Goal: Information Seeking & Learning: Learn about a topic

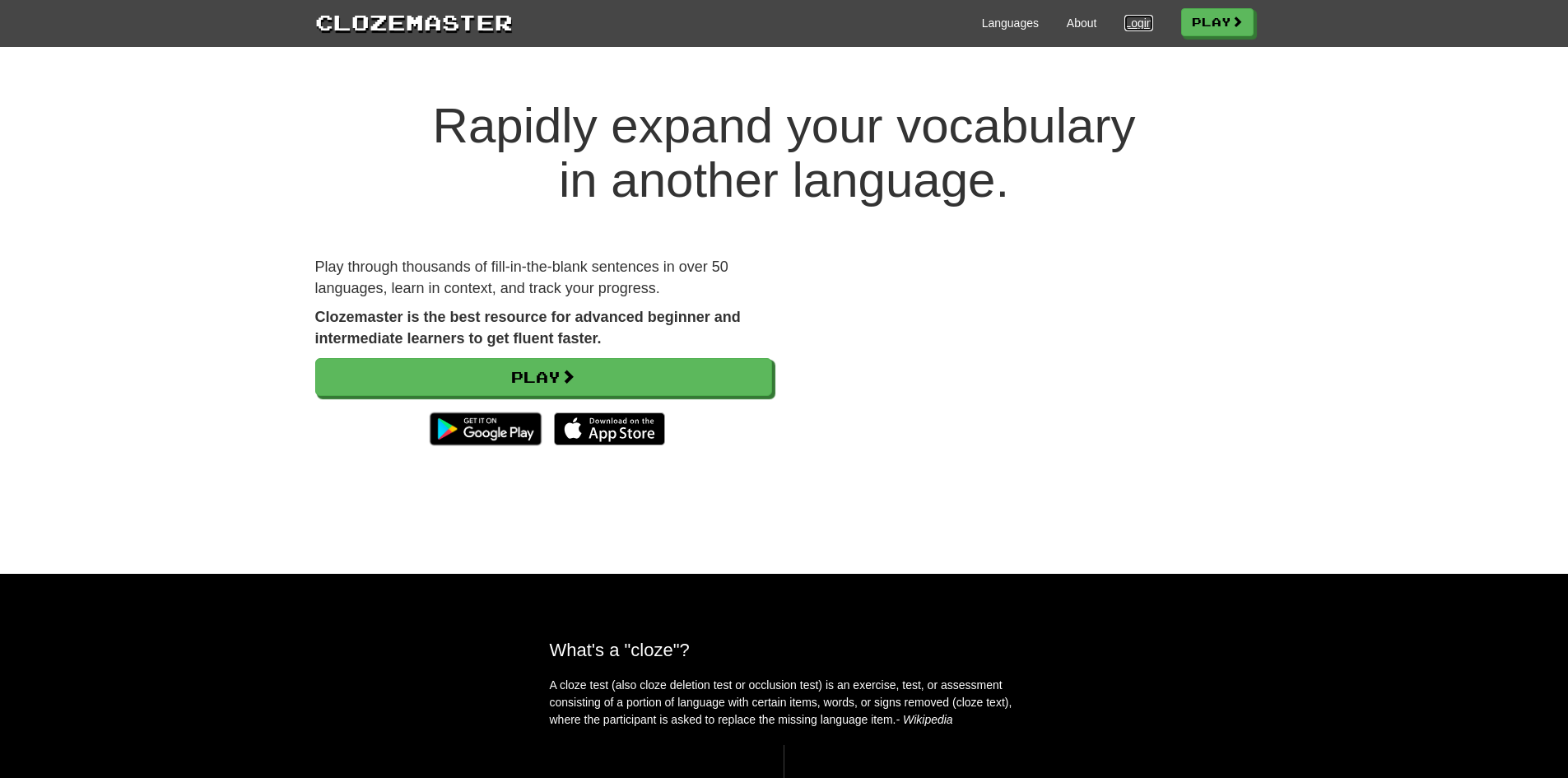
click at [1136, 23] on link "Login" at bounding box center [1138, 23] width 28 height 17
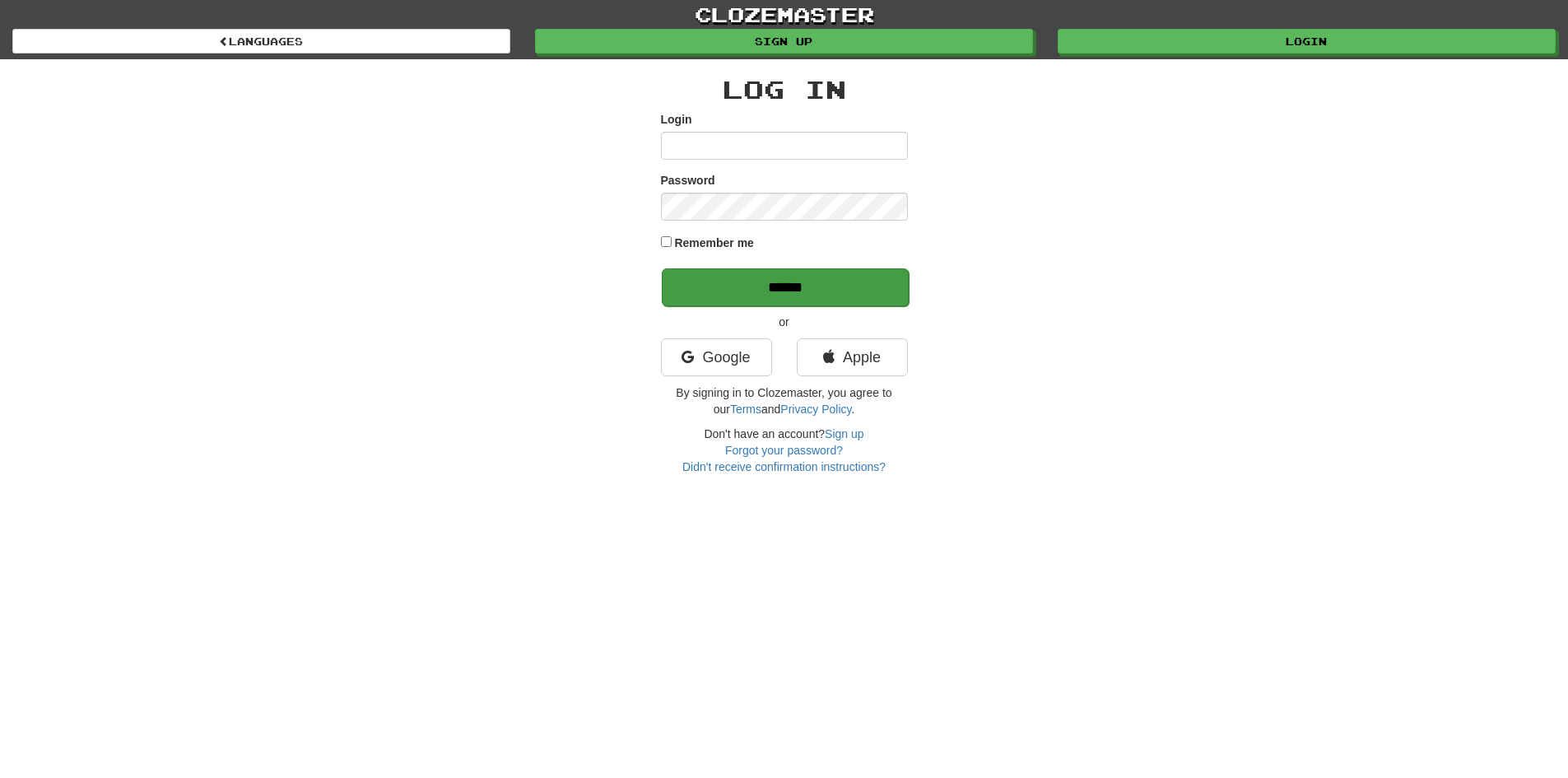
type input "**********"
click at [763, 277] on input "******" at bounding box center [784, 287] width 246 height 37
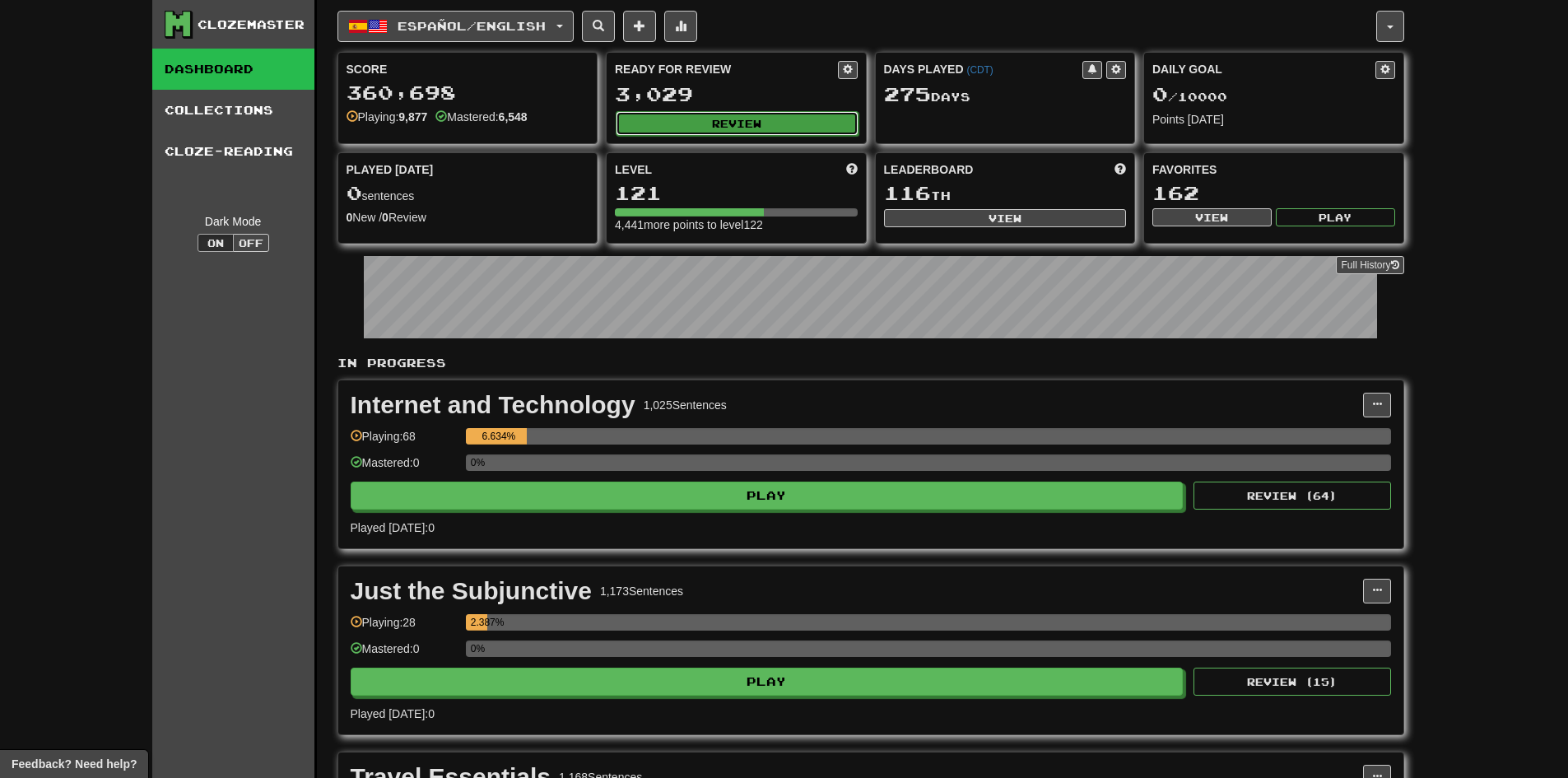
click at [781, 120] on button "Review" at bounding box center [737, 123] width 242 height 25
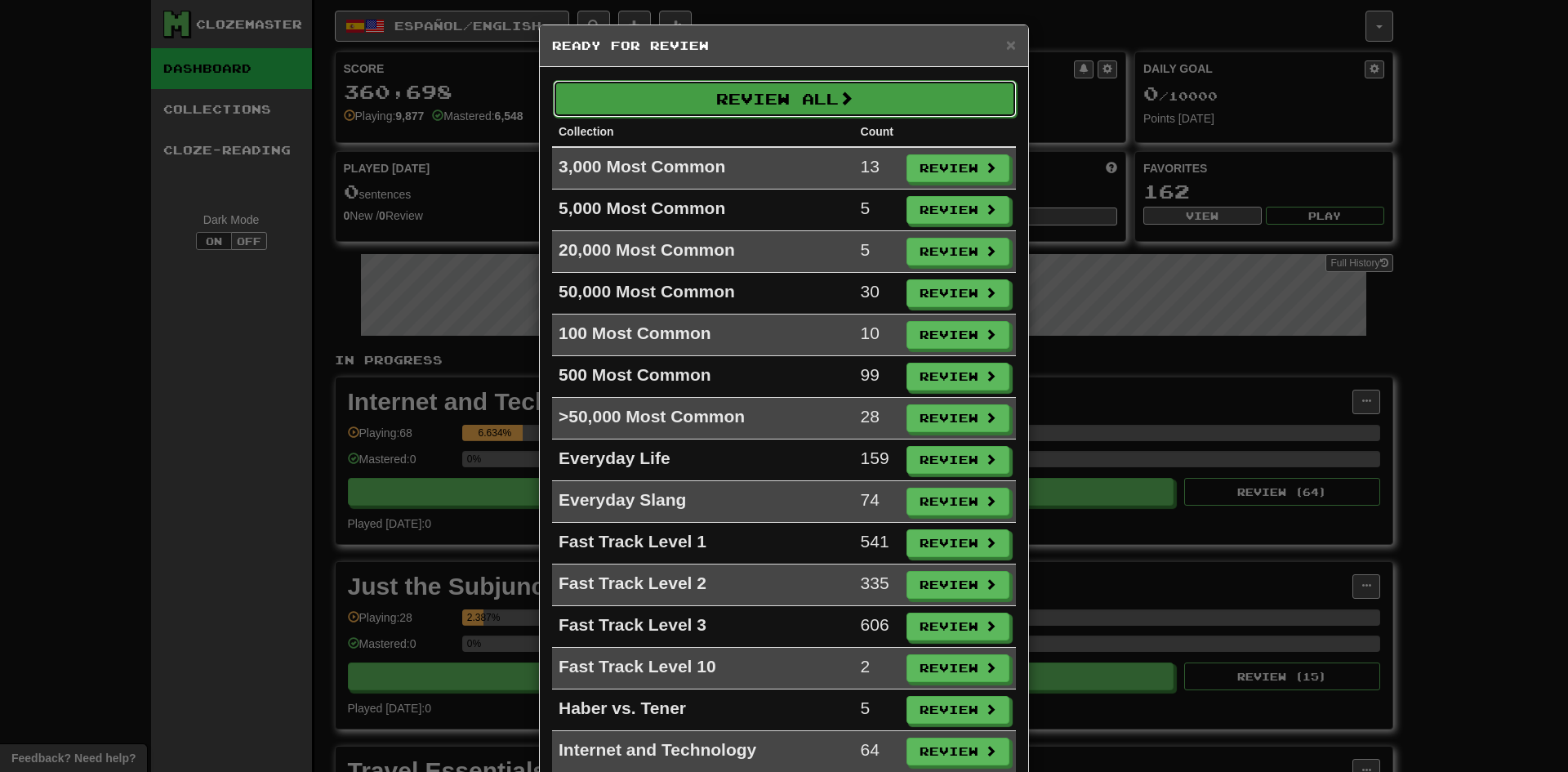
click at [766, 106] on button "Review All" at bounding box center [784, 99] width 464 height 37
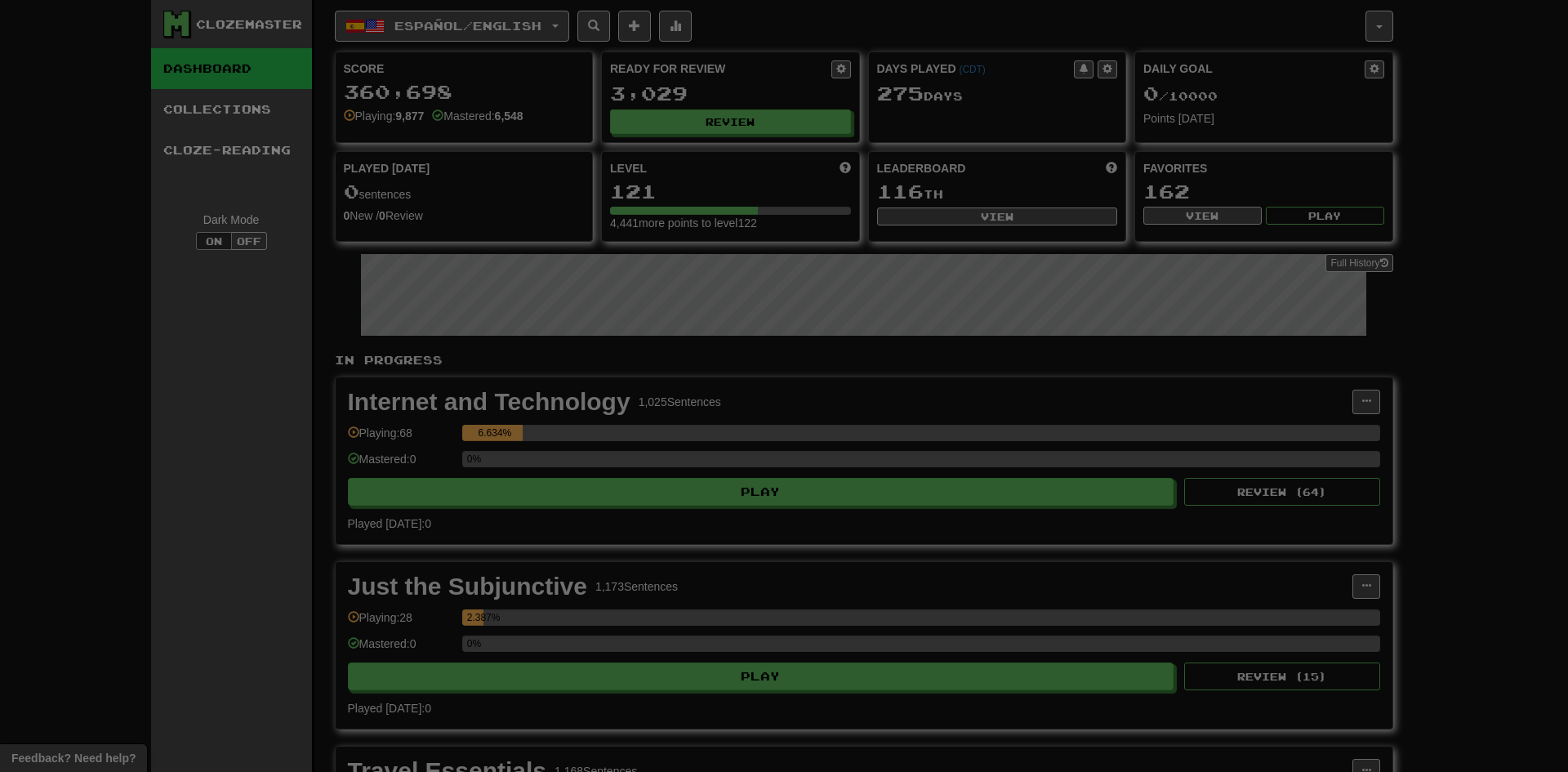
select select "***"
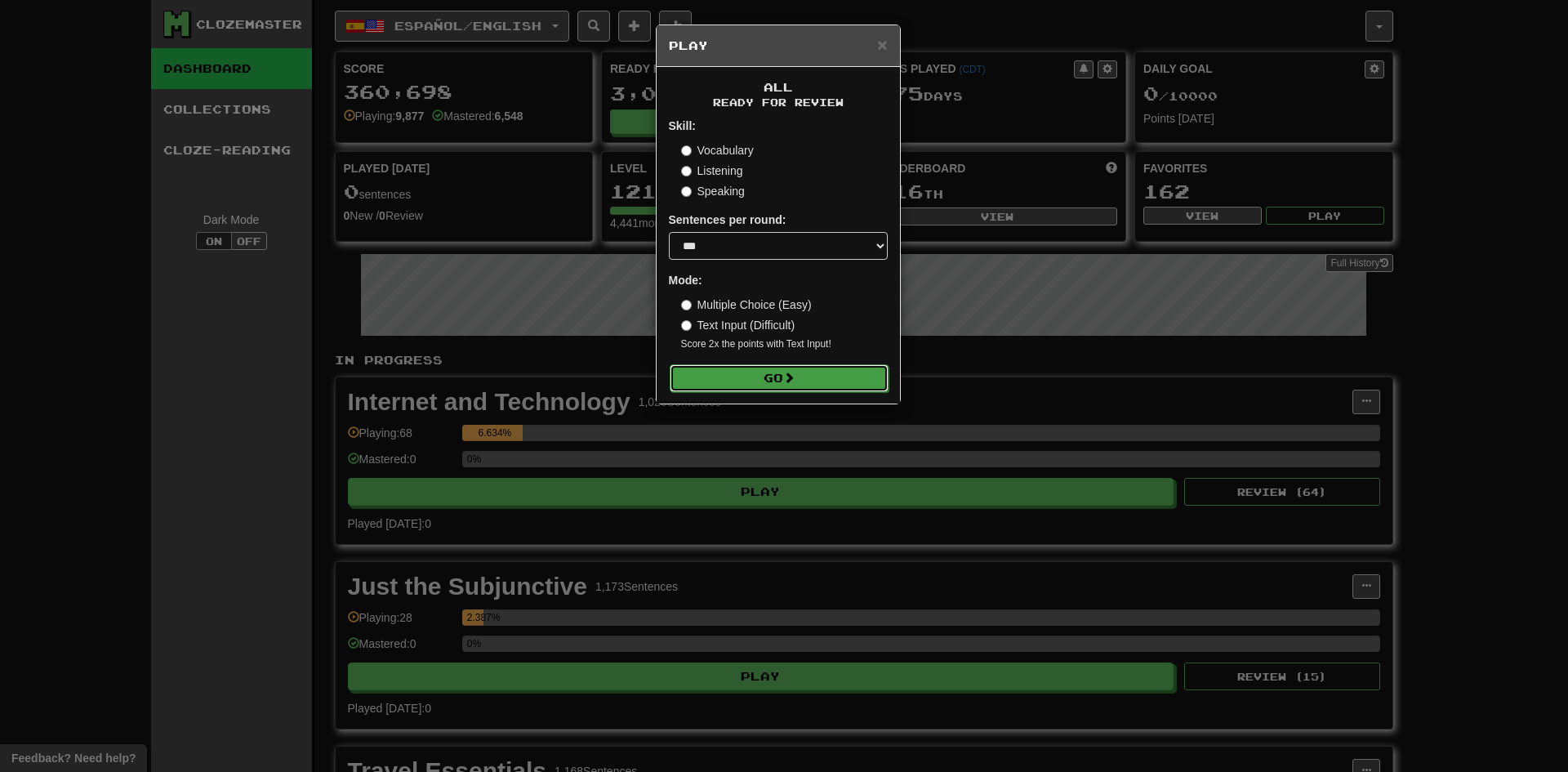
click at [769, 369] on button "Go" at bounding box center [780, 378] width 219 height 27
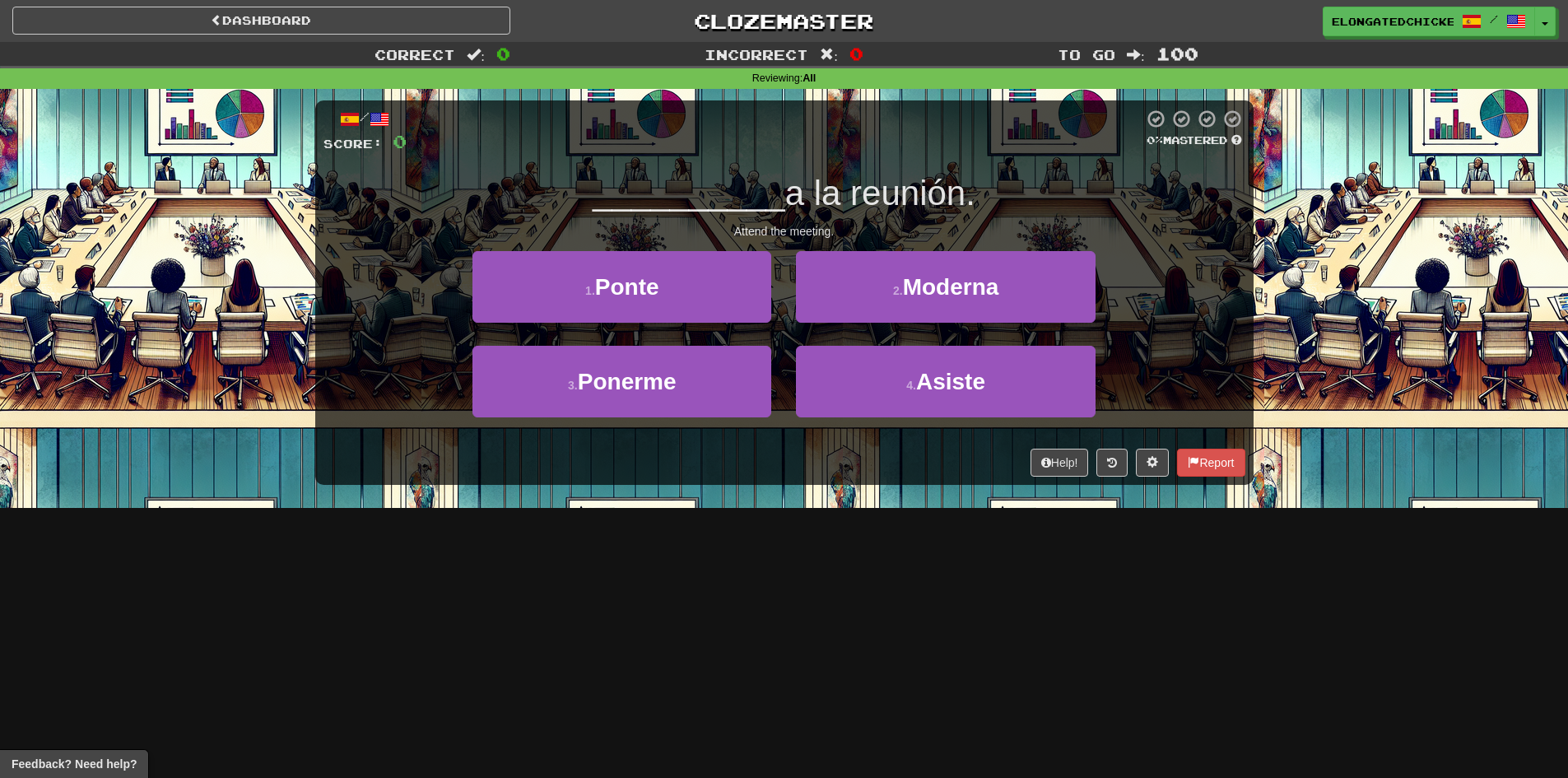
click at [795, 197] on span "a la reunión." at bounding box center [880, 192] width 190 height 38
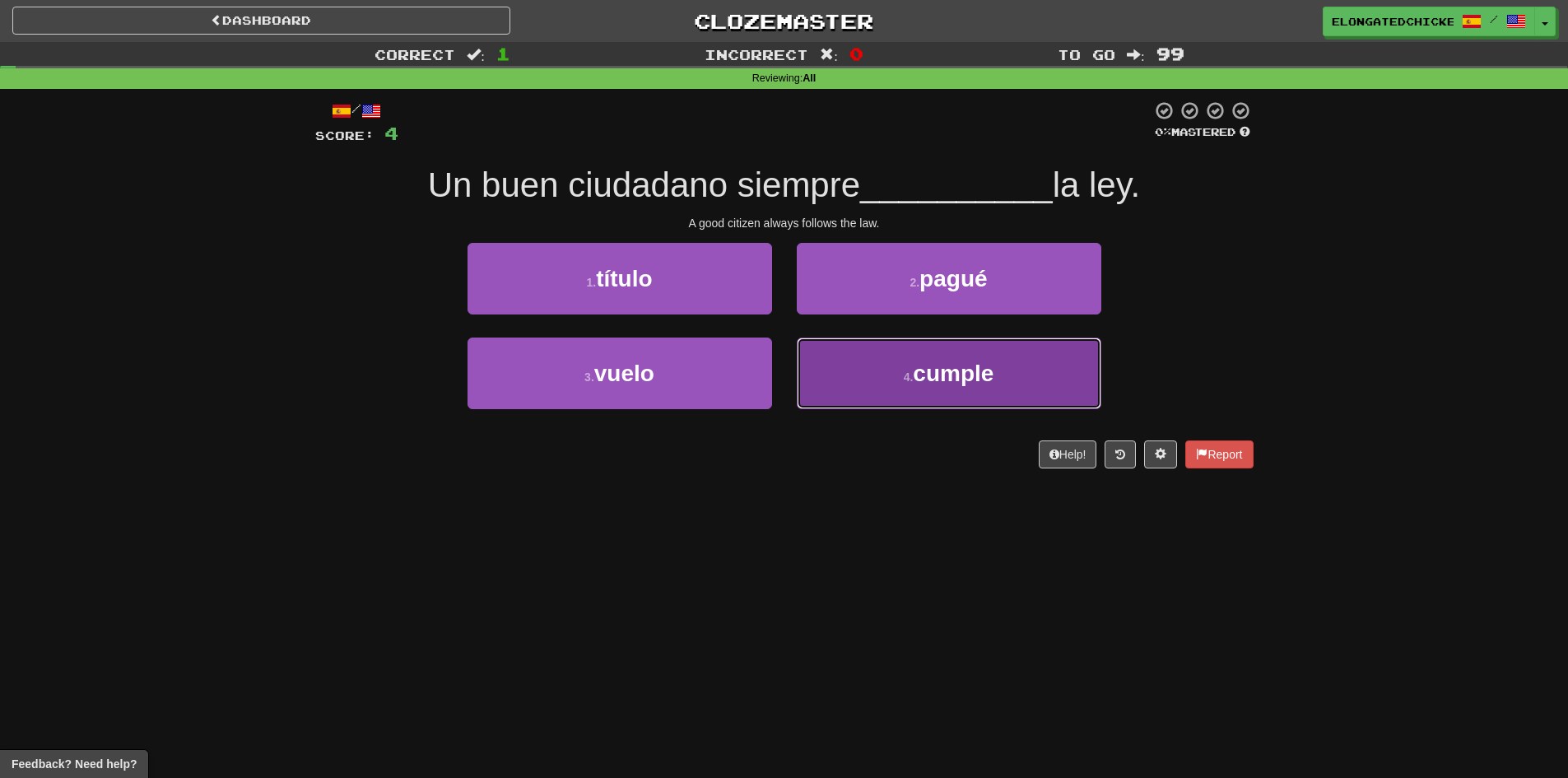
click at [907, 390] on button "4 . [PERSON_NAME]" at bounding box center [948, 373] width 305 height 72
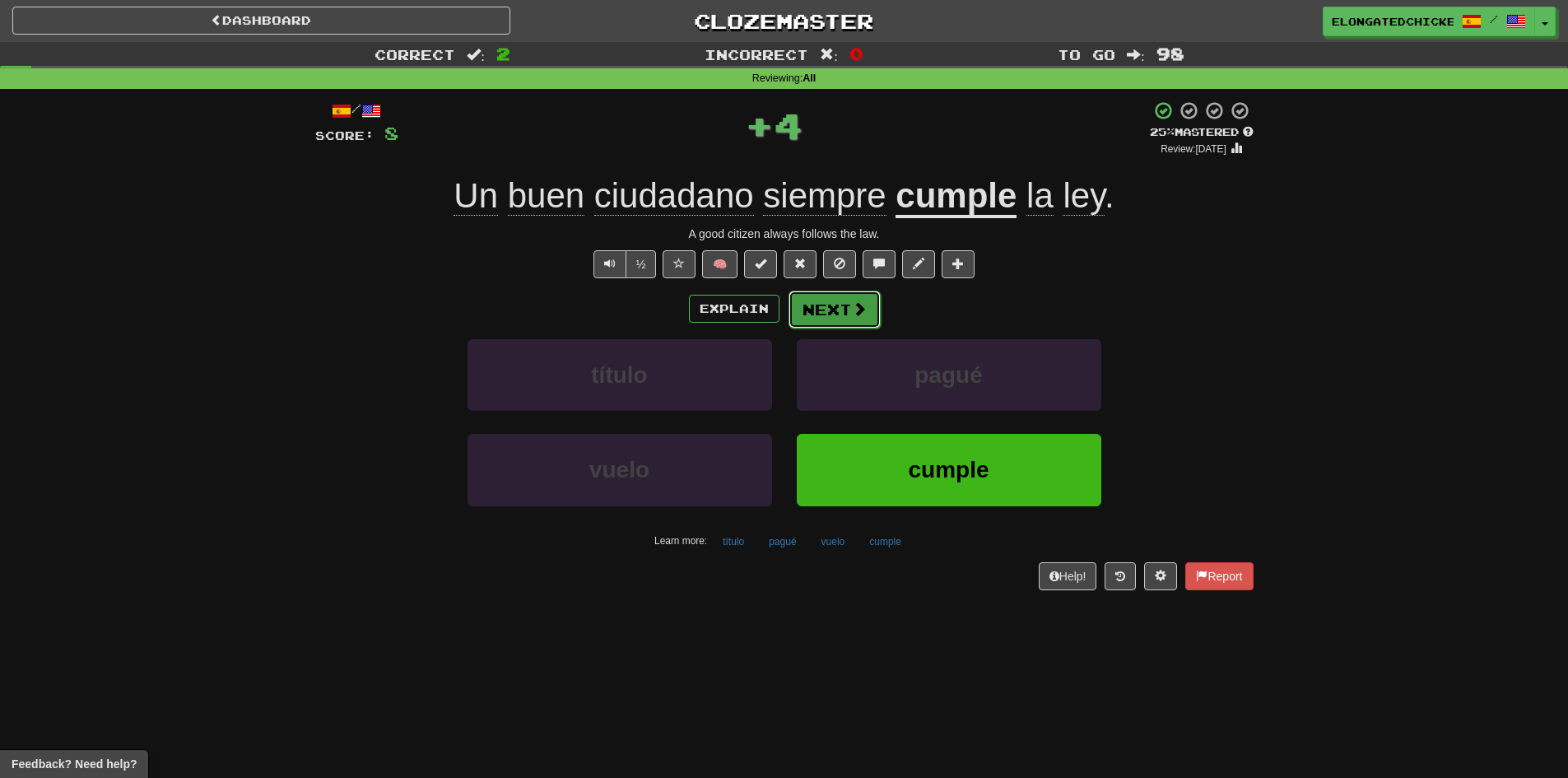
click at [838, 318] on button "Next" at bounding box center [835, 310] width 93 height 37
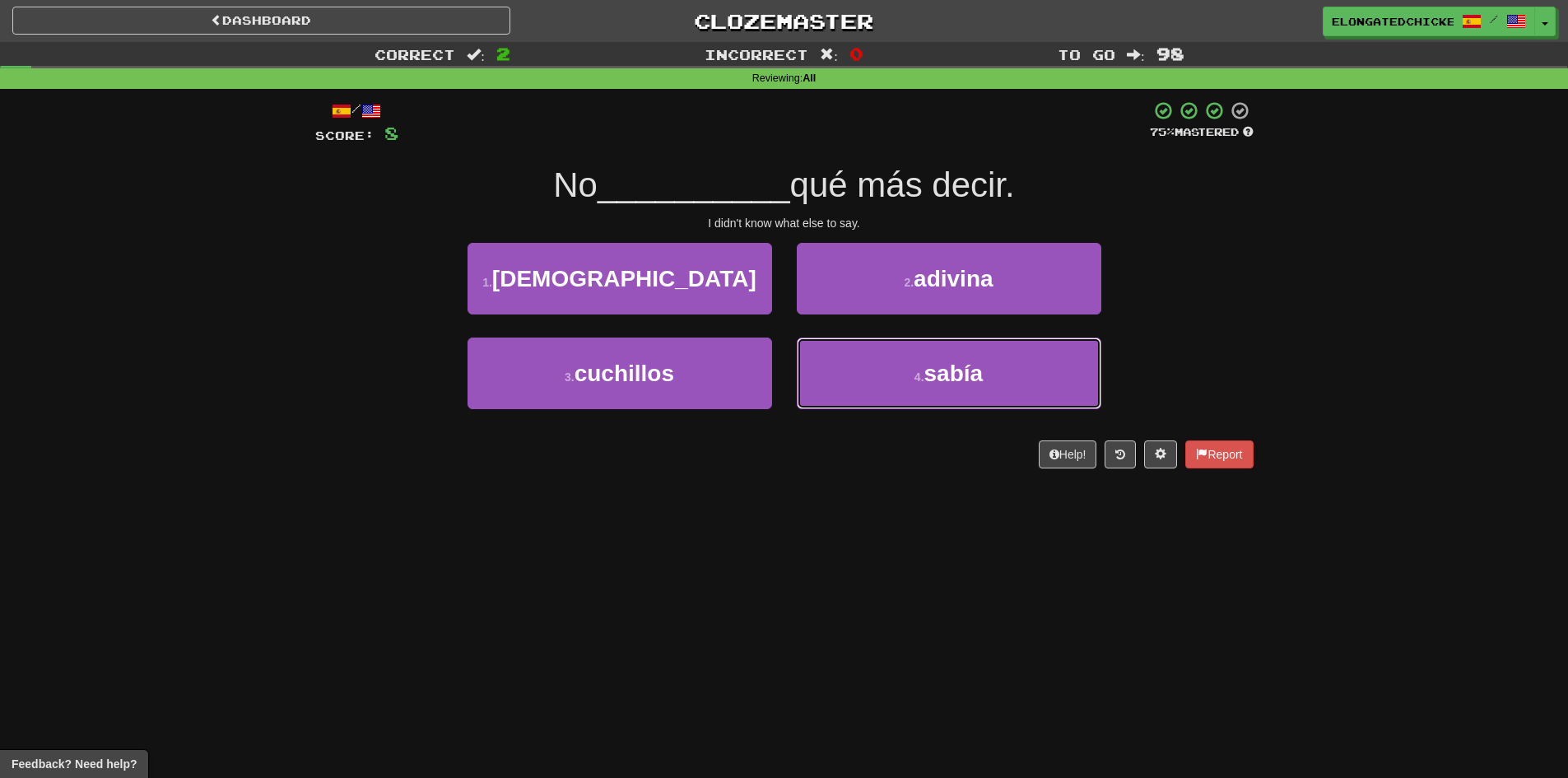
drag, startPoint x: 949, startPoint y: 359, endPoint x: 884, endPoint y: 327, distance: 72.4
click at [947, 358] on button "4 . [PERSON_NAME]" at bounding box center [948, 373] width 305 height 72
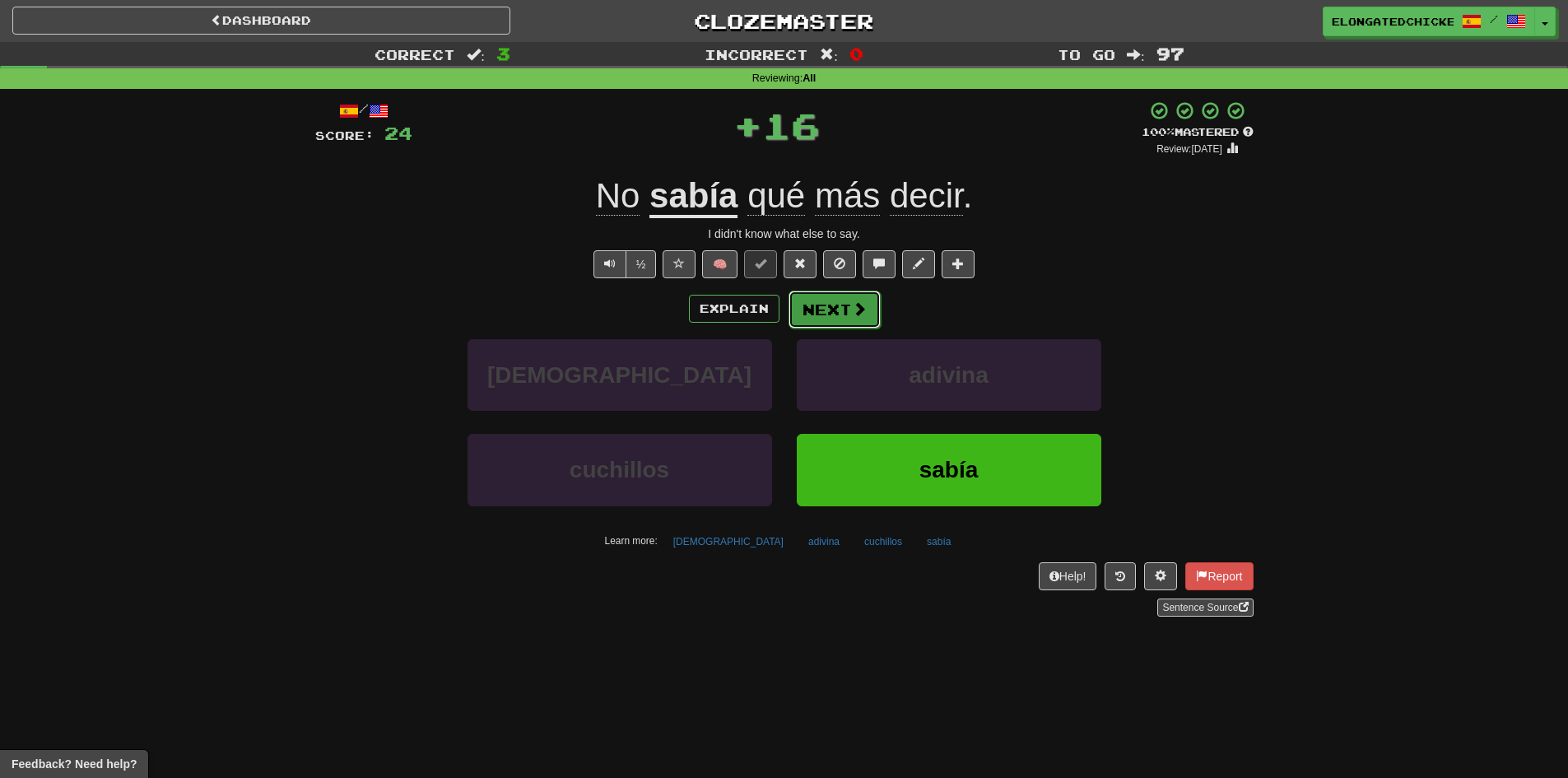
click at [852, 307] on span at bounding box center [858, 309] width 15 height 15
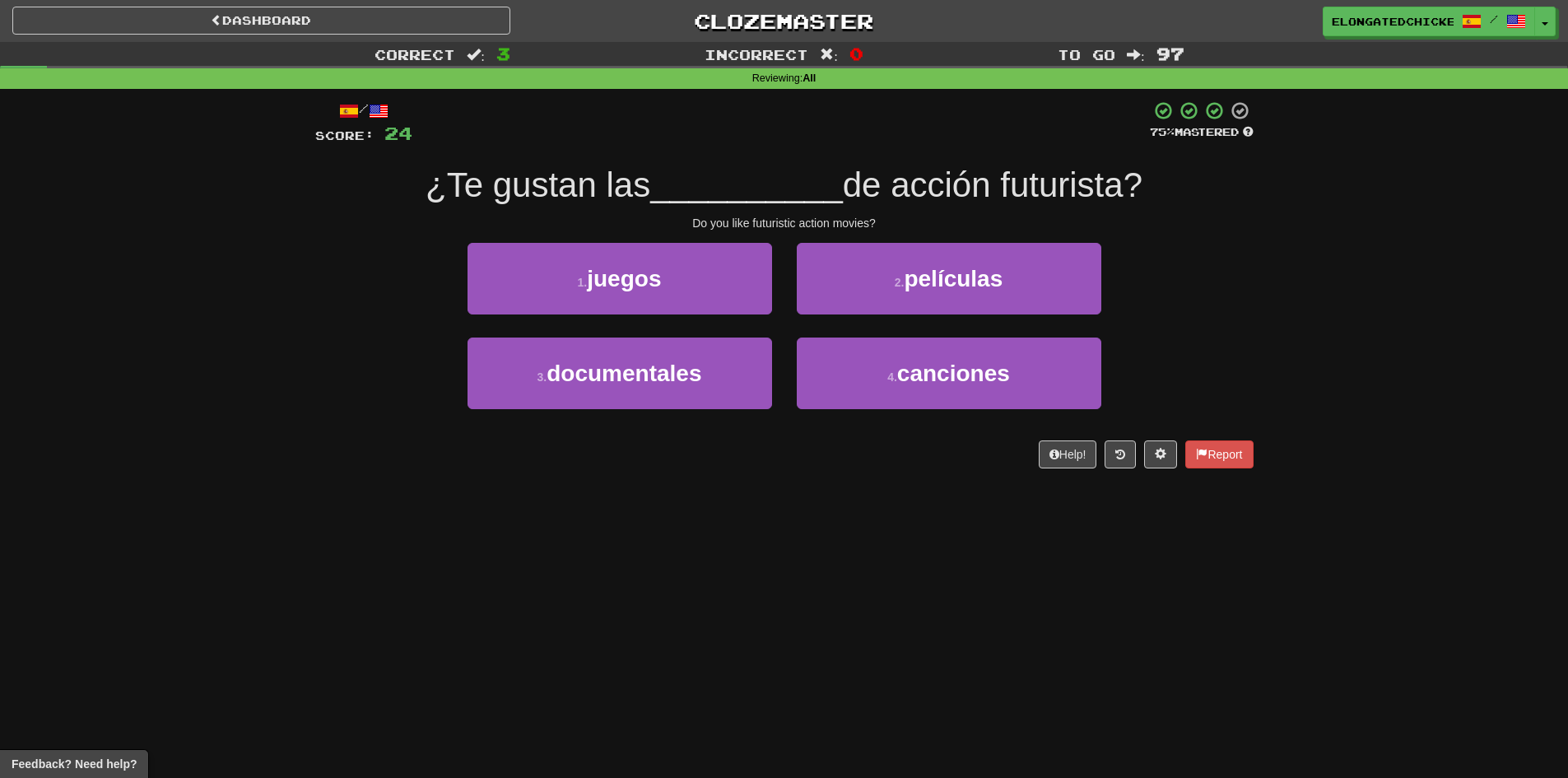
click at [688, 190] on span "__________" at bounding box center [746, 184] width 192 height 38
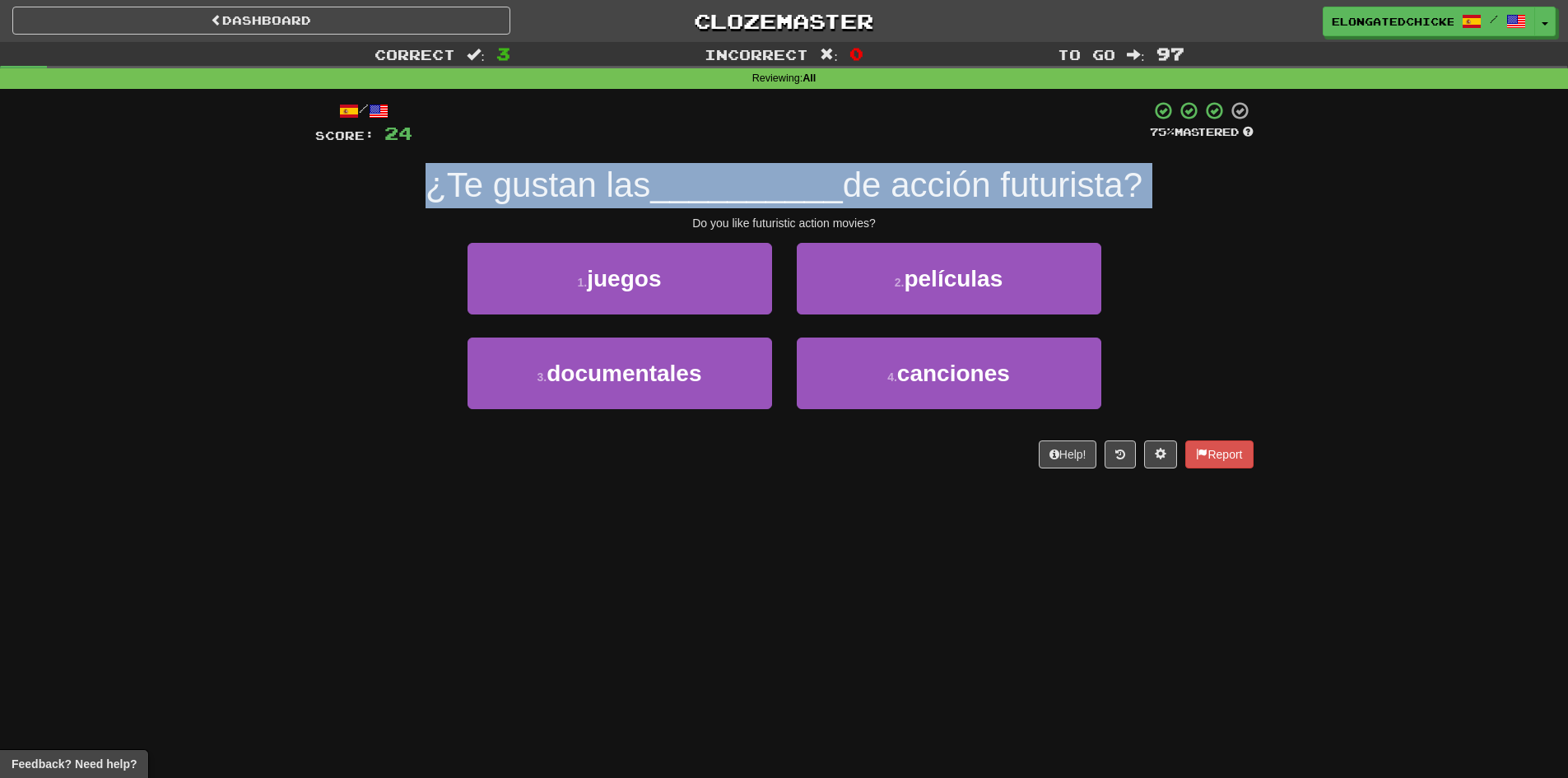
click at [688, 190] on span "__________" at bounding box center [746, 184] width 192 height 38
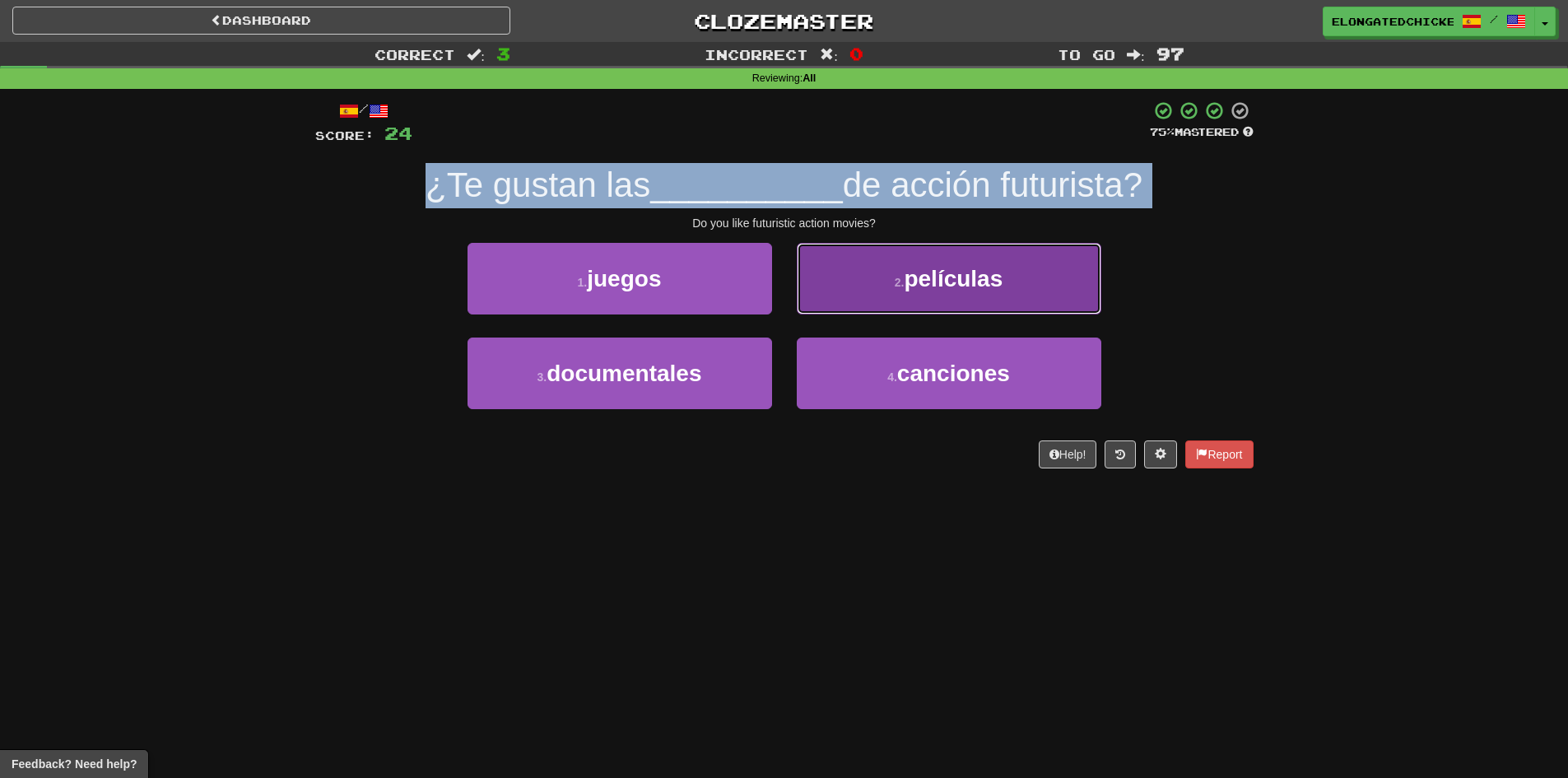
click at [851, 285] on button "2 . películas" at bounding box center [948, 278] width 305 height 72
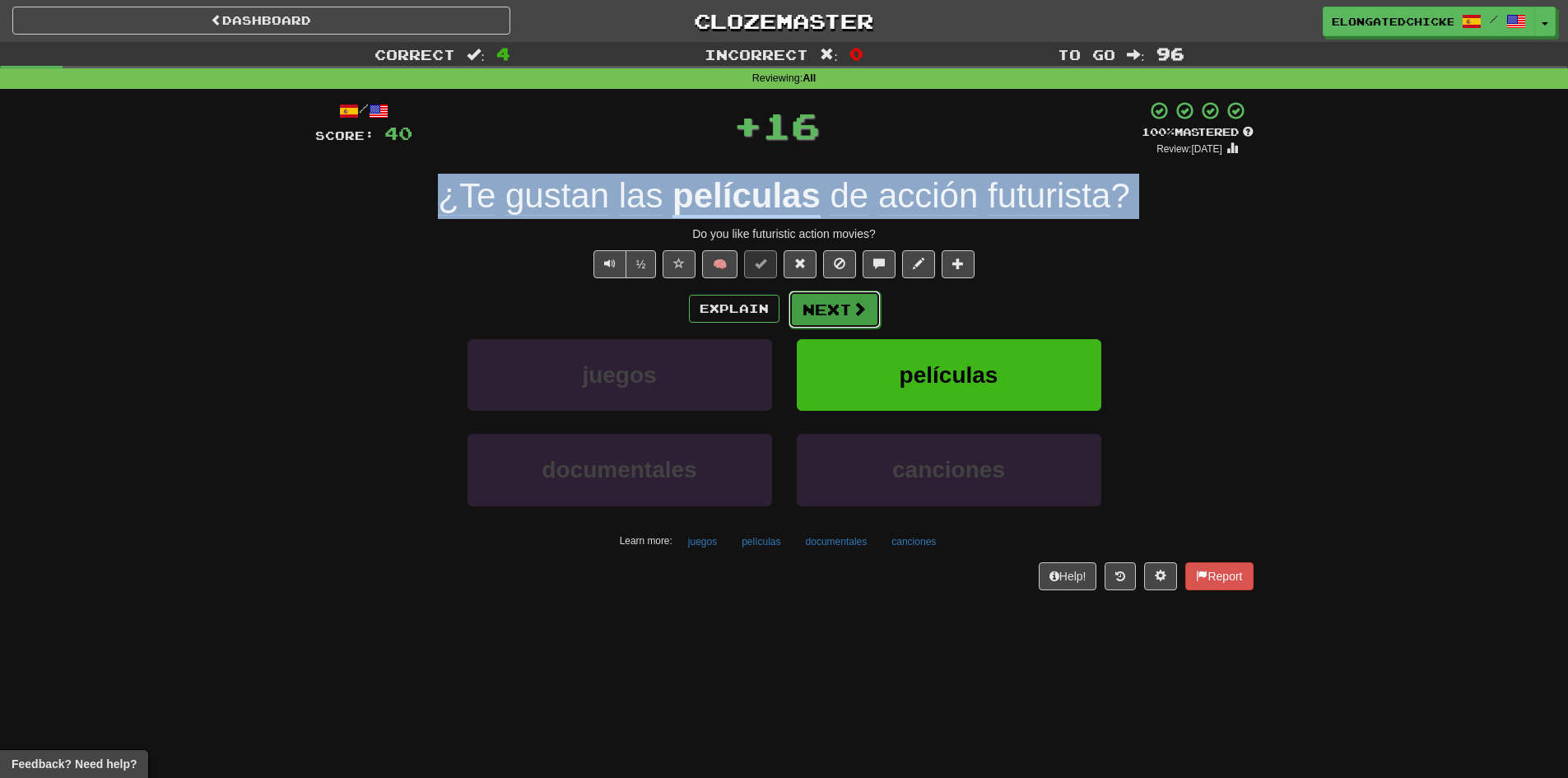
click at [820, 302] on button "Next" at bounding box center [835, 310] width 93 height 37
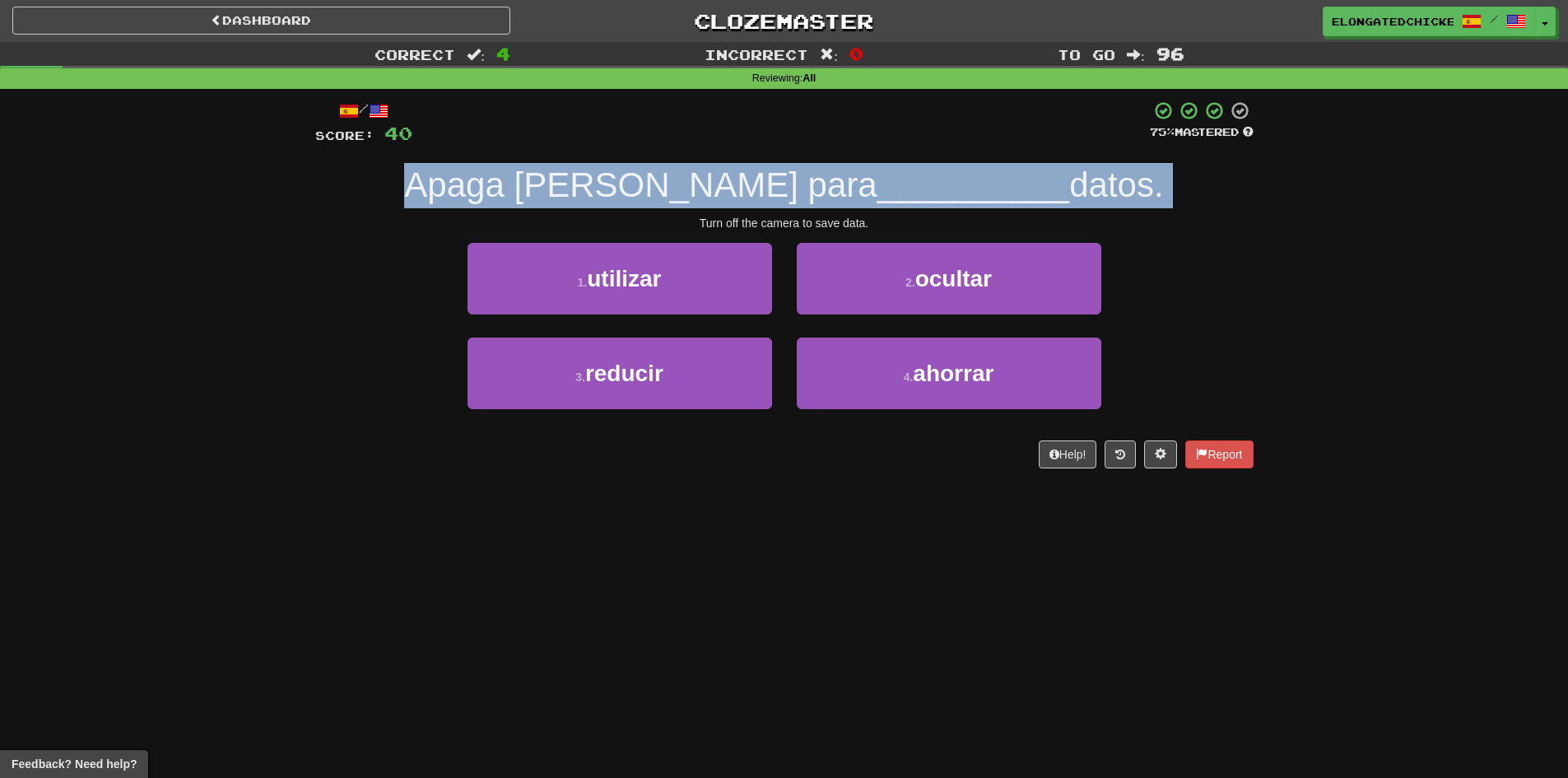
click at [877, 184] on span "__________" at bounding box center [973, 184] width 192 height 38
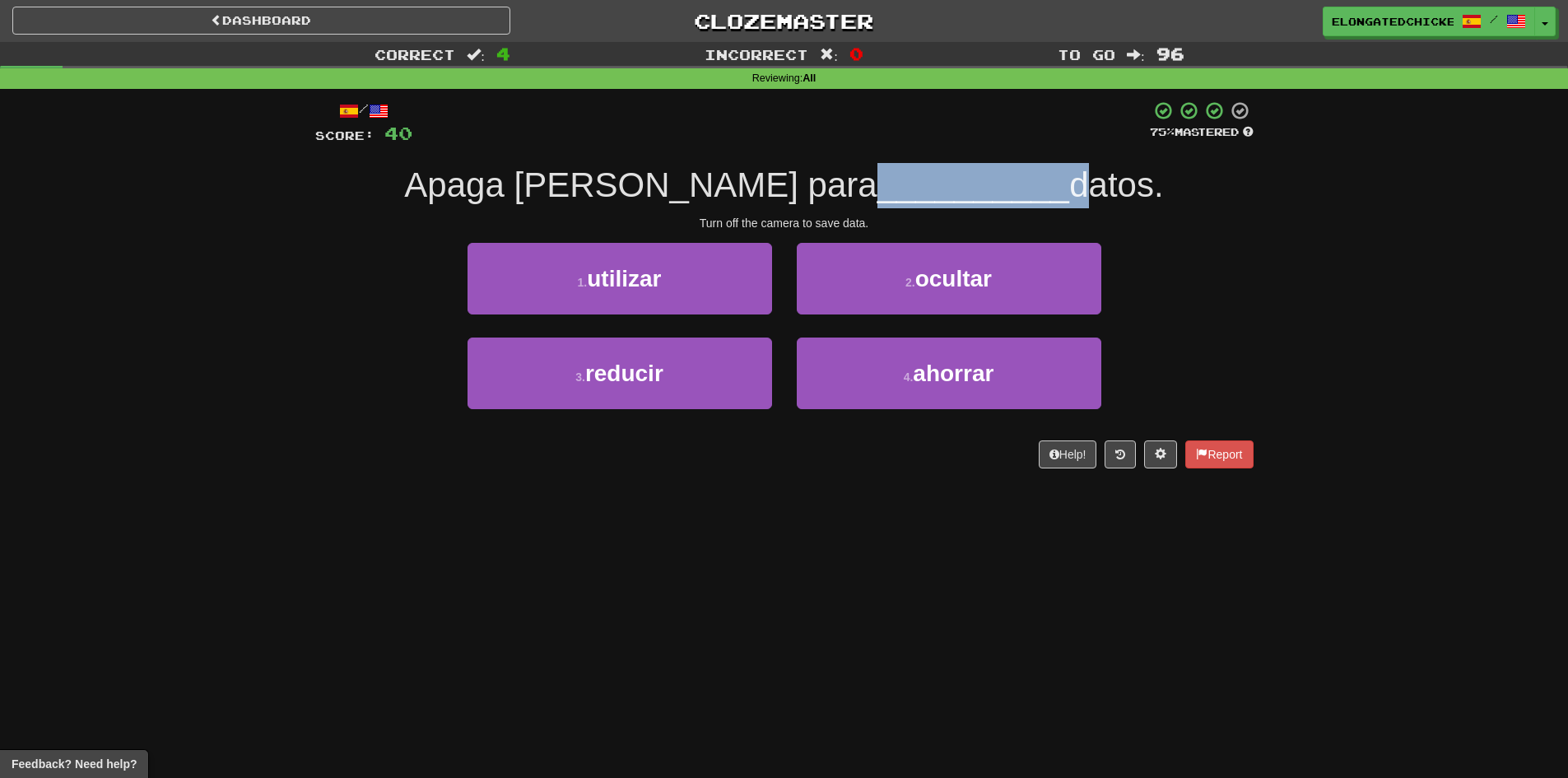
click at [877, 184] on span "__________" at bounding box center [973, 184] width 192 height 38
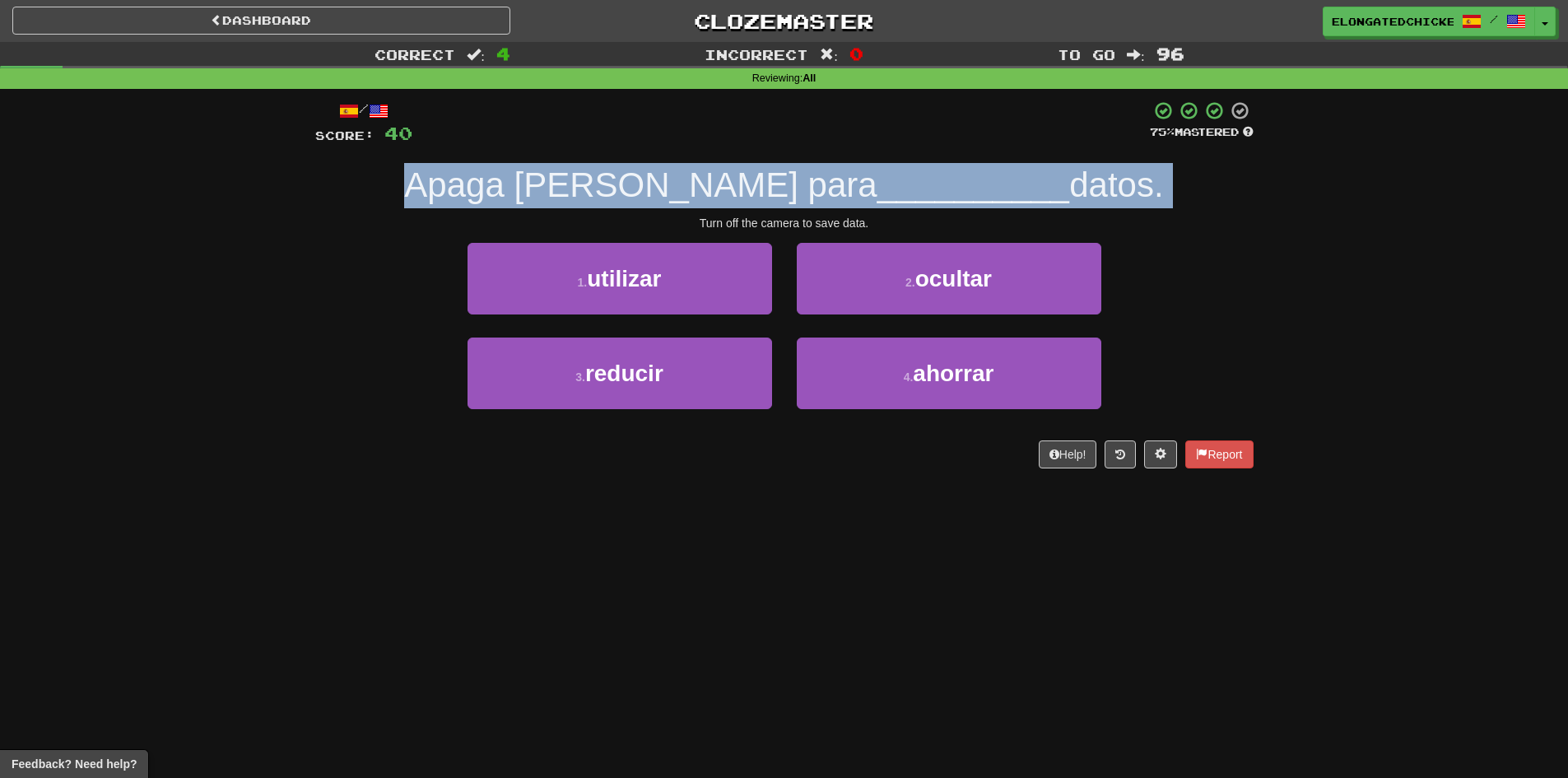
click at [877, 184] on span "__________" at bounding box center [973, 184] width 192 height 38
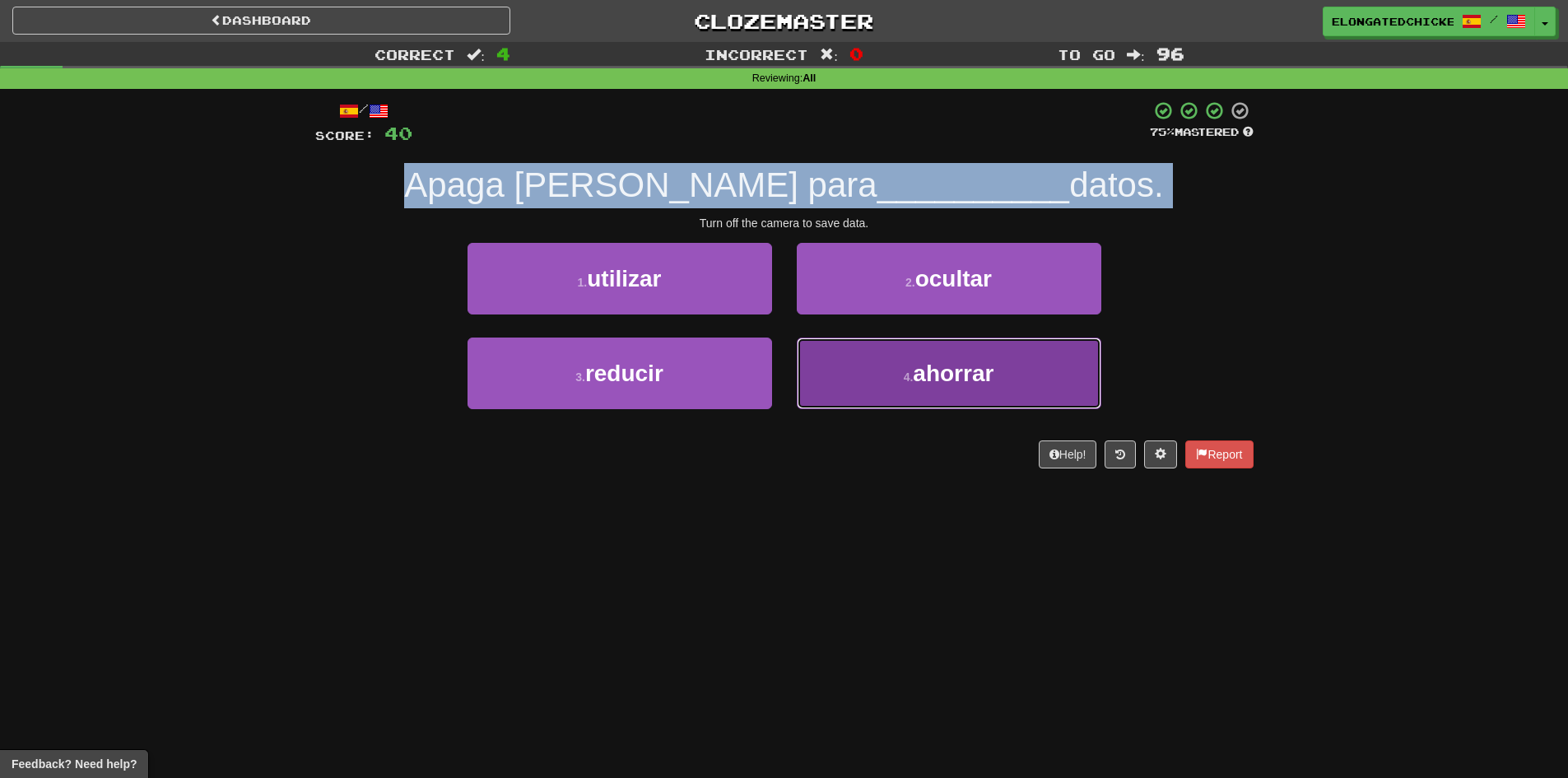
click at [952, 379] on span "ahorrar" at bounding box center [953, 374] width 81 height 26
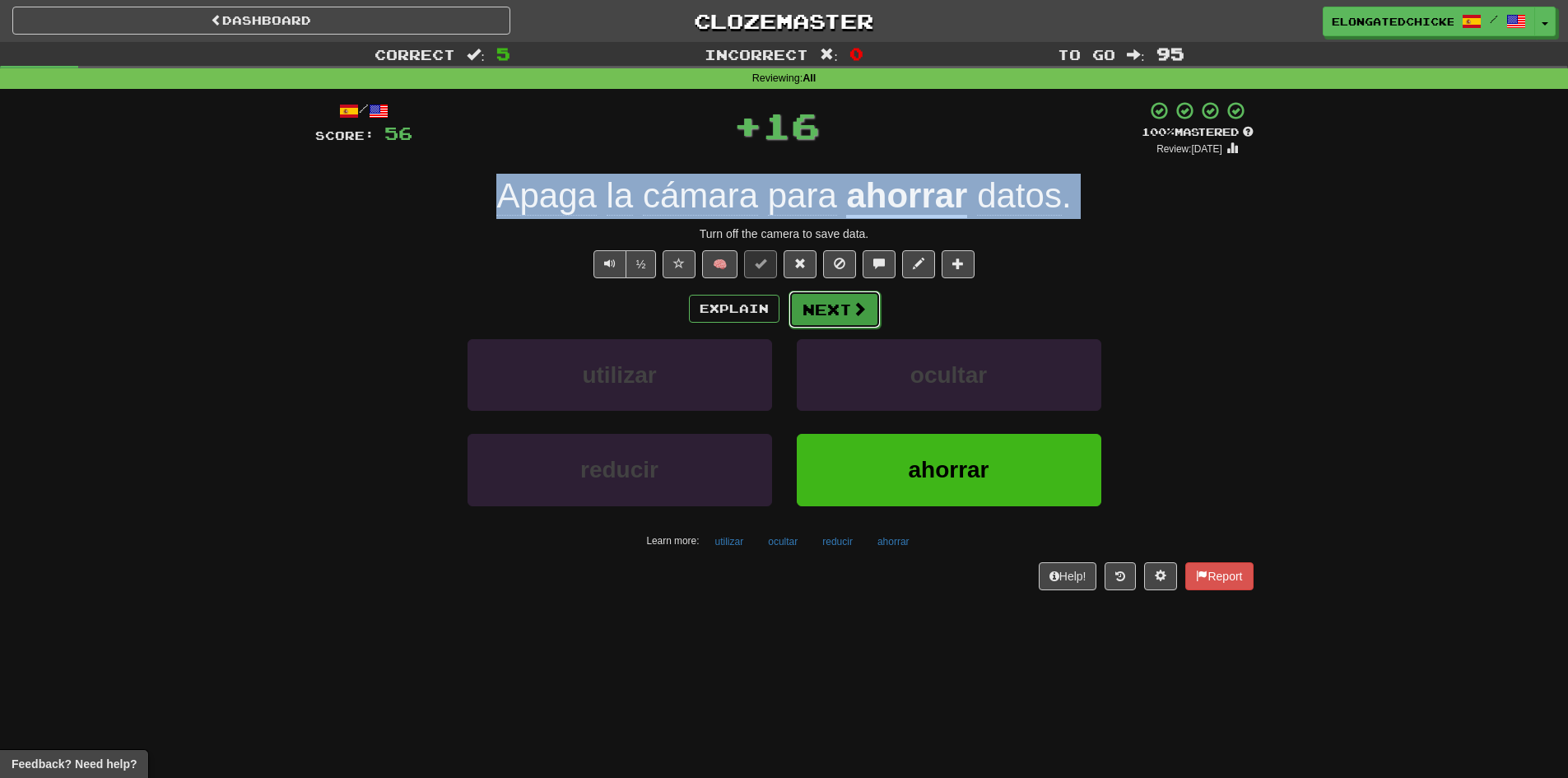
click at [824, 317] on button "Next" at bounding box center [835, 310] width 93 height 37
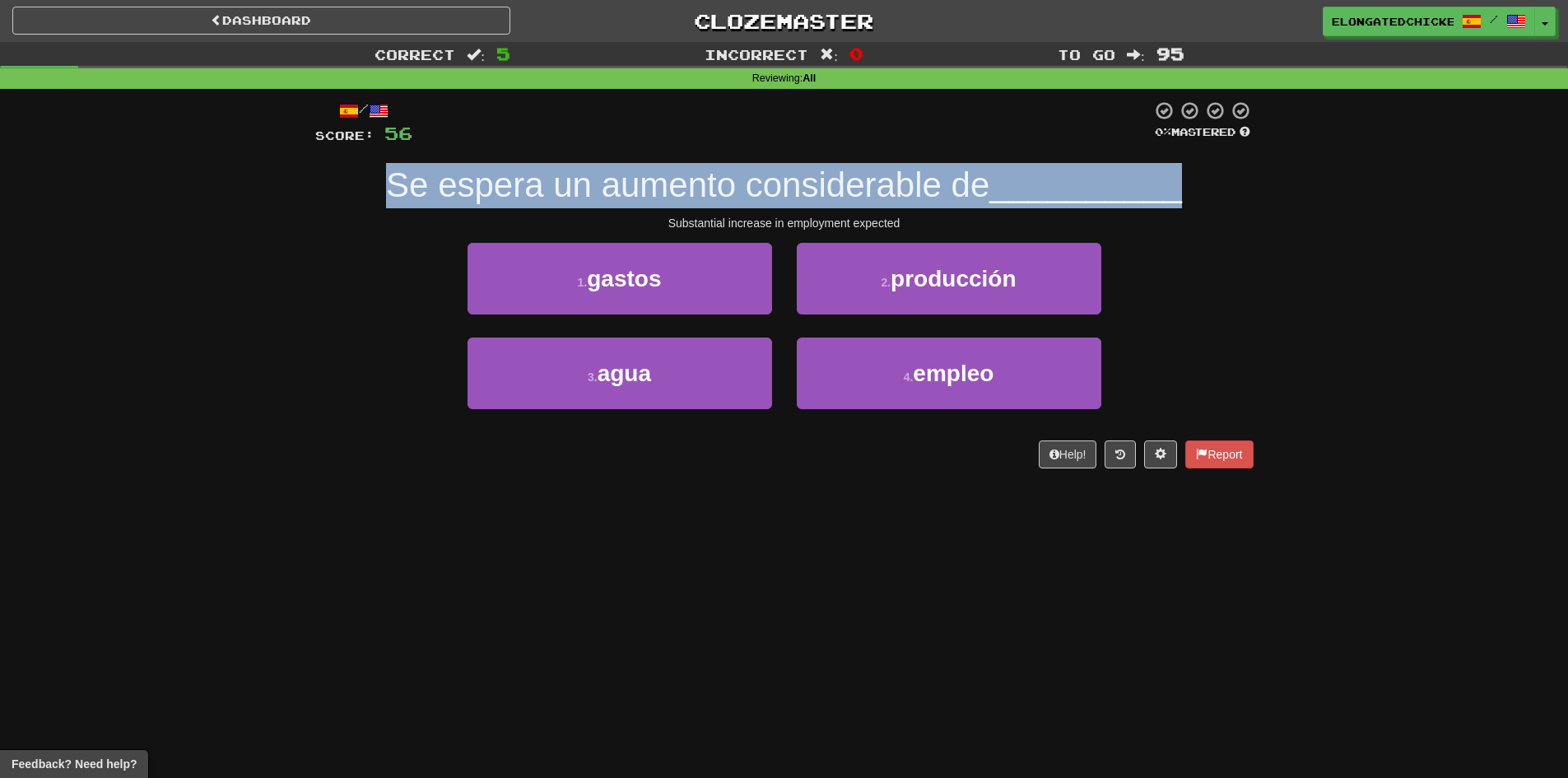
click at [762, 192] on span "Se espera un aumento considerable de" at bounding box center [688, 184] width 603 height 38
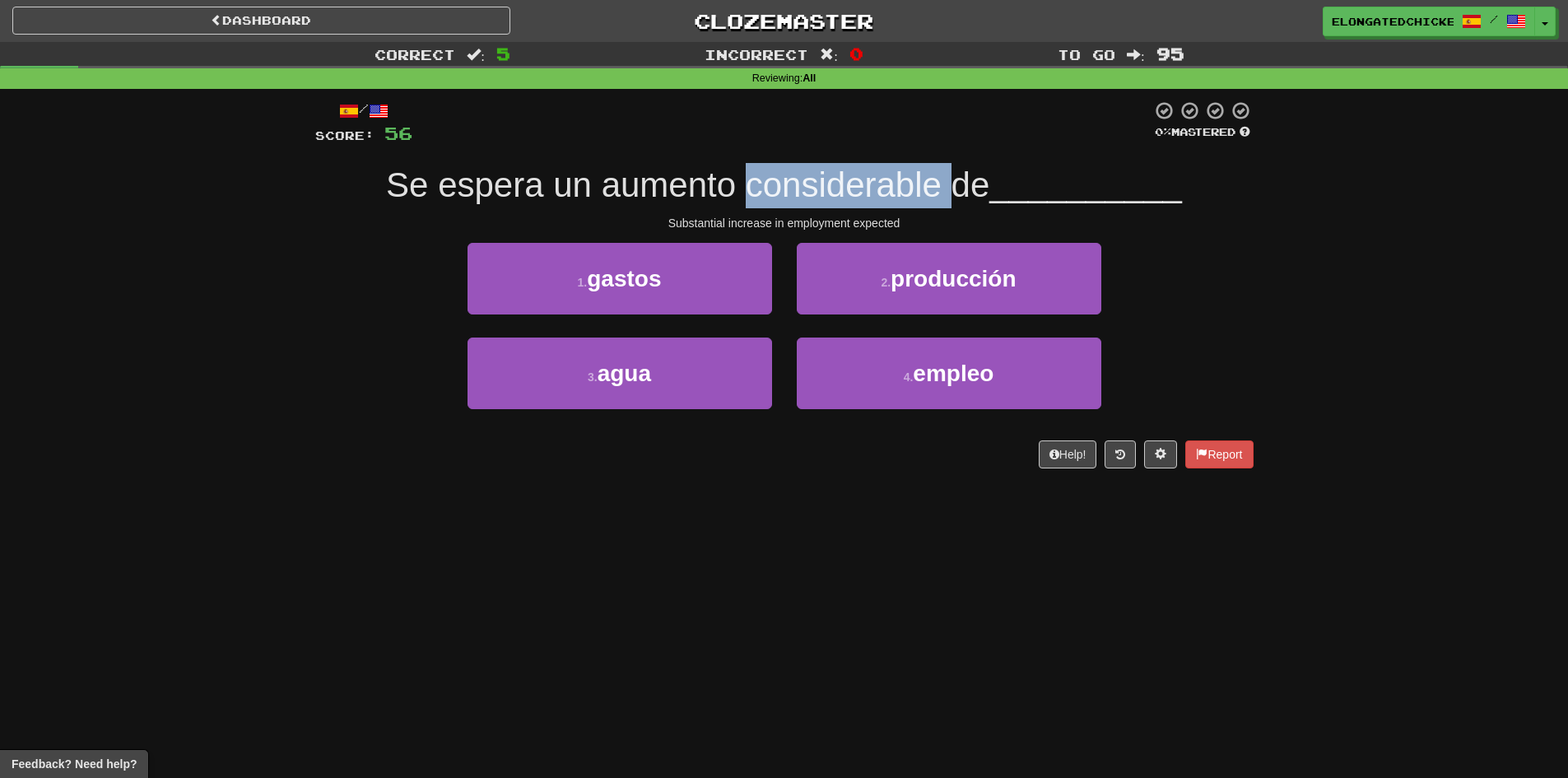
click at [762, 192] on span "Se espera un aumento considerable de" at bounding box center [688, 184] width 603 height 38
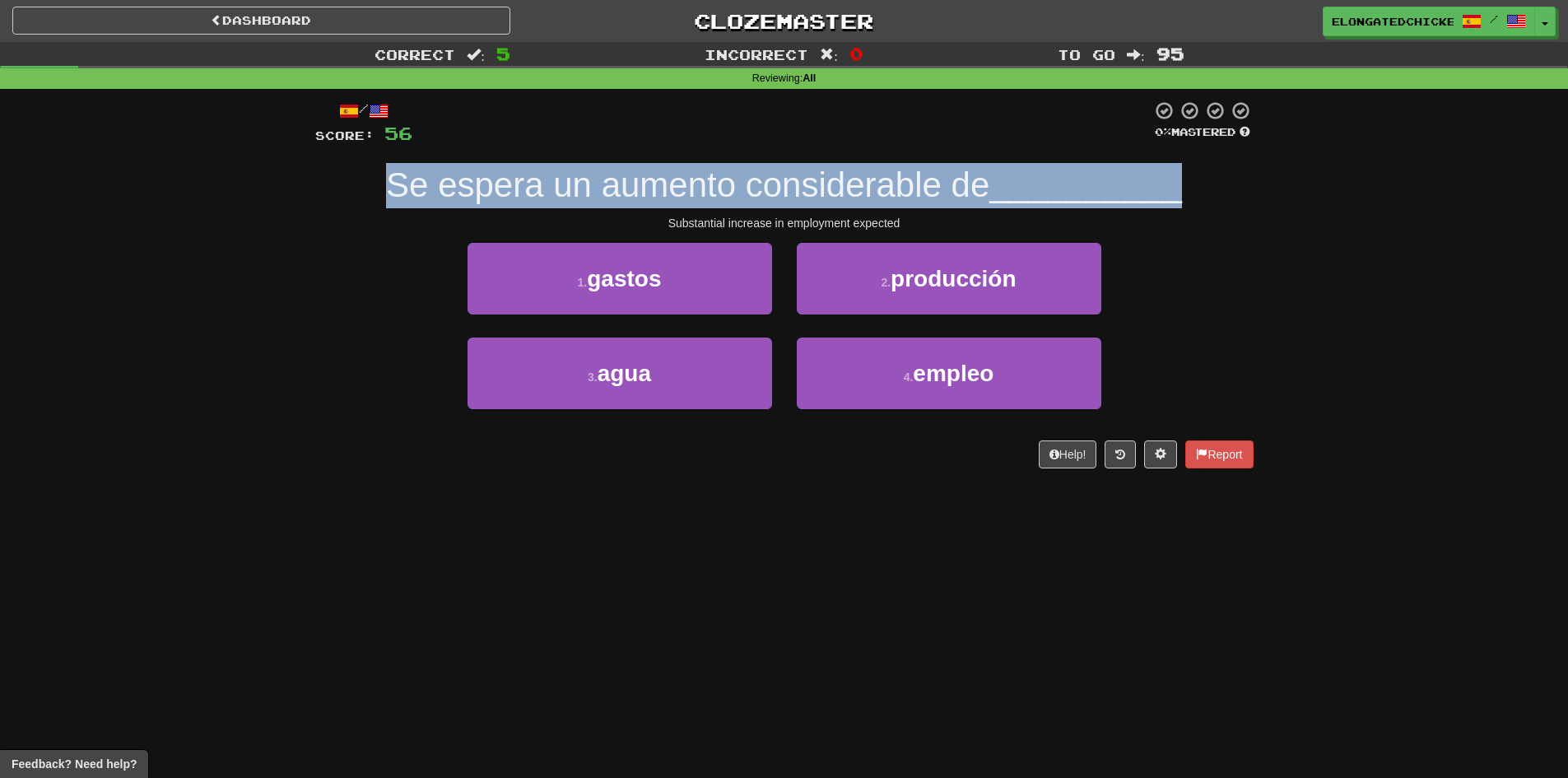
click at [762, 192] on span "Se espera un aumento considerable de" at bounding box center [688, 184] width 603 height 38
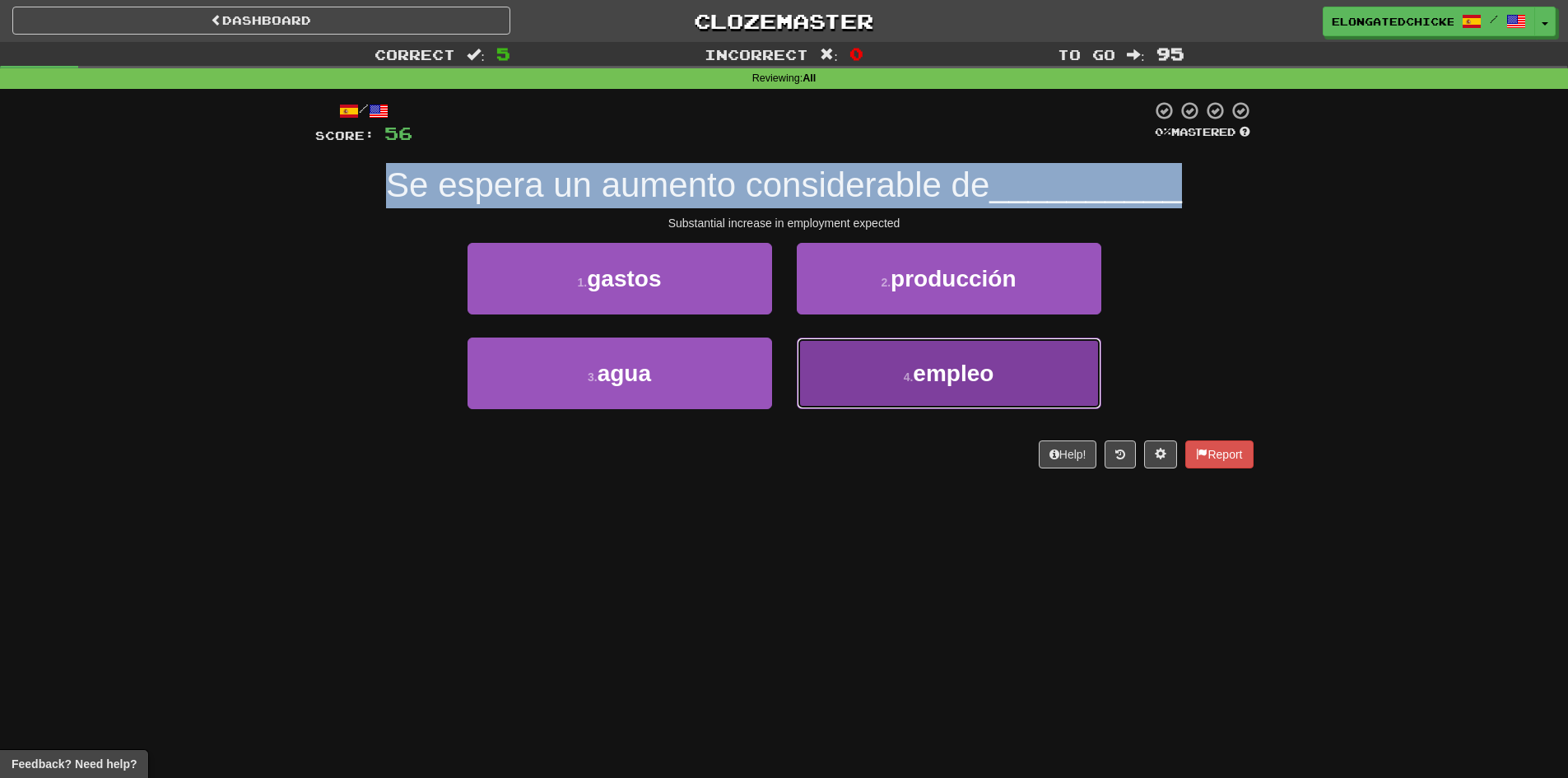
click at [904, 371] on small "4 ." at bounding box center [909, 377] width 10 height 13
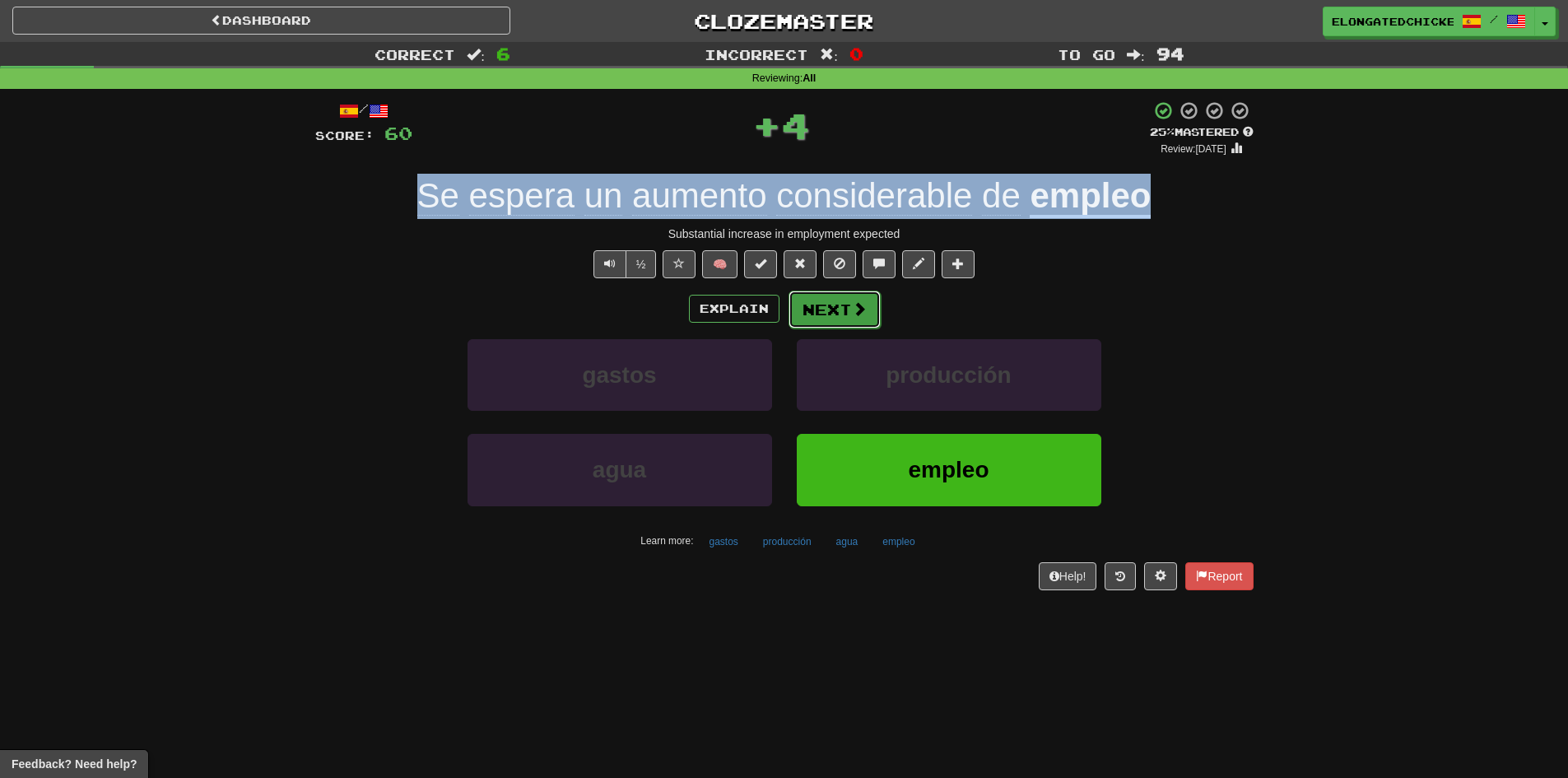
click at [837, 314] on button "Next" at bounding box center [835, 310] width 93 height 37
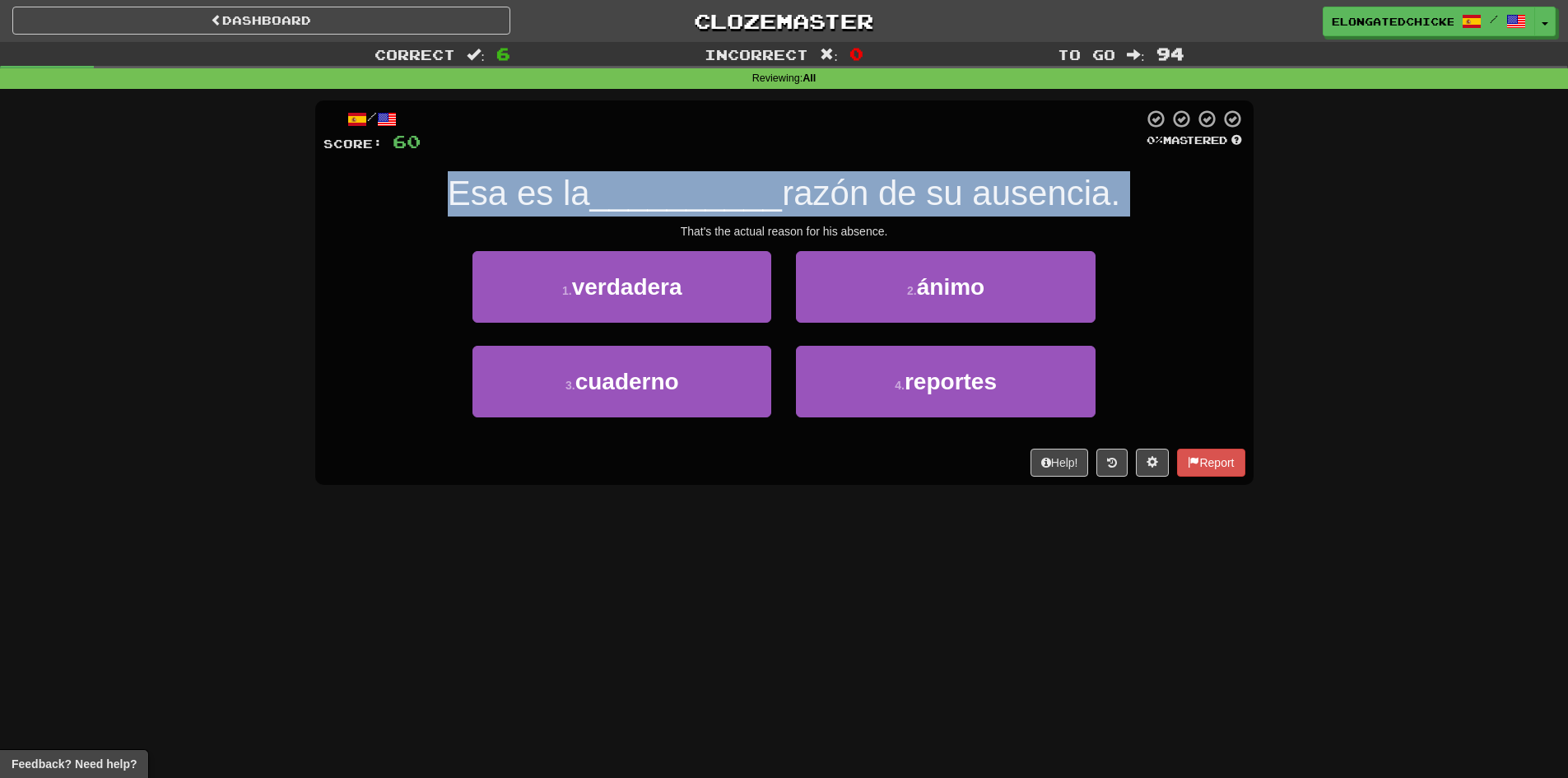
click at [676, 187] on span "__________" at bounding box center [686, 192] width 192 height 38
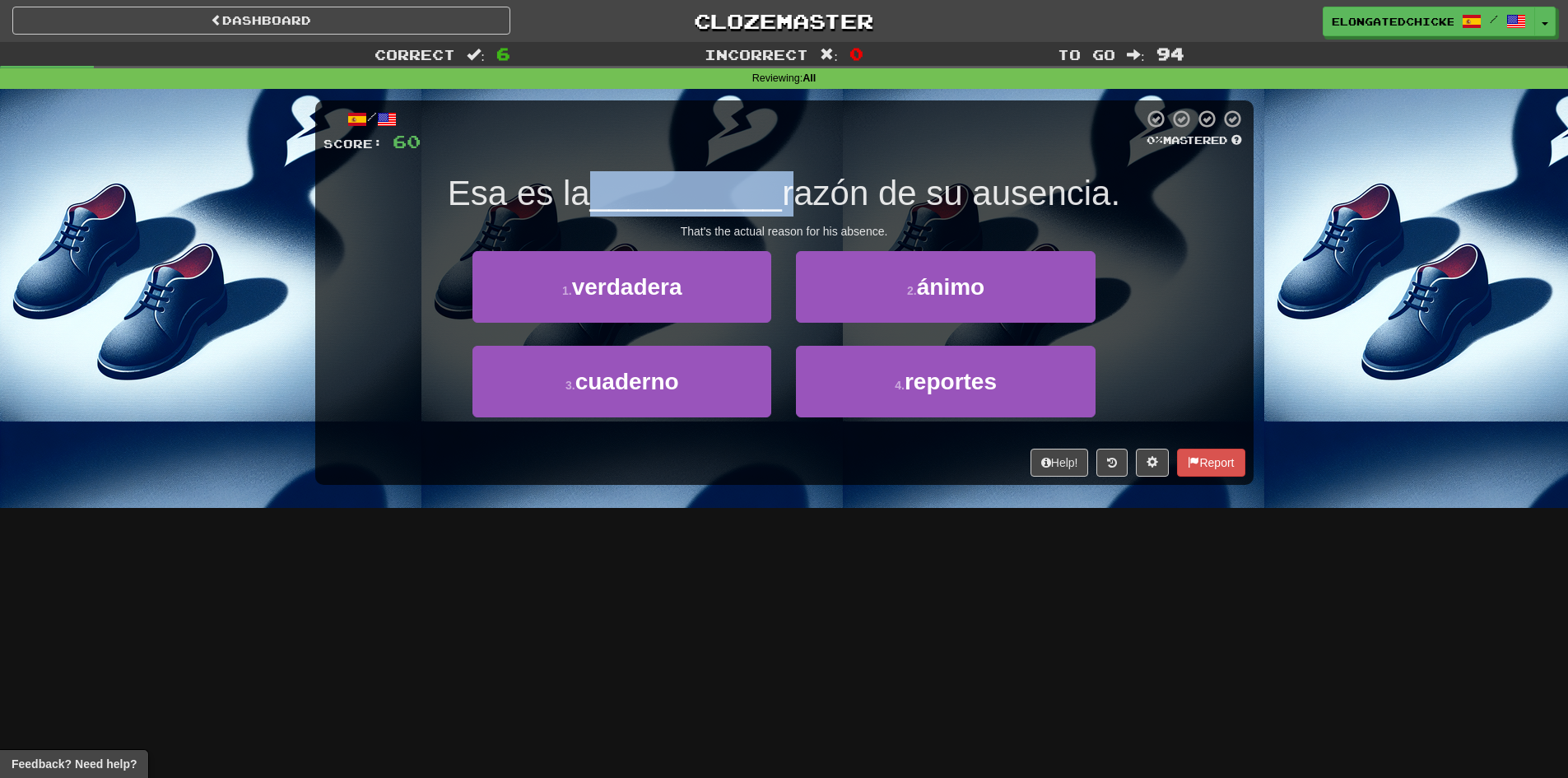
click at [676, 187] on span "__________" at bounding box center [686, 192] width 192 height 38
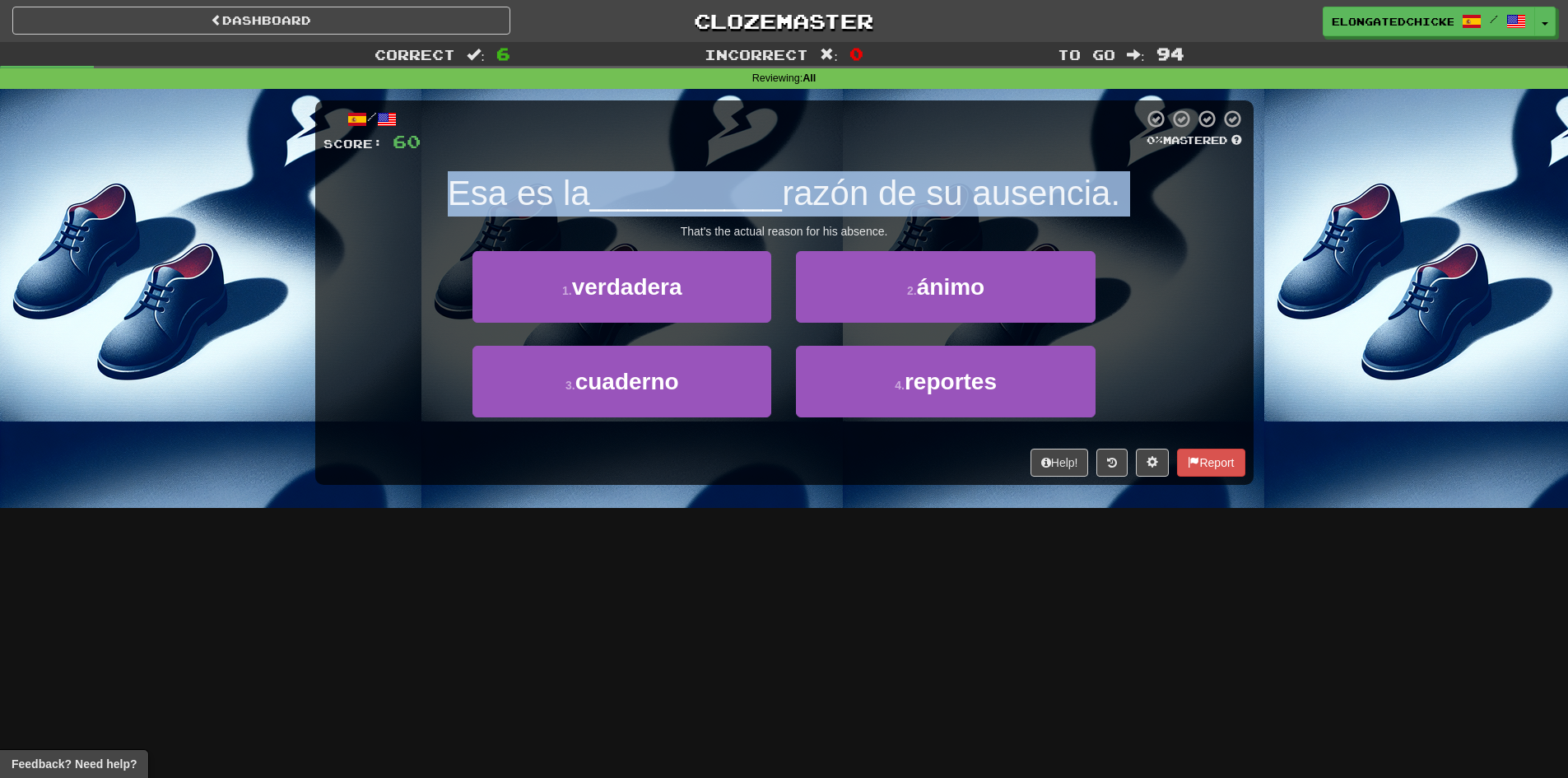
click at [676, 187] on span "__________" at bounding box center [686, 192] width 192 height 38
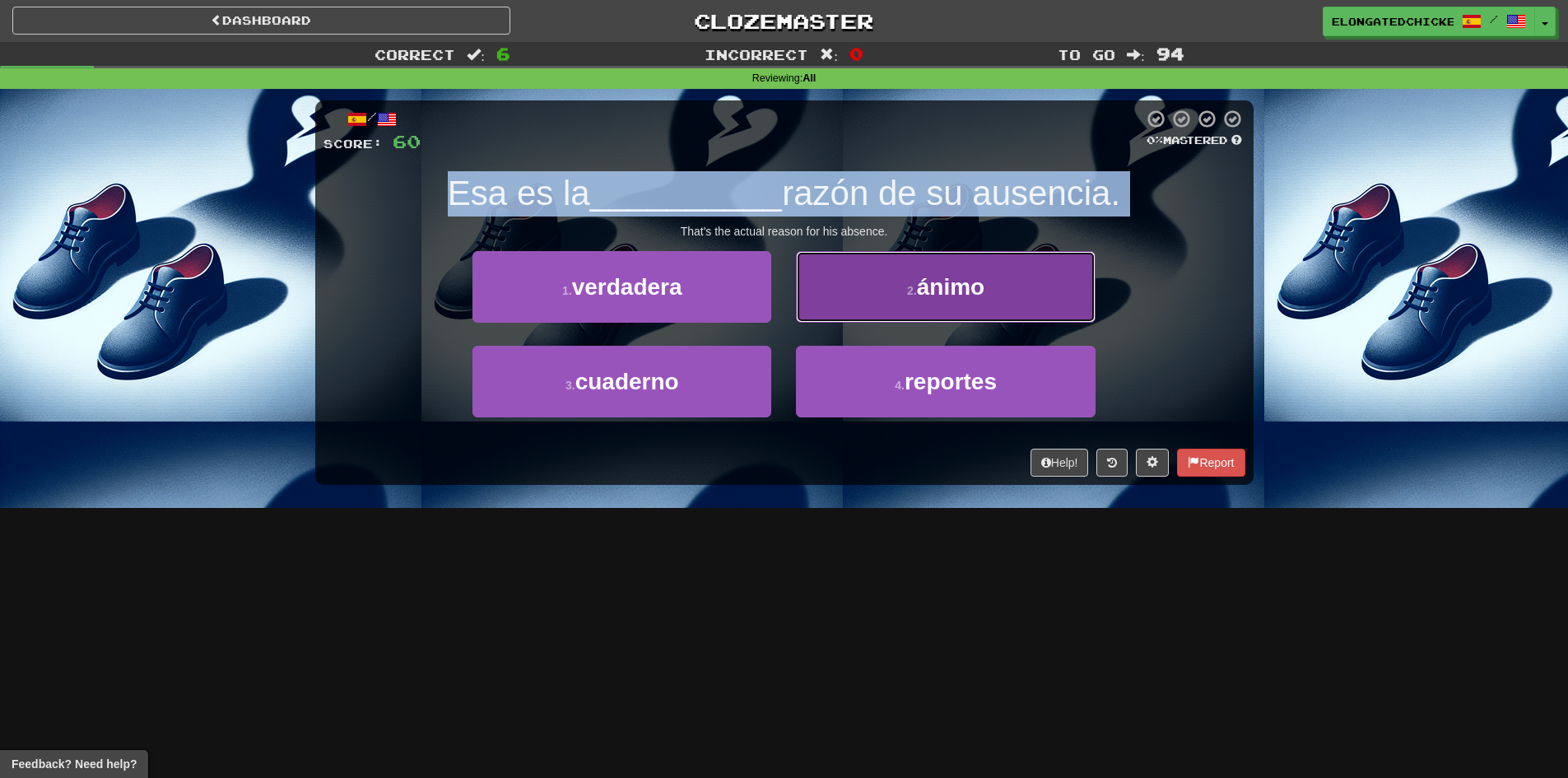
click at [939, 291] on span "ánimo" at bounding box center [950, 287] width 67 height 26
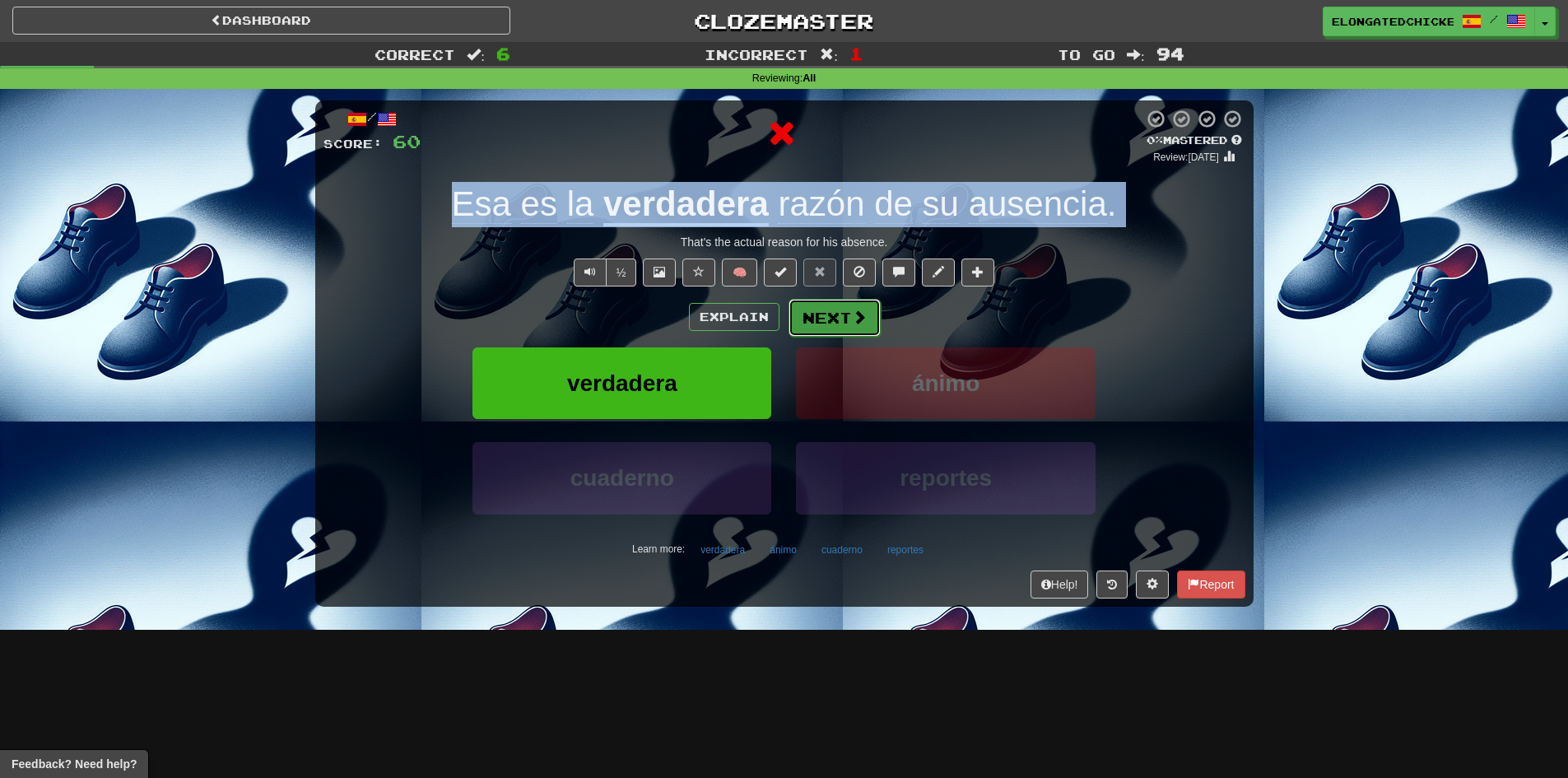
click at [863, 312] on span at bounding box center [858, 317] width 15 height 15
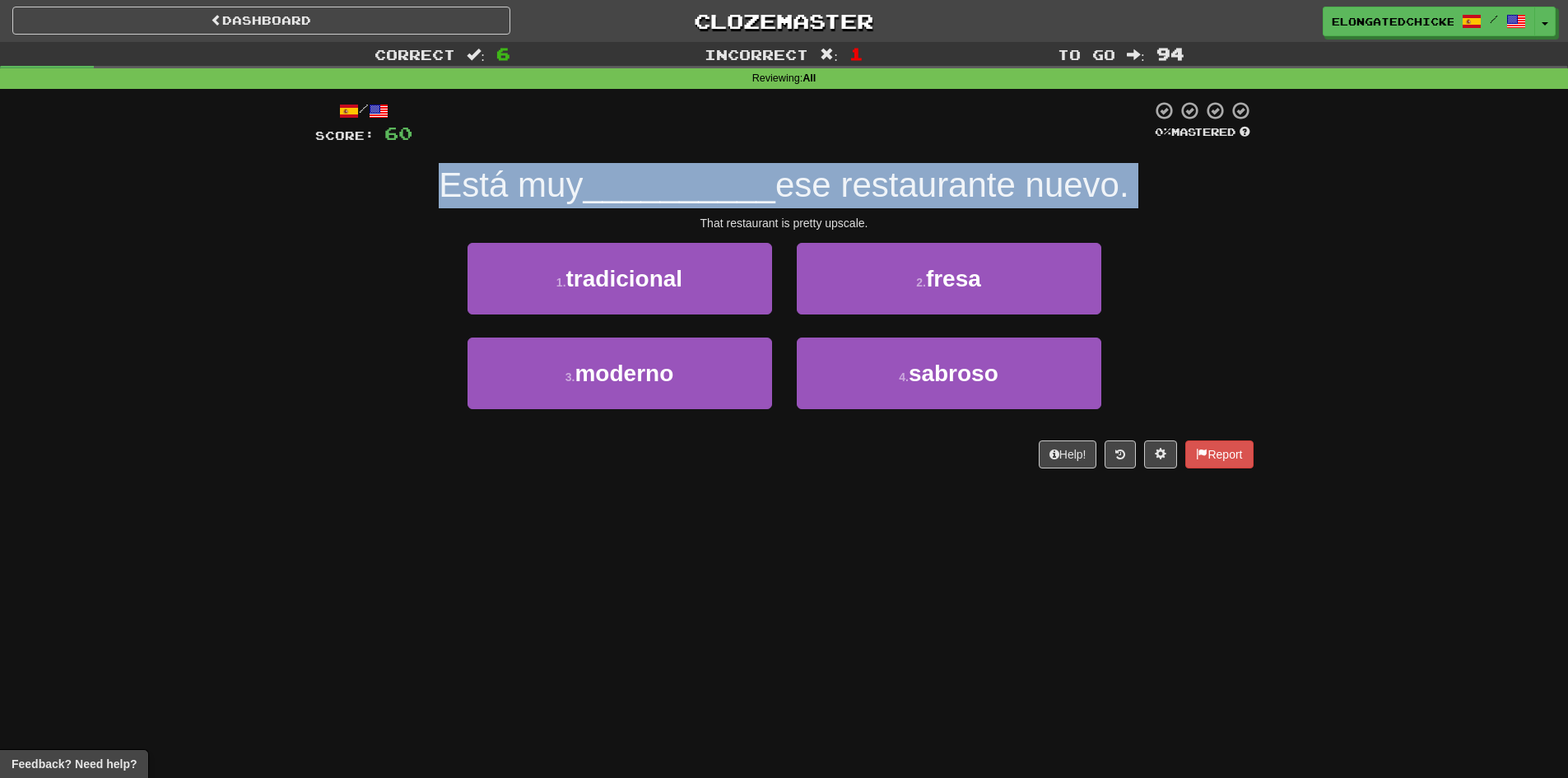
click at [747, 202] on span "__________" at bounding box center [678, 184] width 192 height 38
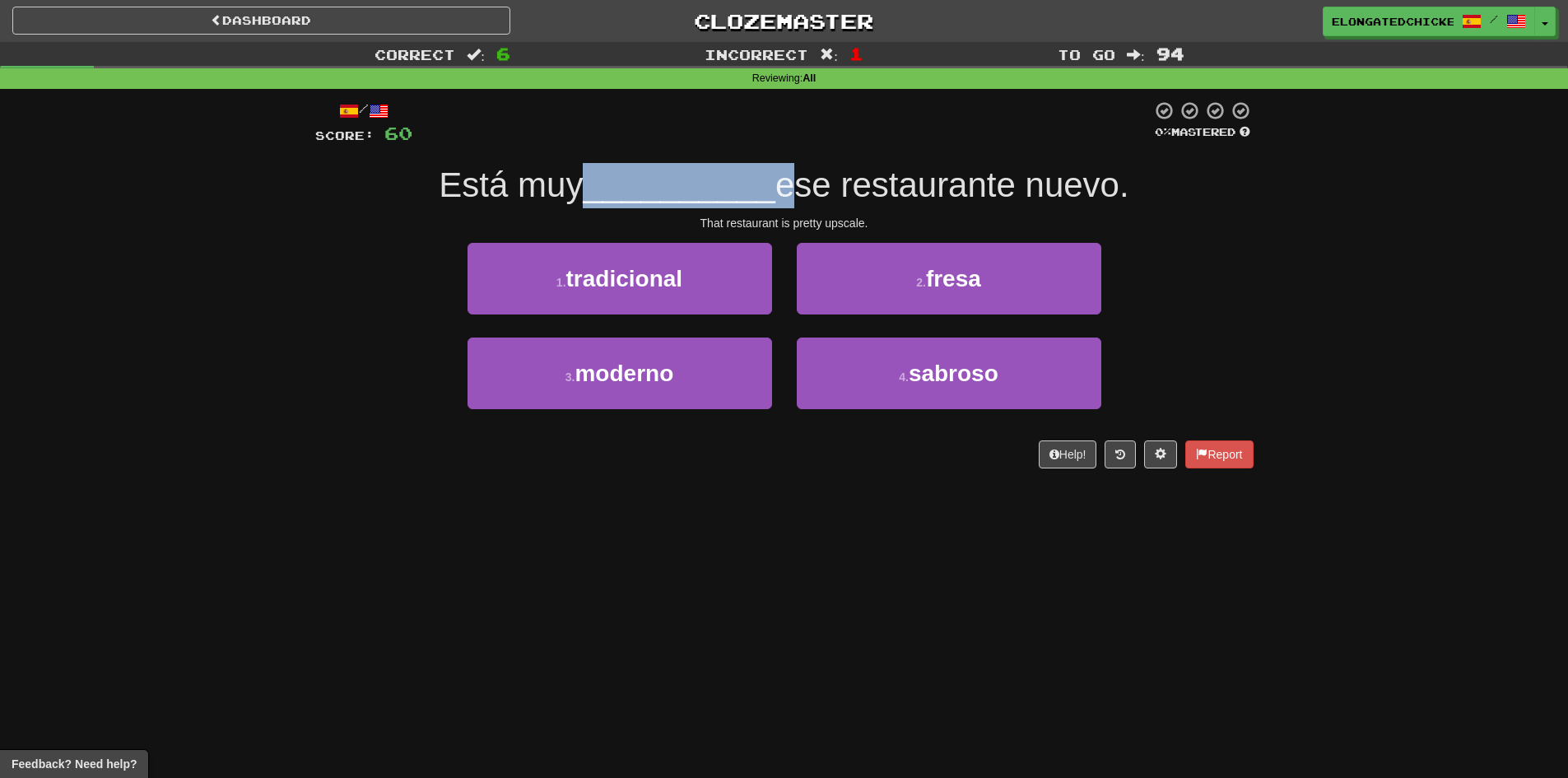
click at [747, 202] on span "__________" at bounding box center [678, 184] width 192 height 38
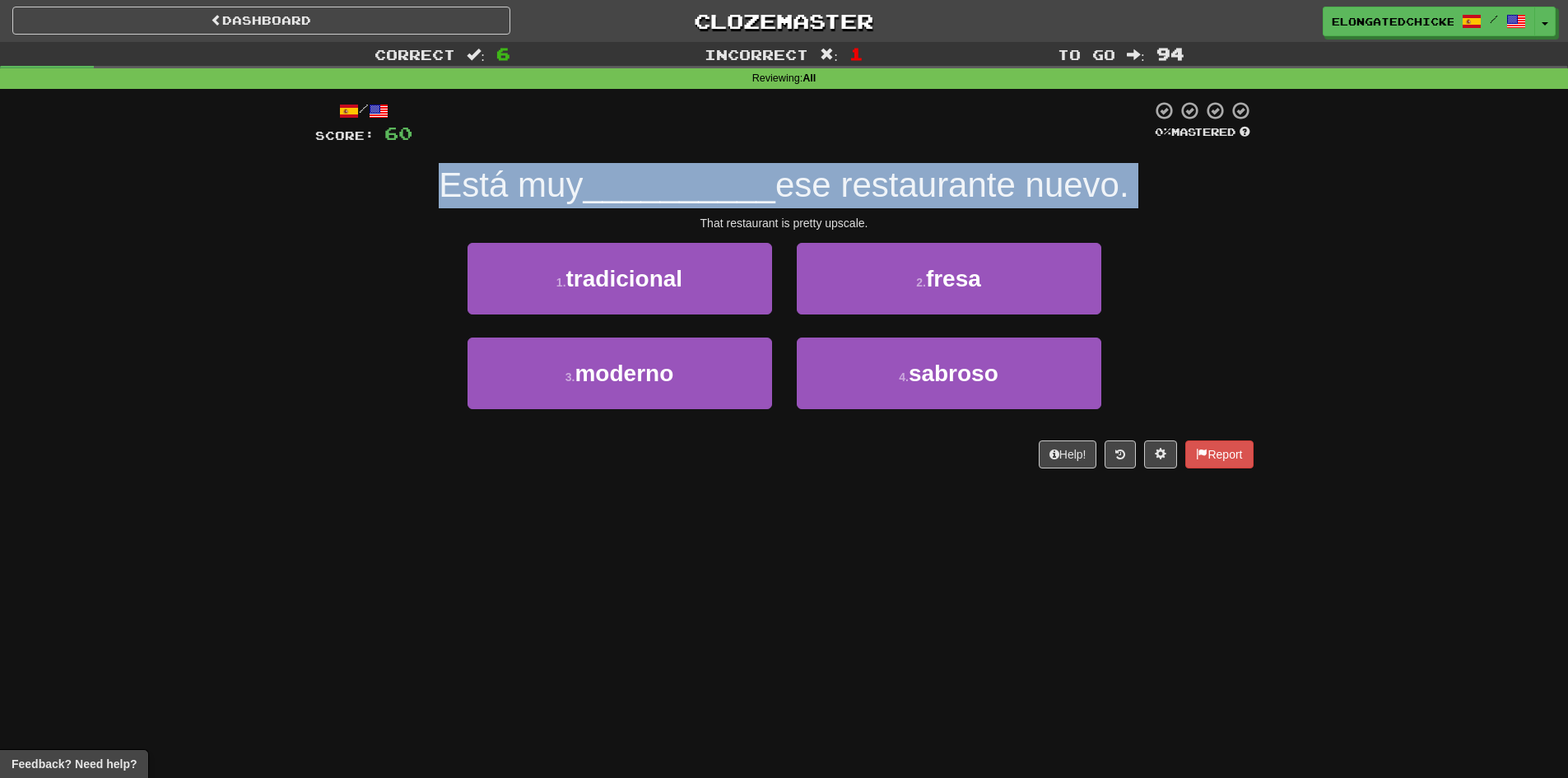
click at [747, 202] on span "__________" at bounding box center [678, 184] width 192 height 38
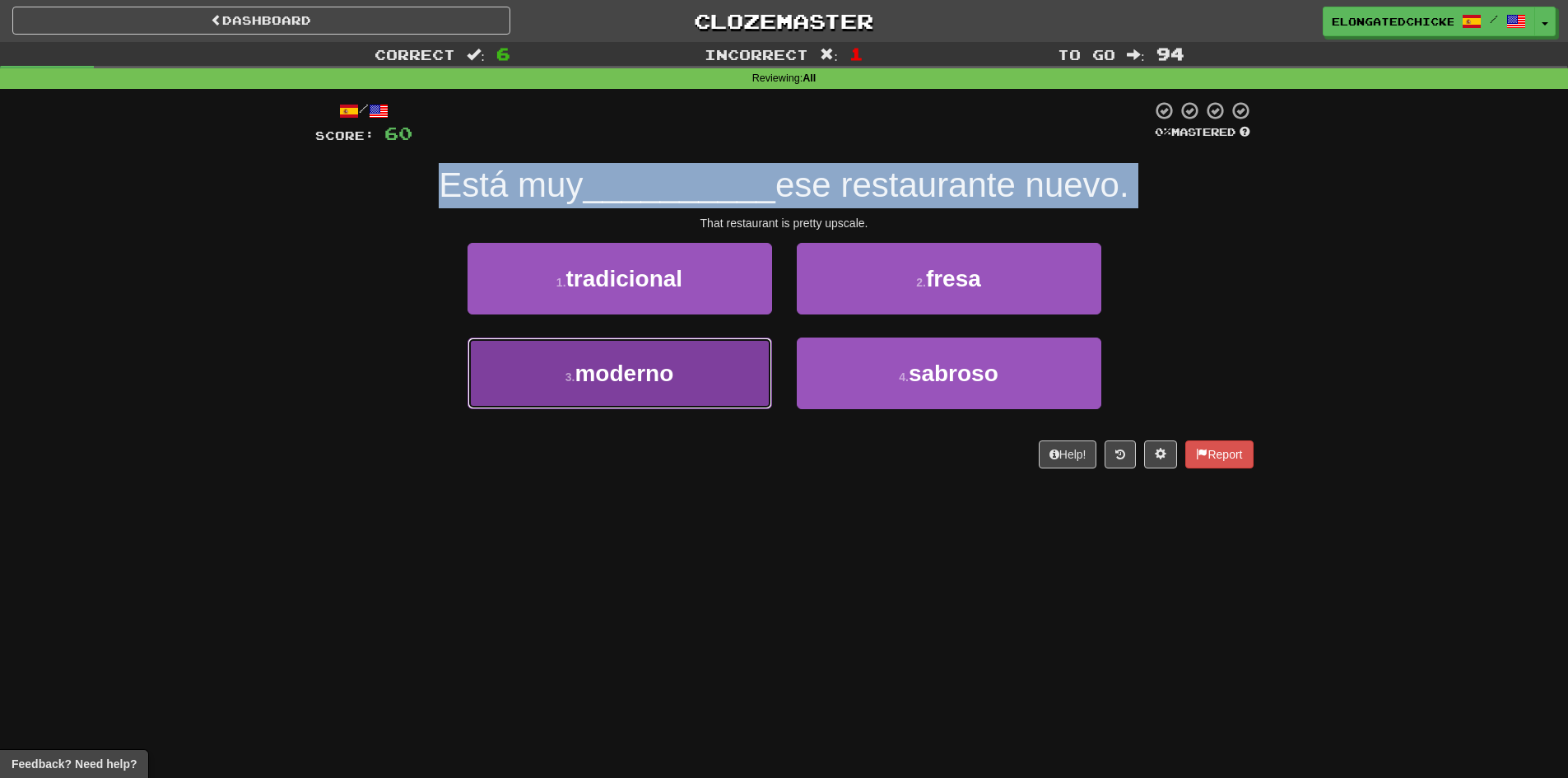
click at [627, 379] on span "moderno" at bounding box center [624, 374] width 99 height 26
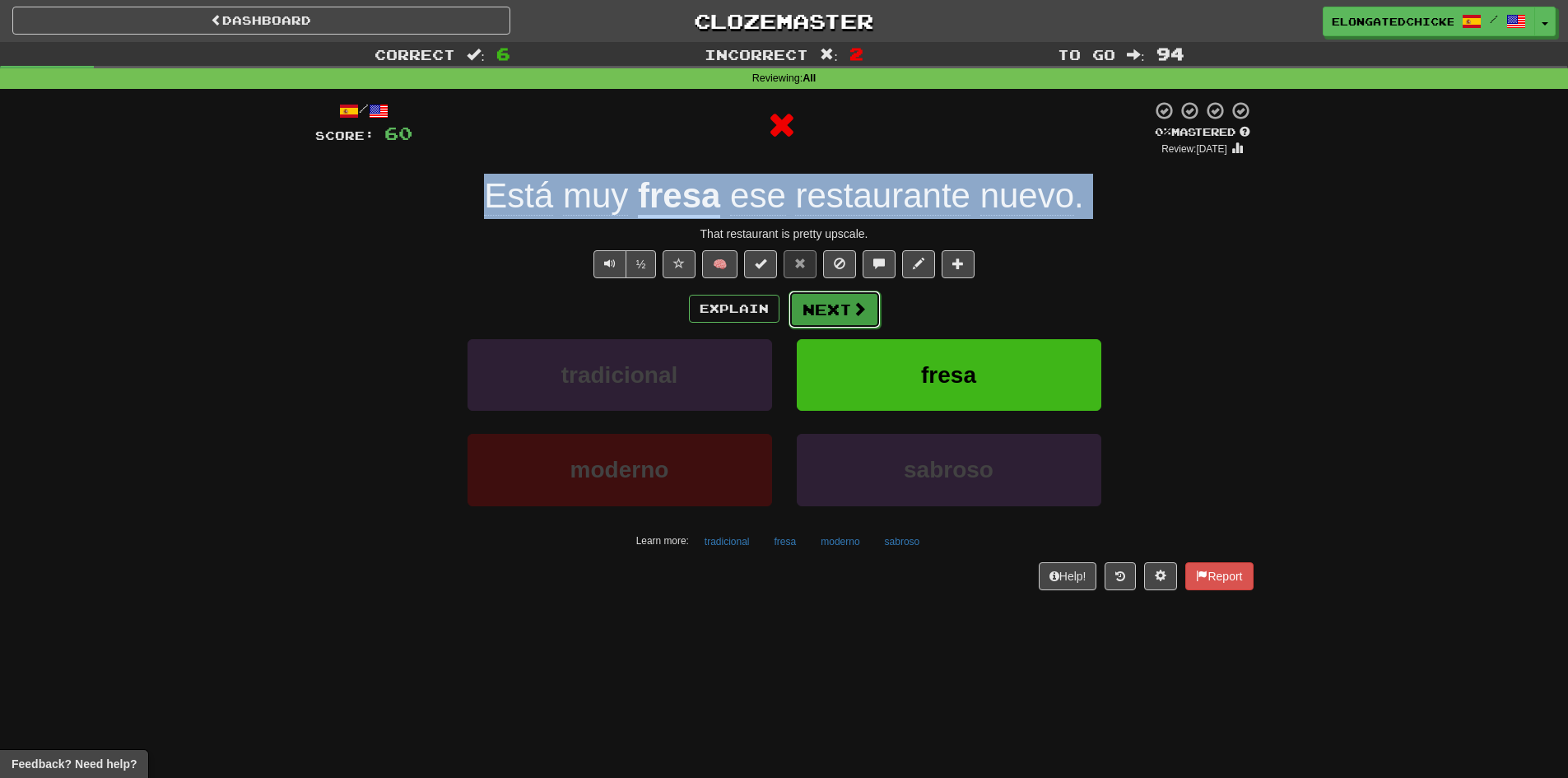
click at [800, 316] on button "Next" at bounding box center [835, 310] width 93 height 37
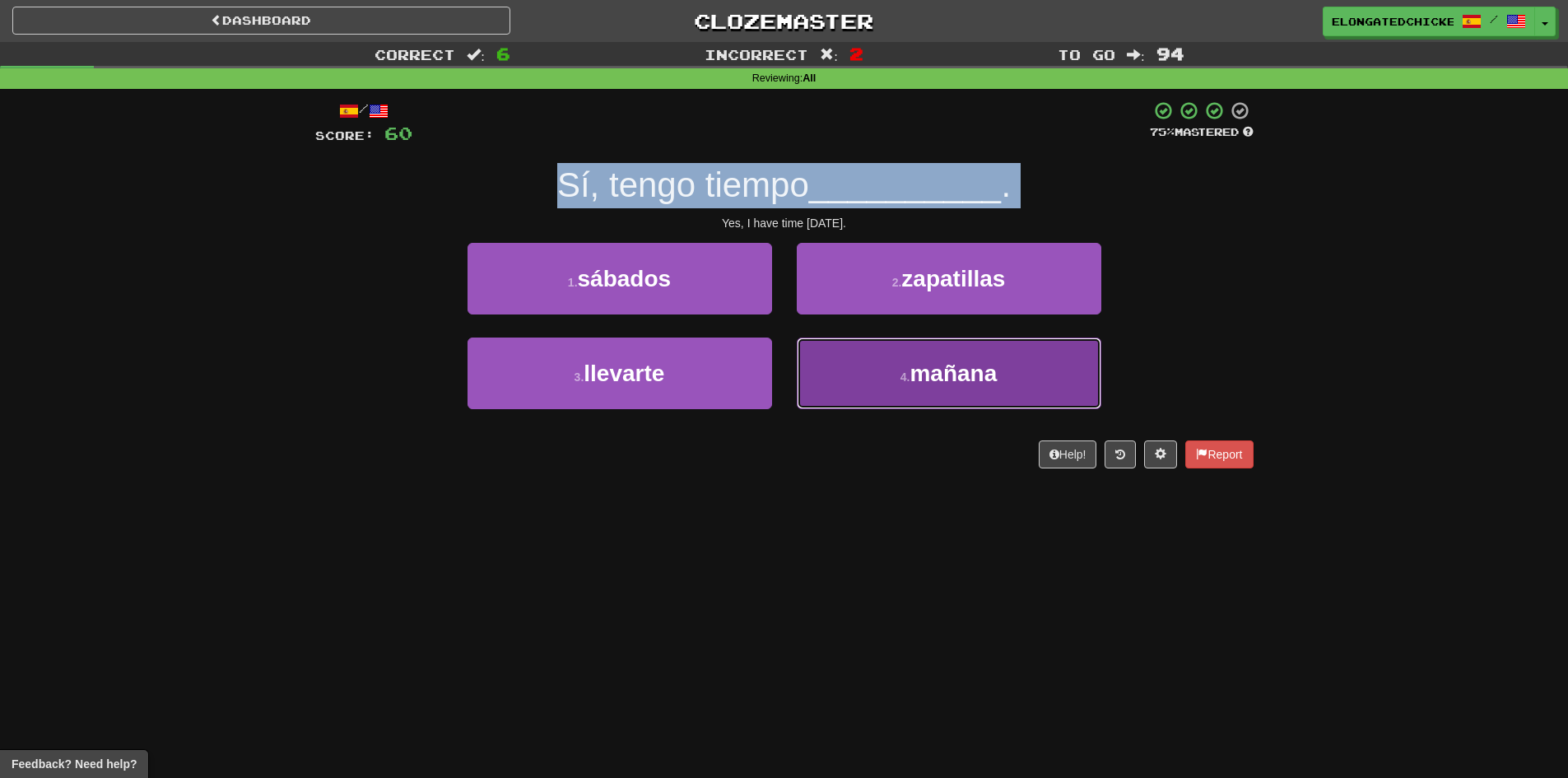
click at [921, 370] on span "mañana" at bounding box center [953, 374] width 88 height 26
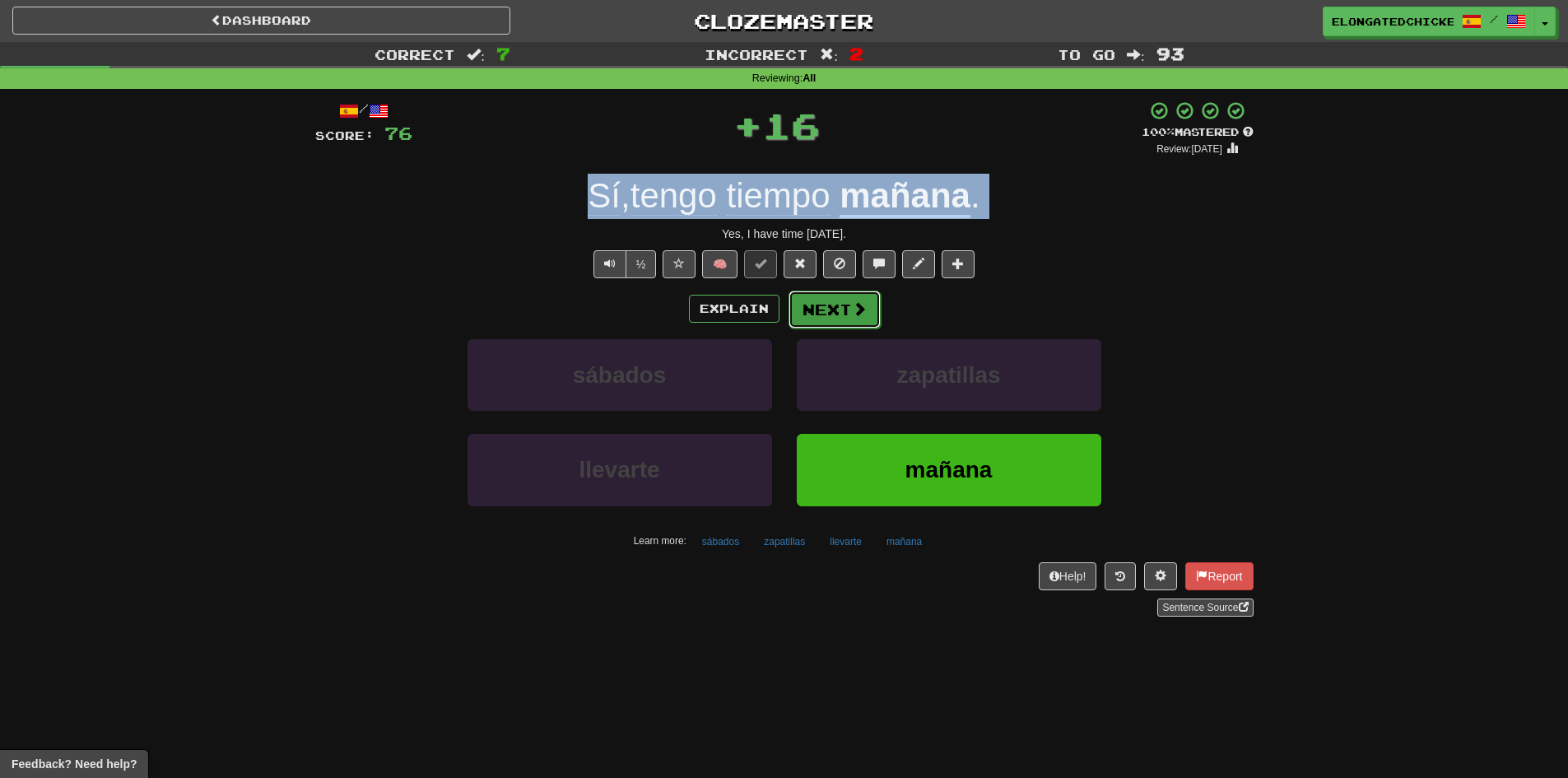
click at [816, 308] on button "Next" at bounding box center [835, 310] width 93 height 37
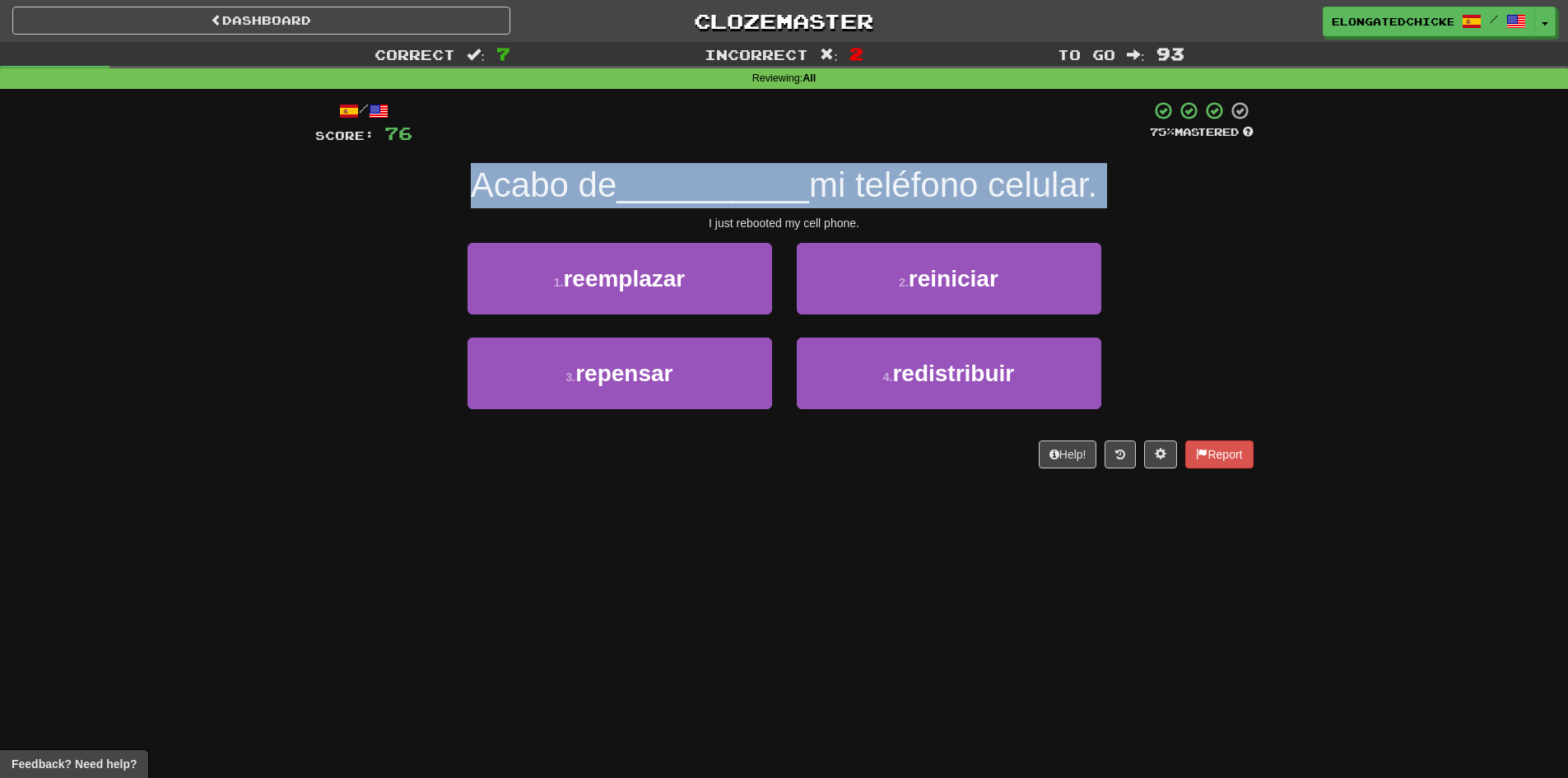
click at [769, 182] on span "__________" at bounding box center [712, 184] width 192 height 38
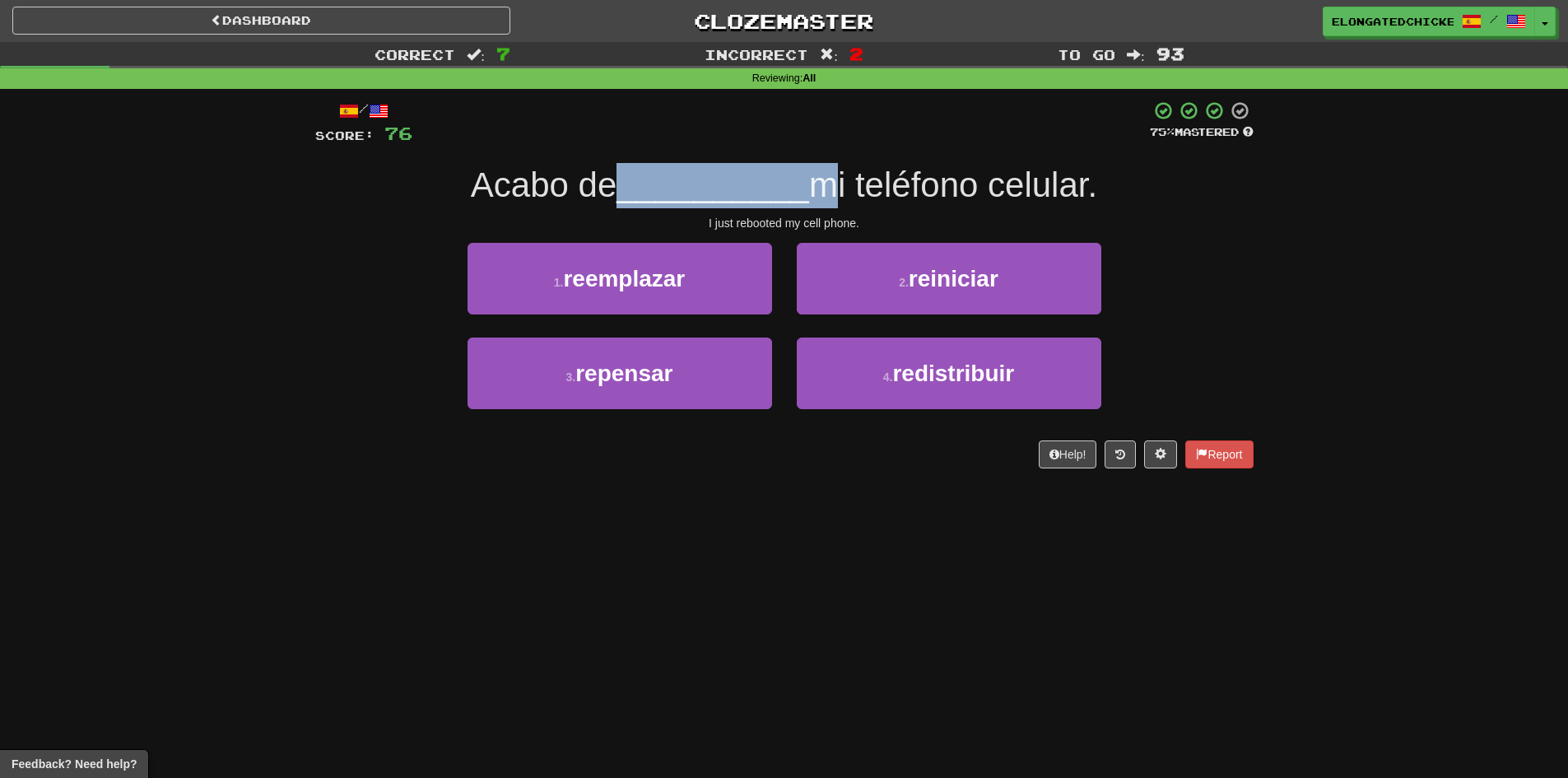
click at [769, 182] on span "__________" at bounding box center [712, 184] width 192 height 38
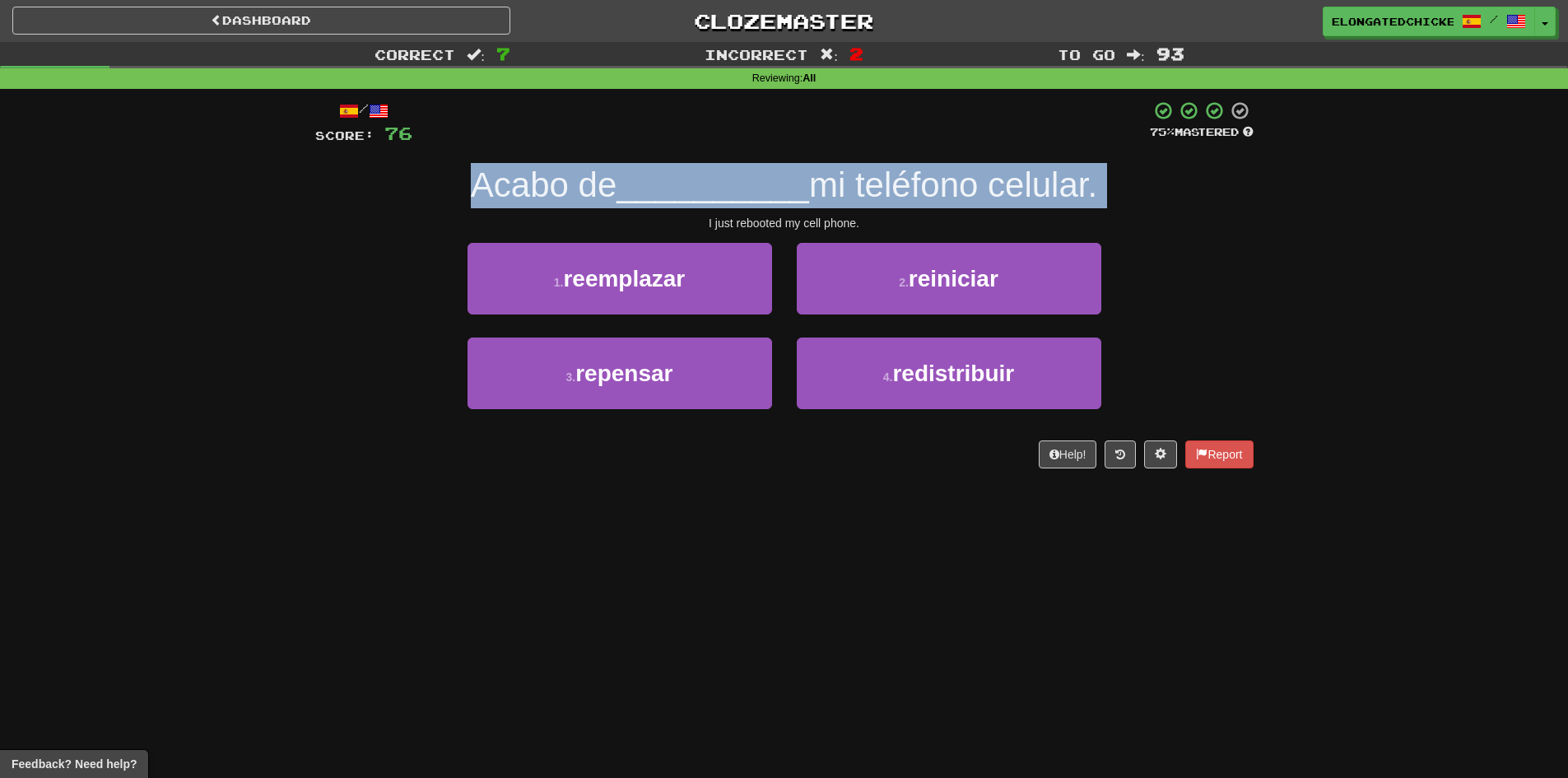
click at [769, 182] on span "__________" at bounding box center [712, 184] width 192 height 38
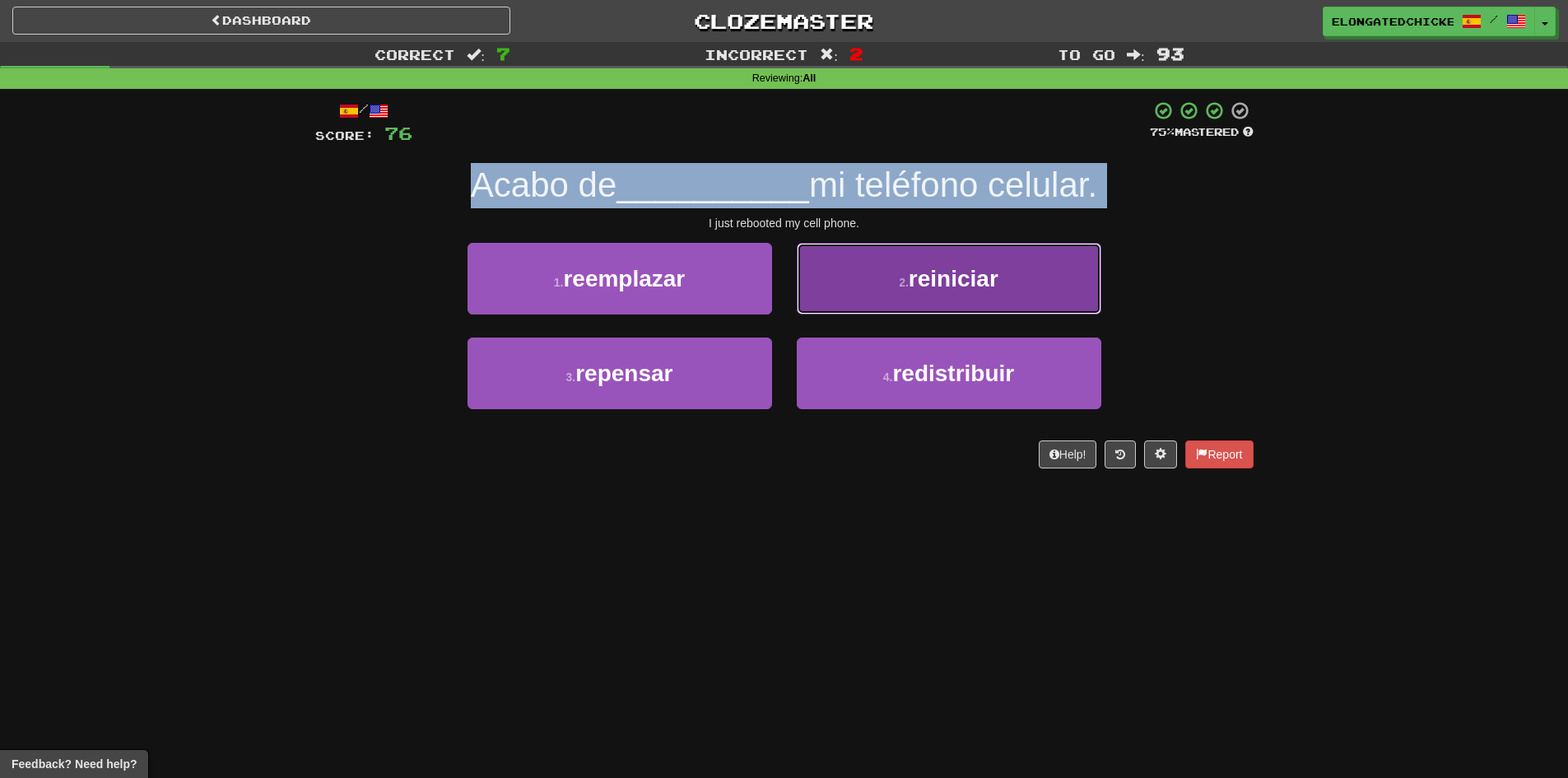
click at [856, 283] on button "2 . reiniciar" at bounding box center [948, 278] width 305 height 72
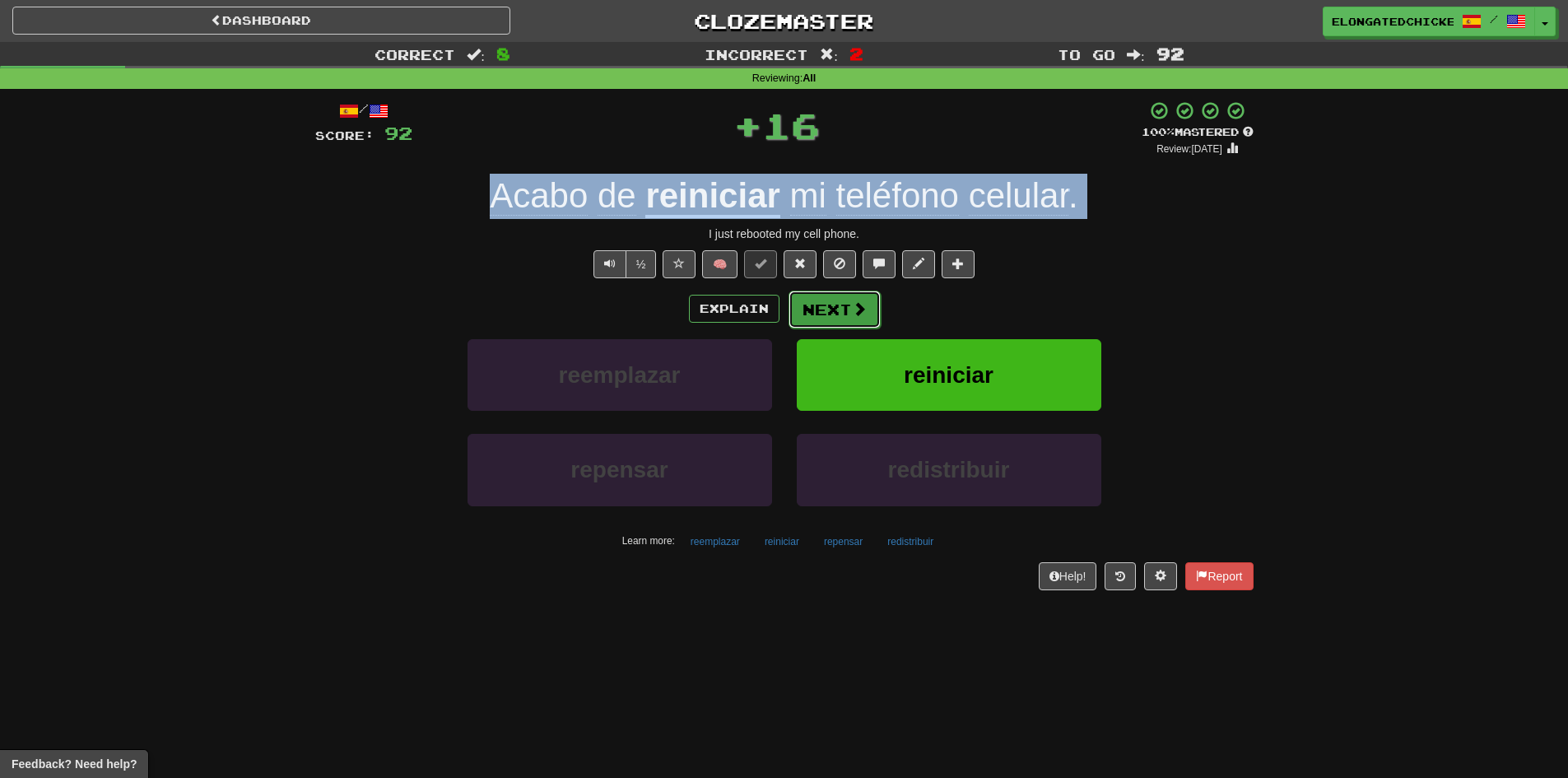
click at [840, 303] on button "Next" at bounding box center [835, 310] width 93 height 37
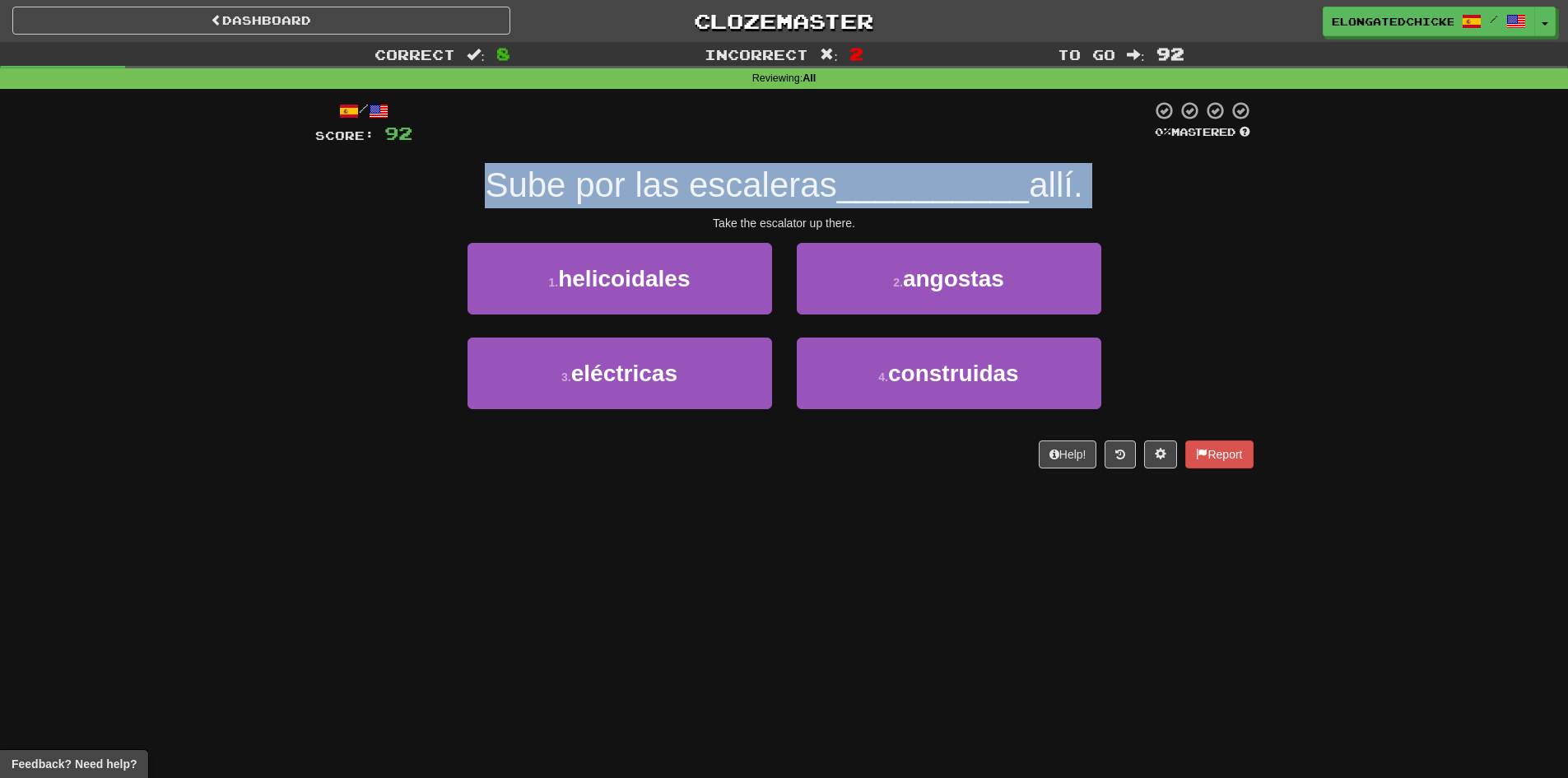
click at [761, 199] on span "Sube por las escaleras" at bounding box center [660, 184] width 352 height 38
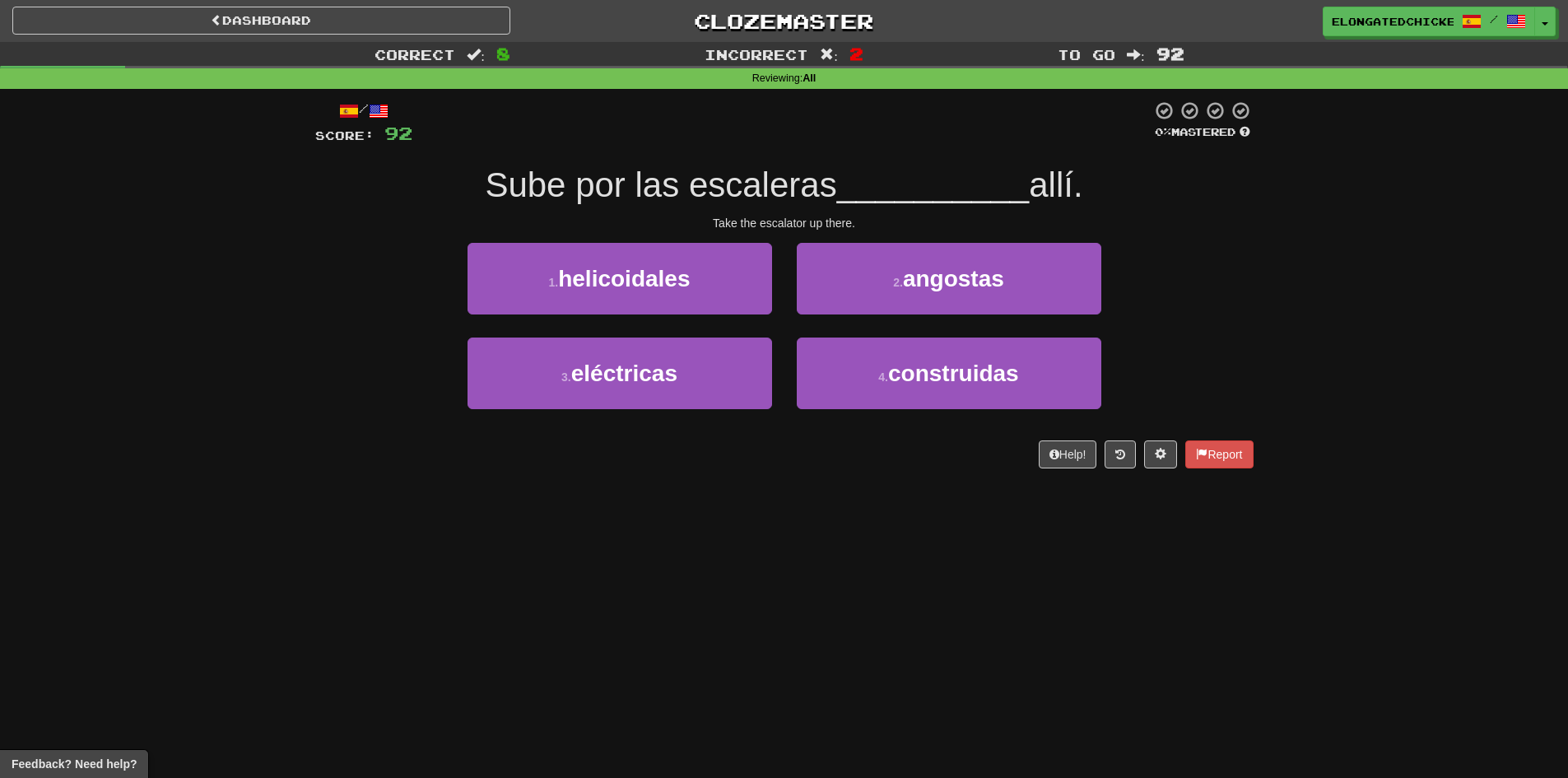
click at [761, 196] on span "Sube por las escaleras" at bounding box center [660, 184] width 352 height 38
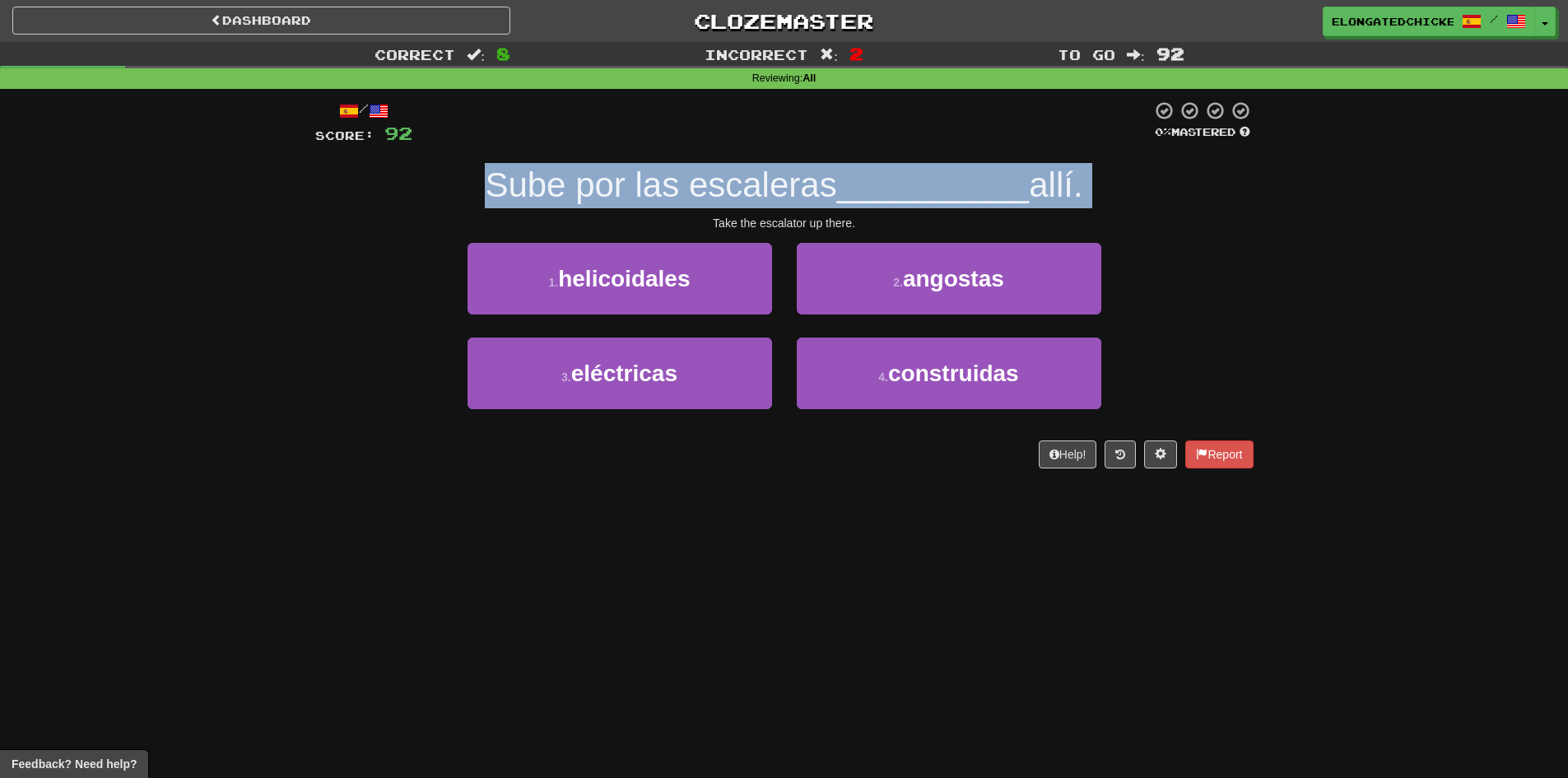
click at [761, 196] on span "Sube por las escaleras" at bounding box center [660, 184] width 352 height 38
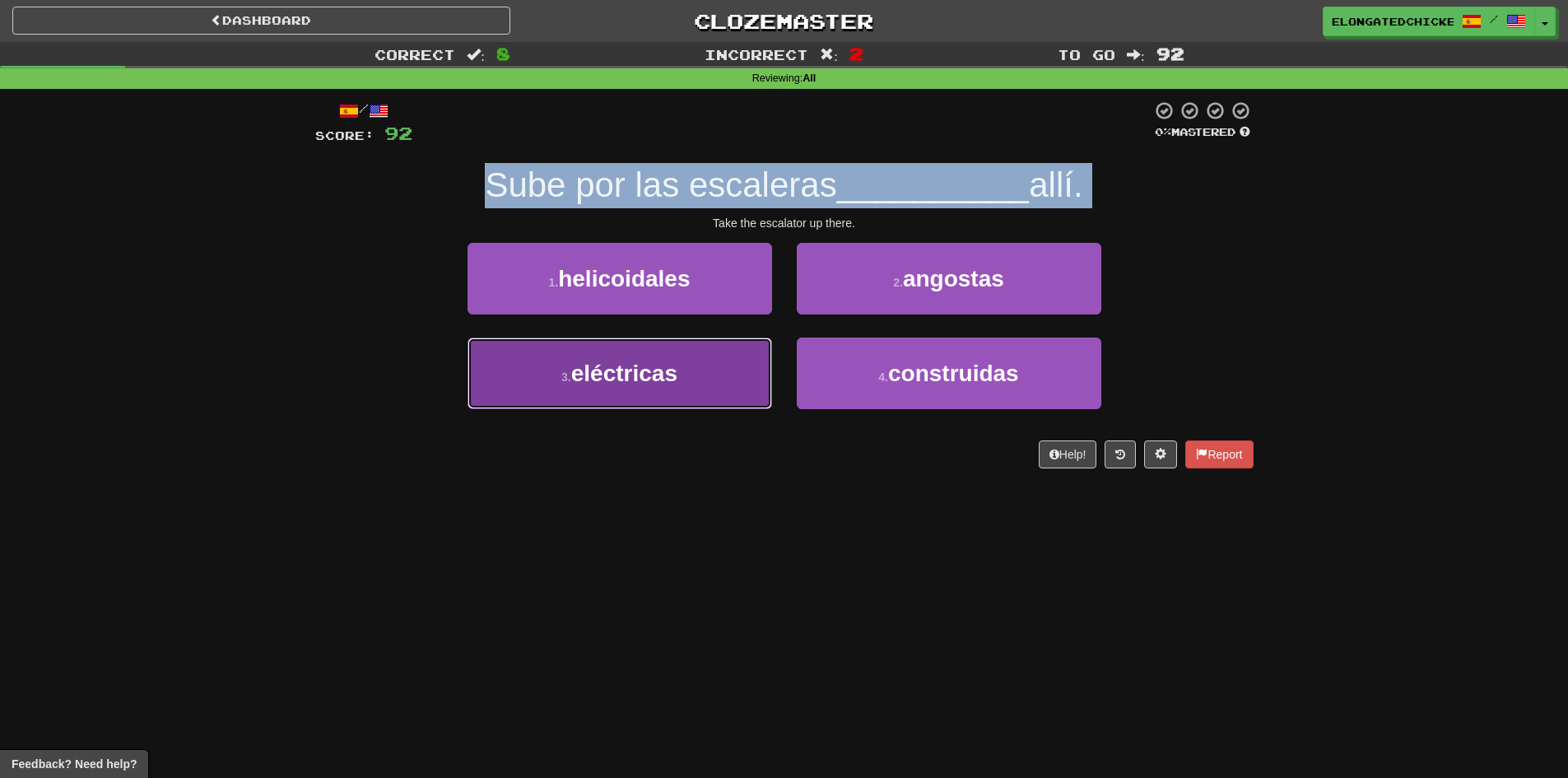
click at [712, 358] on button "3 . eléctricas" at bounding box center [619, 373] width 305 height 72
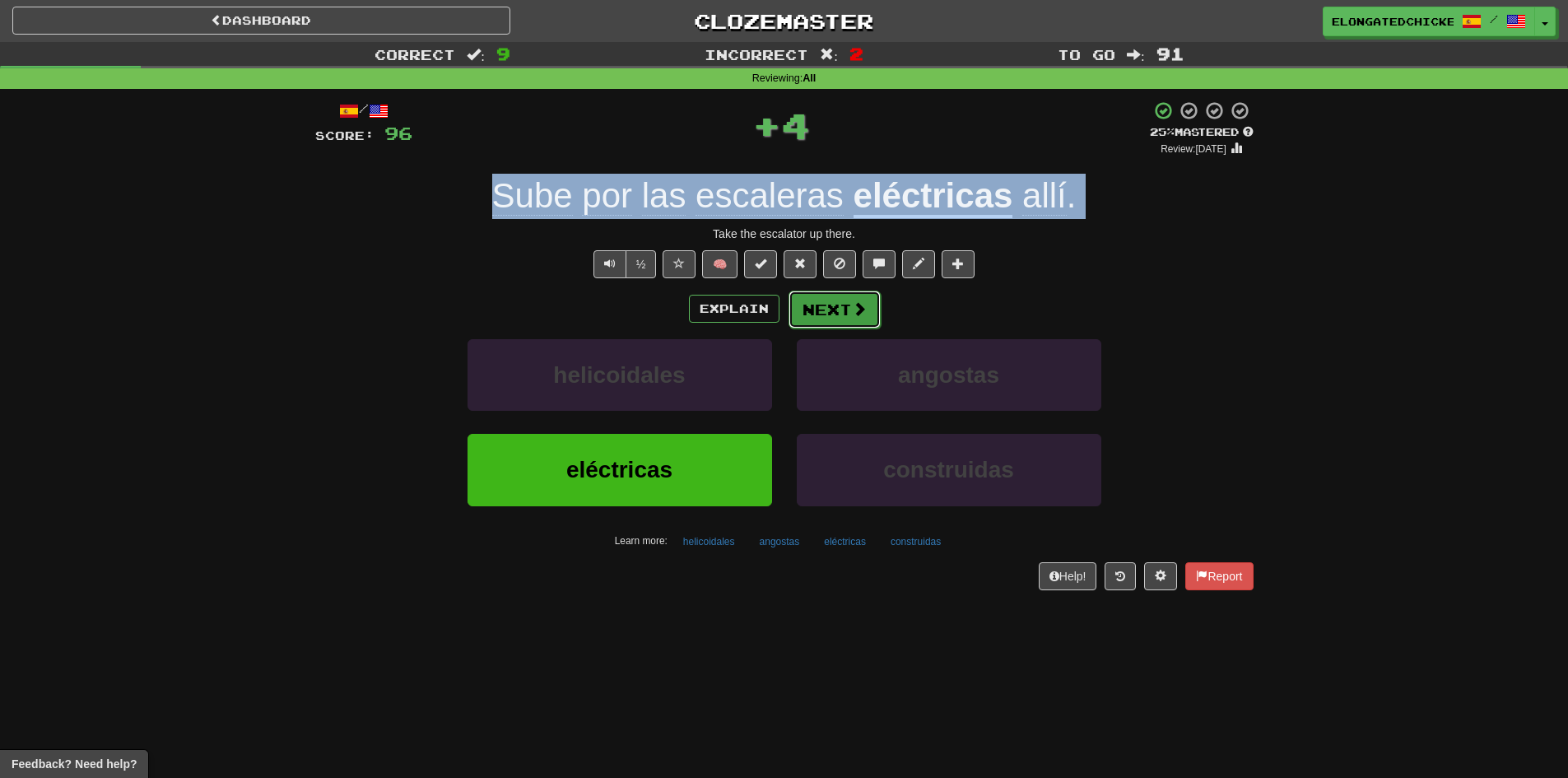
click at [846, 311] on button "Next" at bounding box center [835, 310] width 93 height 37
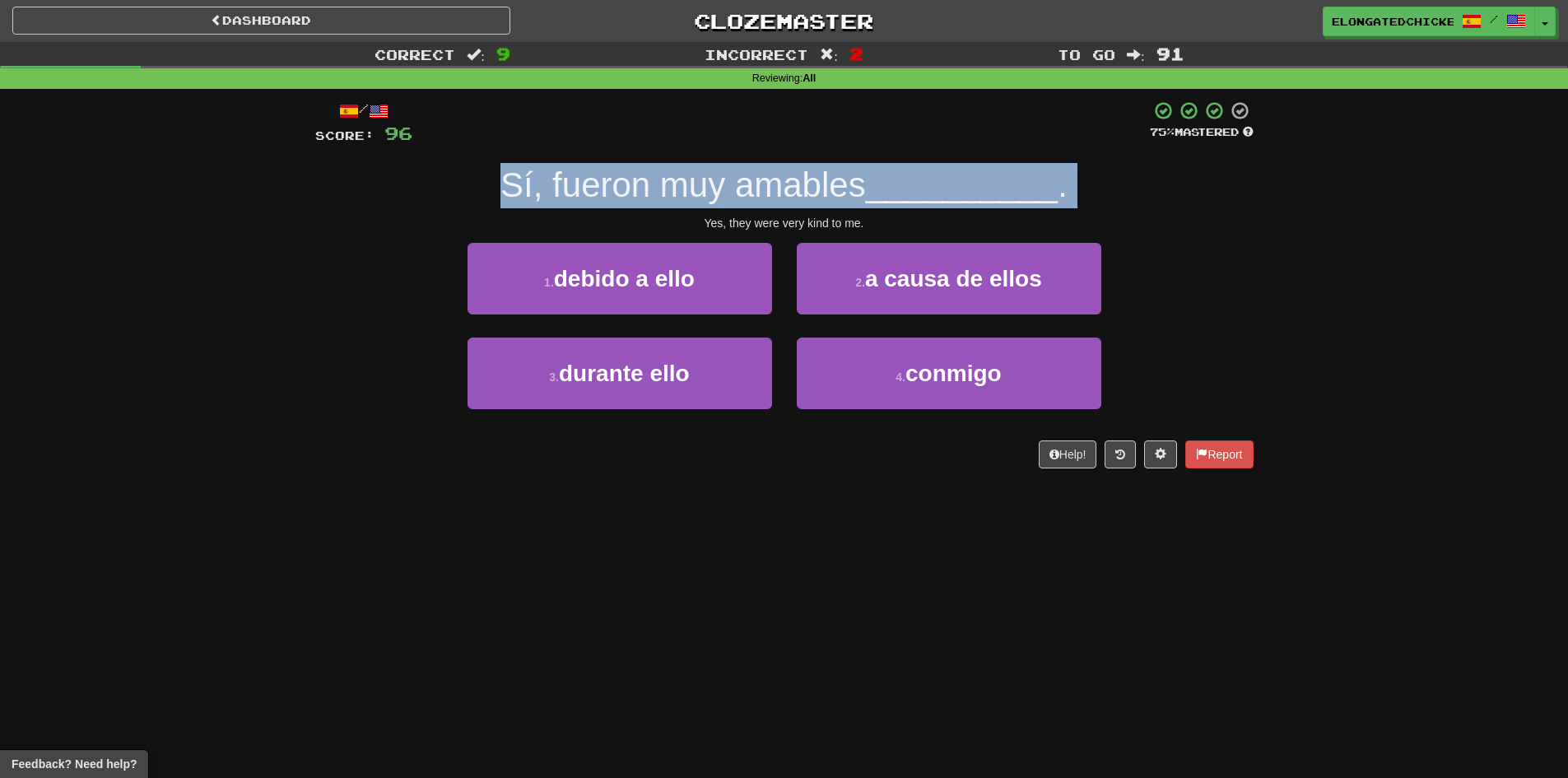
click at [811, 187] on span "Sí, fueron muy amables" at bounding box center [683, 184] width 366 height 38
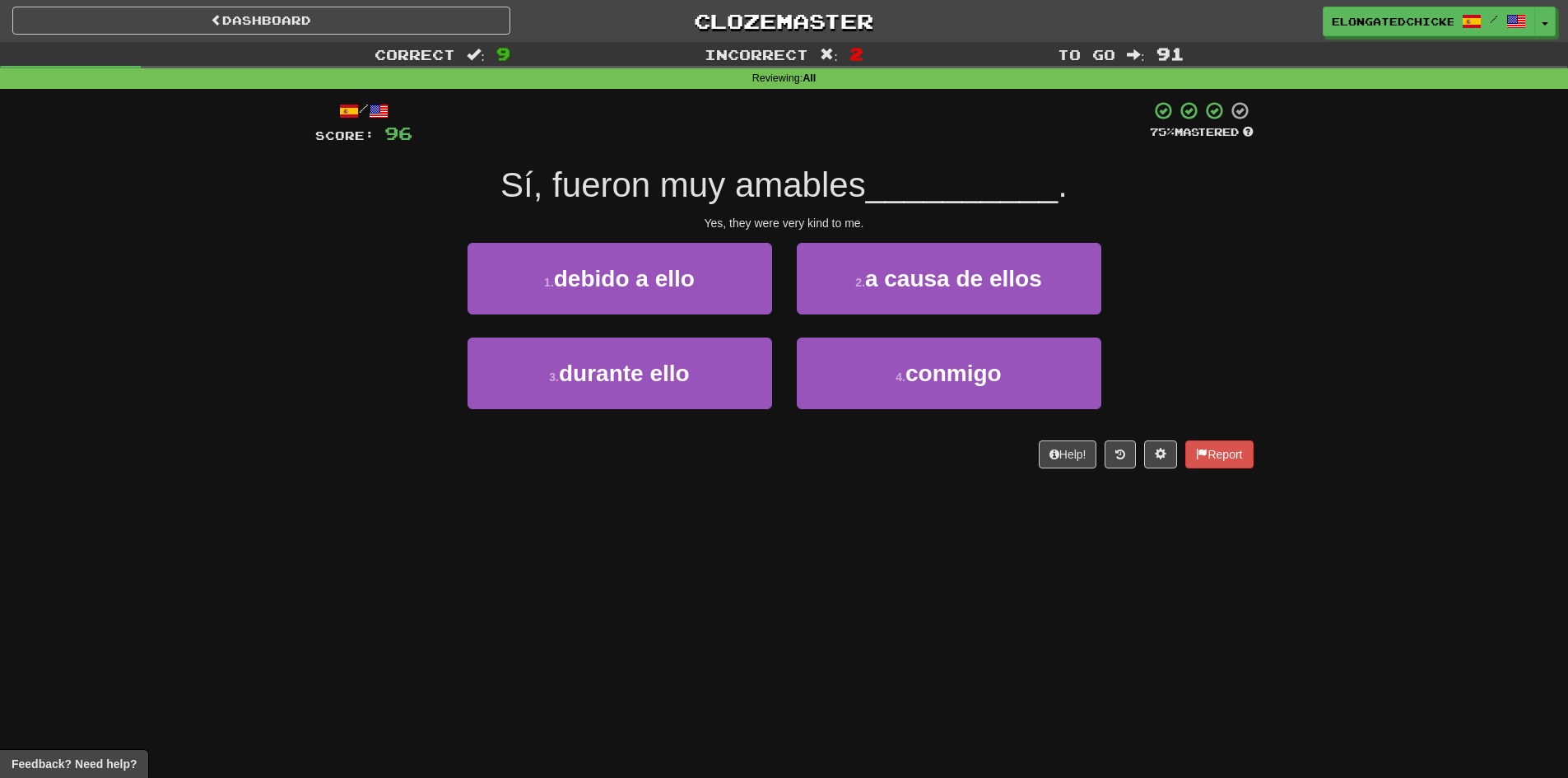
click at [781, 211] on div "/ Score: 96 75 % Mastered Sí, fueron muy amables __________ . Yes, they were ve…" at bounding box center [784, 284] width 938 height 368
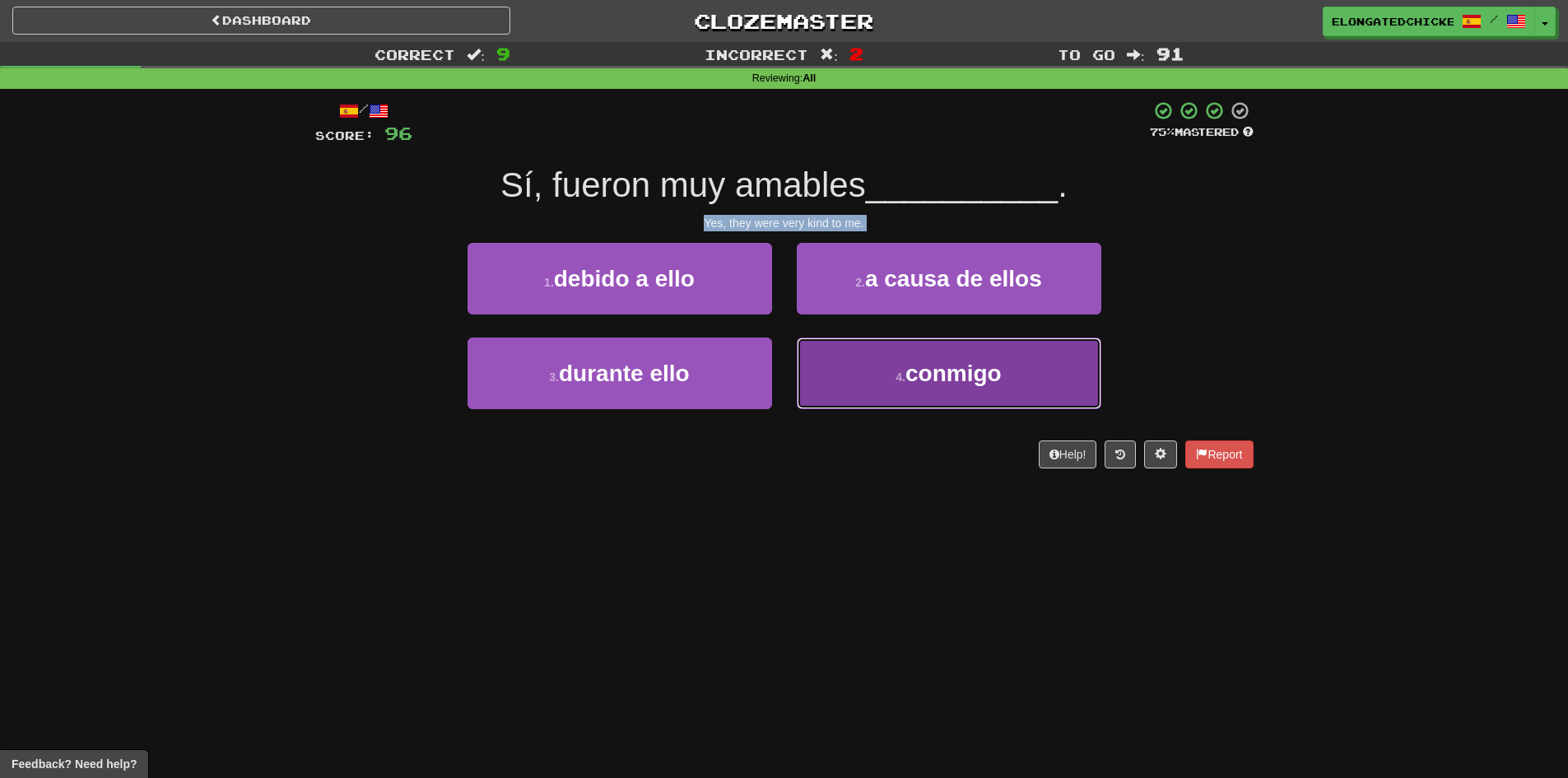
click at [856, 362] on button "4 . conmigo" at bounding box center [948, 373] width 305 height 72
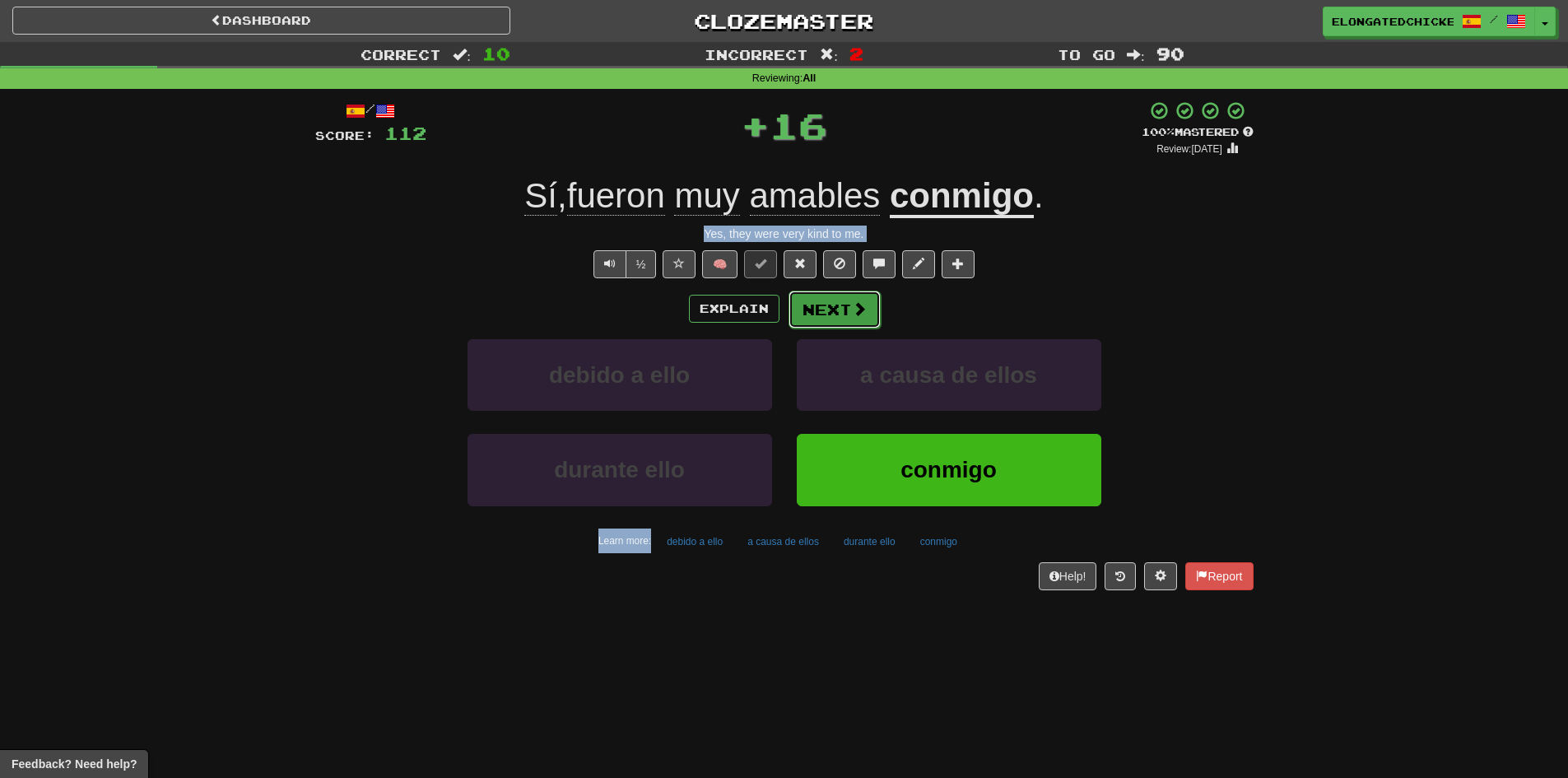
click at [819, 321] on button "Next" at bounding box center [835, 310] width 93 height 37
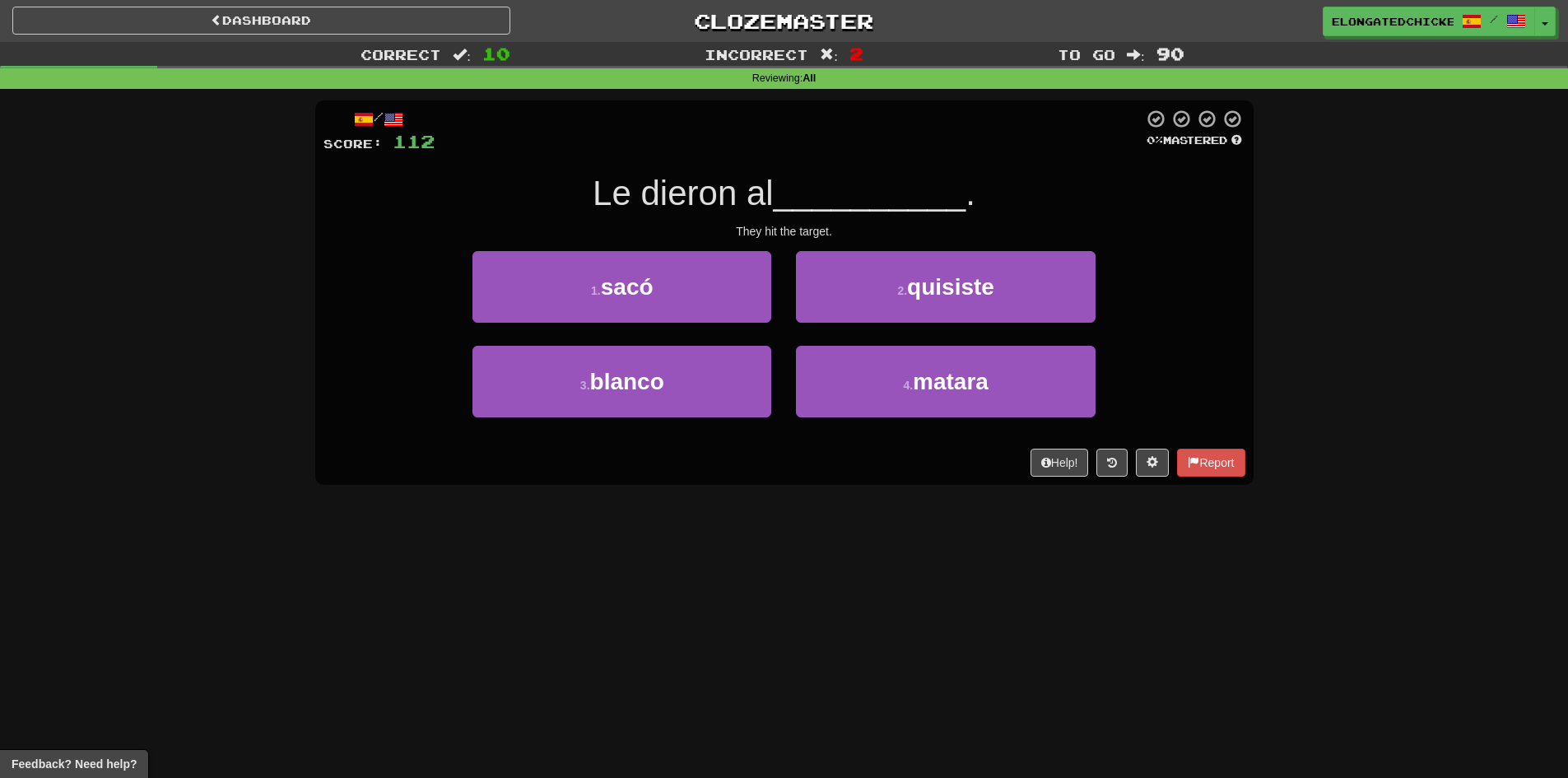
click at [814, 191] on span "__________" at bounding box center [869, 192] width 192 height 38
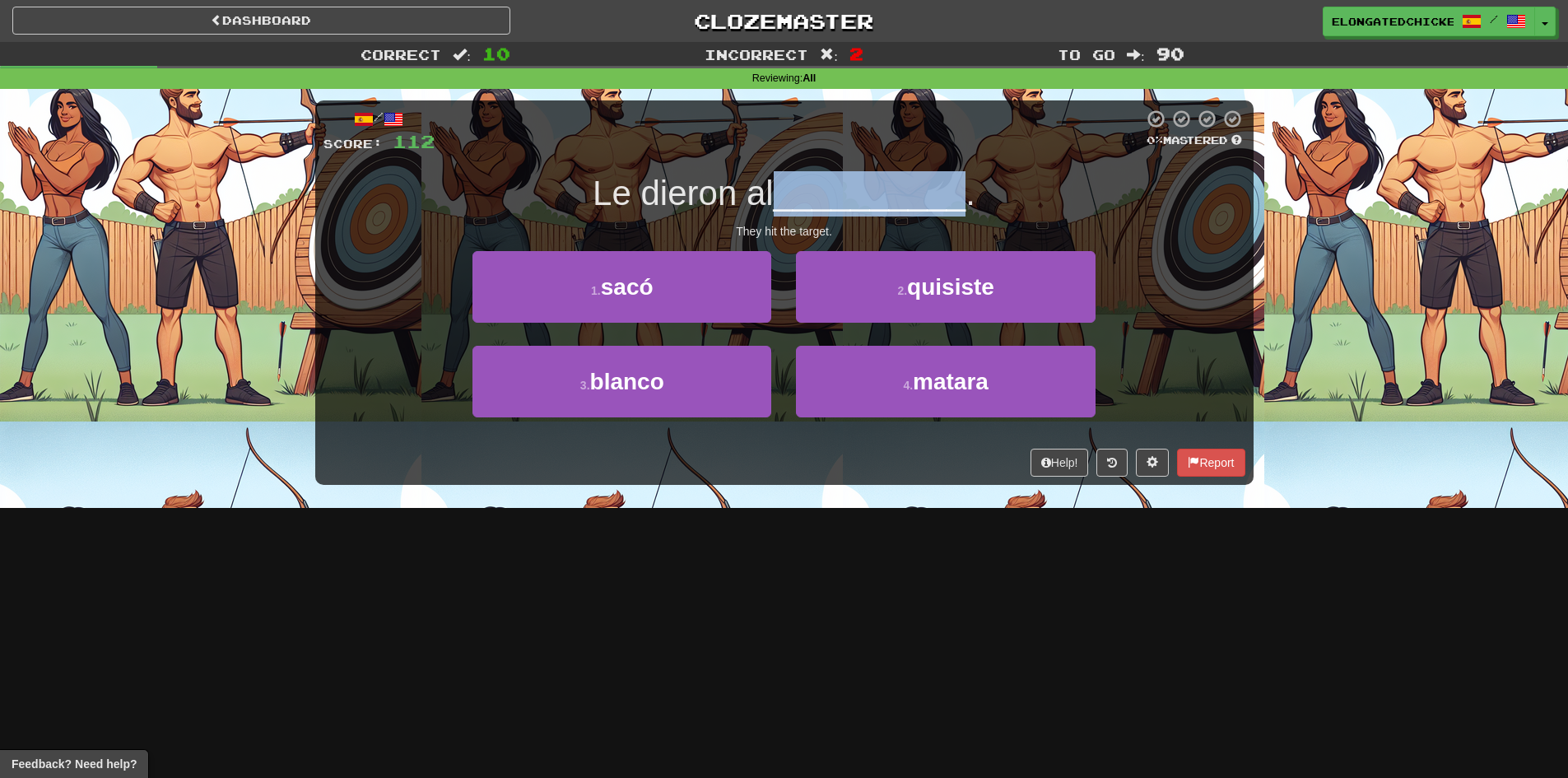
click at [814, 191] on span "__________" at bounding box center [869, 192] width 192 height 38
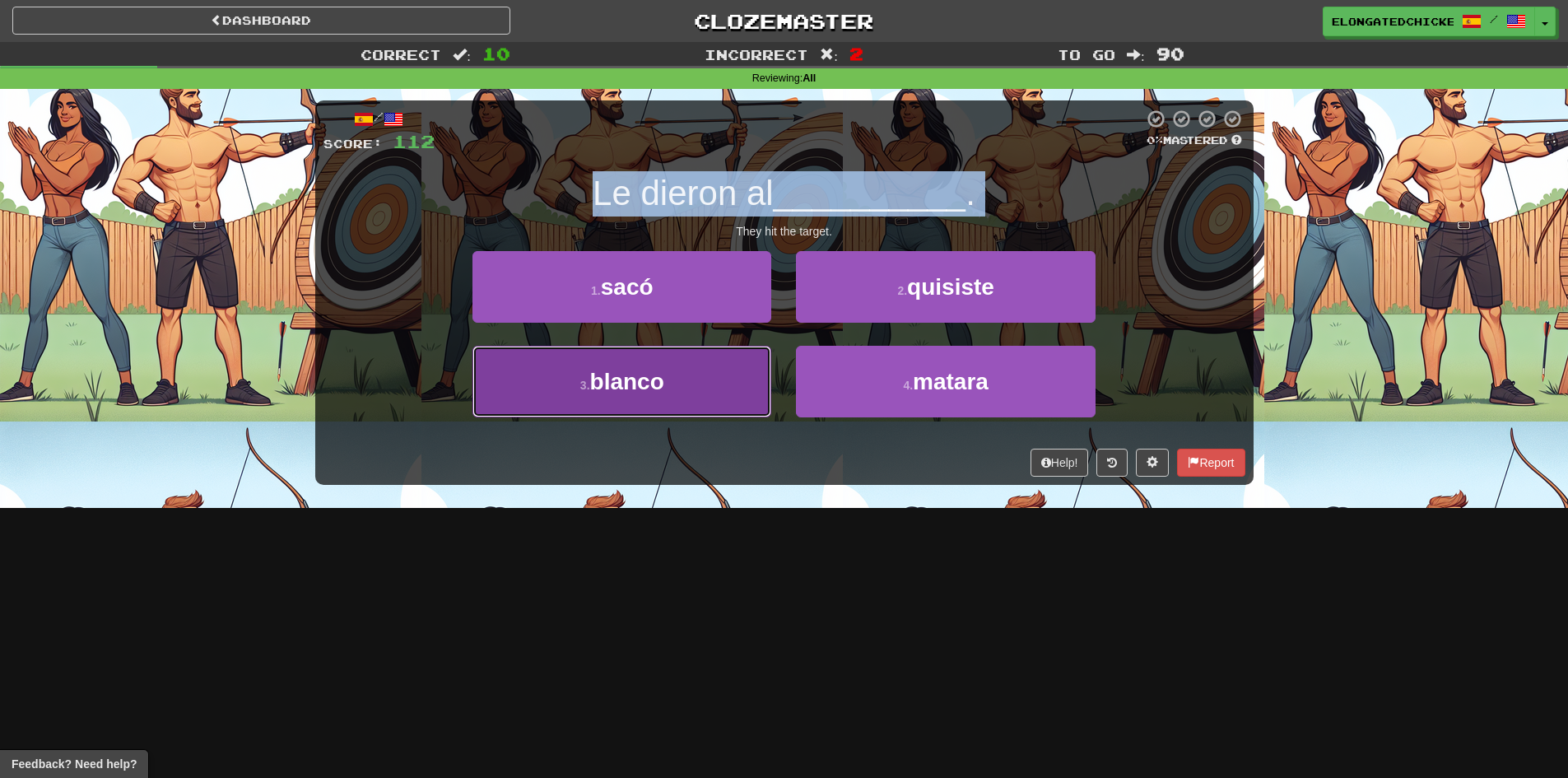
click at [652, 382] on span "blanco" at bounding box center [627, 382] width 74 height 26
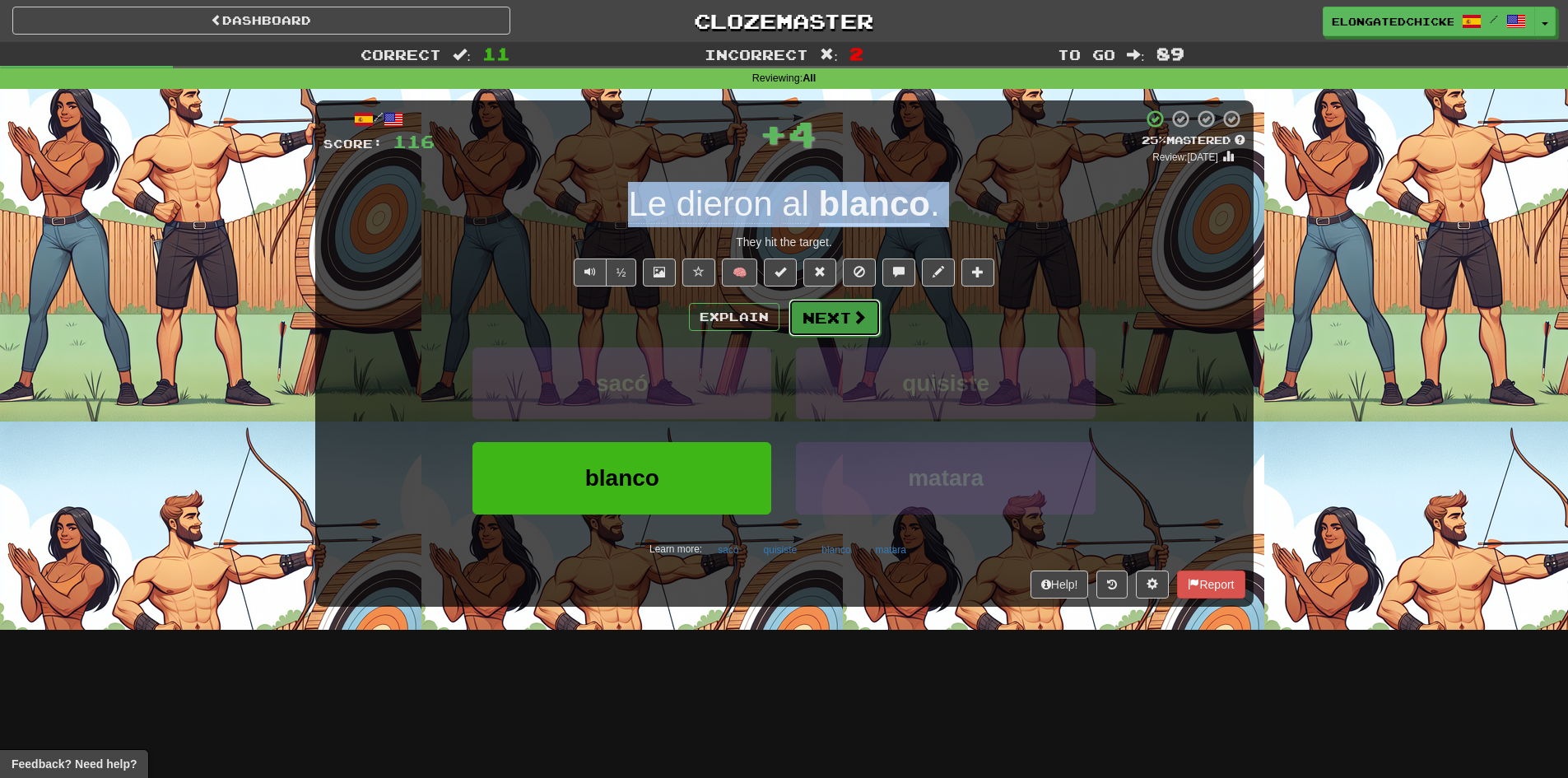
click at [862, 318] on span at bounding box center [858, 317] width 15 height 15
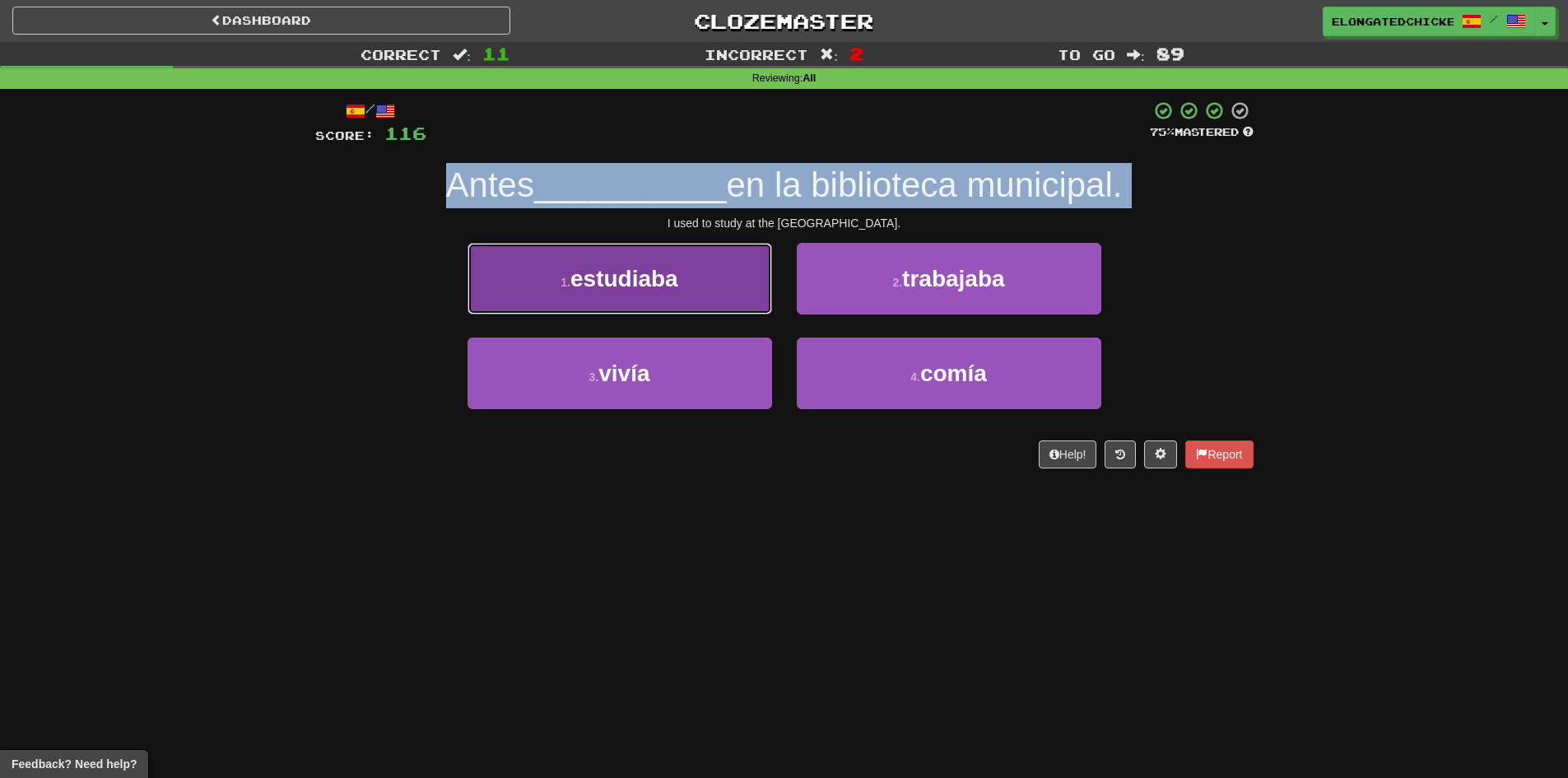
click at [653, 295] on button "1 . estudiaba" at bounding box center [619, 278] width 305 height 72
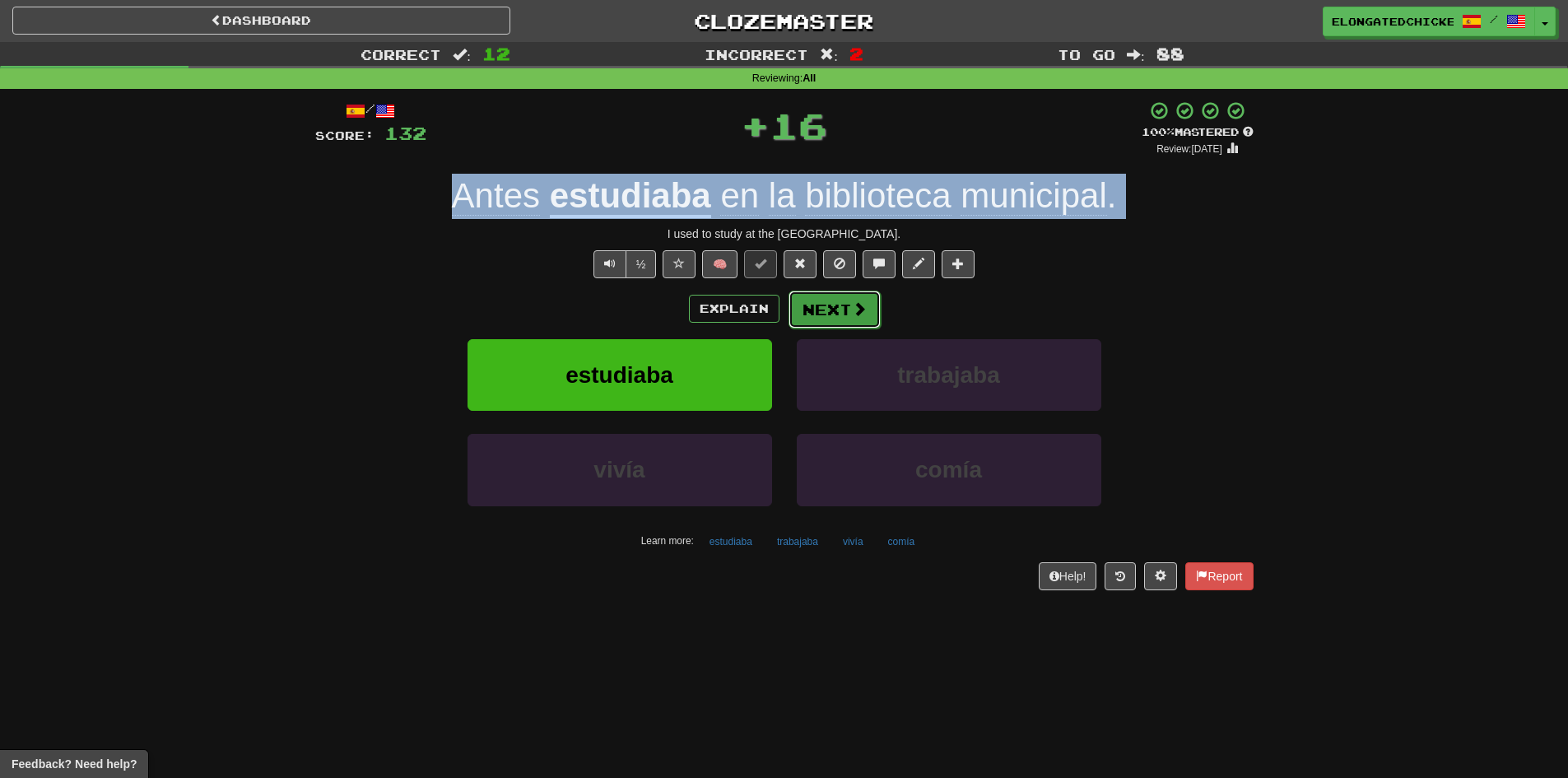
click at [863, 307] on span at bounding box center [858, 309] width 15 height 15
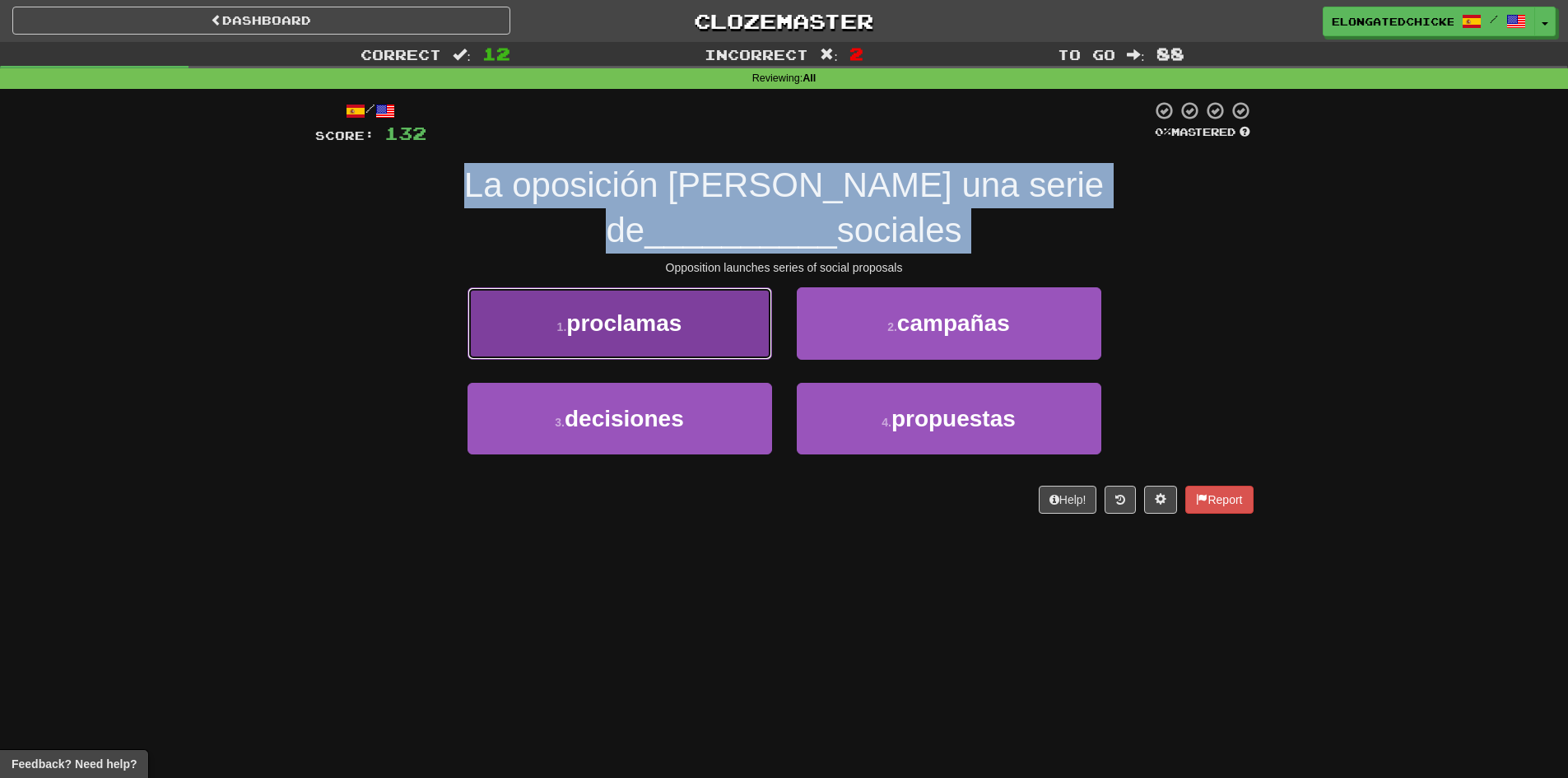
click at [711, 287] on button "1 . proclamas" at bounding box center [619, 322] width 305 height 72
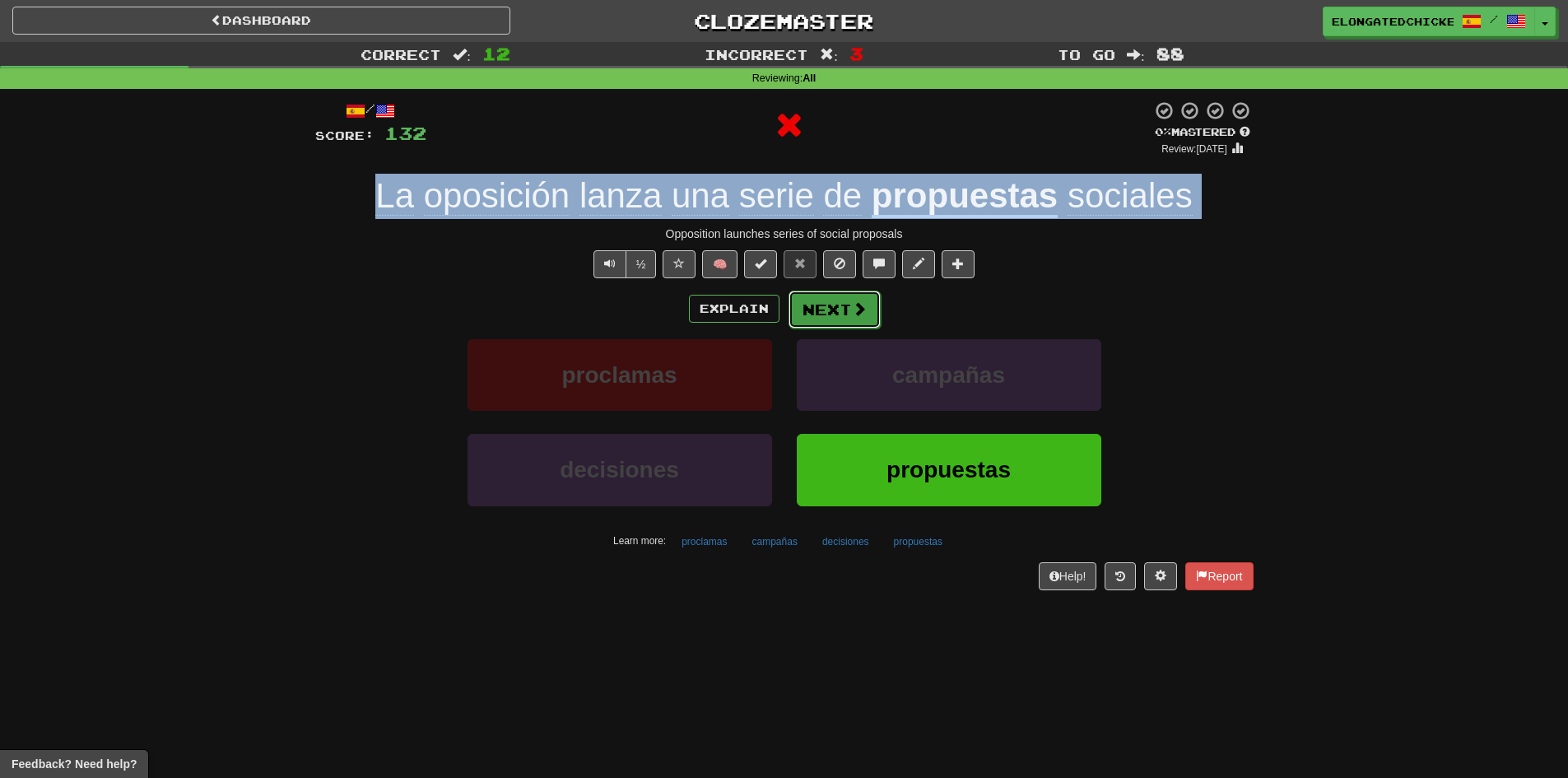
click at [818, 297] on button "Next" at bounding box center [835, 310] width 93 height 37
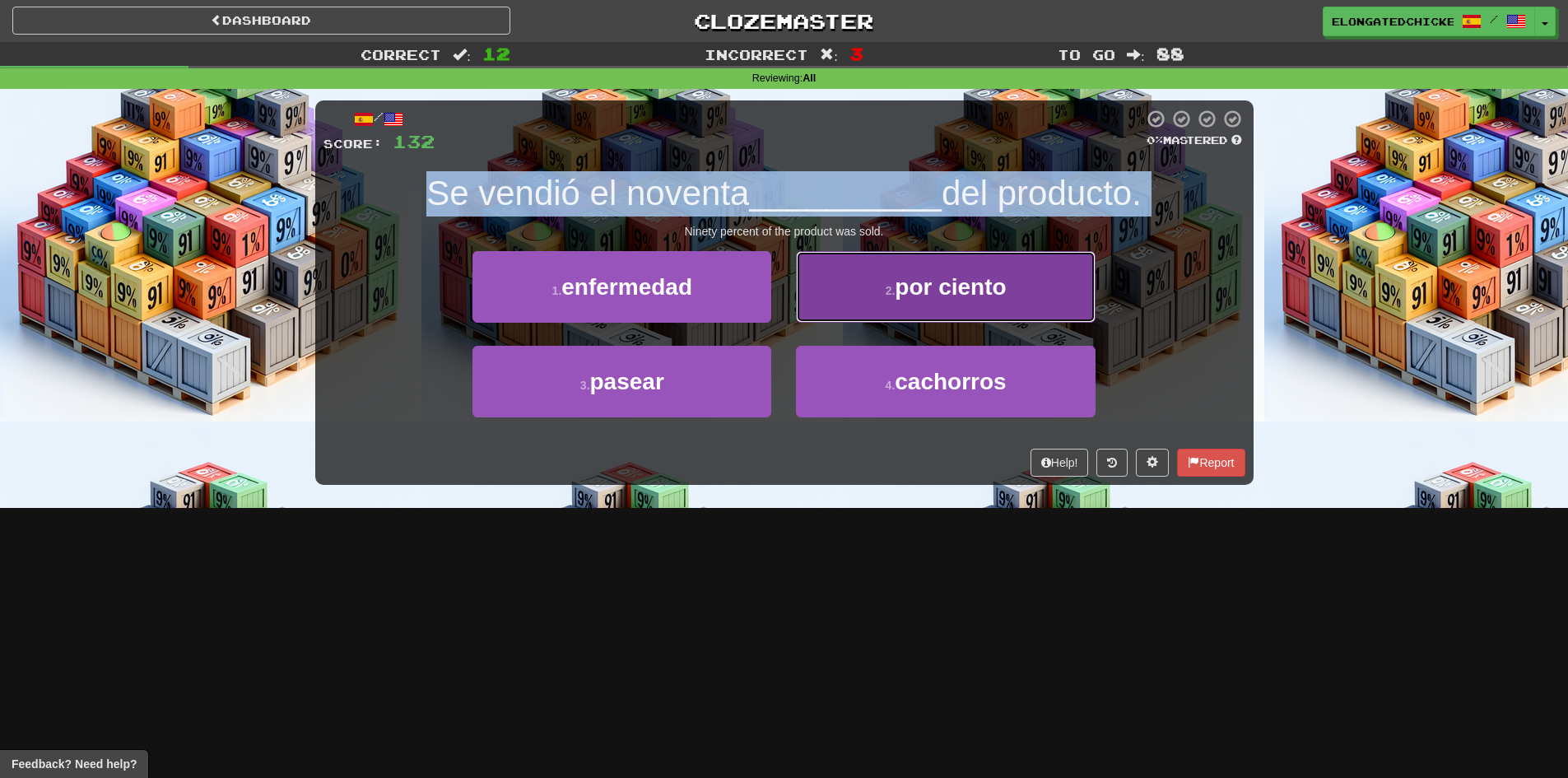
click at [945, 289] on span "por ciento" at bounding box center [950, 287] width 111 height 26
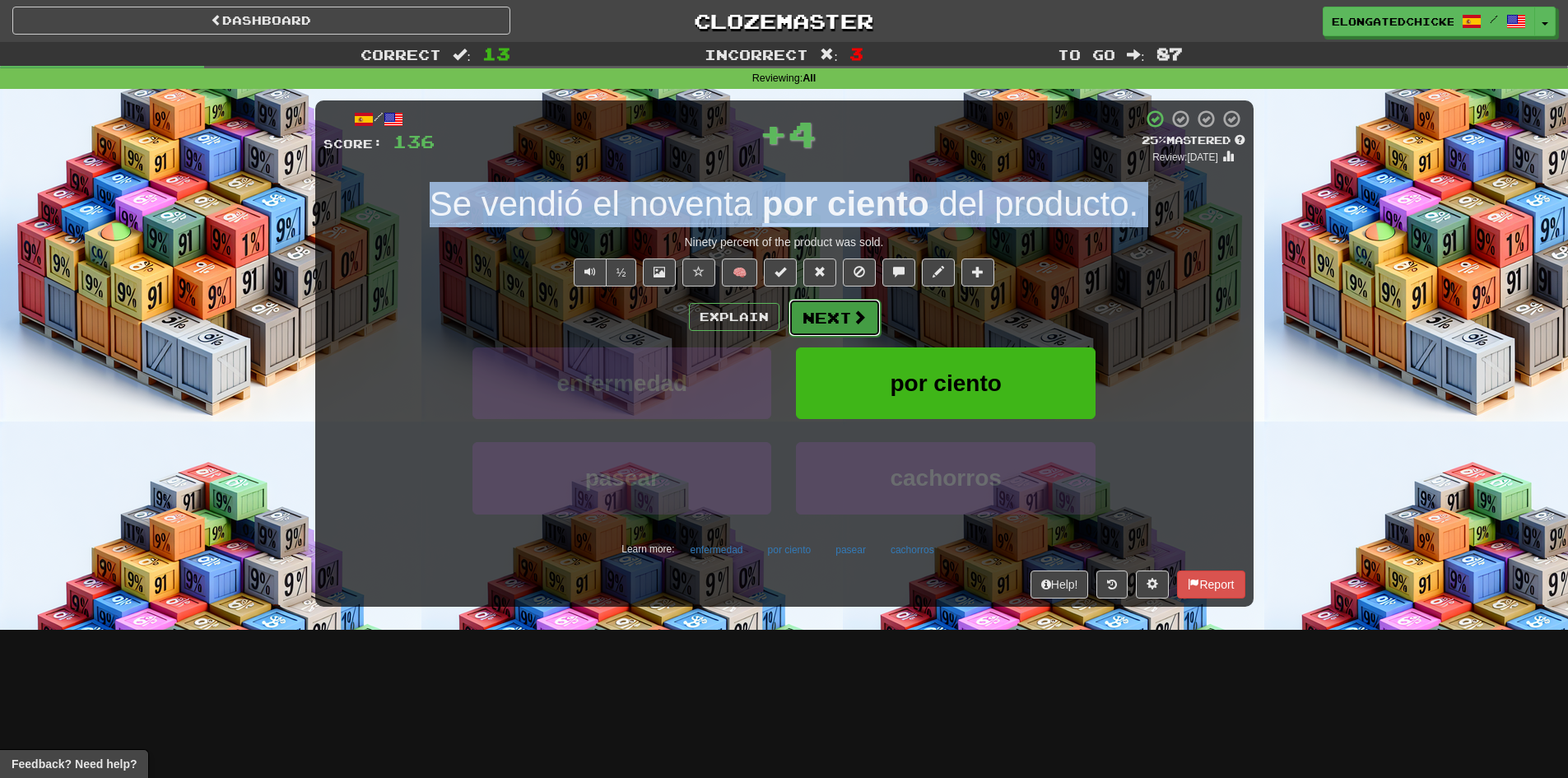
click at [869, 319] on button "Next" at bounding box center [835, 318] width 93 height 37
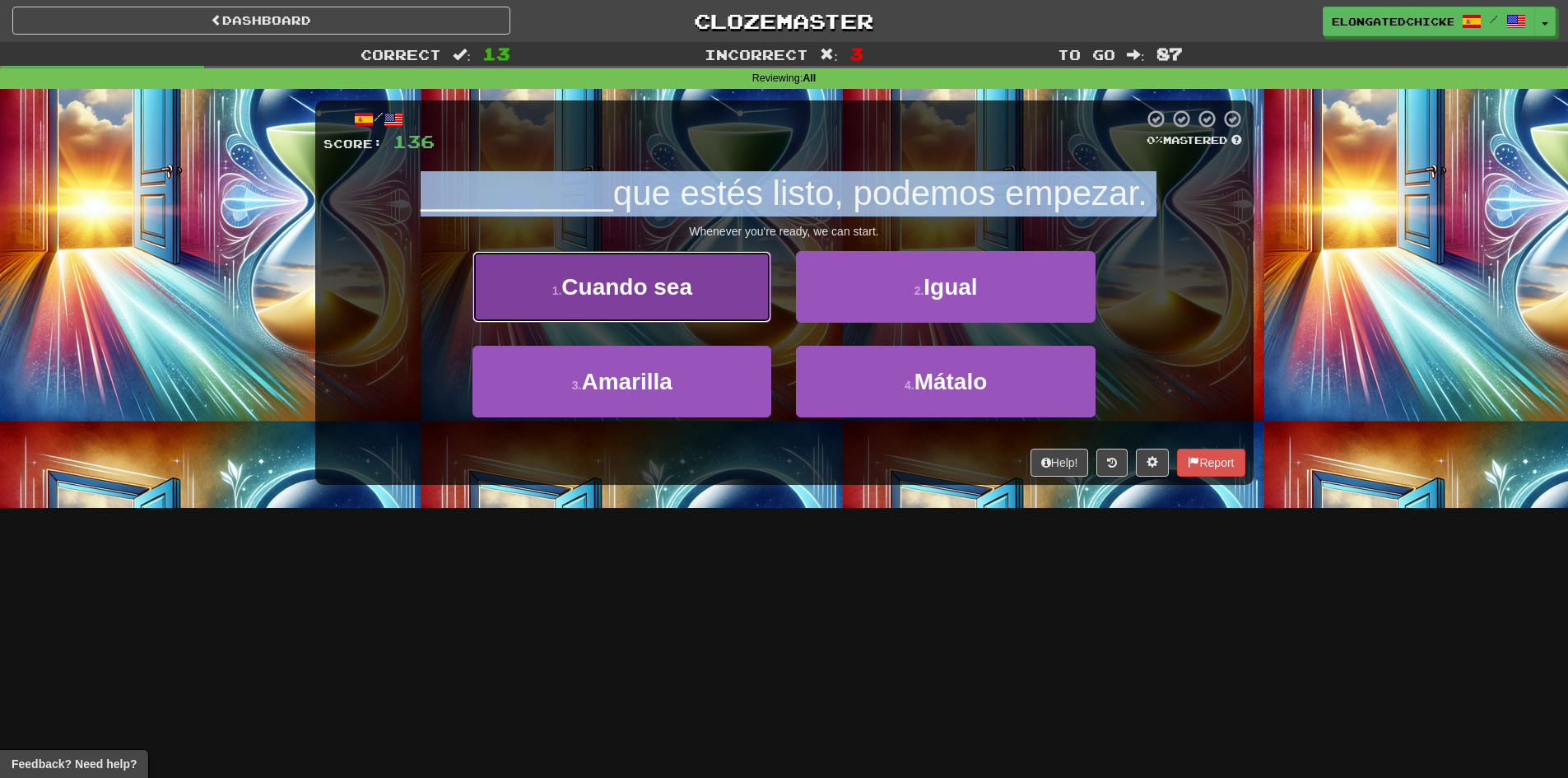
click at [665, 283] on span "Cuando sea" at bounding box center [626, 287] width 131 height 26
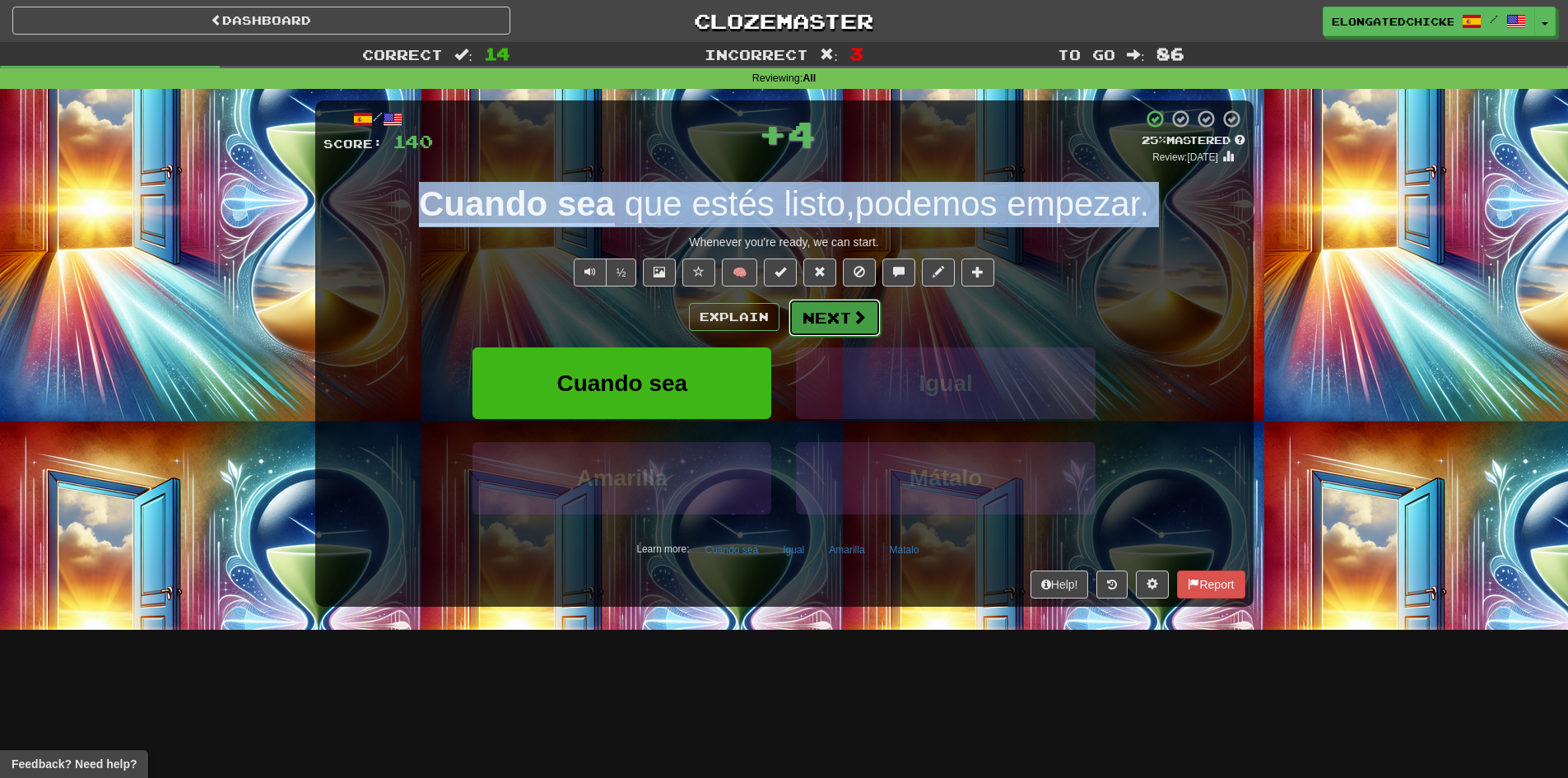
click at [797, 305] on button "Next" at bounding box center [835, 318] width 93 height 37
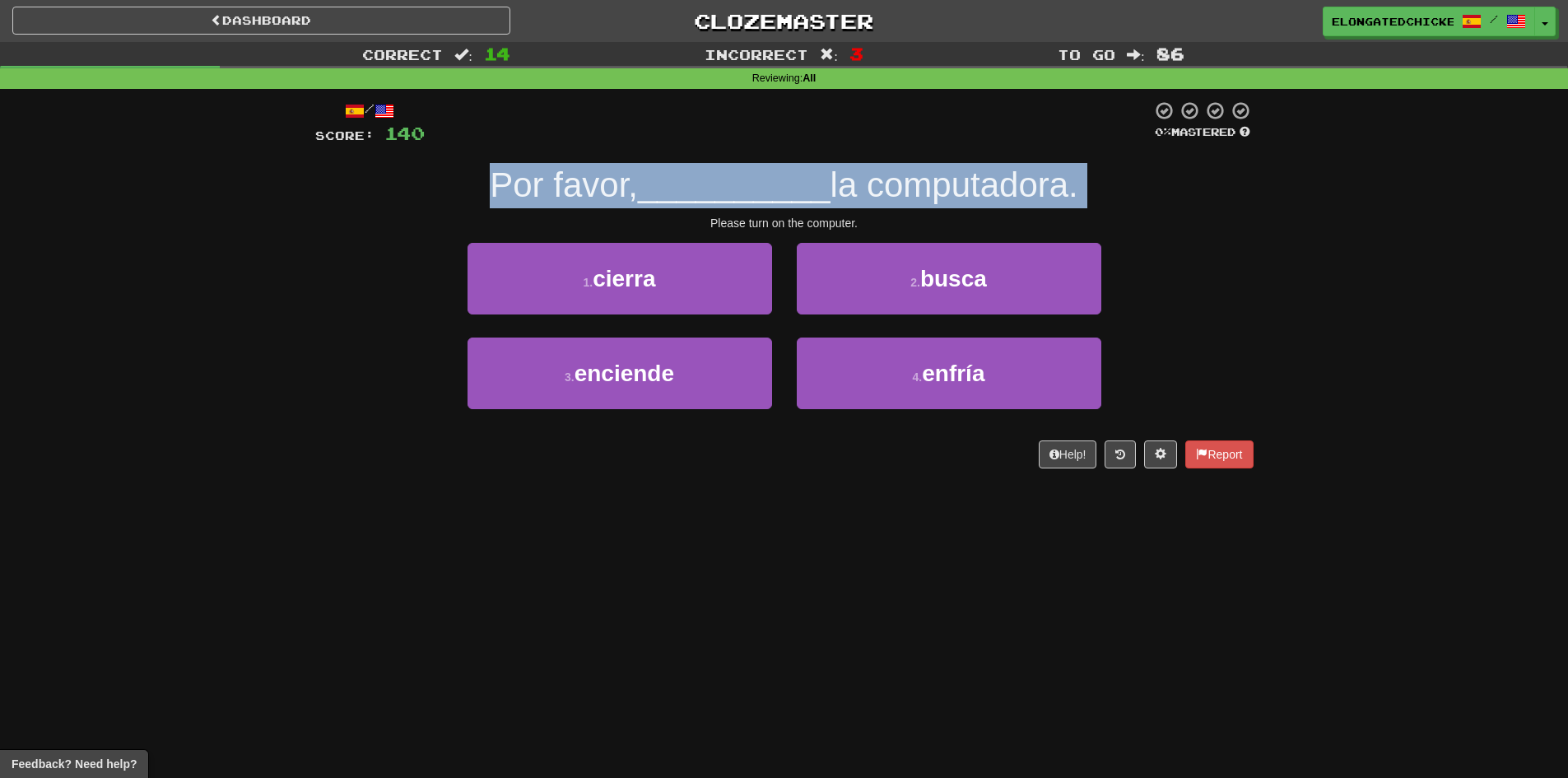
click at [756, 187] on span "__________" at bounding box center [733, 184] width 192 height 38
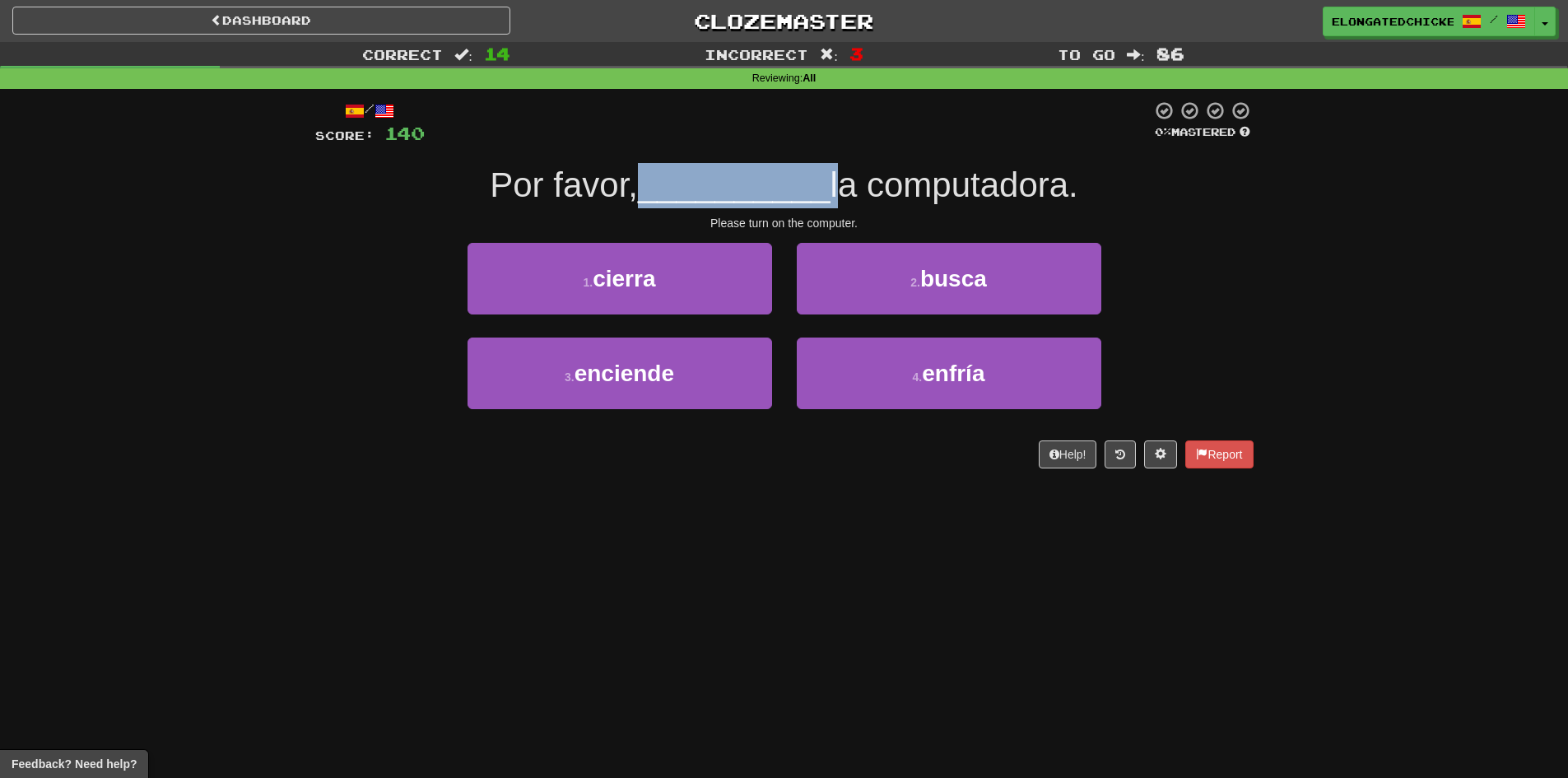
click at [756, 187] on span "__________" at bounding box center [733, 184] width 192 height 38
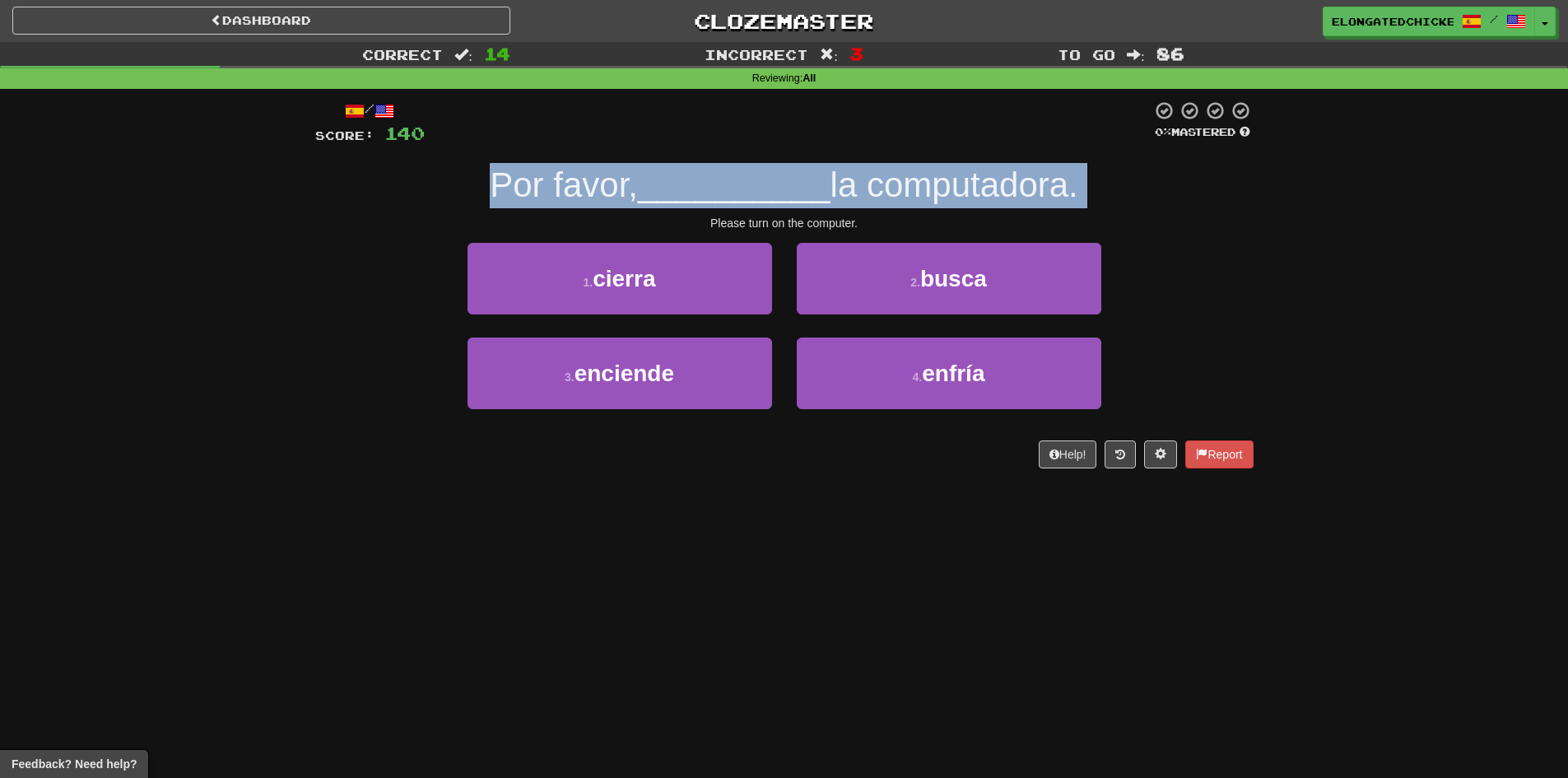
click at [756, 187] on span "__________" at bounding box center [733, 184] width 192 height 38
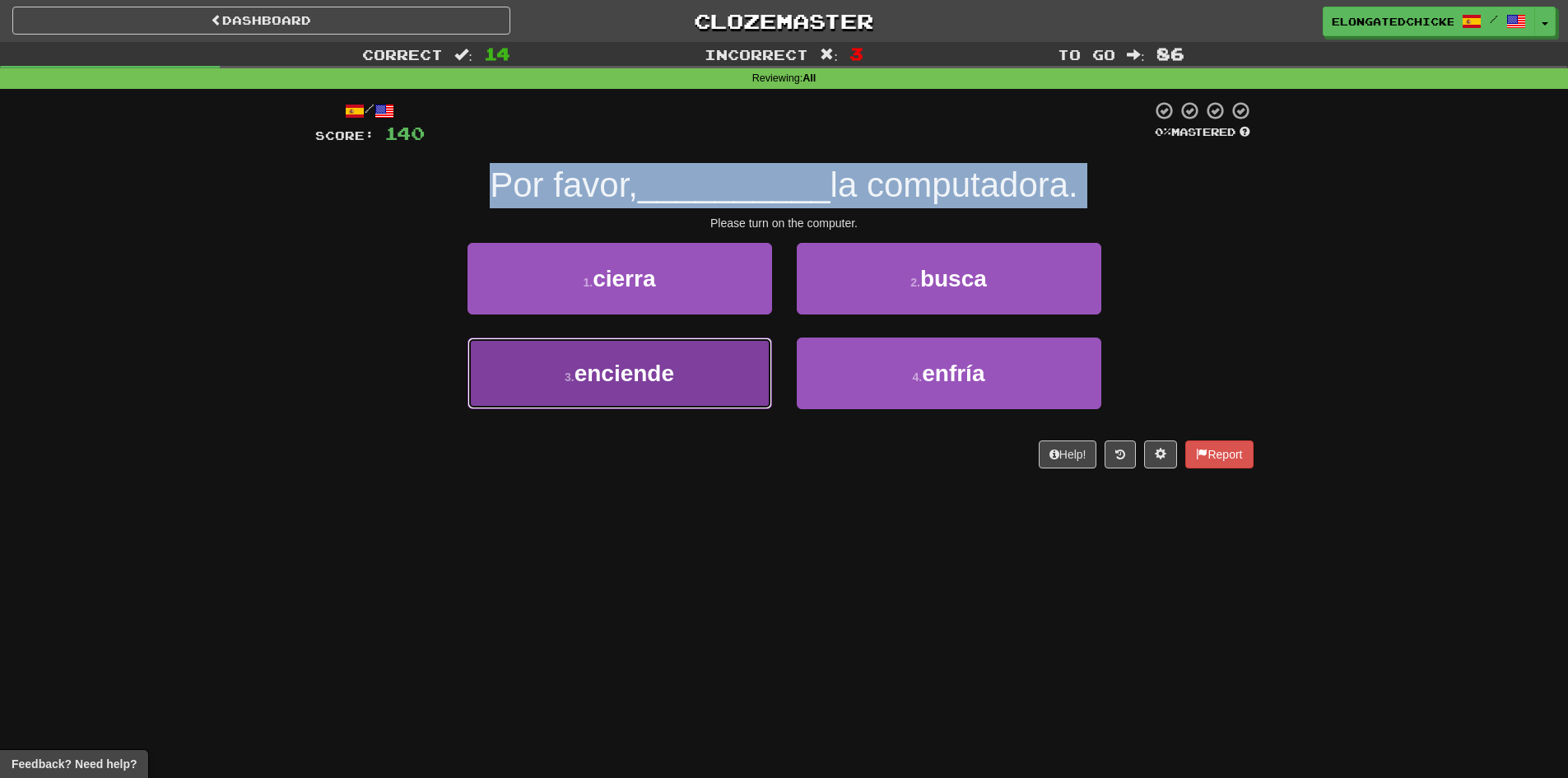
click at [709, 363] on button "3 . enciende" at bounding box center [619, 373] width 305 height 72
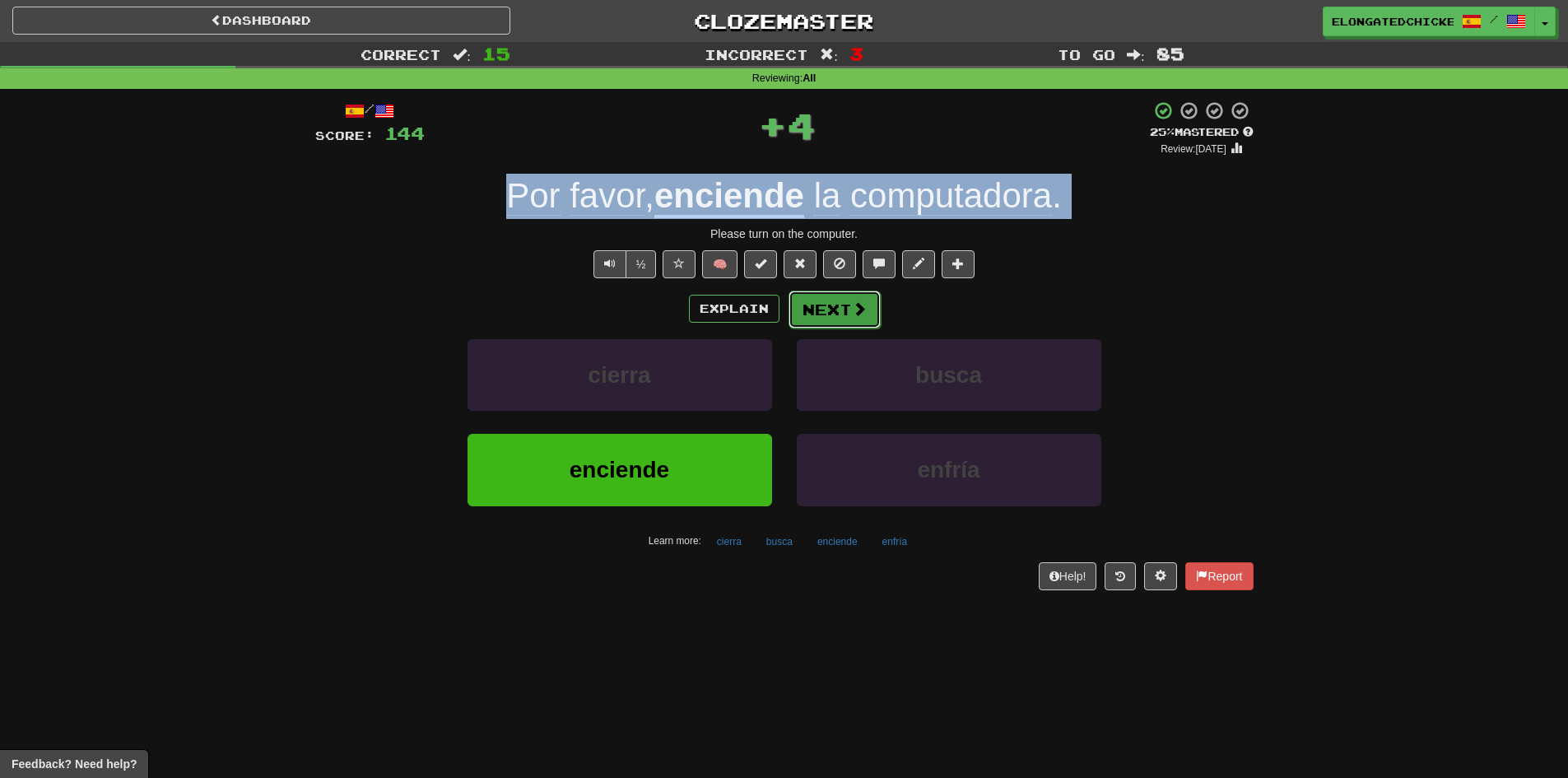
click at [802, 305] on button "Next" at bounding box center [835, 310] width 93 height 37
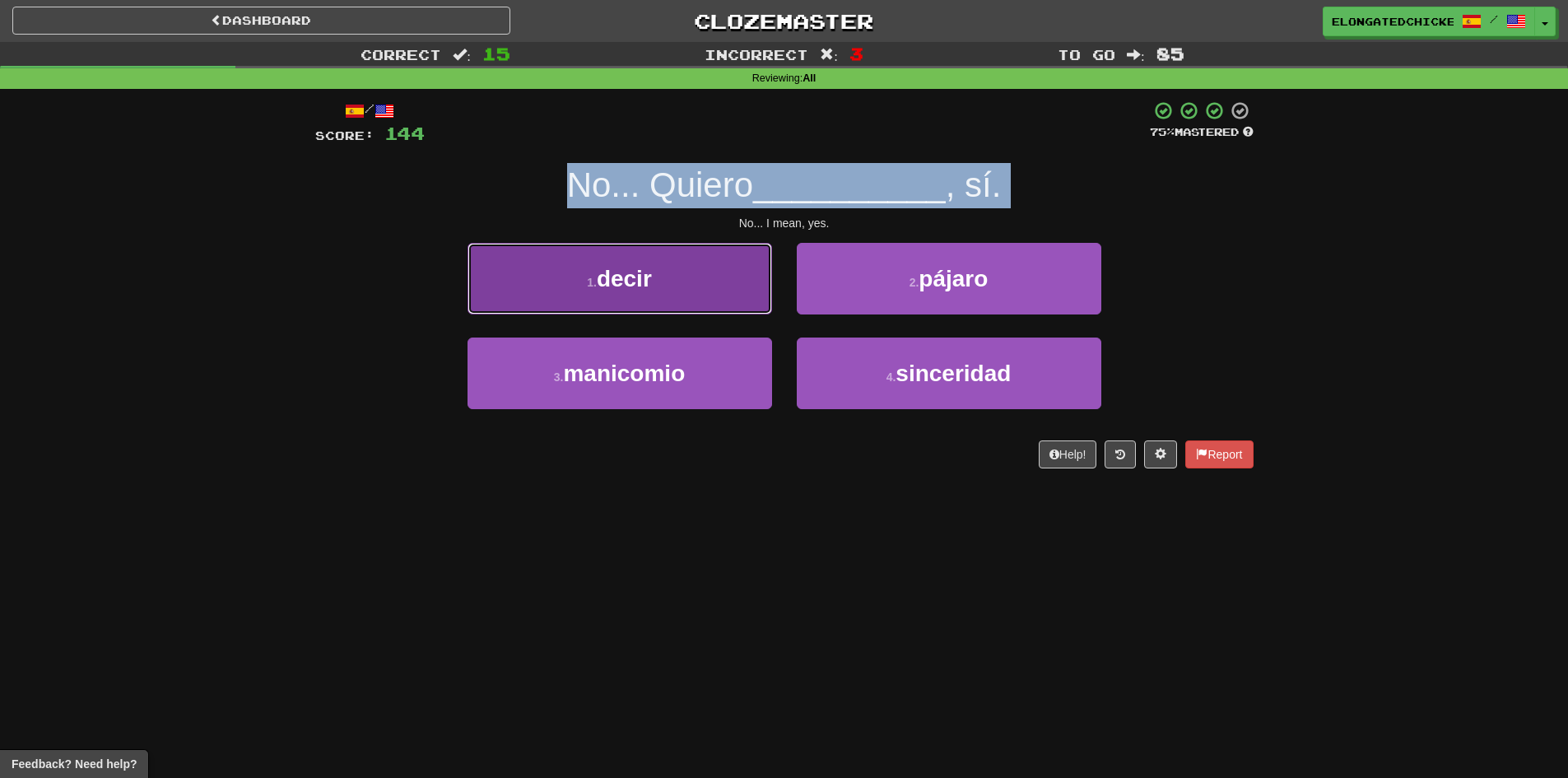
click at [735, 282] on button "1 . decir" at bounding box center [619, 278] width 305 height 72
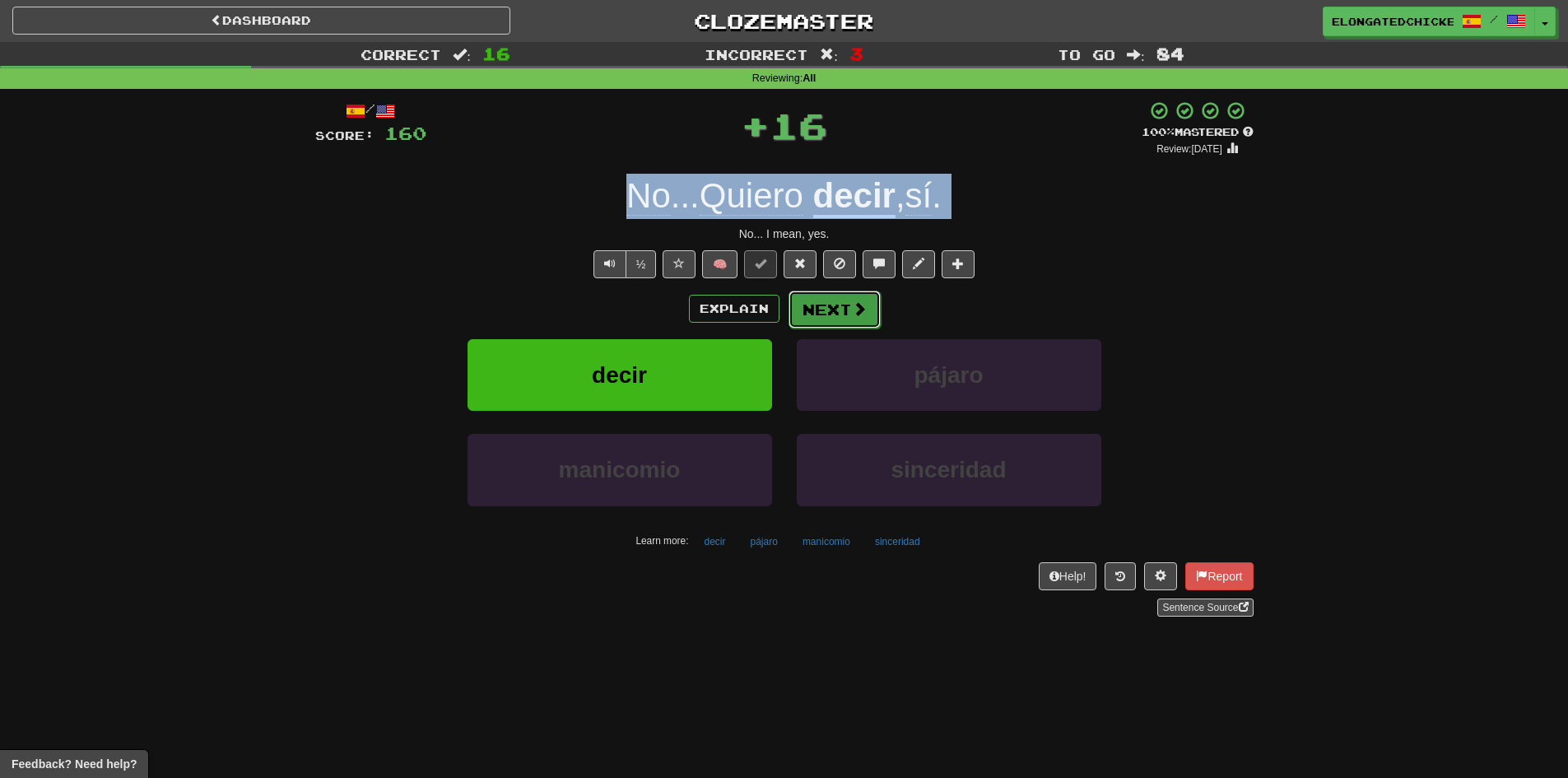
click at [818, 305] on button "Next" at bounding box center [835, 310] width 93 height 37
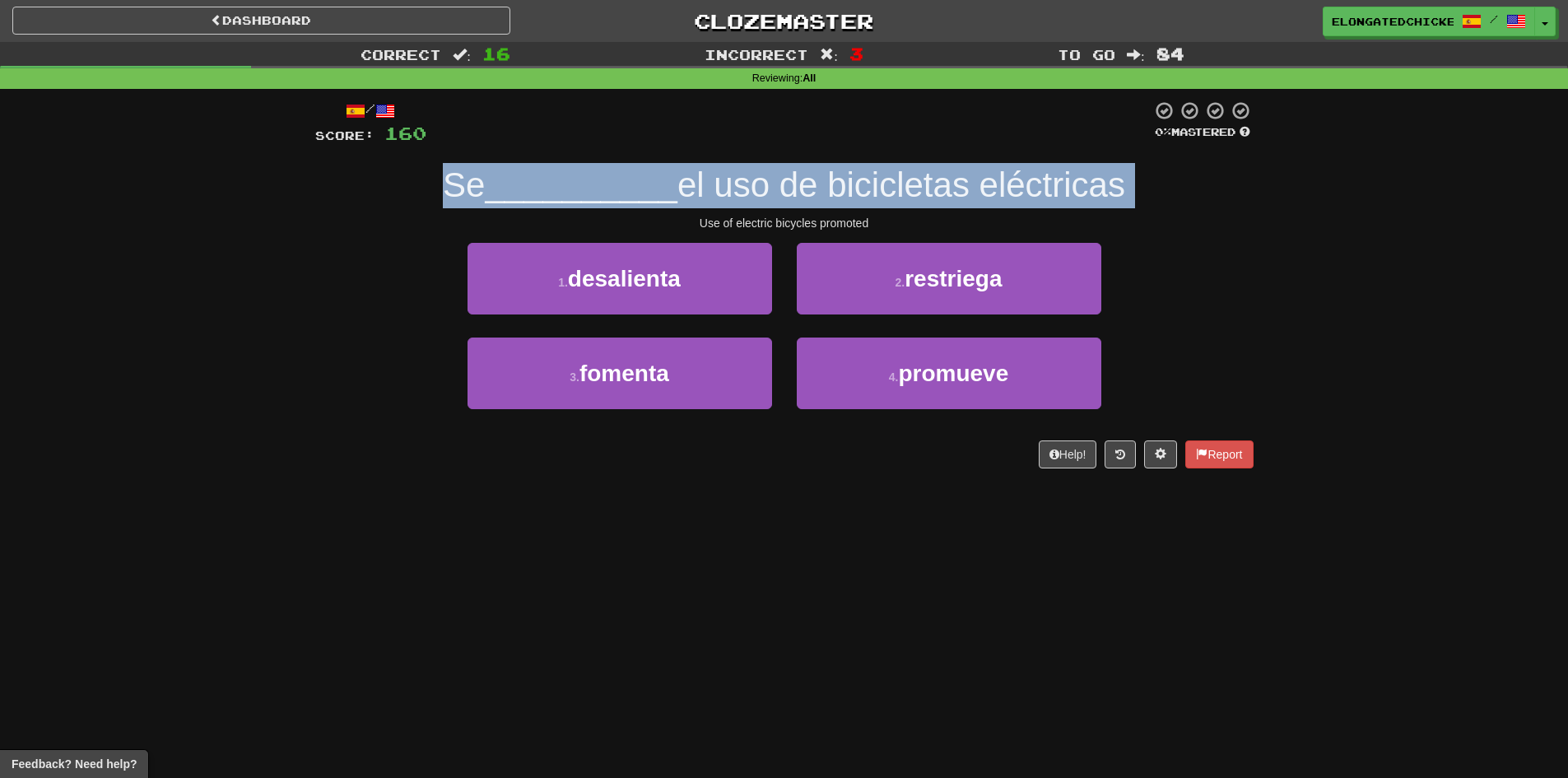
click at [662, 185] on span "__________" at bounding box center [580, 184] width 192 height 38
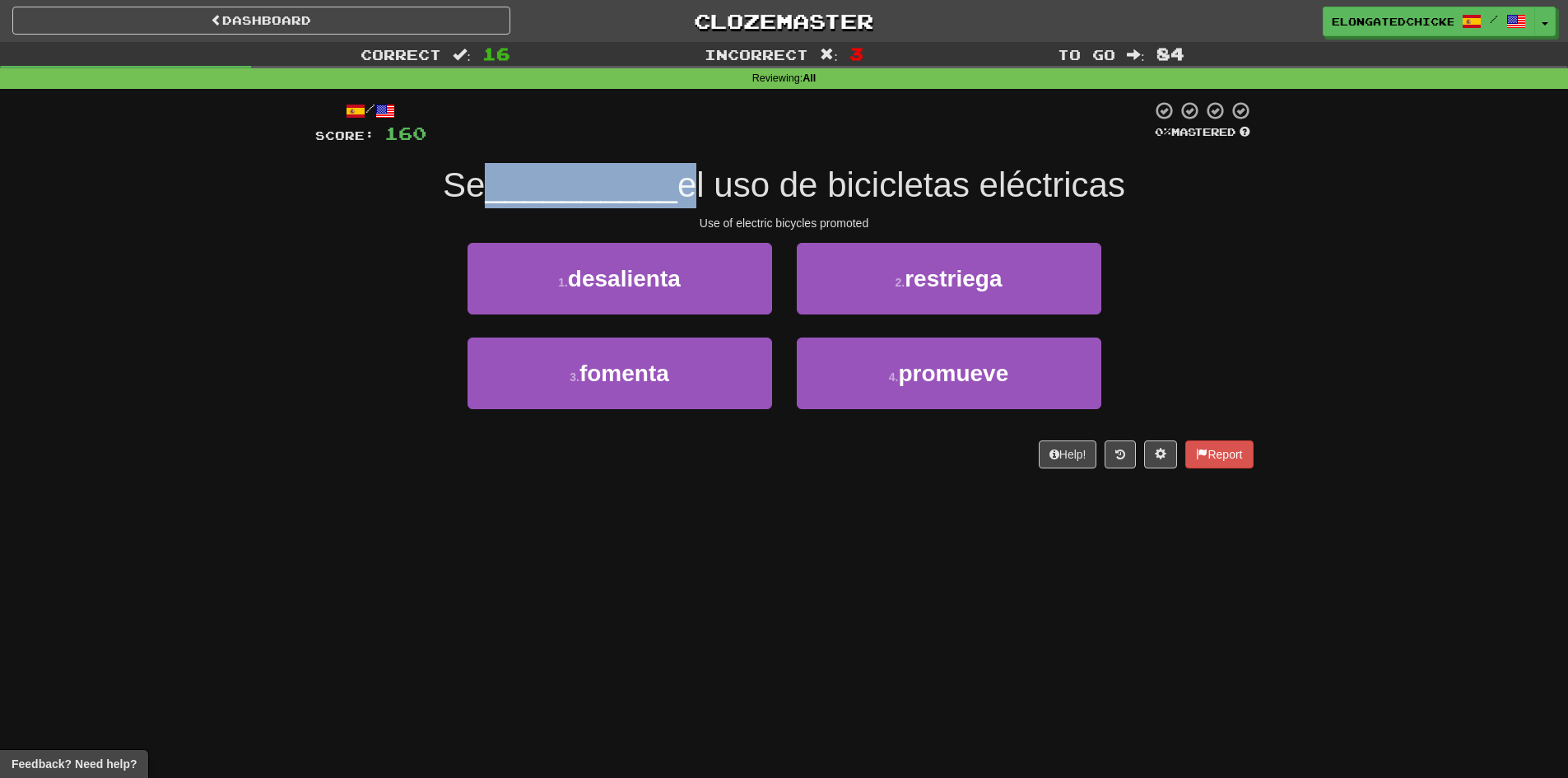
click at [662, 185] on span "__________" at bounding box center [580, 184] width 192 height 38
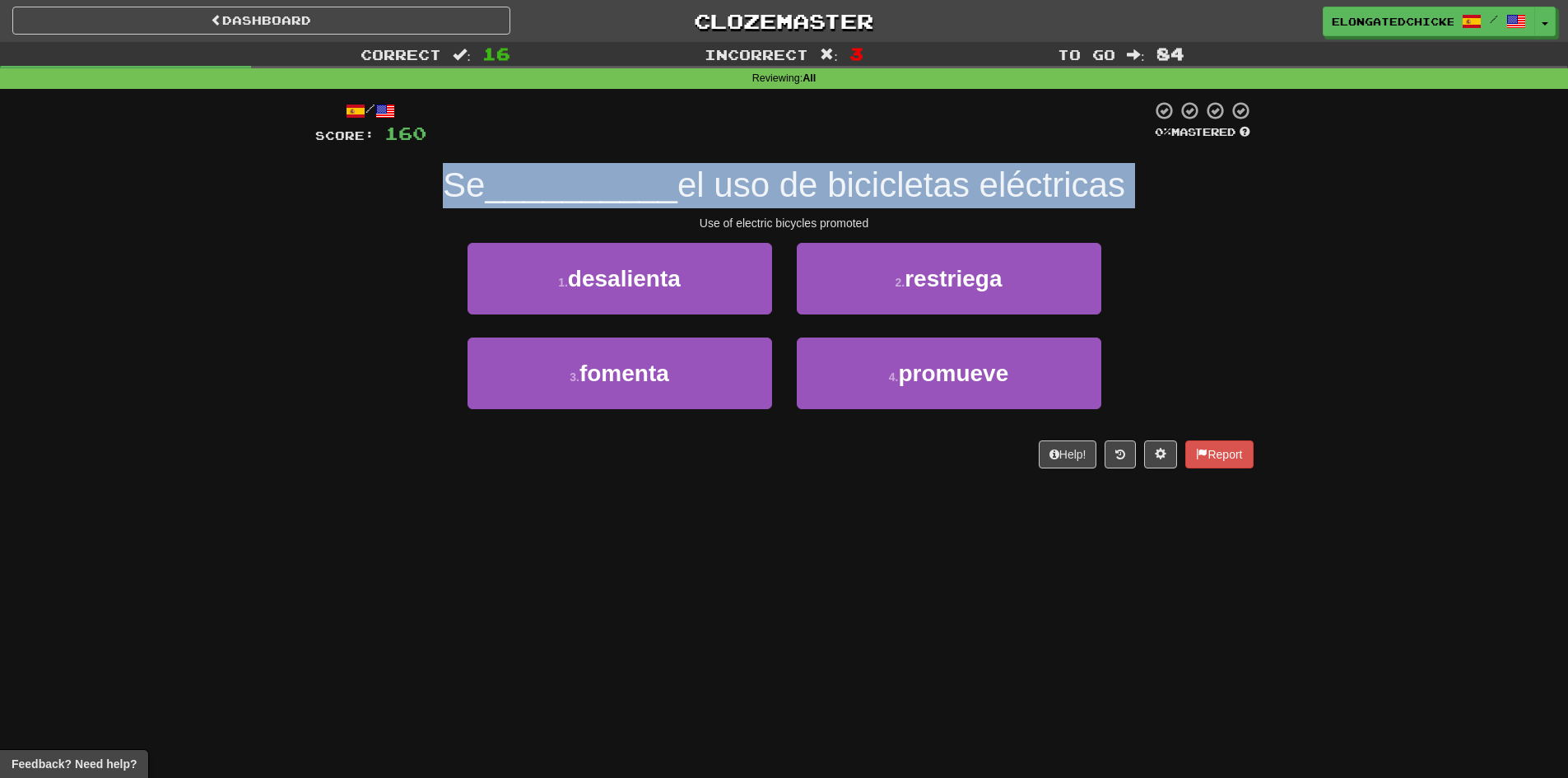
click at [662, 185] on span "__________" at bounding box center [580, 184] width 192 height 38
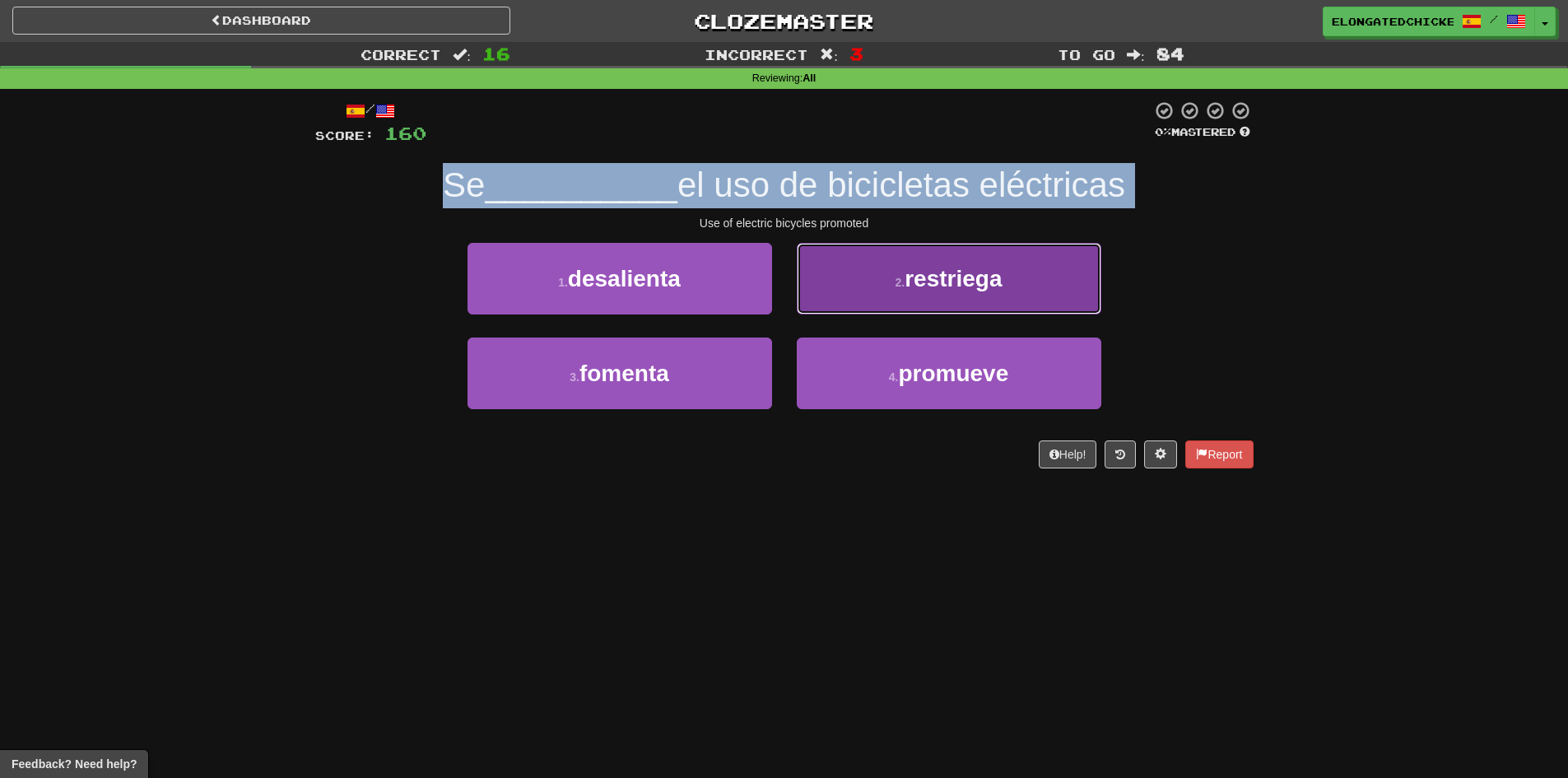
click at [935, 300] on button "2 . restriega" at bounding box center [948, 278] width 305 height 72
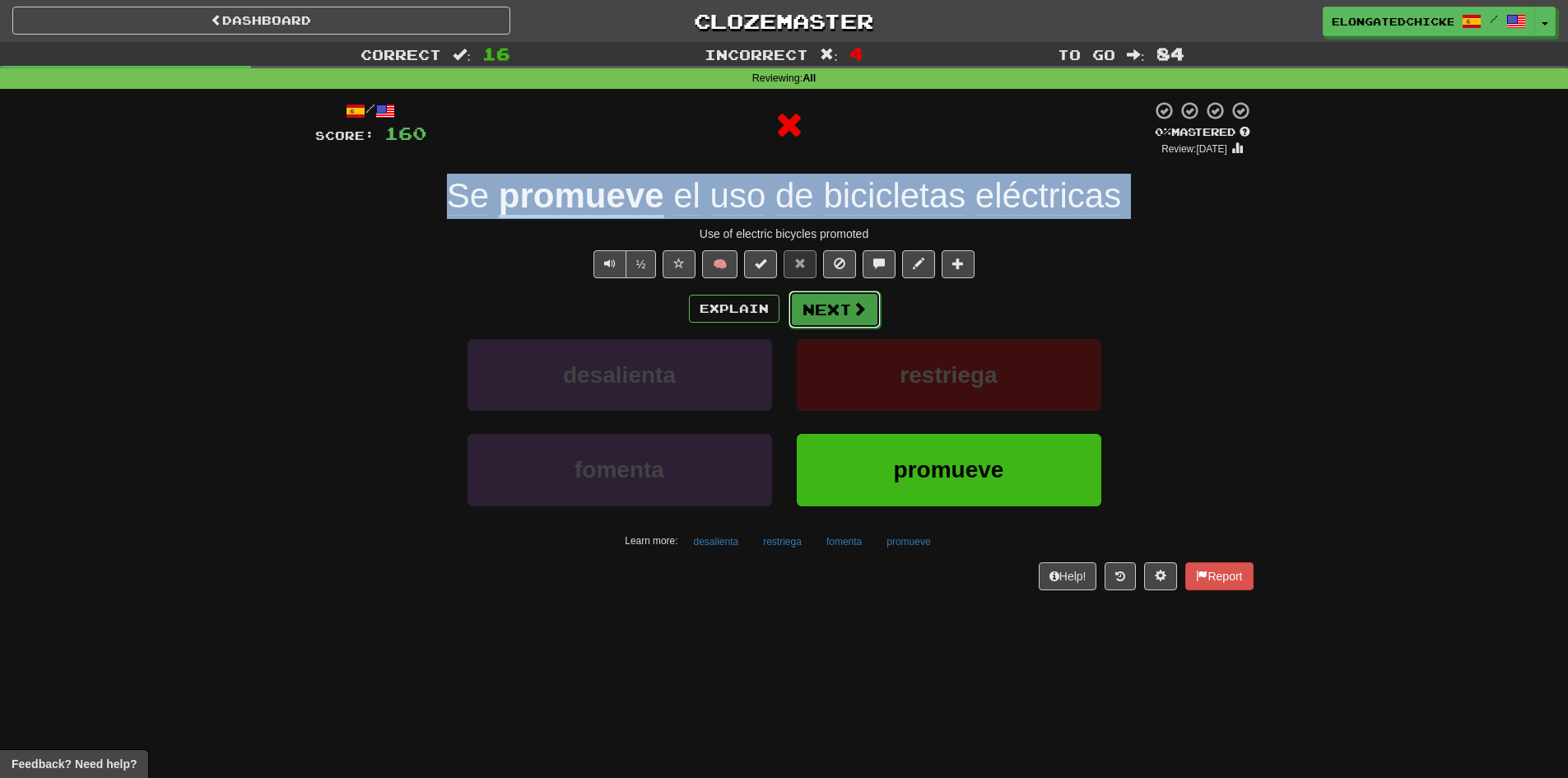
click at [847, 312] on button "Next" at bounding box center [835, 310] width 93 height 37
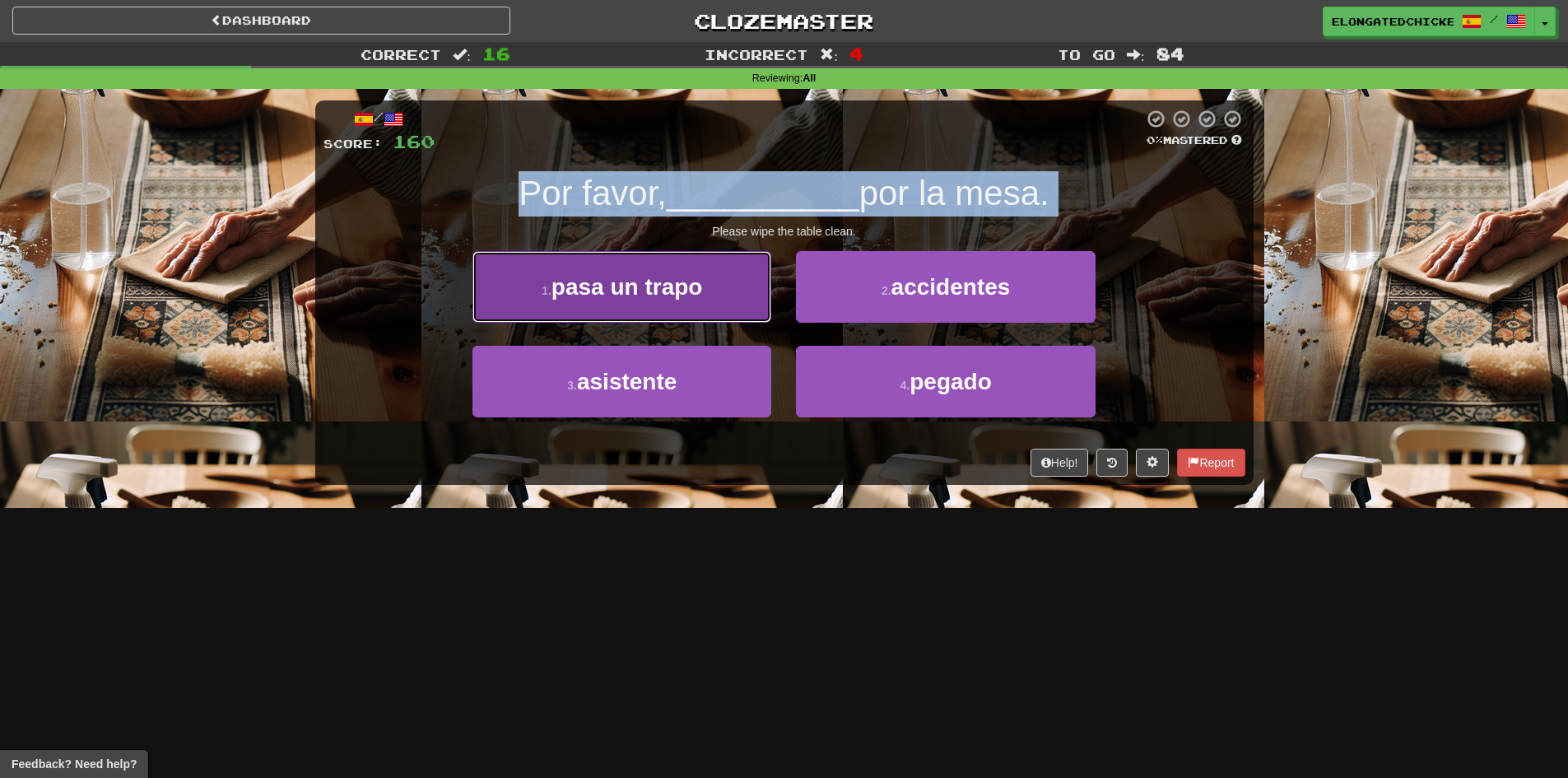
click at [727, 282] on button "1 . pasa un trapo" at bounding box center [621, 287] width 299 height 72
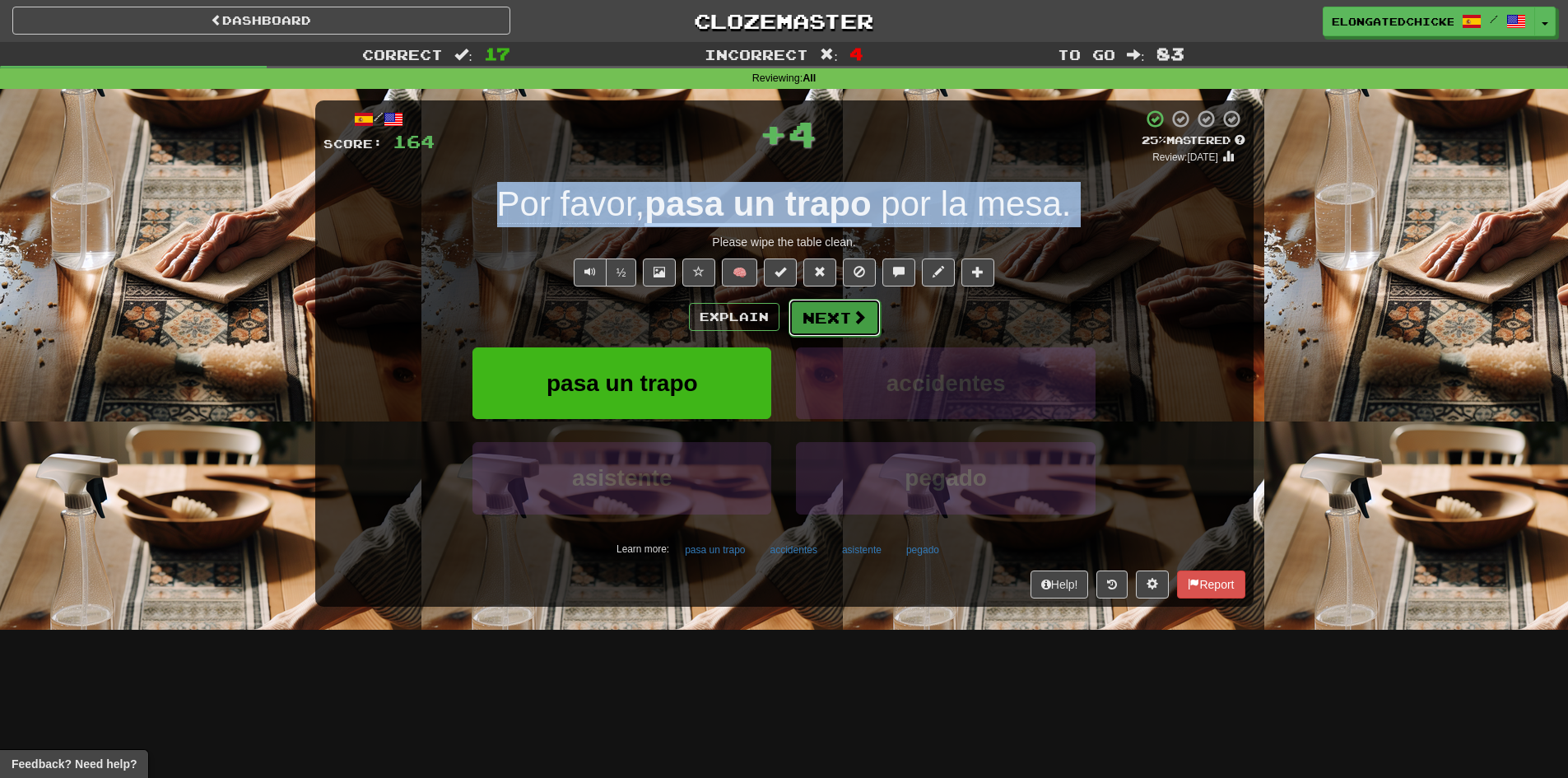
click at [845, 317] on button "Next" at bounding box center [835, 318] width 93 height 37
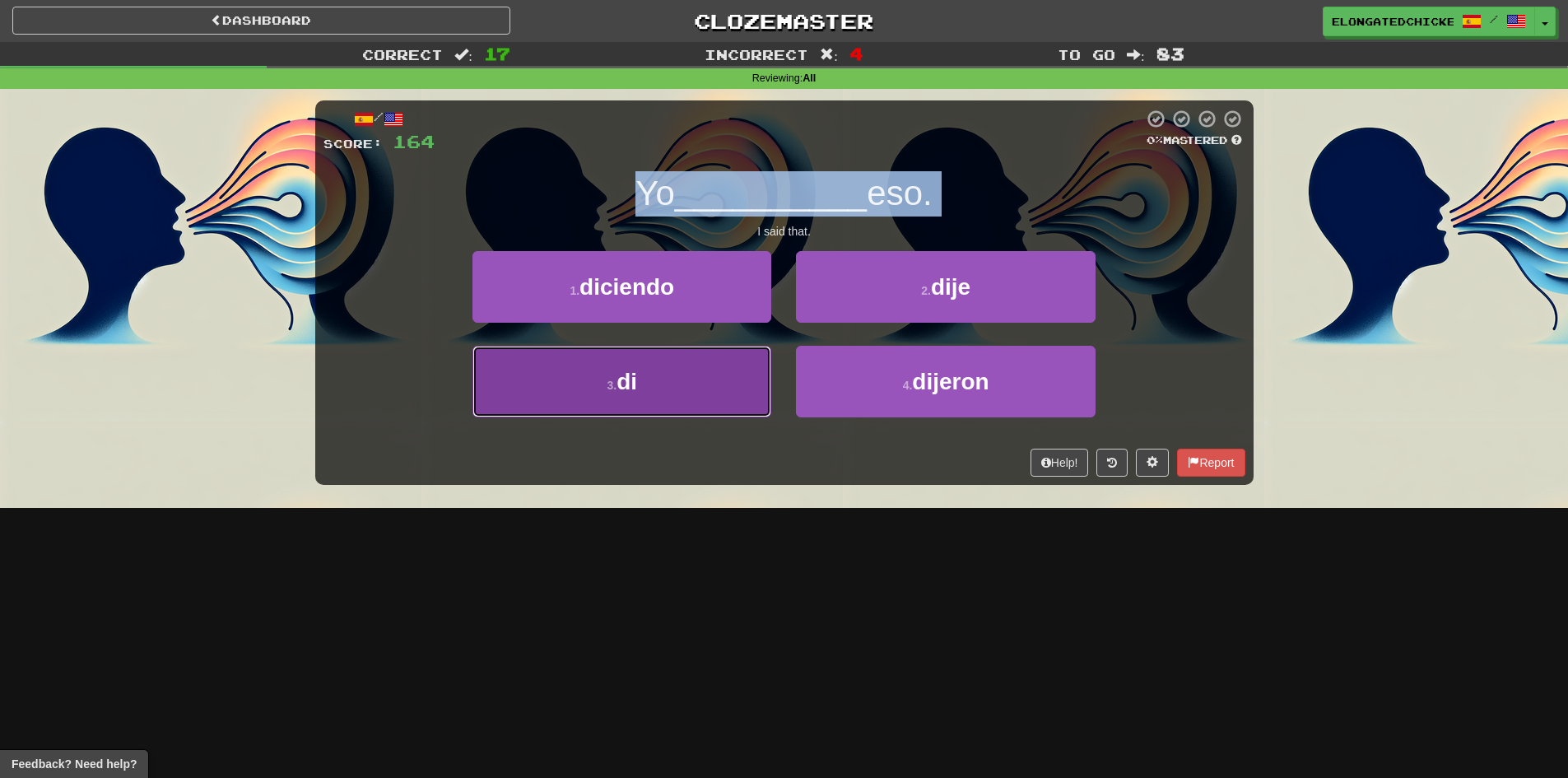
click at [708, 352] on button "3 . di" at bounding box center [621, 382] width 299 height 72
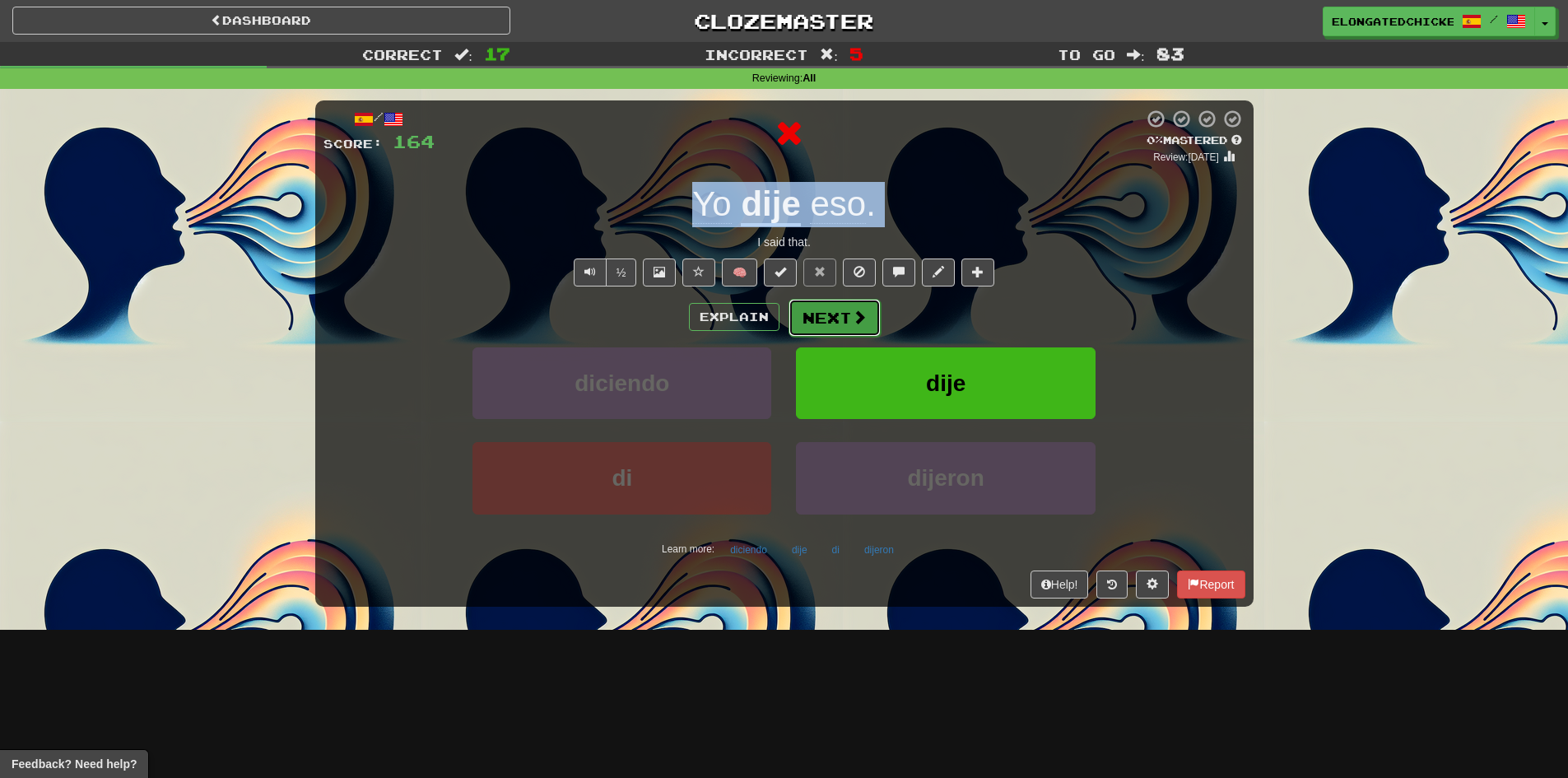
click at [820, 308] on button "Next" at bounding box center [835, 318] width 93 height 37
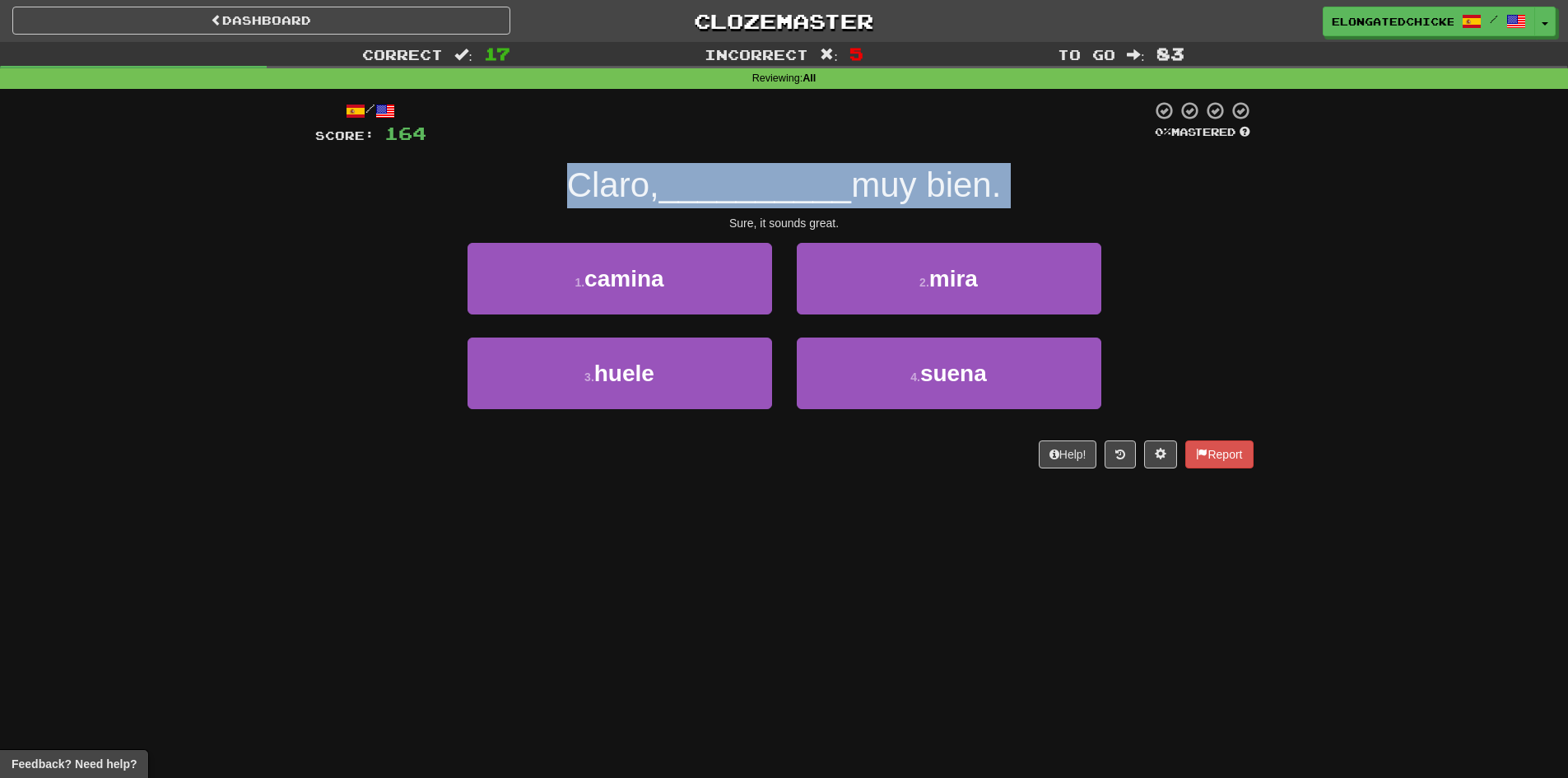
click at [773, 183] on span "__________" at bounding box center [755, 184] width 192 height 38
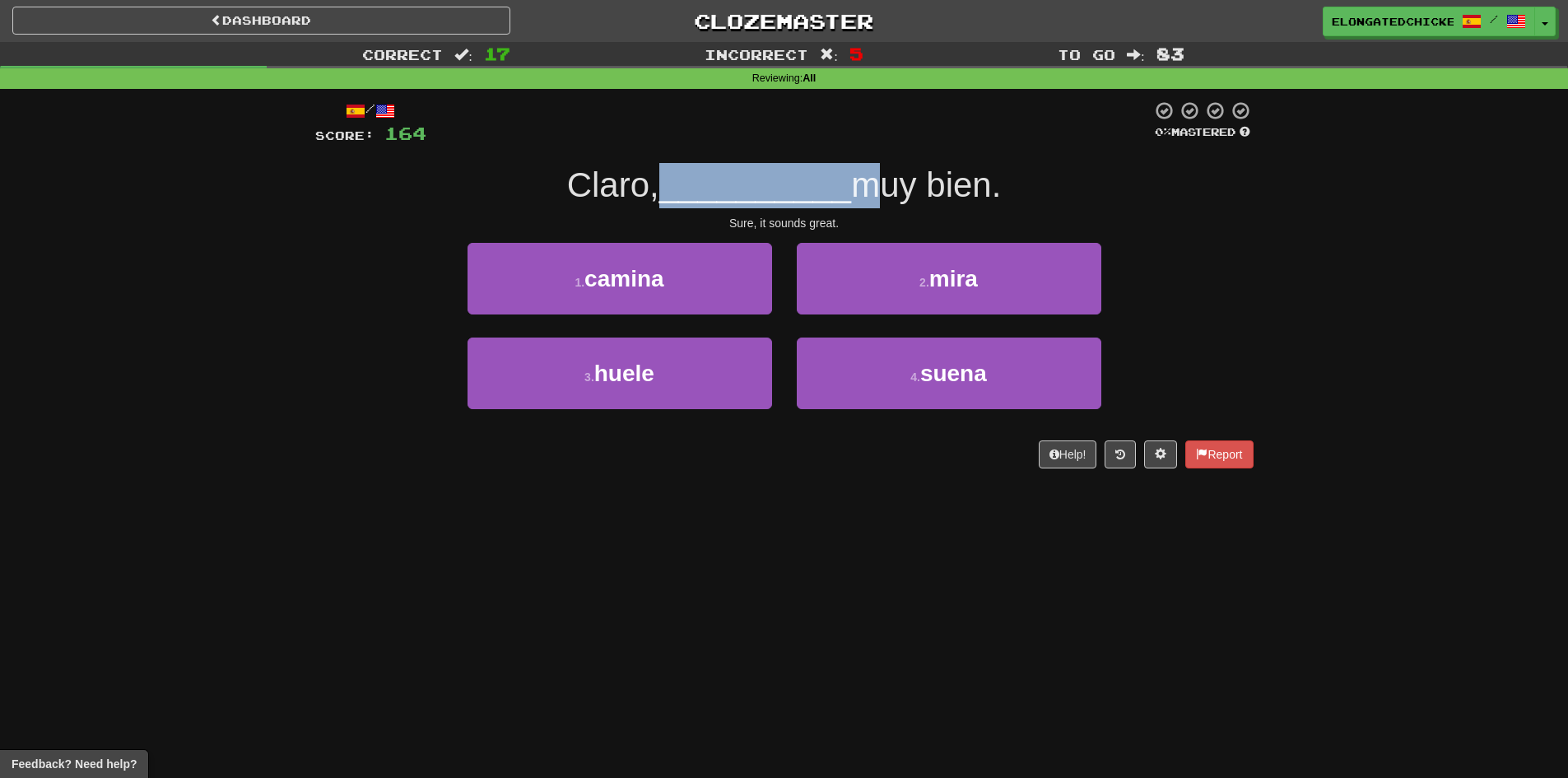
click at [773, 183] on span "__________" at bounding box center [755, 184] width 192 height 38
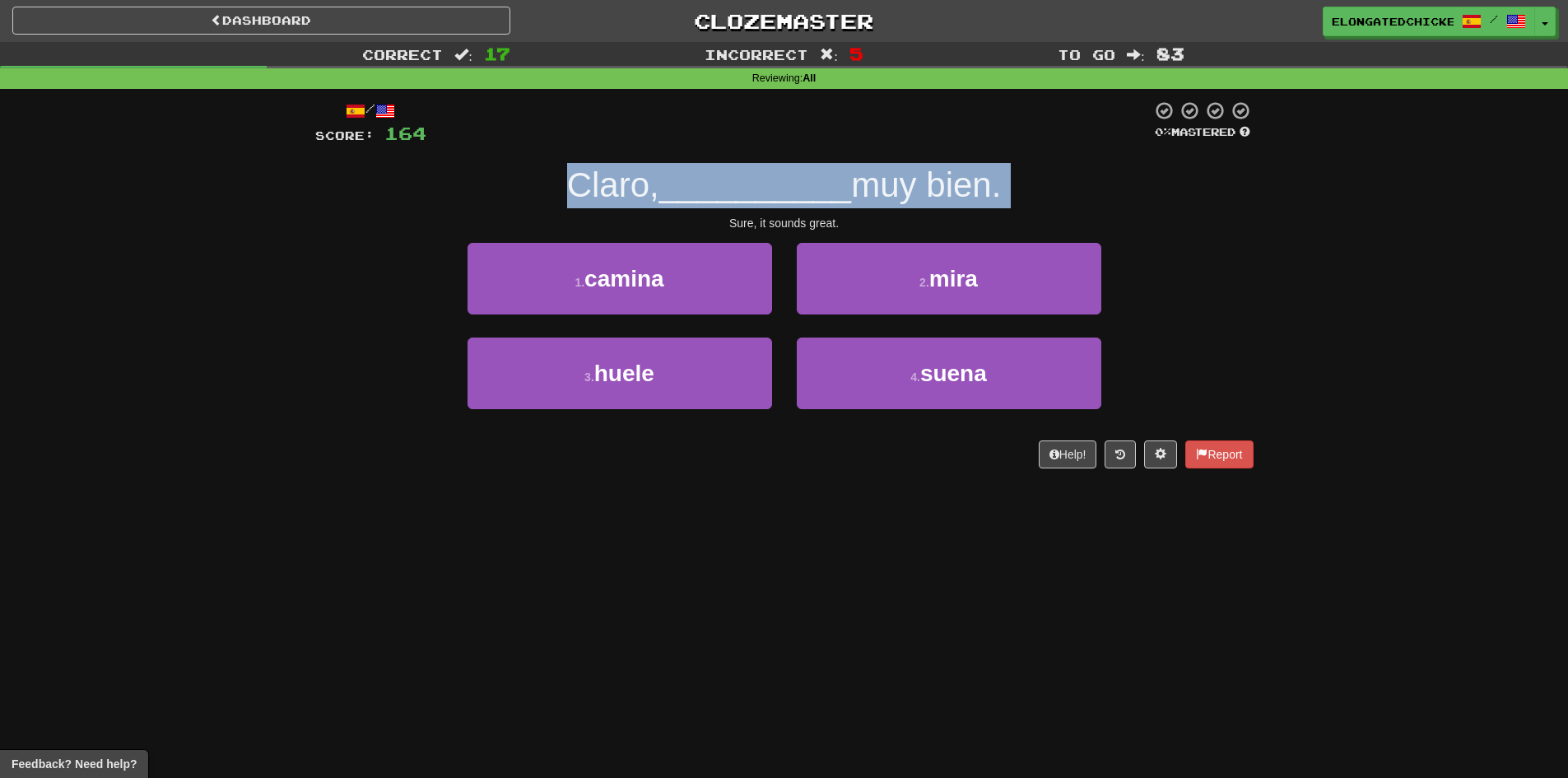
click at [773, 183] on span "__________" at bounding box center [755, 184] width 192 height 38
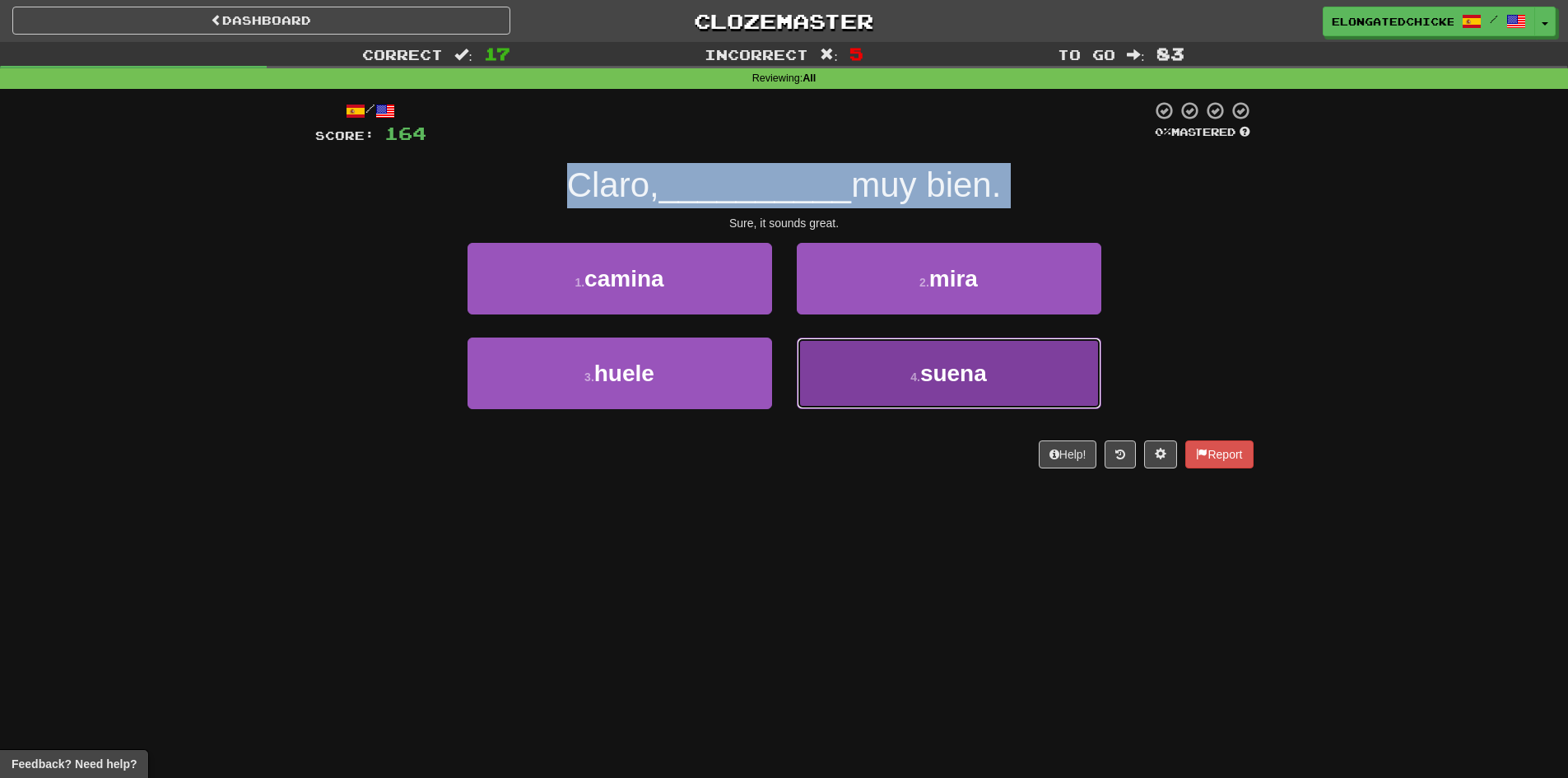
click at [833, 348] on button "4 . suena" at bounding box center [948, 373] width 305 height 72
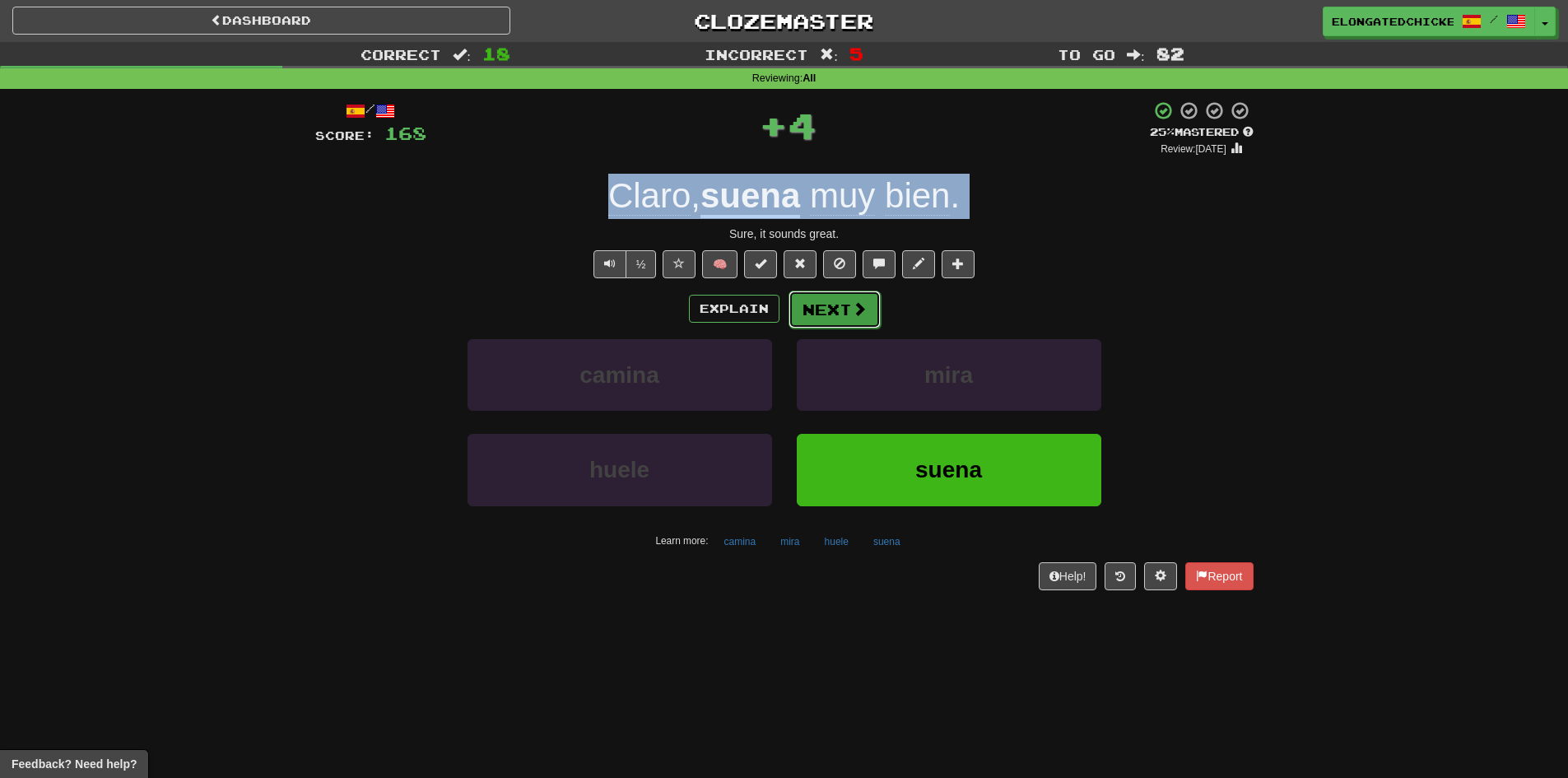
click at [815, 315] on button "Next" at bounding box center [835, 310] width 93 height 37
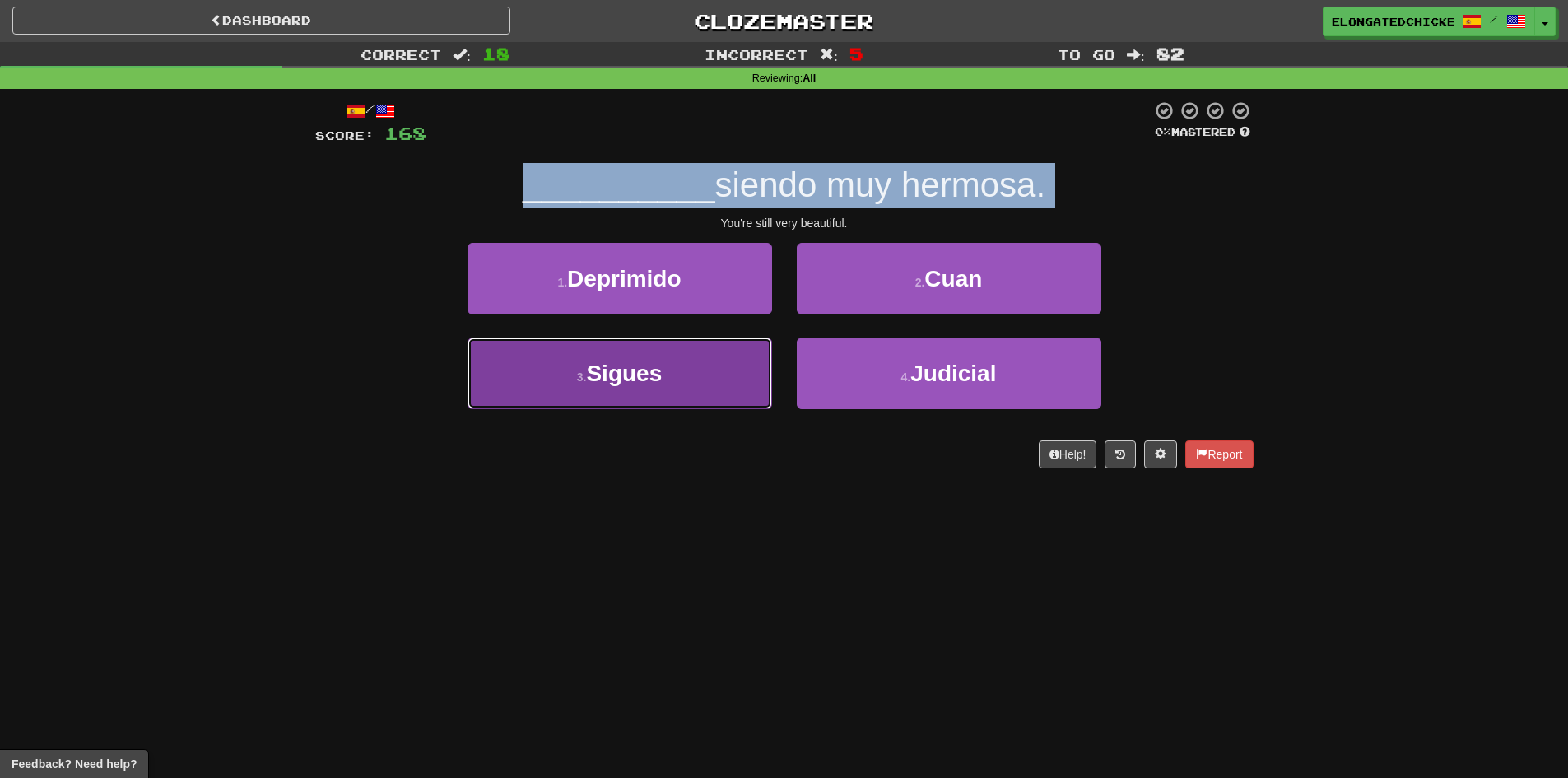
click at [696, 381] on button "3 . Sigues" at bounding box center [619, 373] width 305 height 72
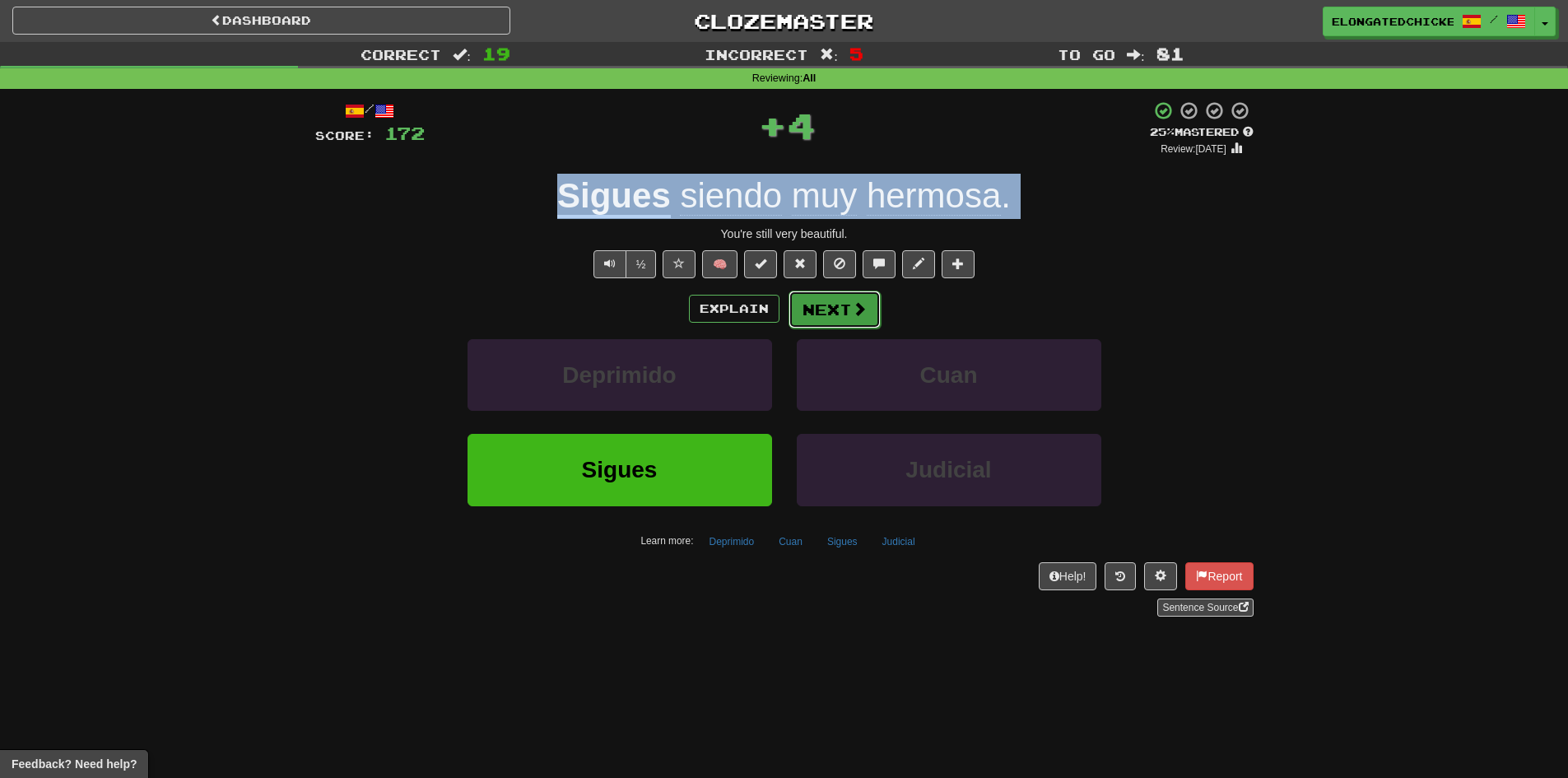
click at [823, 317] on button "Next" at bounding box center [835, 310] width 93 height 37
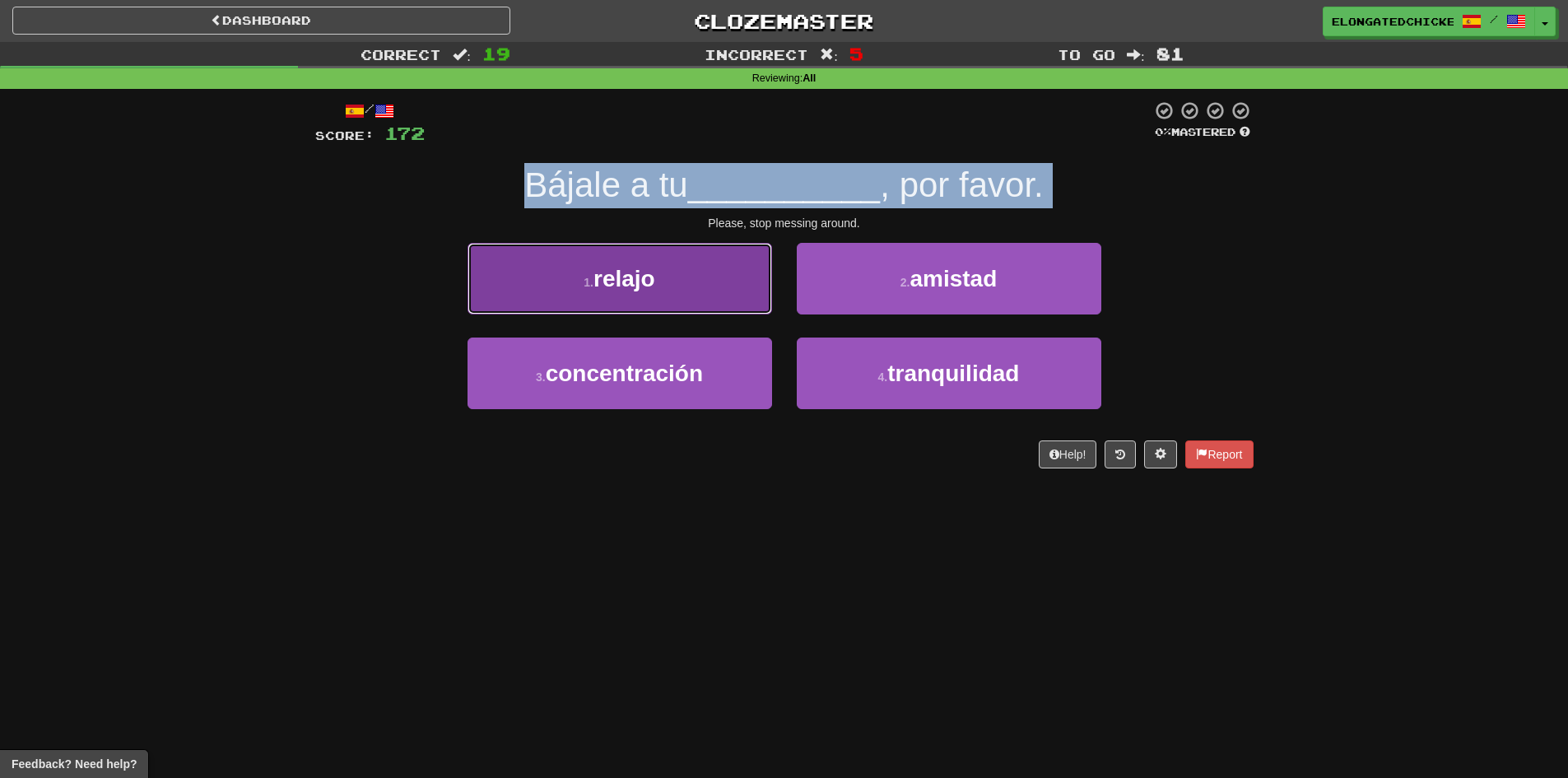
click at [735, 279] on button "1 . relajo" at bounding box center [619, 278] width 305 height 72
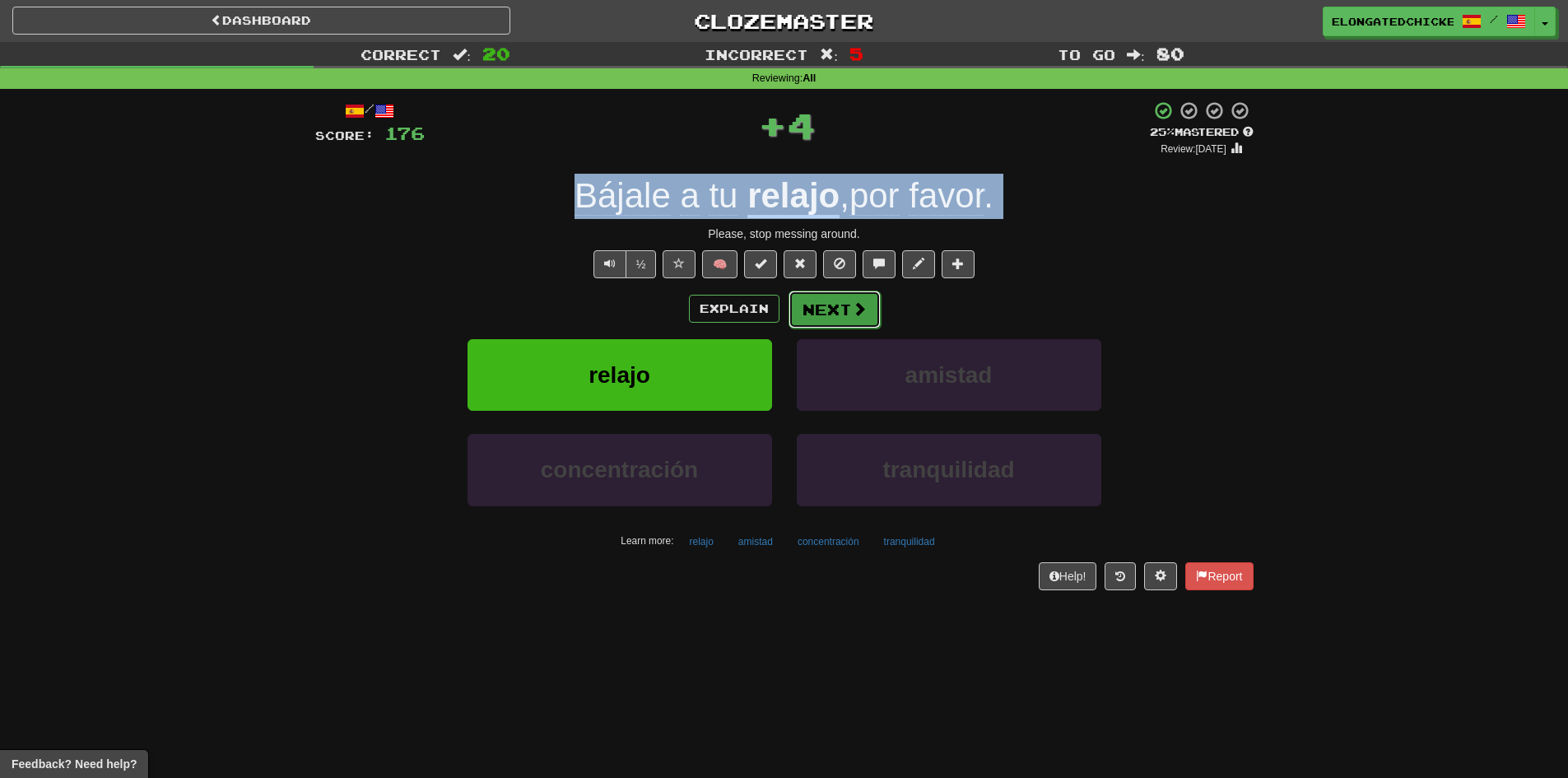
click at [837, 298] on button "Next" at bounding box center [835, 310] width 93 height 37
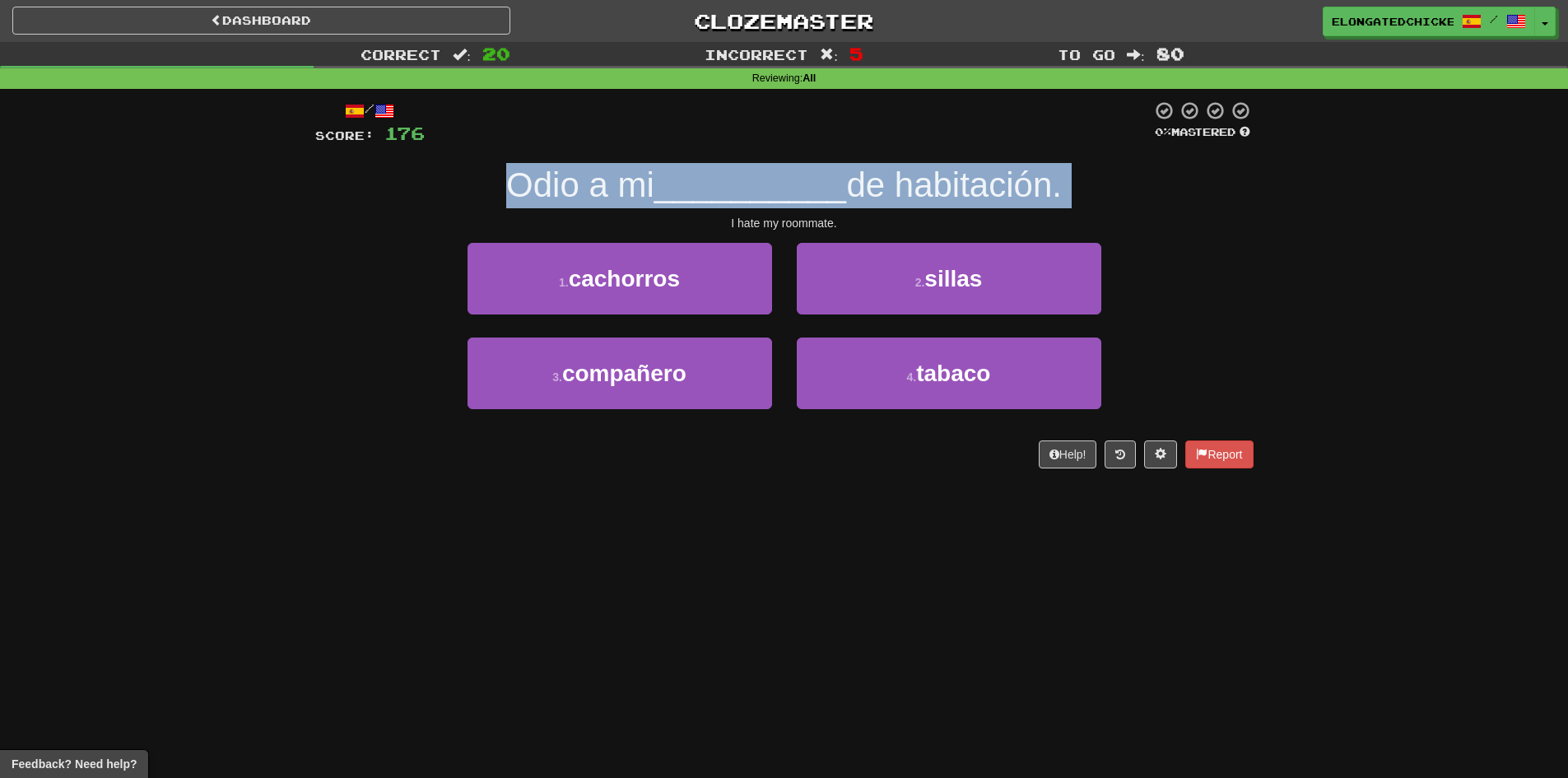
click at [771, 175] on span "__________" at bounding box center [750, 184] width 192 height 38
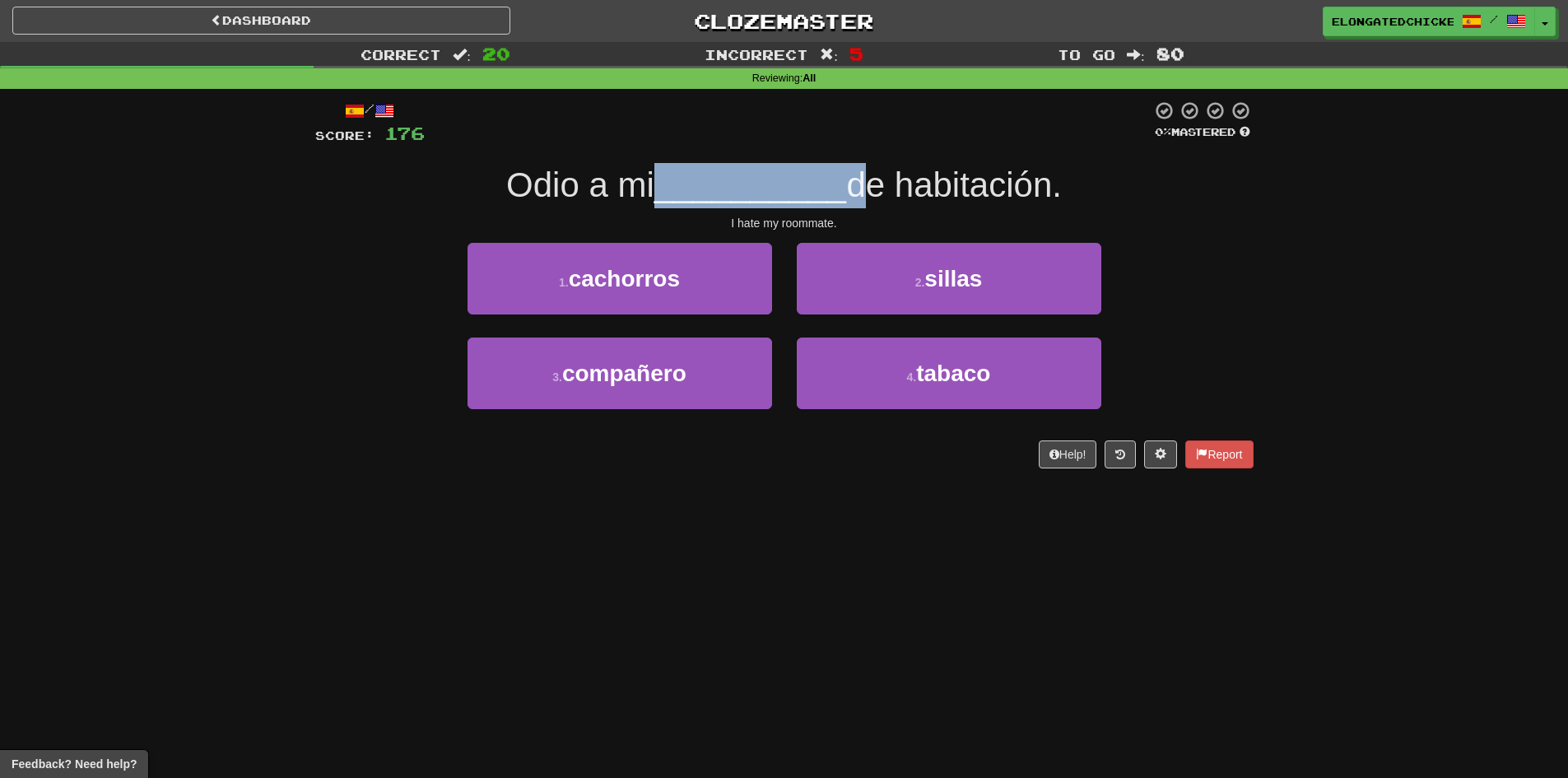
click at [771, 175] on span "__________" at bounding box center [750, 184] width 192 height 38
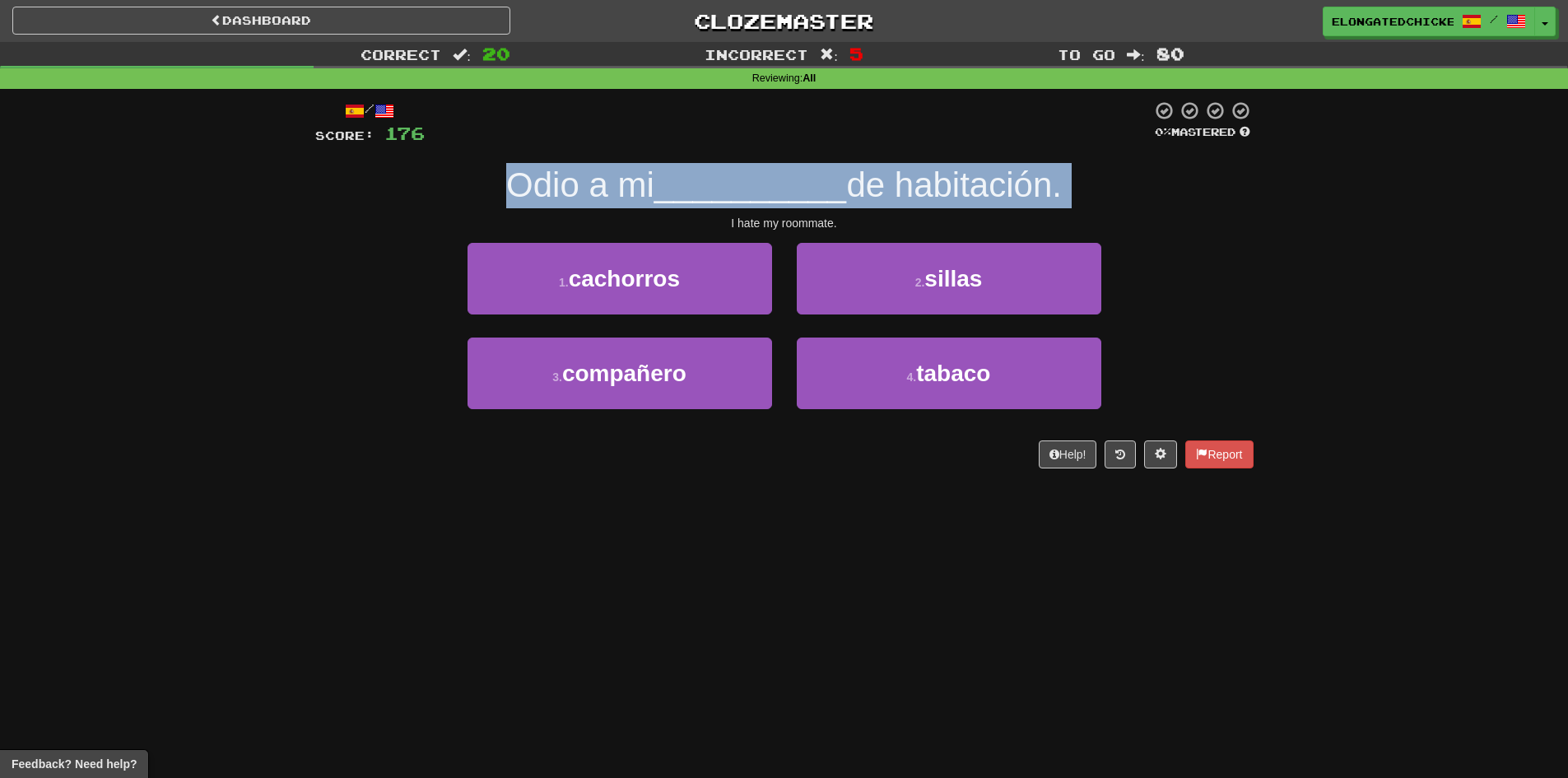
click at [771, 175] on span "__________" at bounding box center [750, 184] width 192 height 38
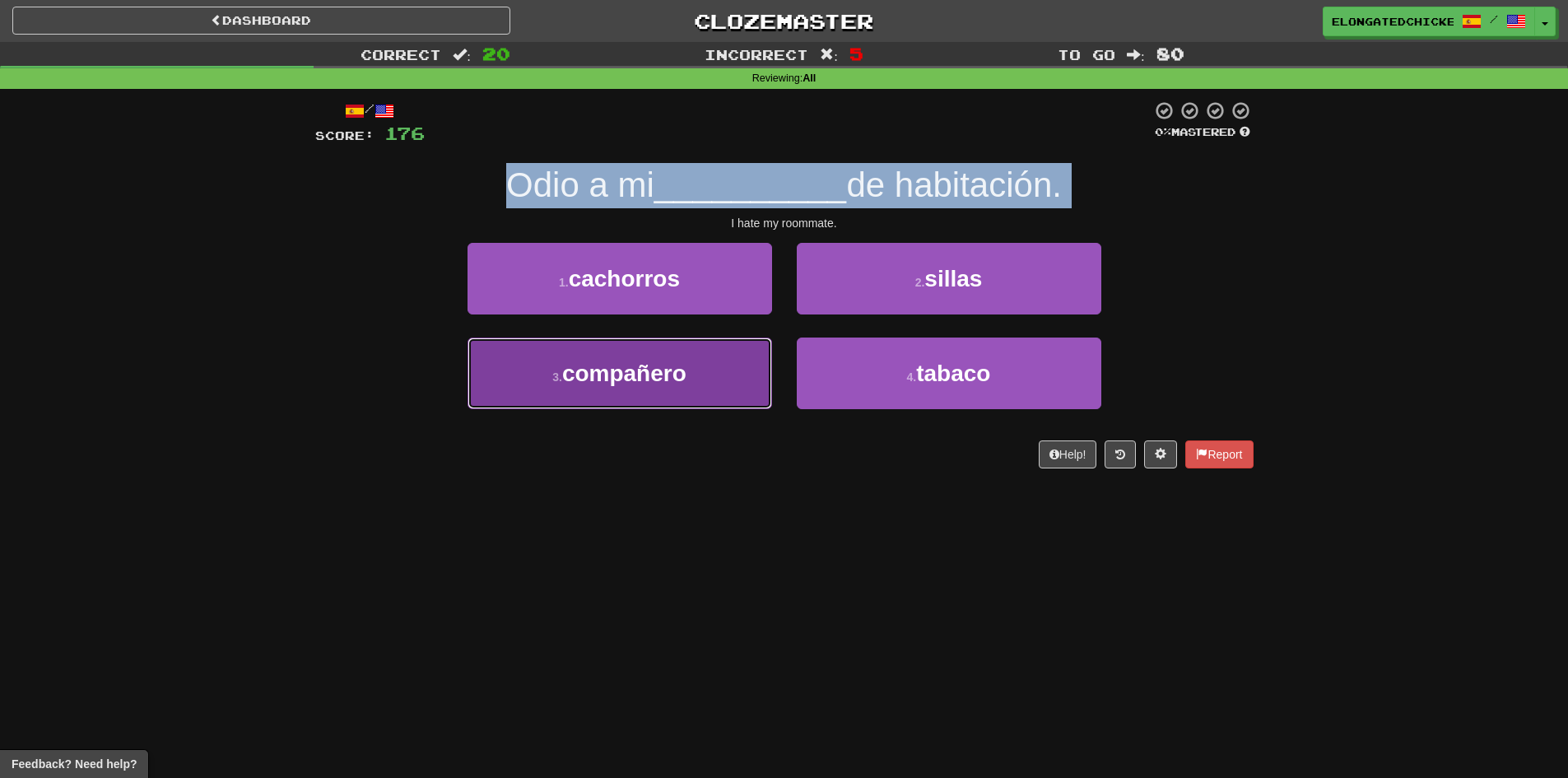
click at [709, 369] on button "3 . compañero" at bounding box center [619, 373] width 305 height 72
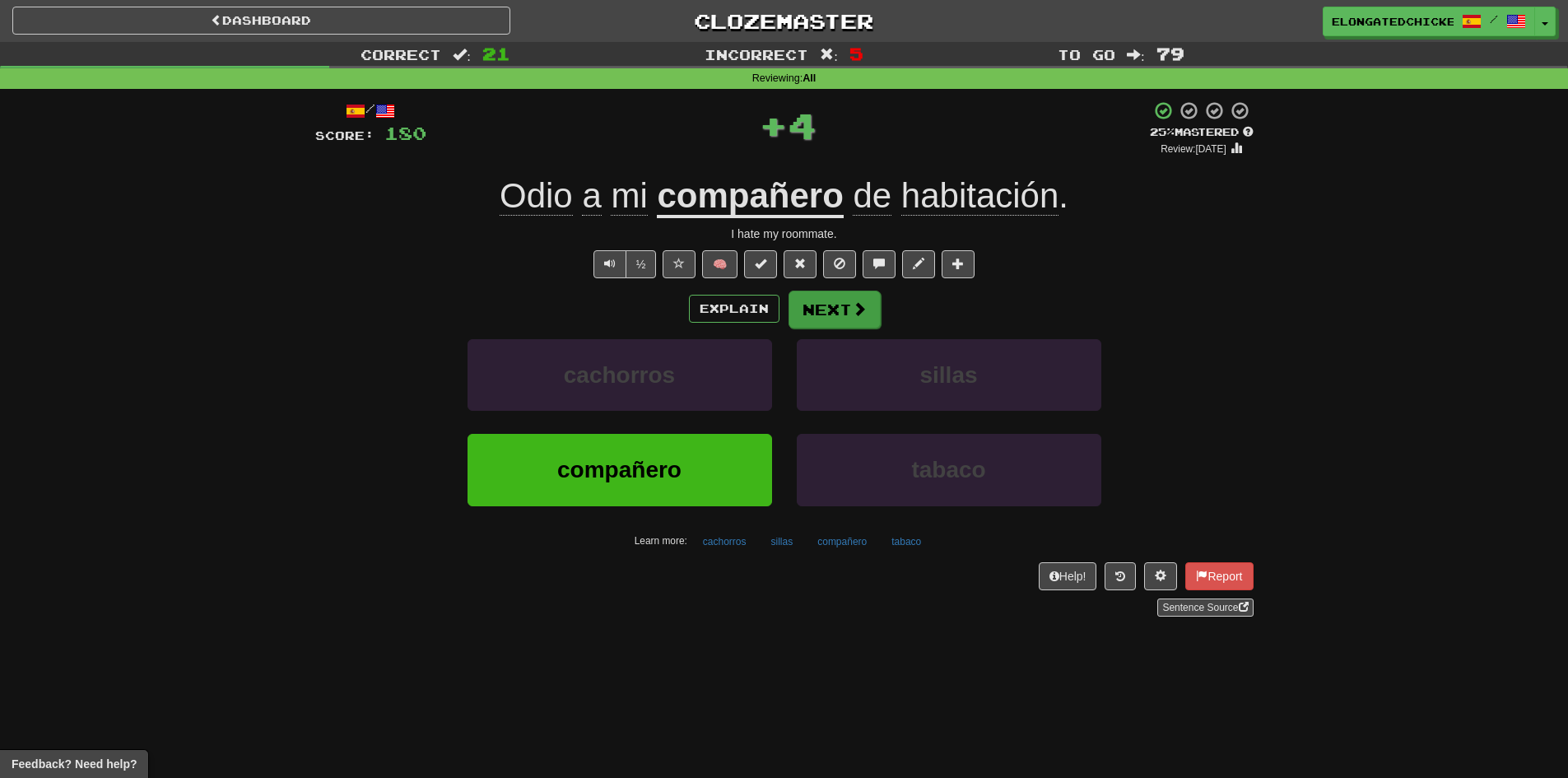
click at [785, 319] on div "Explain Next" at bounding box center [784, 309] width 938 height 37
click at [822, 309] on button "Next" at bounding box center [835, 310] width 93 height 37
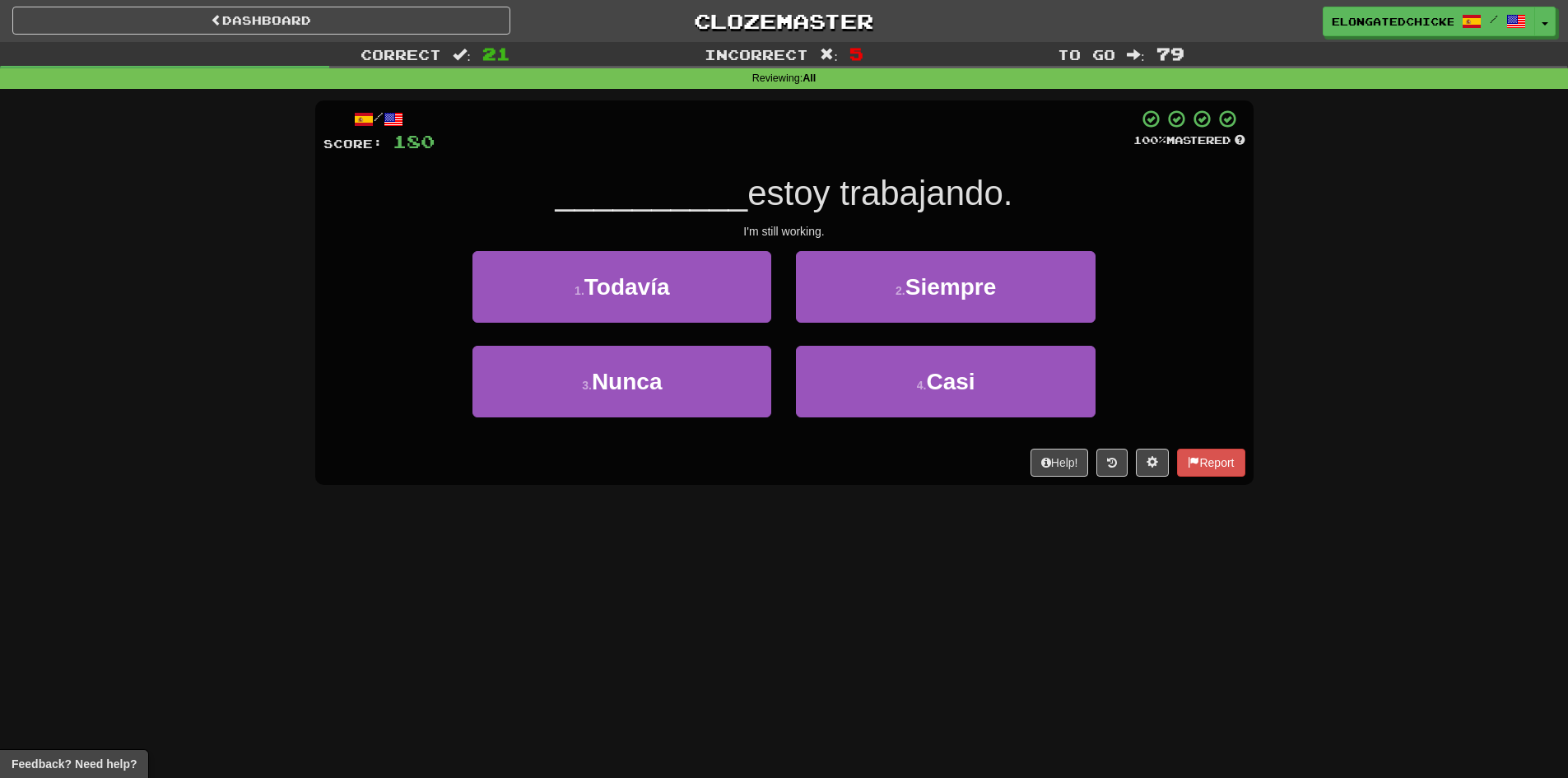
click at [796, 172] on div "__________ estoy trabajando." at bounding box center [784, 194] width 921 height 45
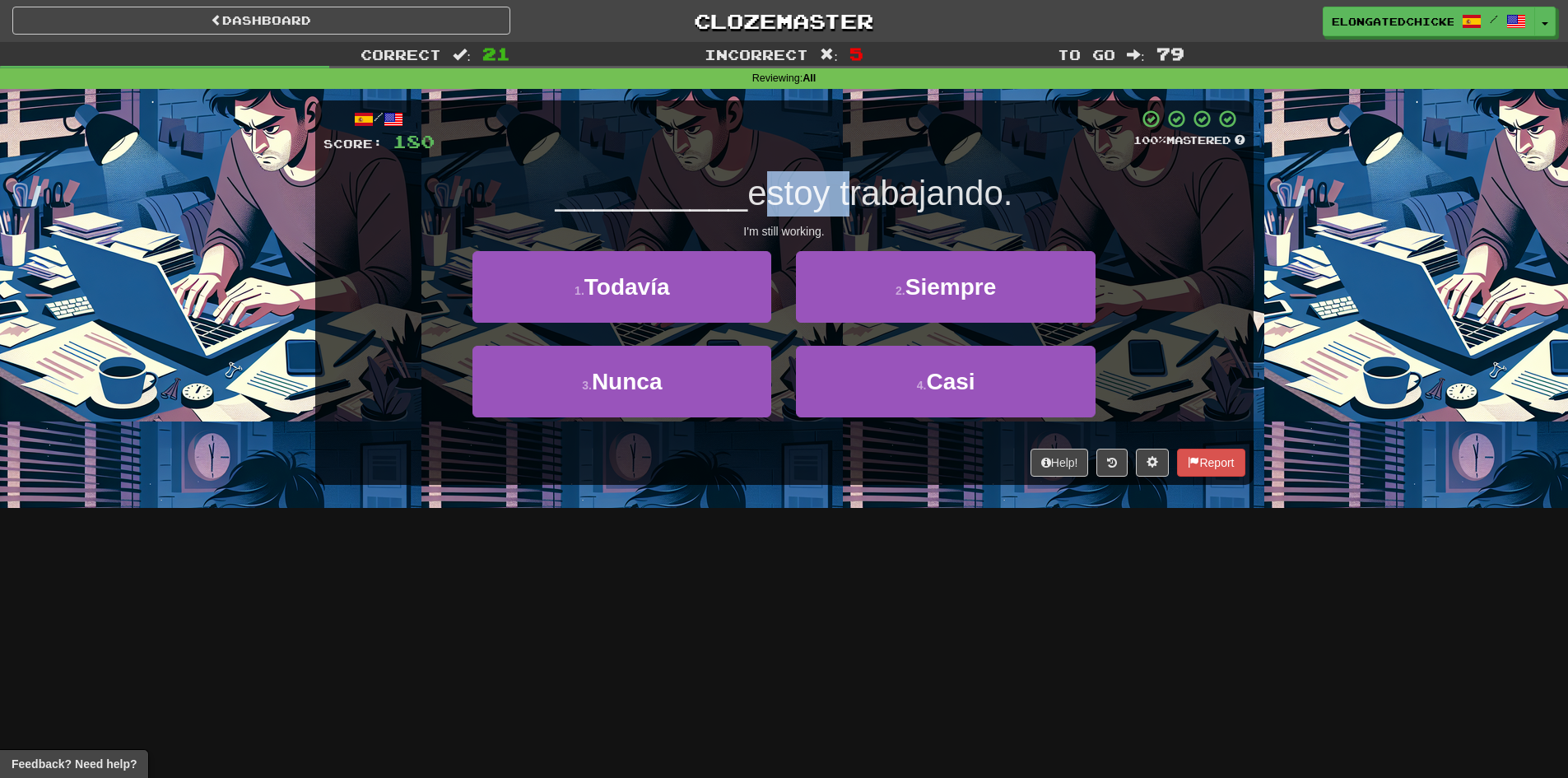
click at [796, 172] on div "__________ estoy trabajando." at bounding box center [784, 194] width 921 height 45
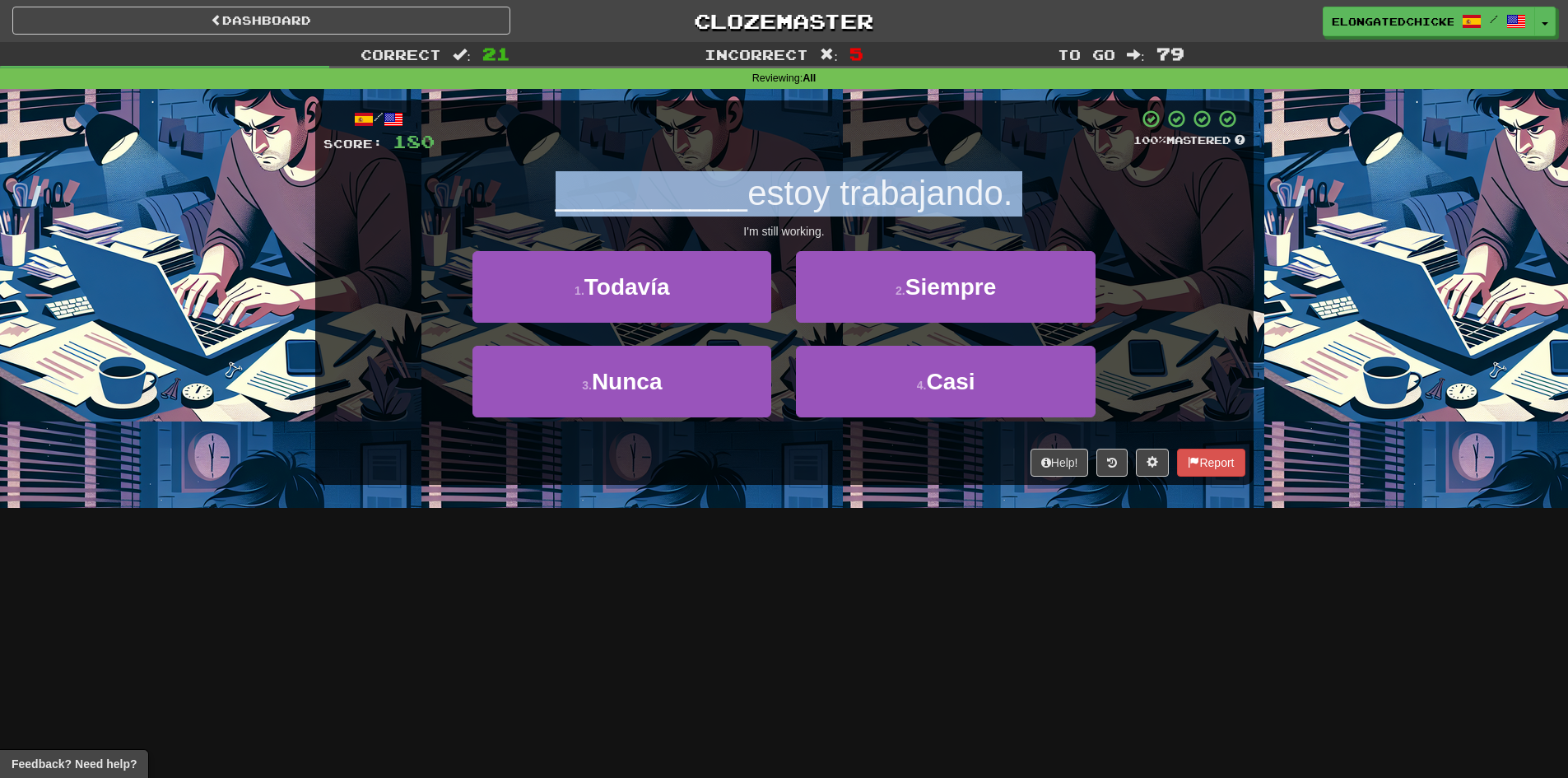
click at [796, 172] on div "__________ estoy trabajando." at bounding box center [784, 194] width 921 height 45
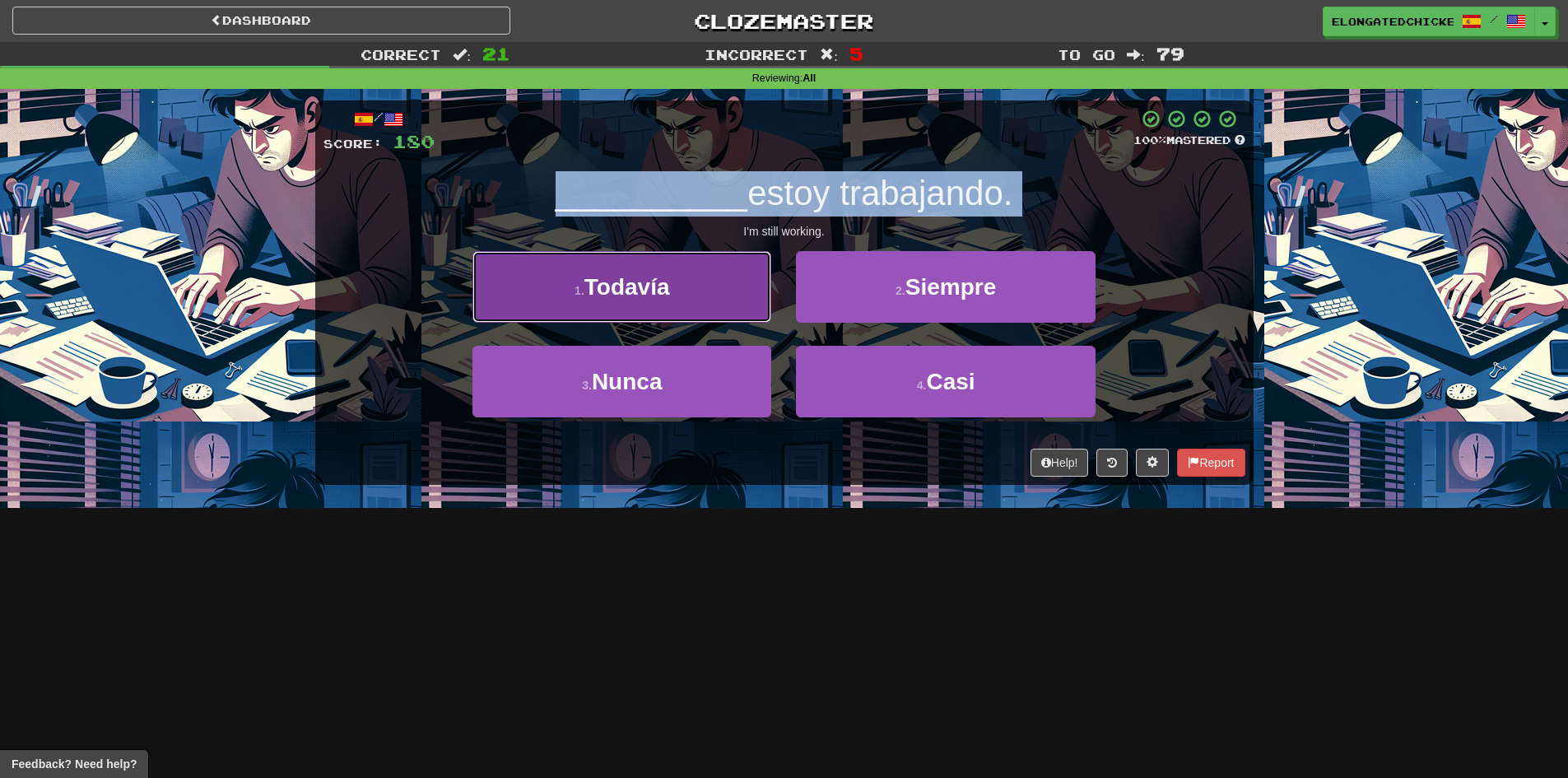
click at [664, 312] on button "1 . Todavía" at bounding box center [621, 287] width 299 height 72
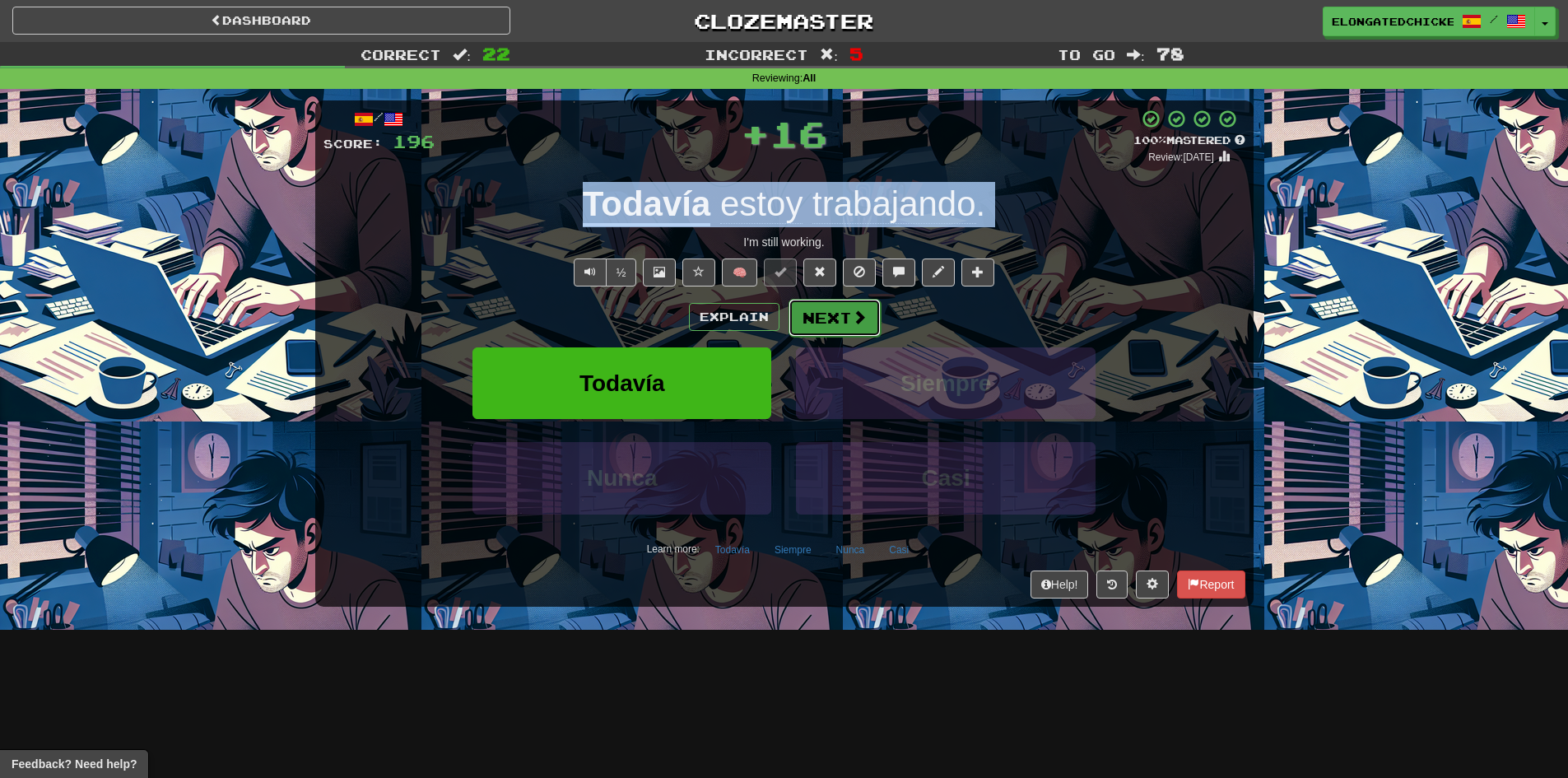
click at [824, 319] on button "Next" at bounding box center [835, 318] width 93 height 37
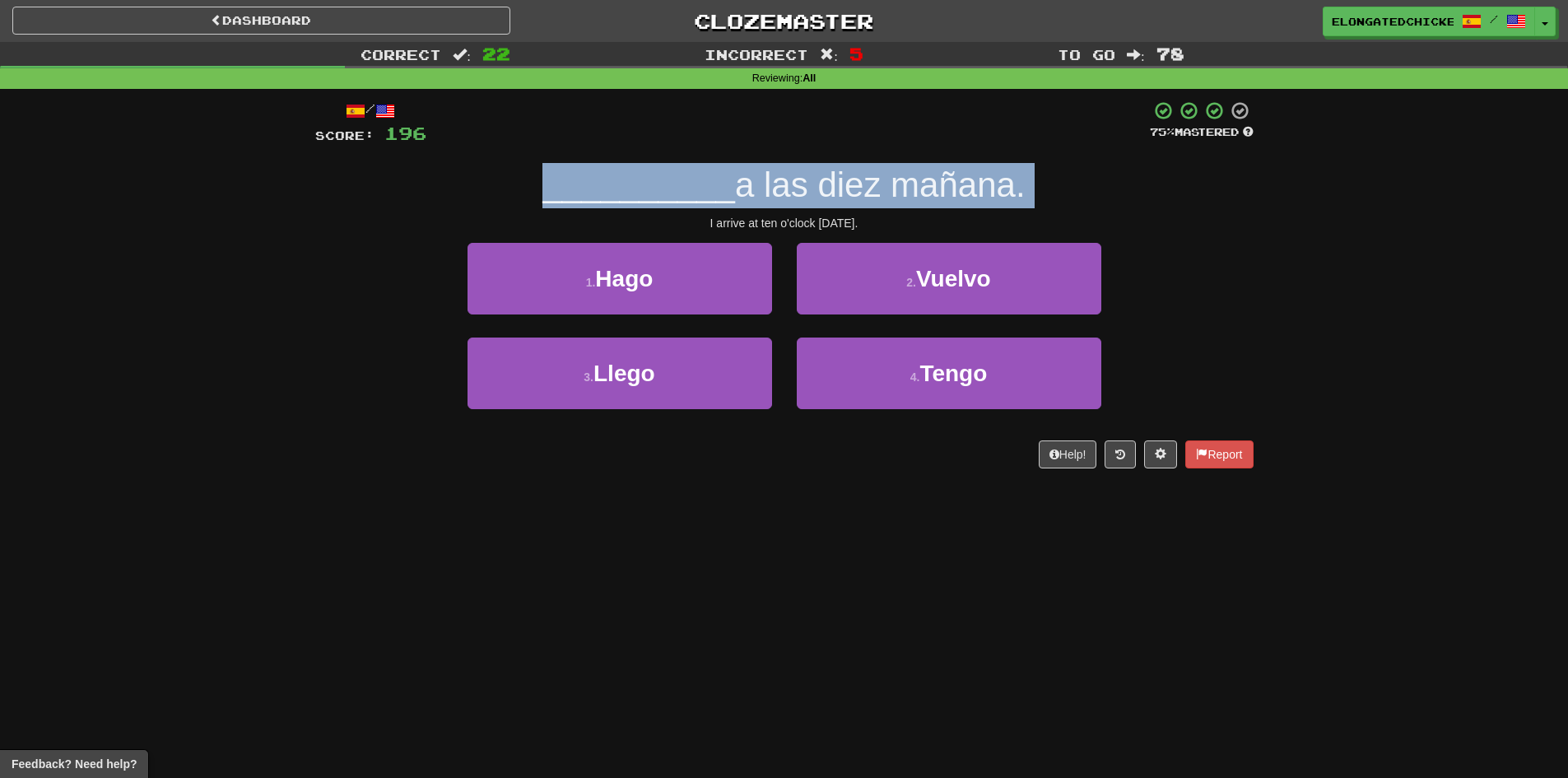
click at [751, 180] on span "a las diez mañana." at bounding box center [880, 184] width 291 height 38
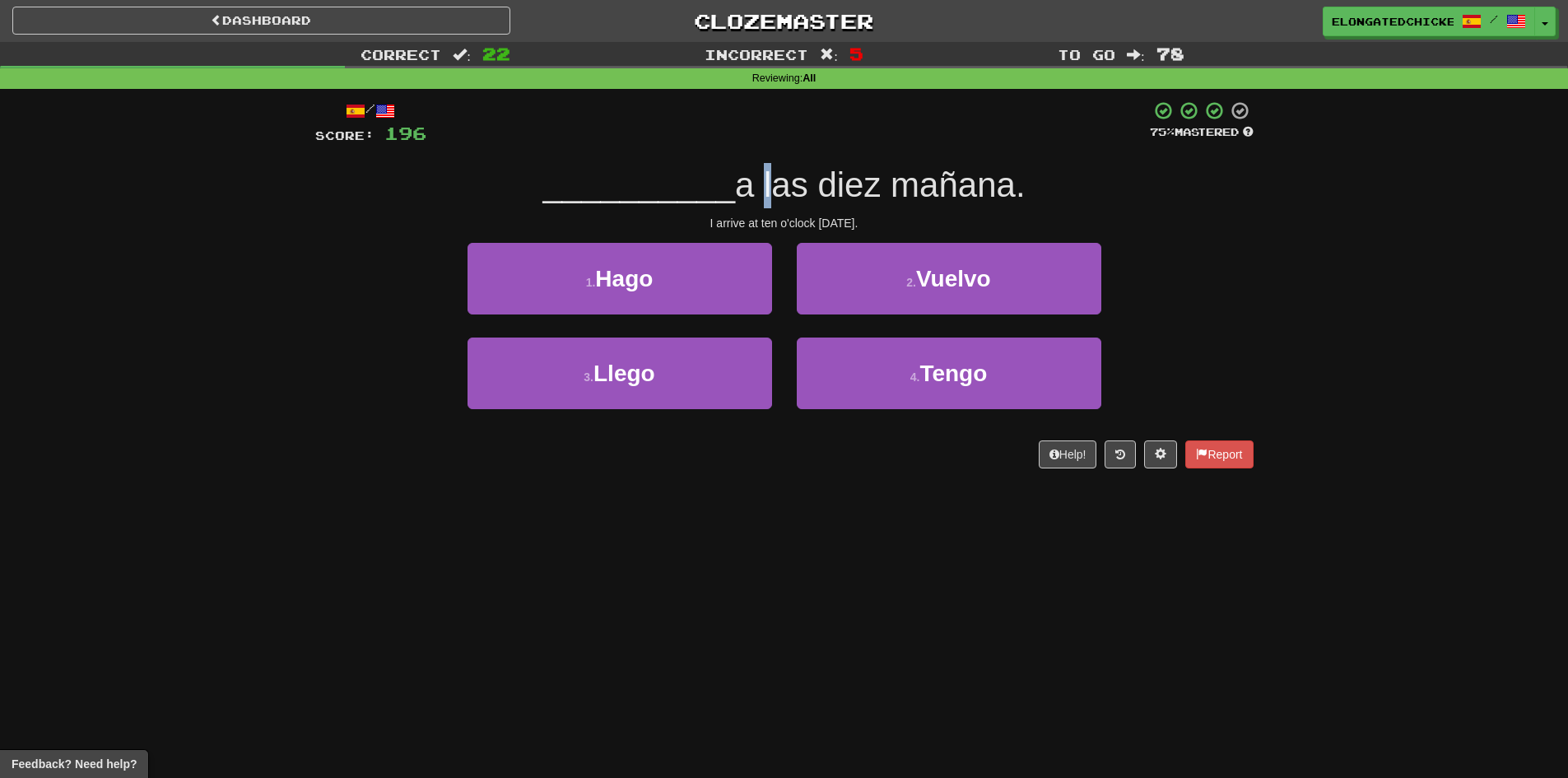
click at [751, 180] on span "a las diez mañana." at bounding box center [880, 184] width 291 height 38
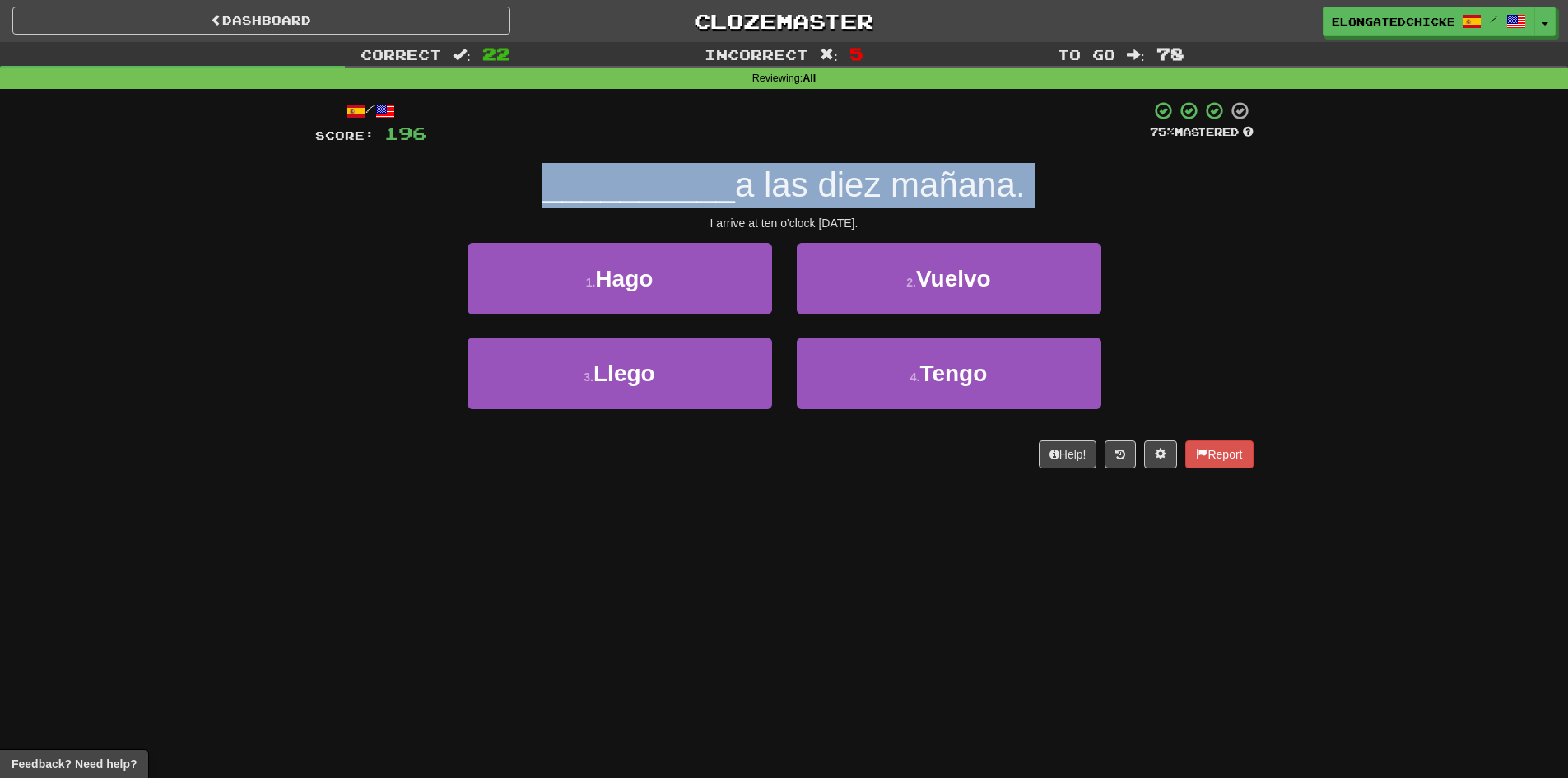
click at [751, 180] on span "a las diez mañana." at bounding box center [880, 184] width 291 height 38
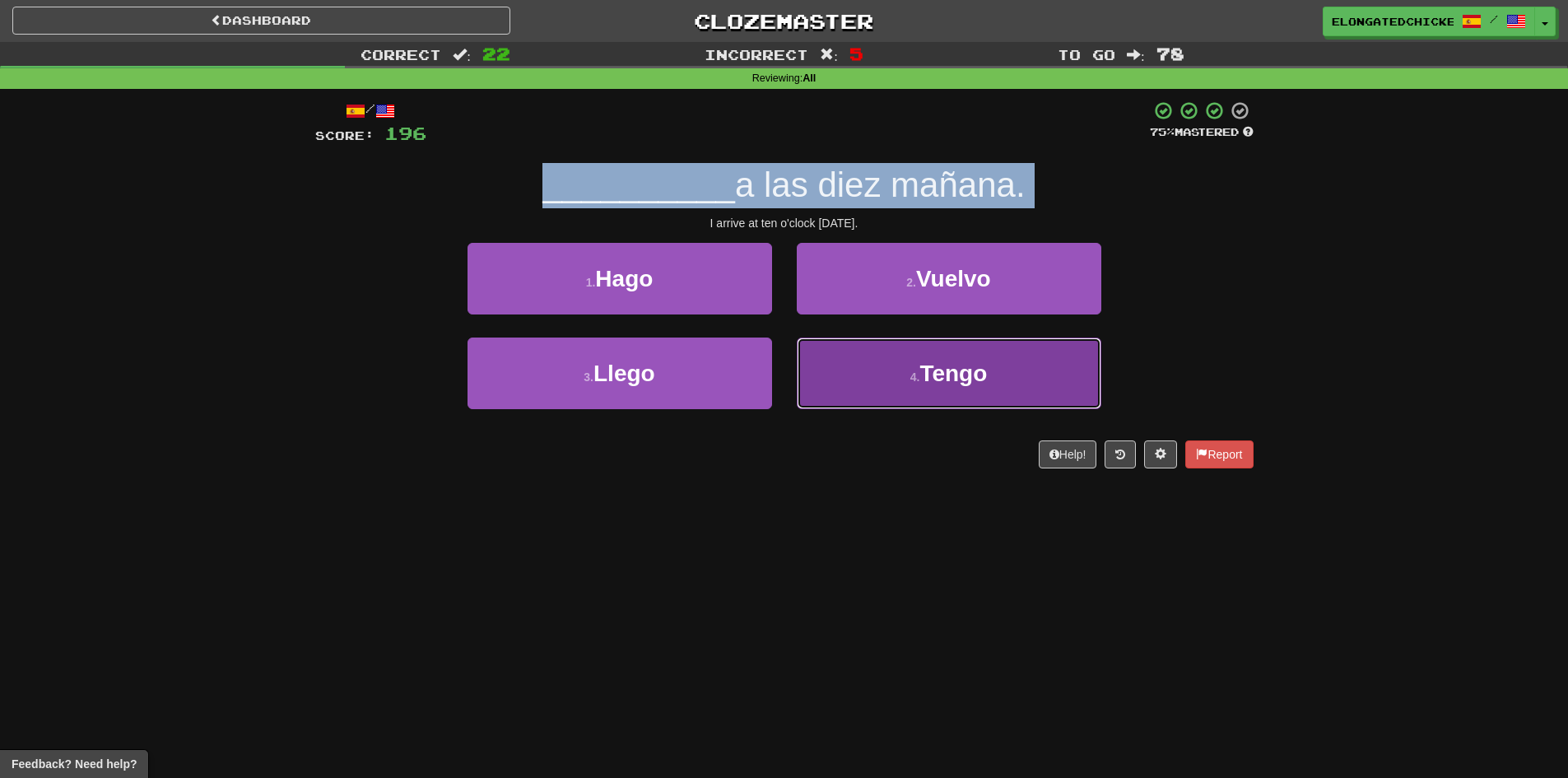
click at [859, 357] on button "4 . Tengo" at bounding box center [948, 373] width 305 height 72
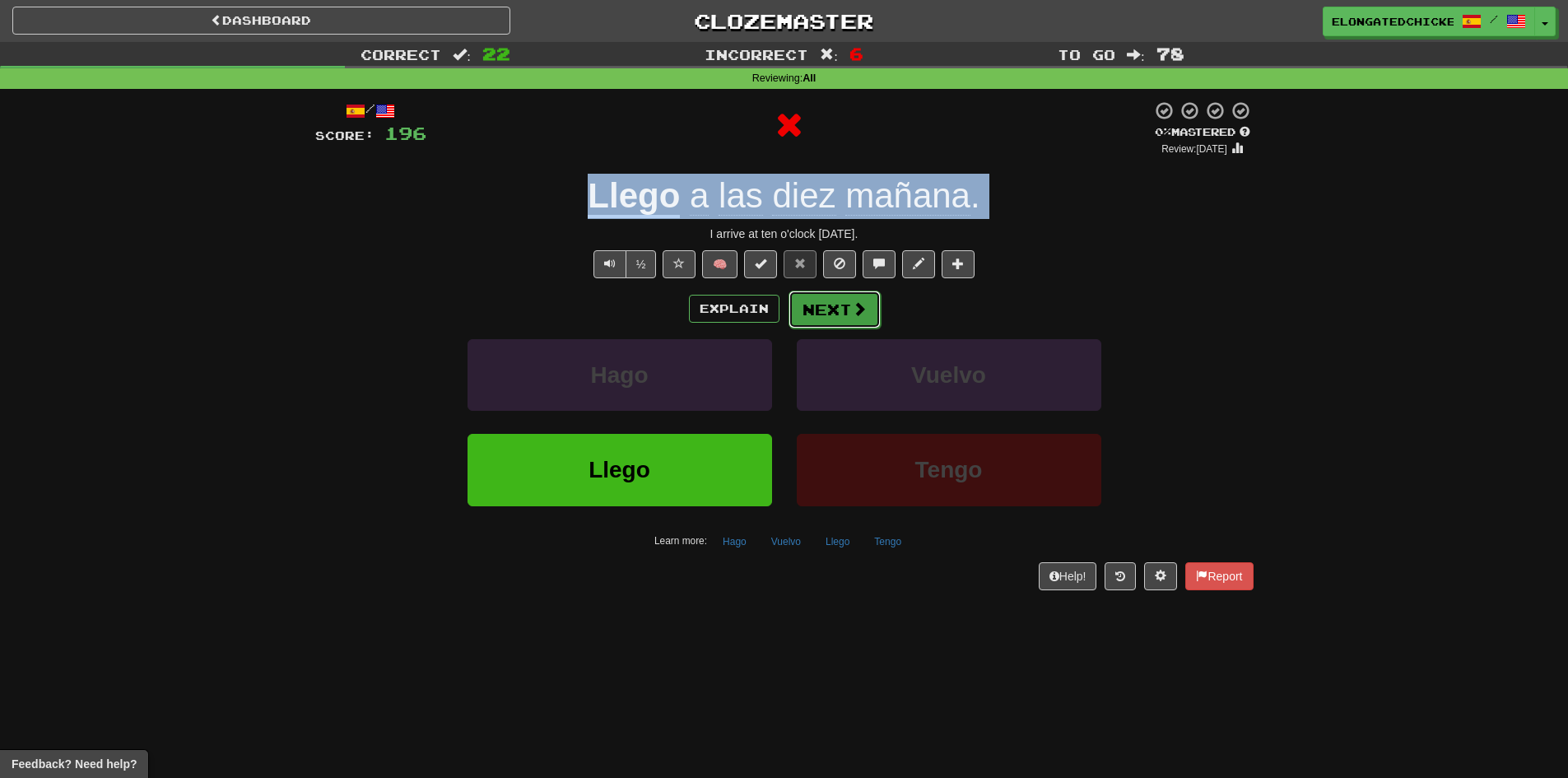
click at [820, 306] on button "Next" at bounding box center [835, 310] width 93 height 37
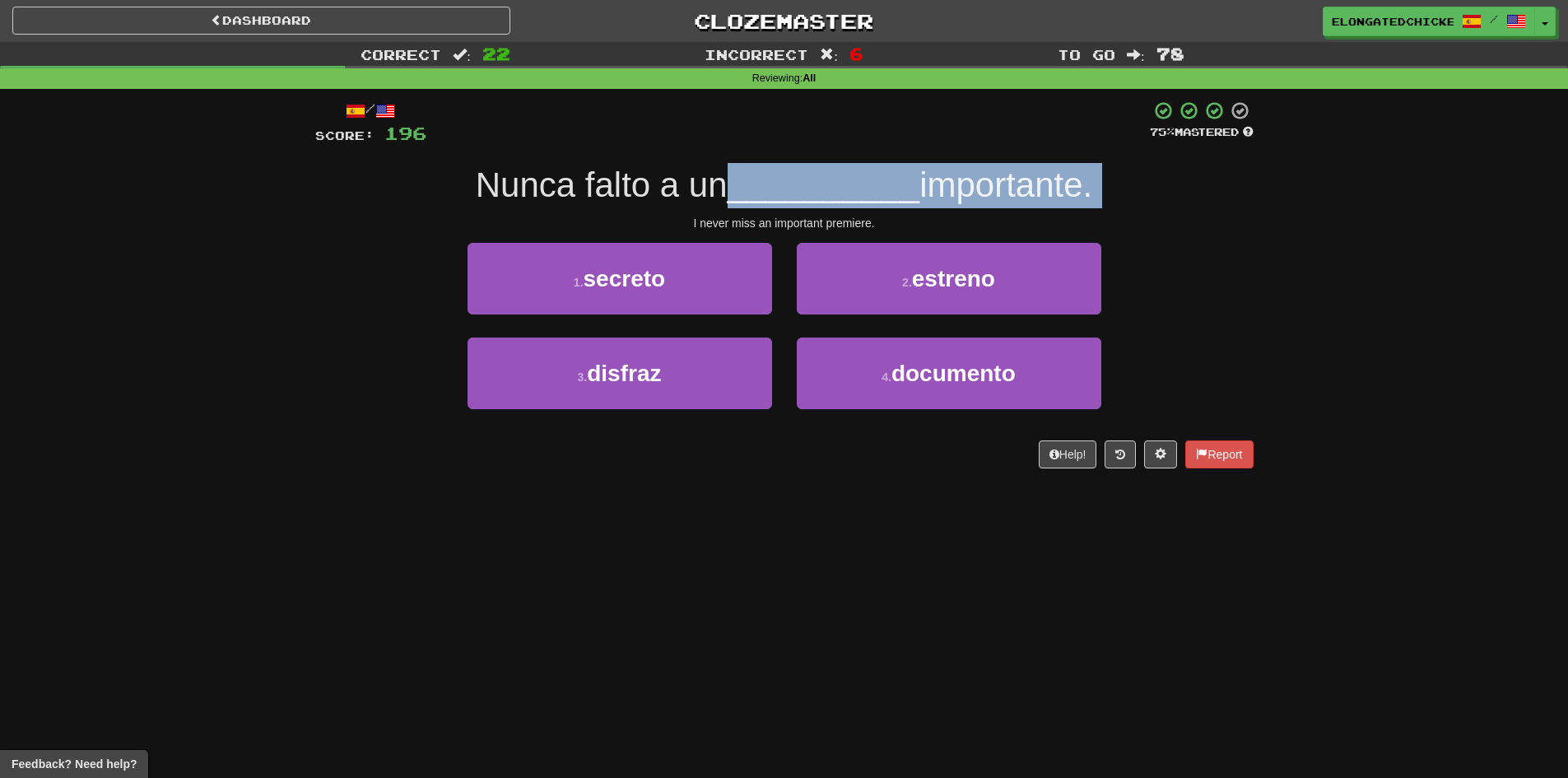
click at [805, 173] on span "__________" at bounding box center [823, 184] width 192 height 38
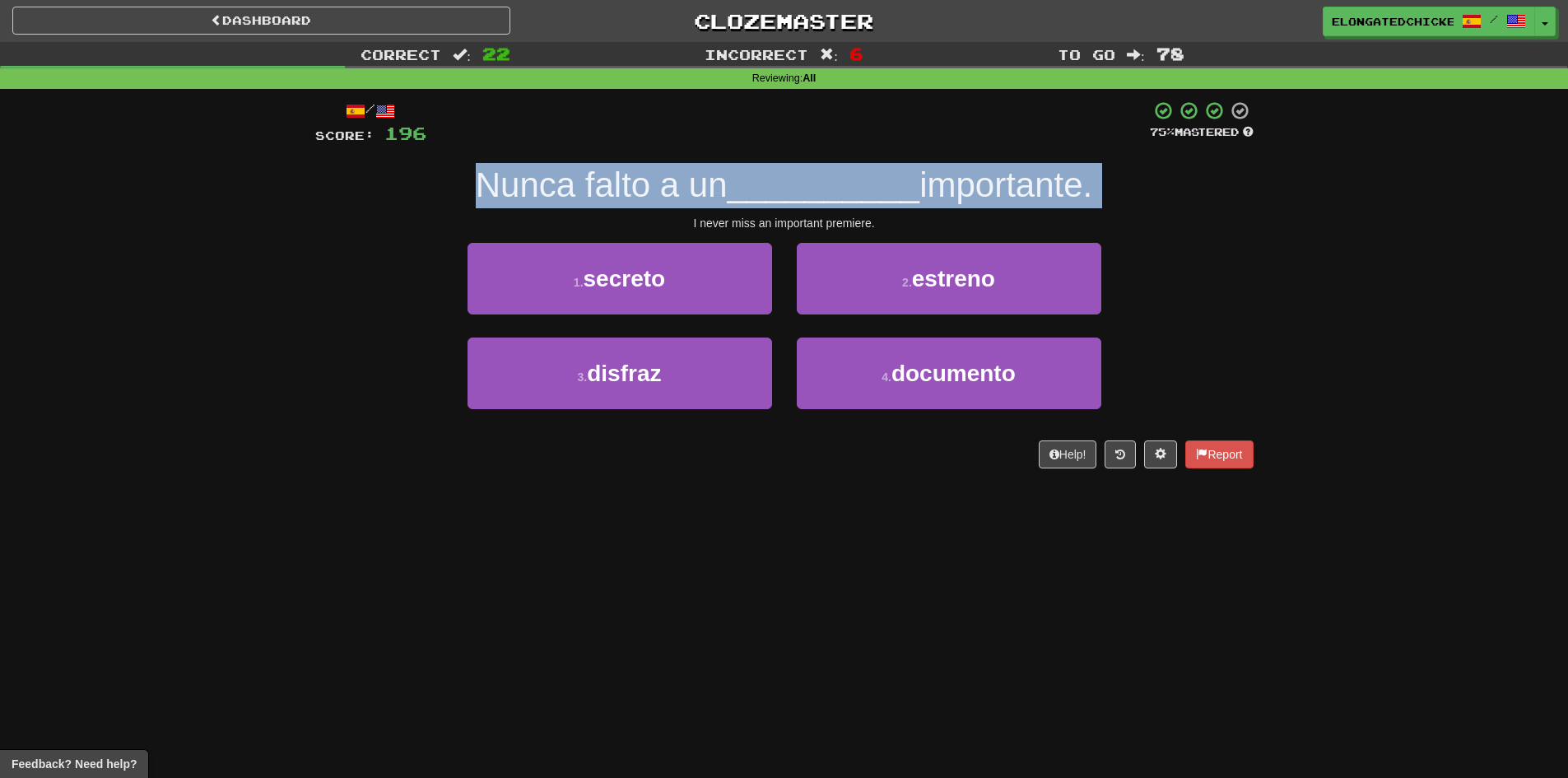
click at [805, 173] on span "__________" at bounding box center [823, 184] width 192 height 38
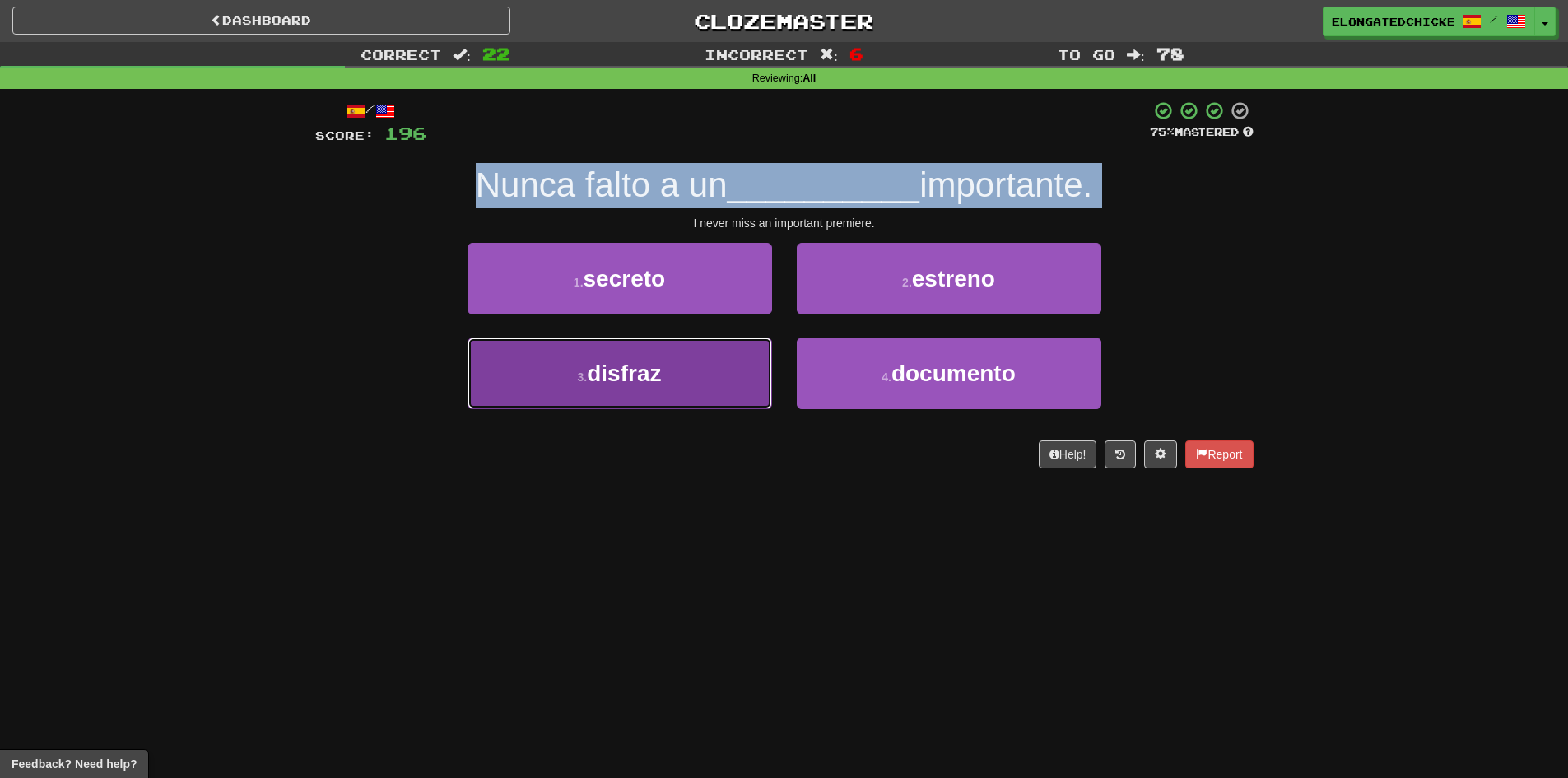
click at [635, 380] on span "disfraz" at bounding box center [623, 374] width 74 height 26
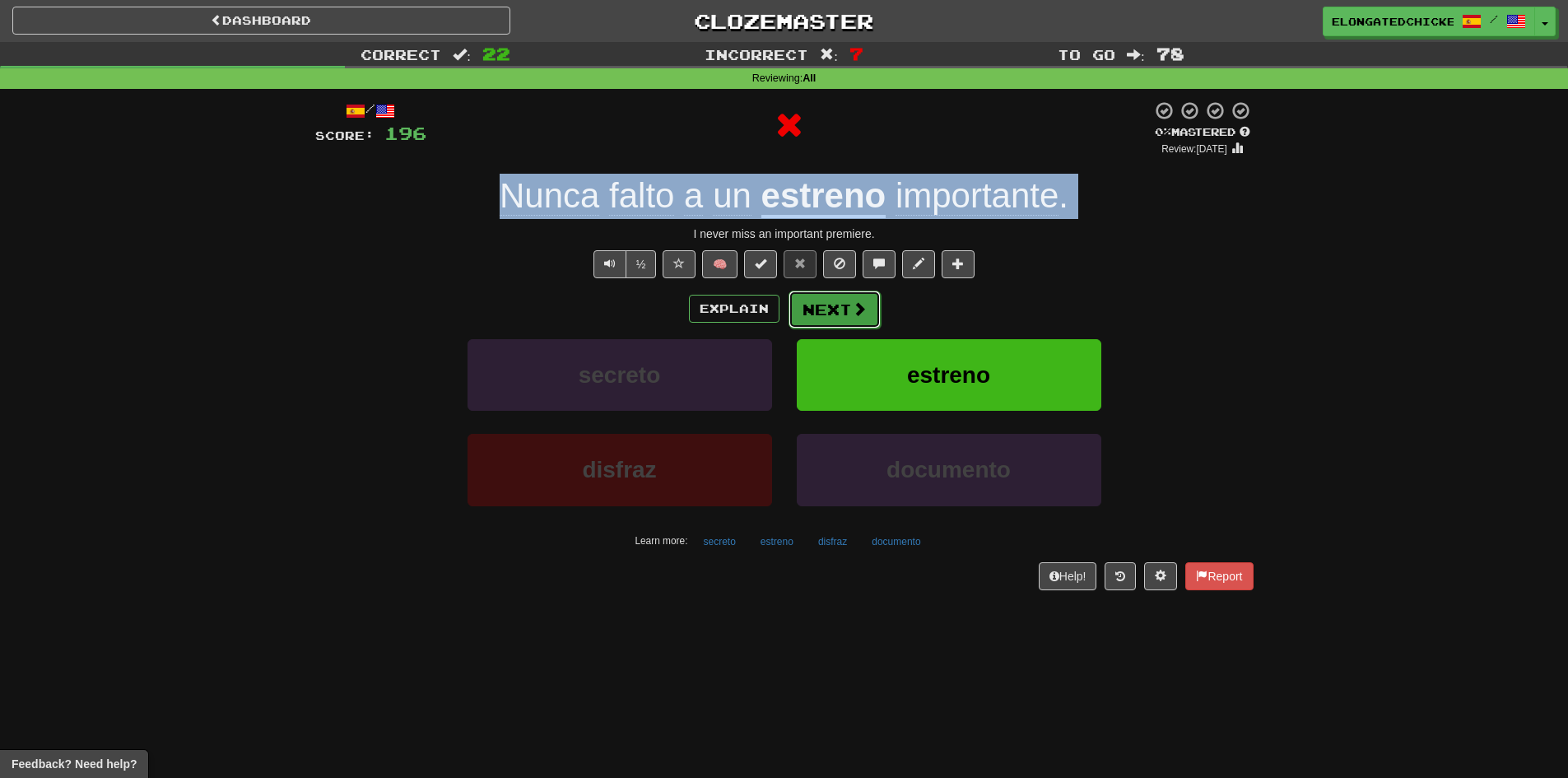
click at [844, 310] on button "Next" at bounding box center [835, 310] width 93 height 37
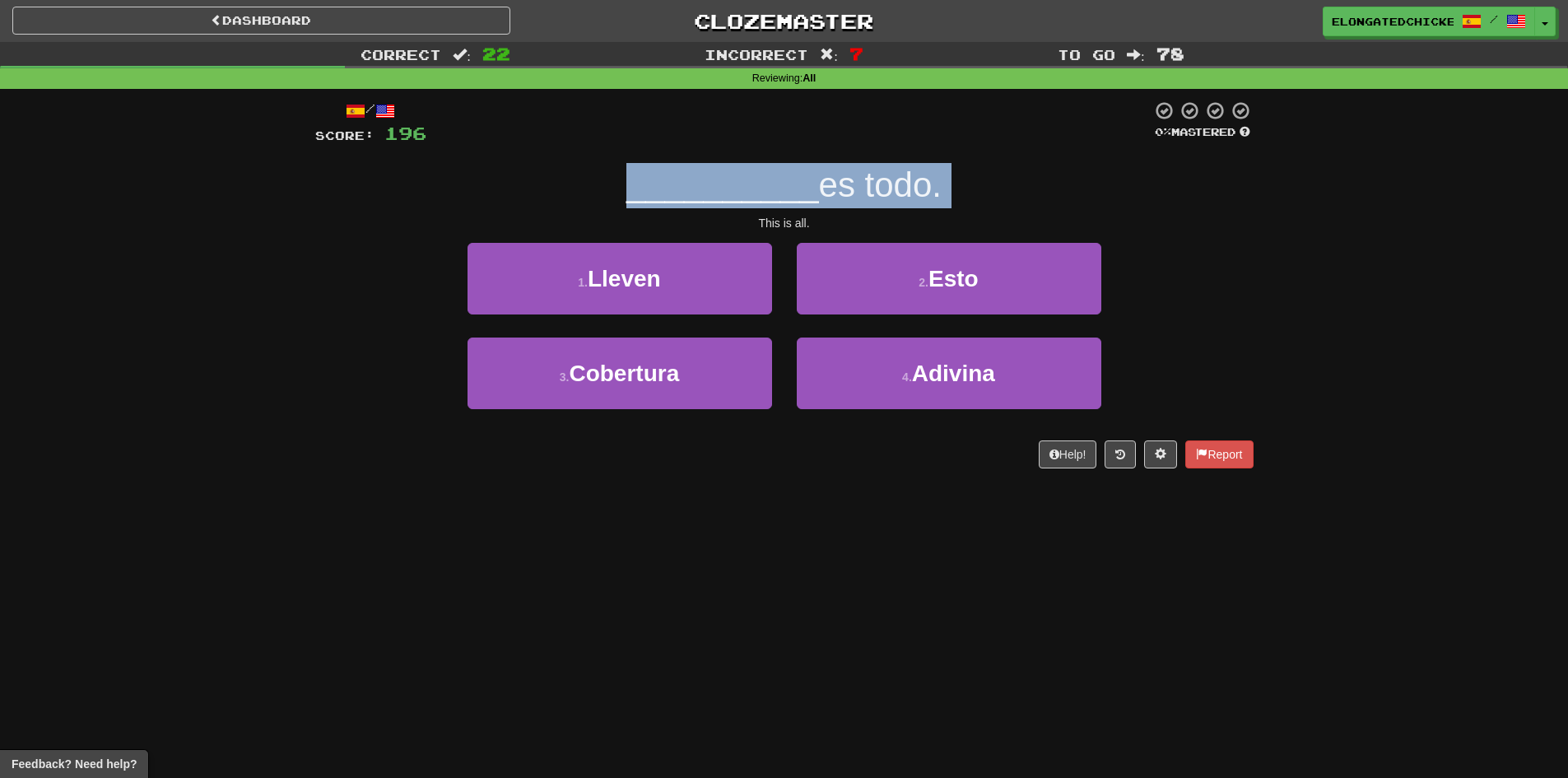
click at [787, 162] on div "/ Score: 196 0 % Mastered __________ es todo. This is all. 1 . Lleven 2 . Esto …" at bounding box center [784, 284] width 938 height 368
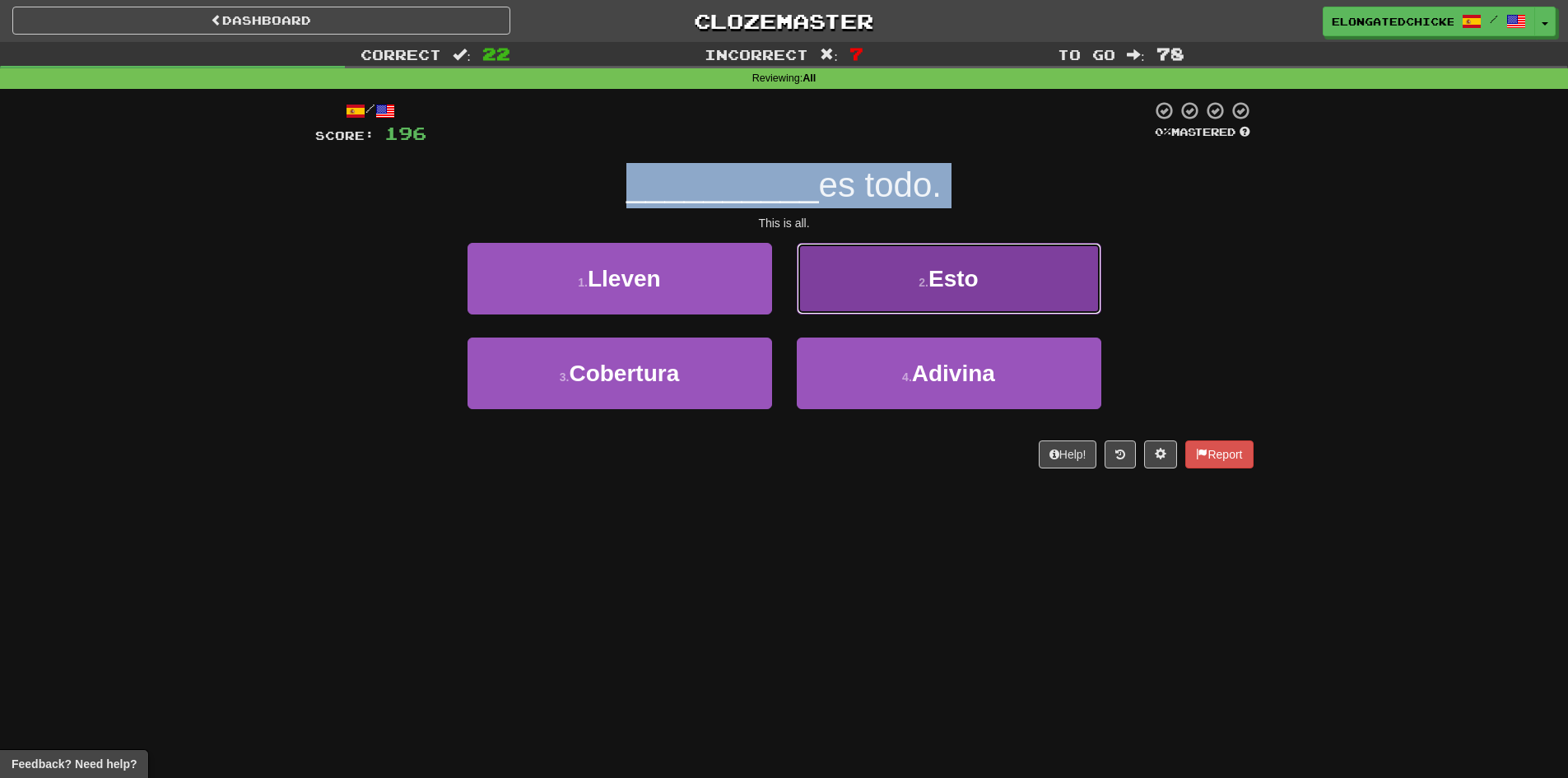
click at [914, 272] on button "2 . Esto" at bounding box center [948, 278] width 305 height 72
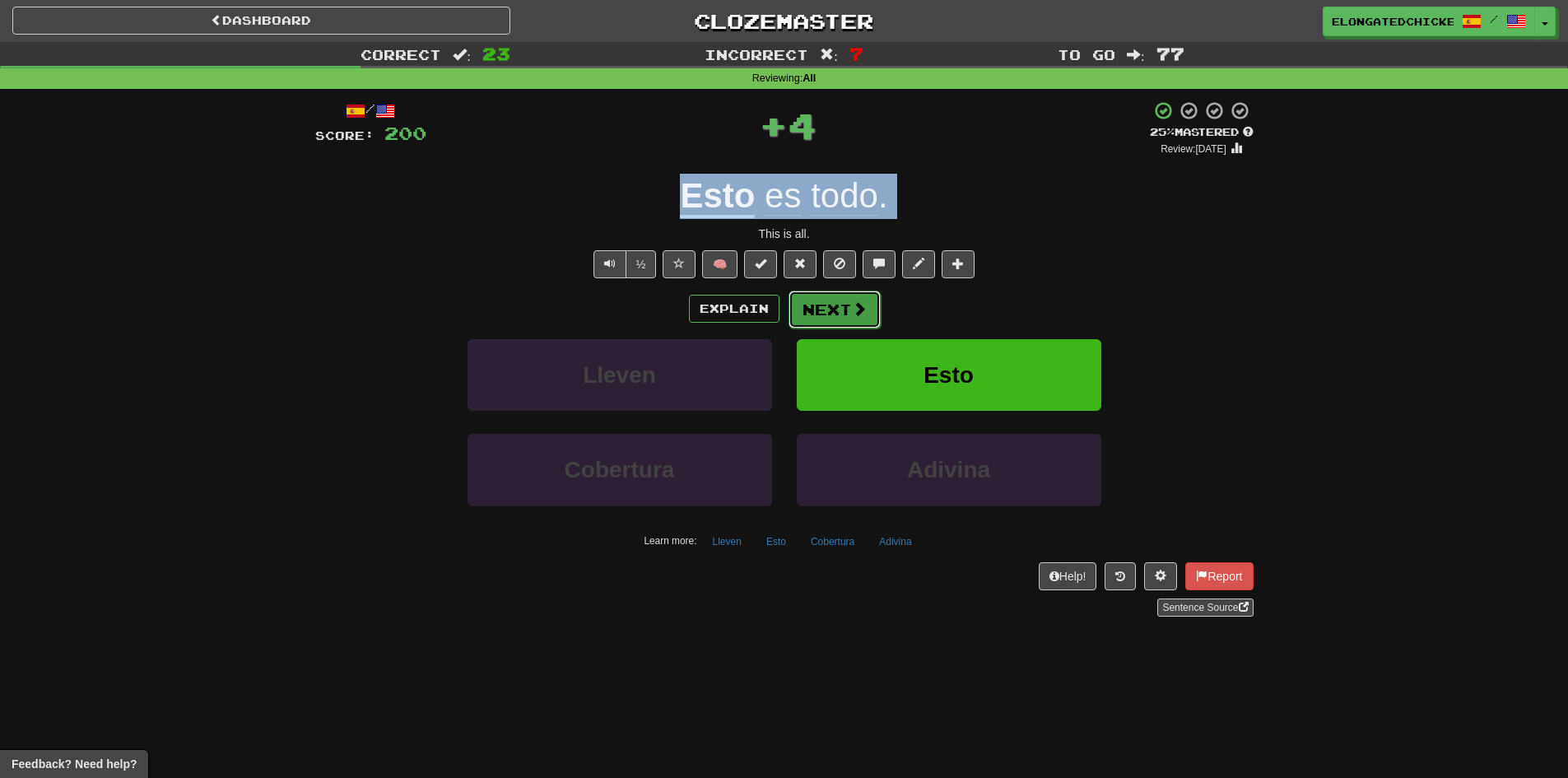
click at [843, 309] on button "Next" at bounding box center [835, 310] width 93 height 37
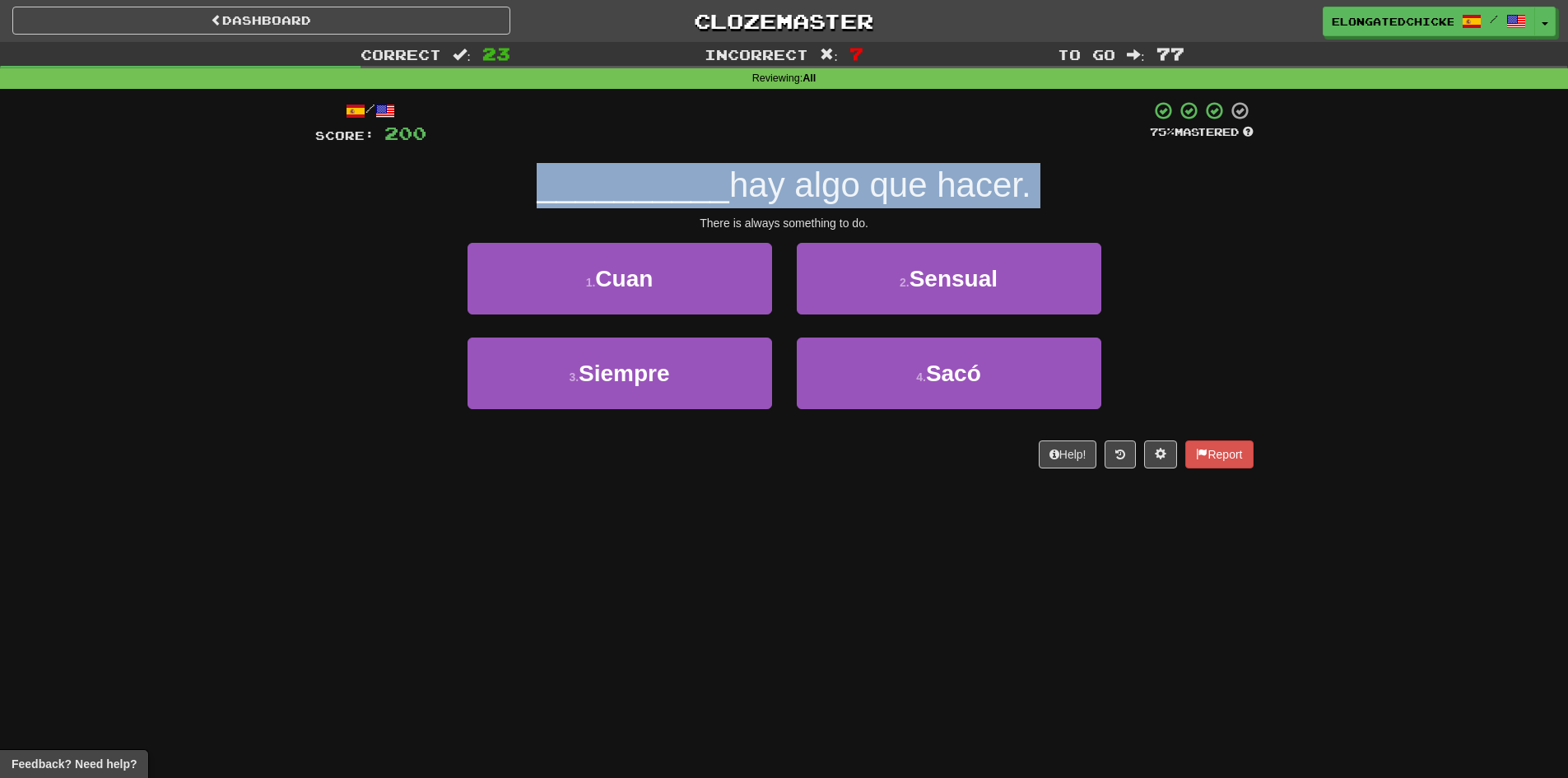
click at [761, 178] on span "hay algo que hacer." at bounding box center [880, 184] width 302 height 38
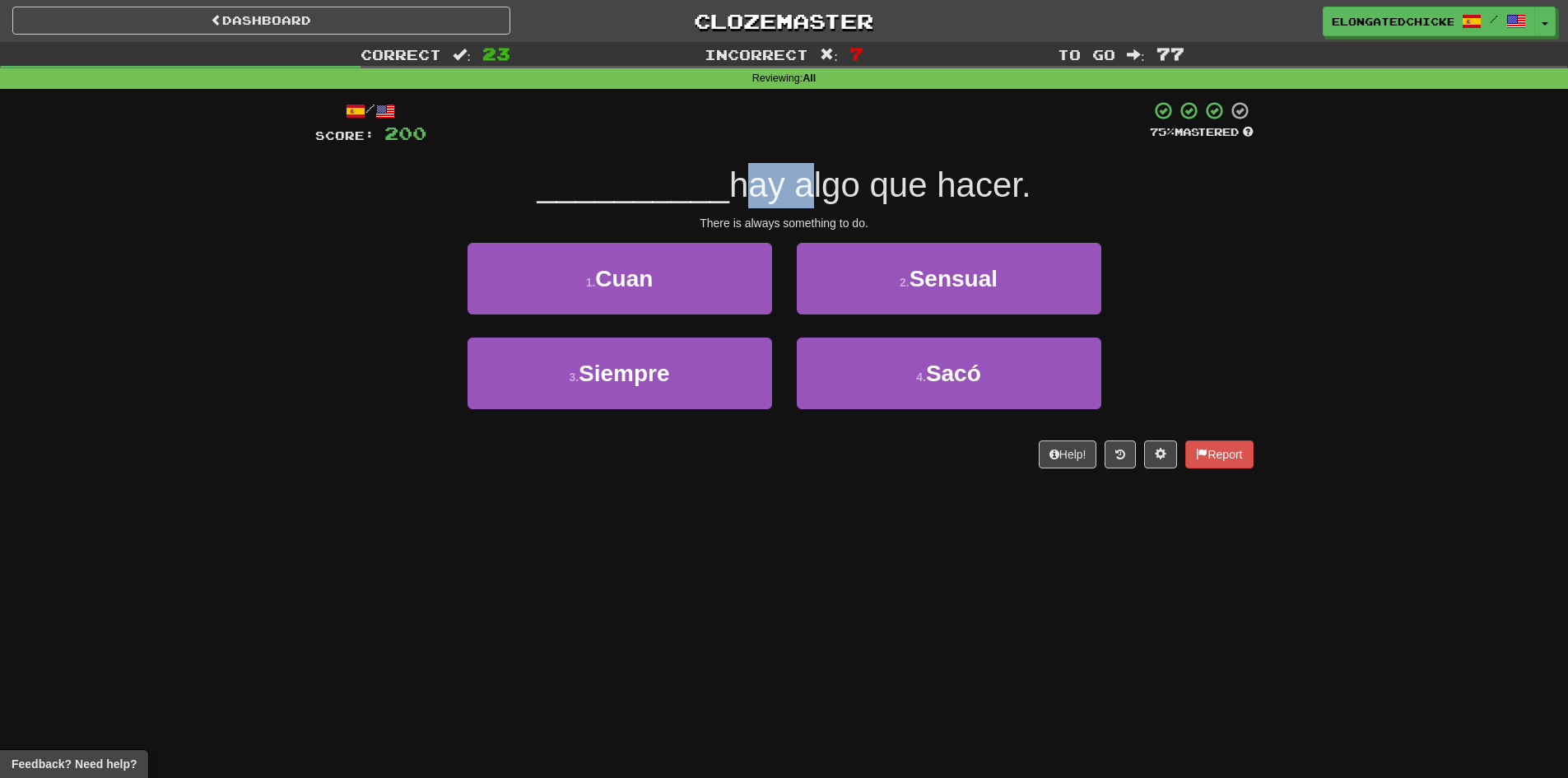
click at [761, 178] on span "hay algo que hacer." at bounding box center [880, 184] width 302 height 38
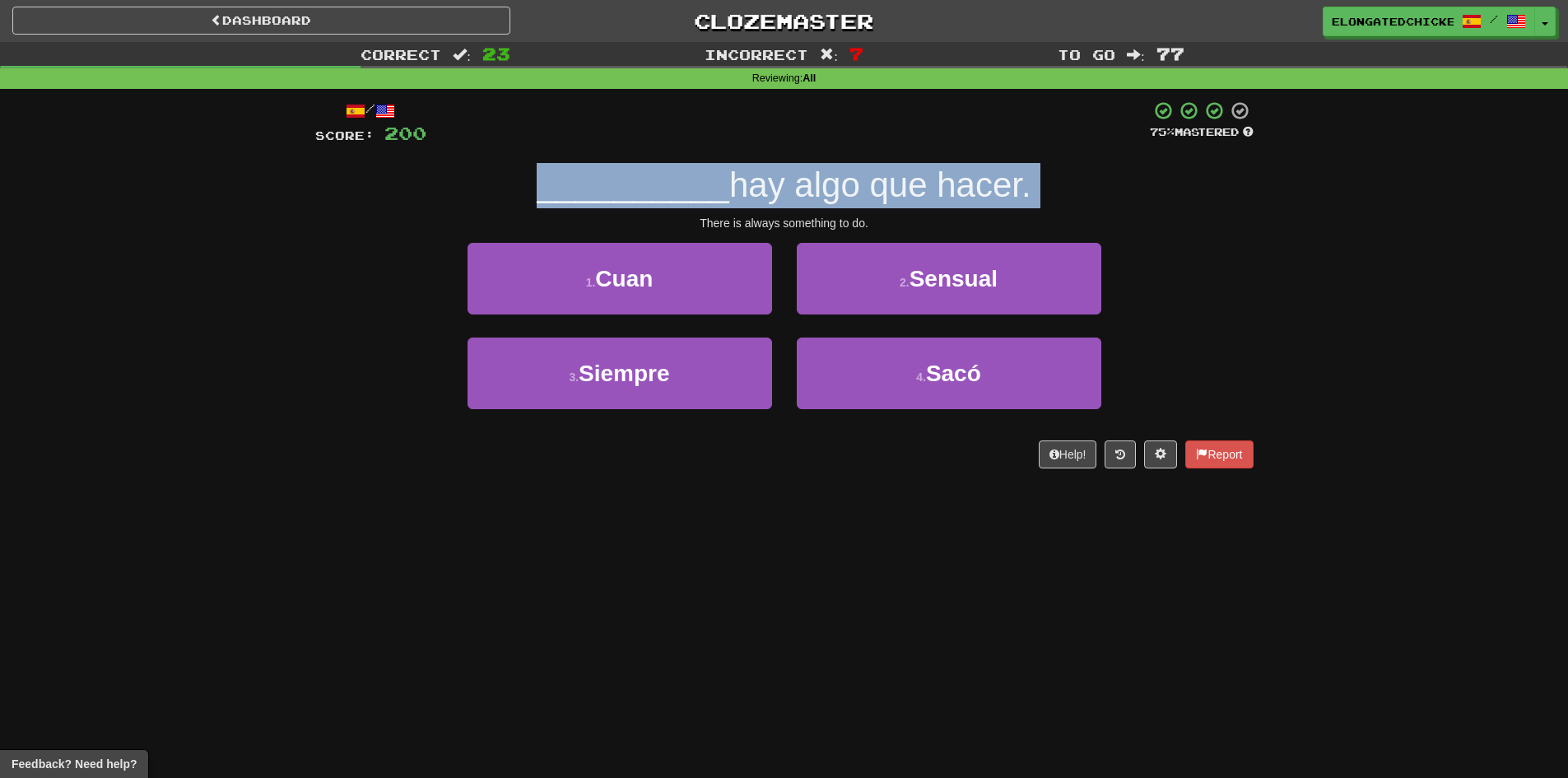
click at [761, 178] on span "hay algo que hacer." at bounding box center [880, 184] width 302 height 38
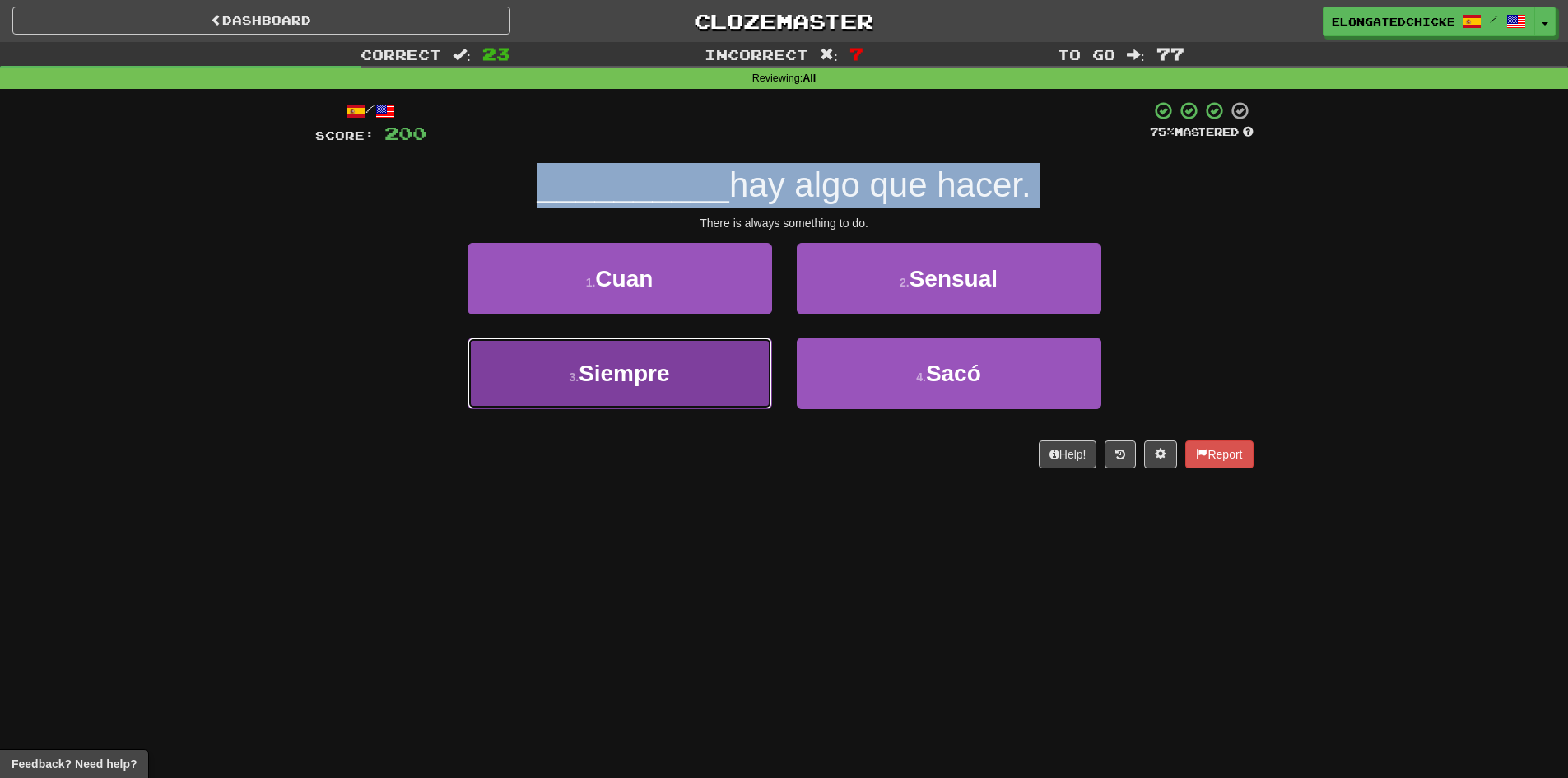
click at [701, 374] on button "3 . Siempre" at bounding box center [619, 373] width 305 height 72
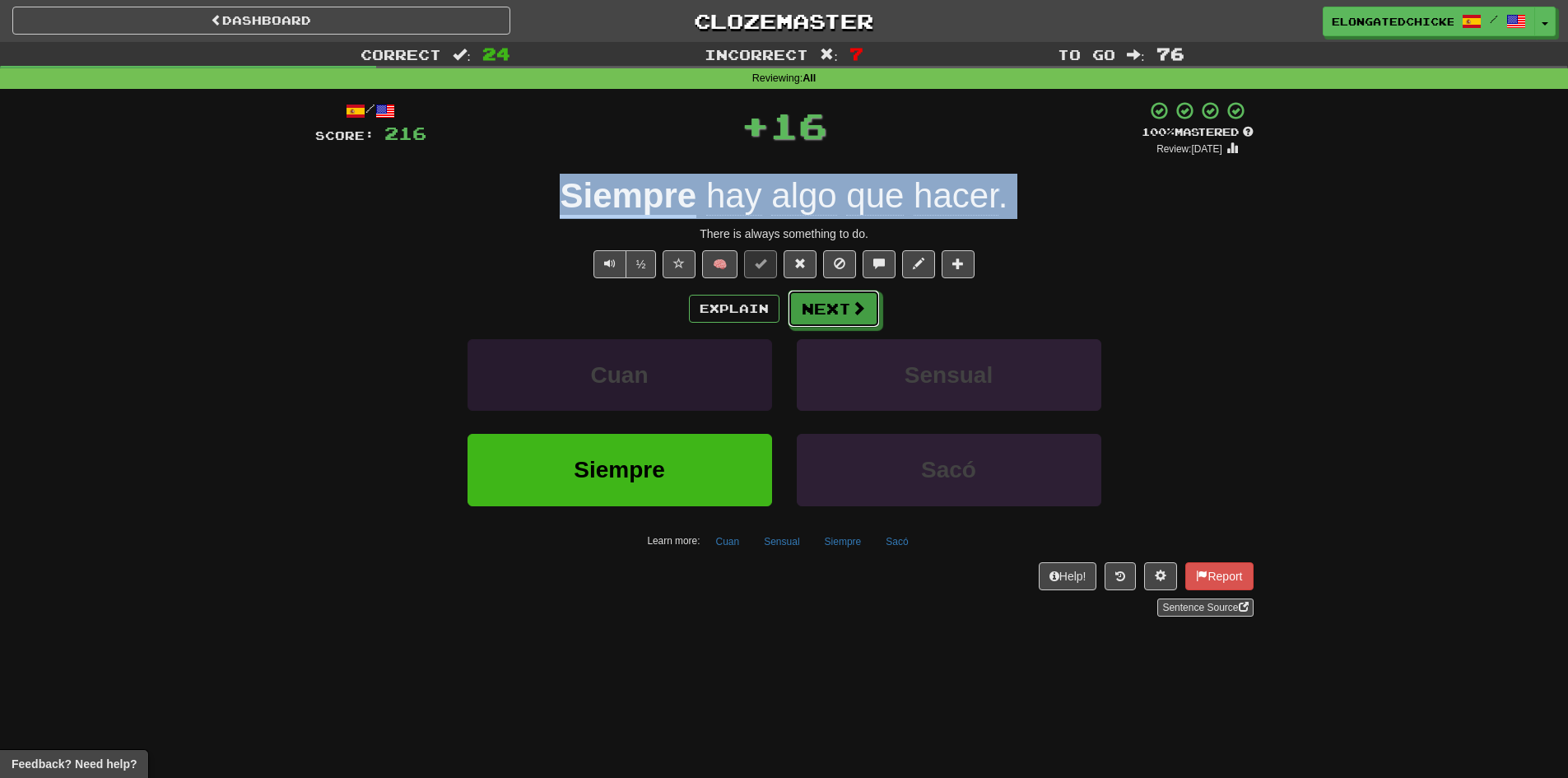
click at [795, 304] on button "Next" at bounding box center [834, 309] width 93 height 37
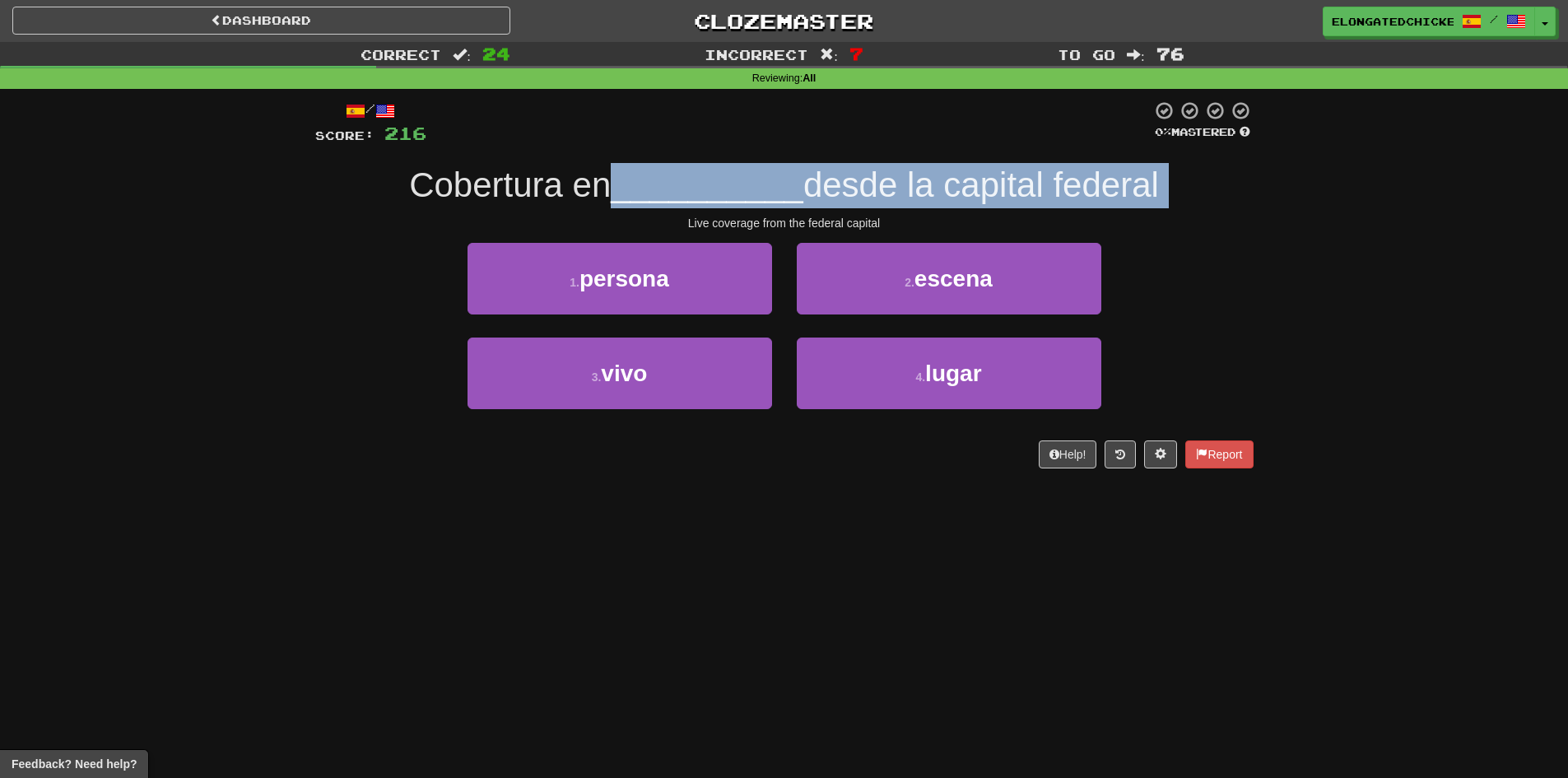
click at [747, 169] on span "__________" at bounding box center [707, 184] width 192 height 38
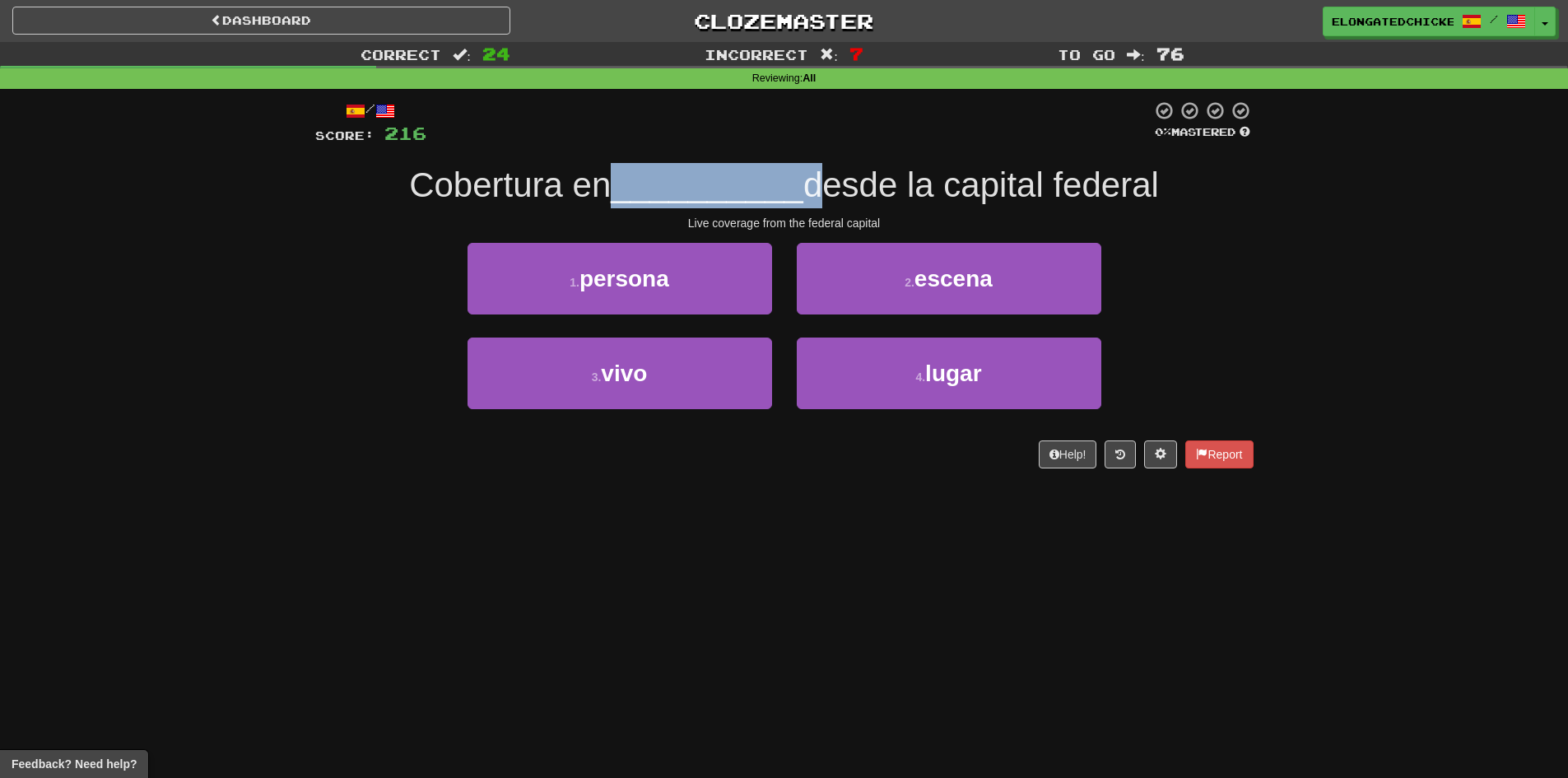
click at [747, 169] on span "__________" at bounding box center [707, 184] width 192 height 38
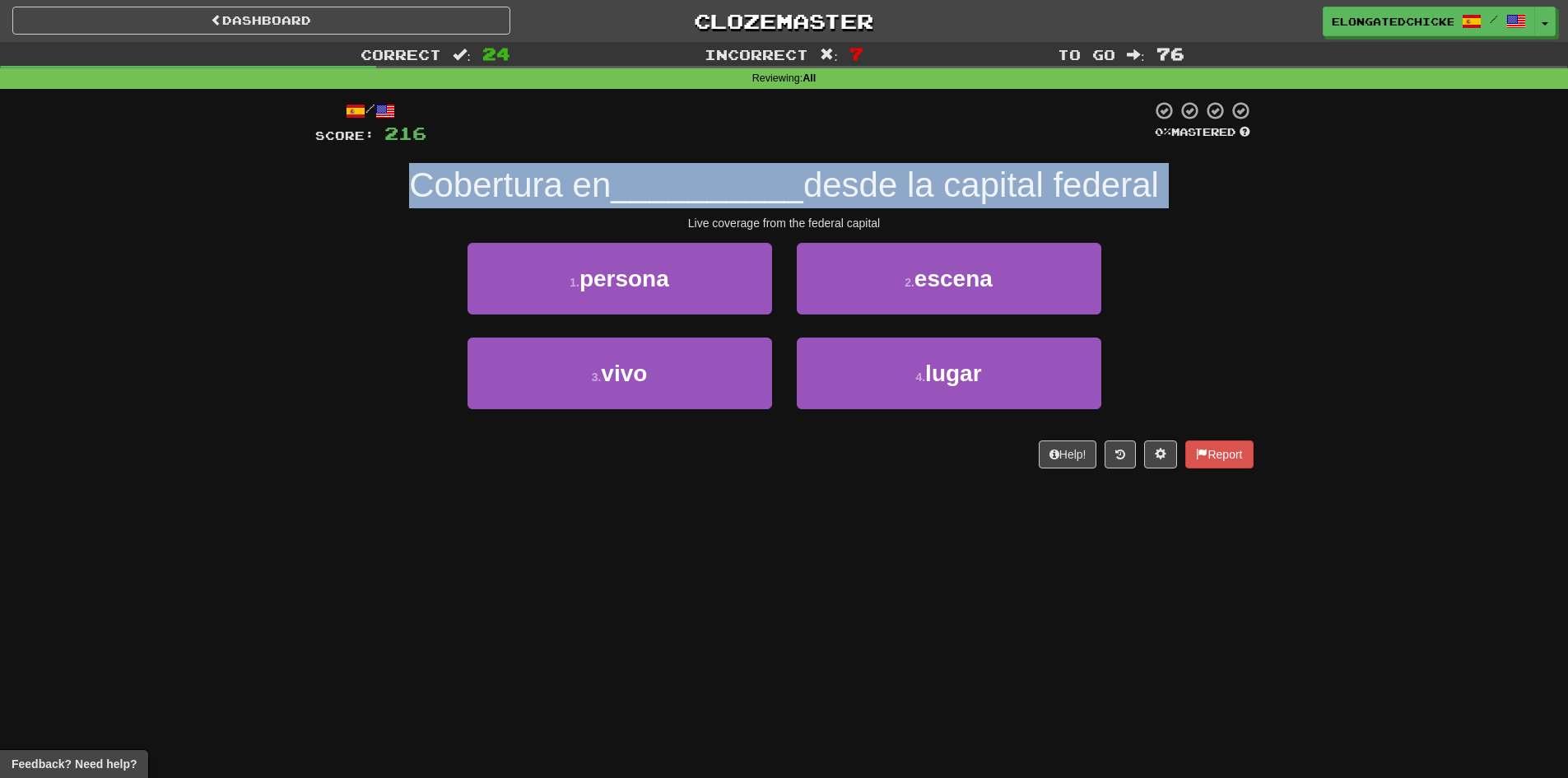
click at [747, 169] on span "__________" at bounding box center [707, 184] width 192 height 38
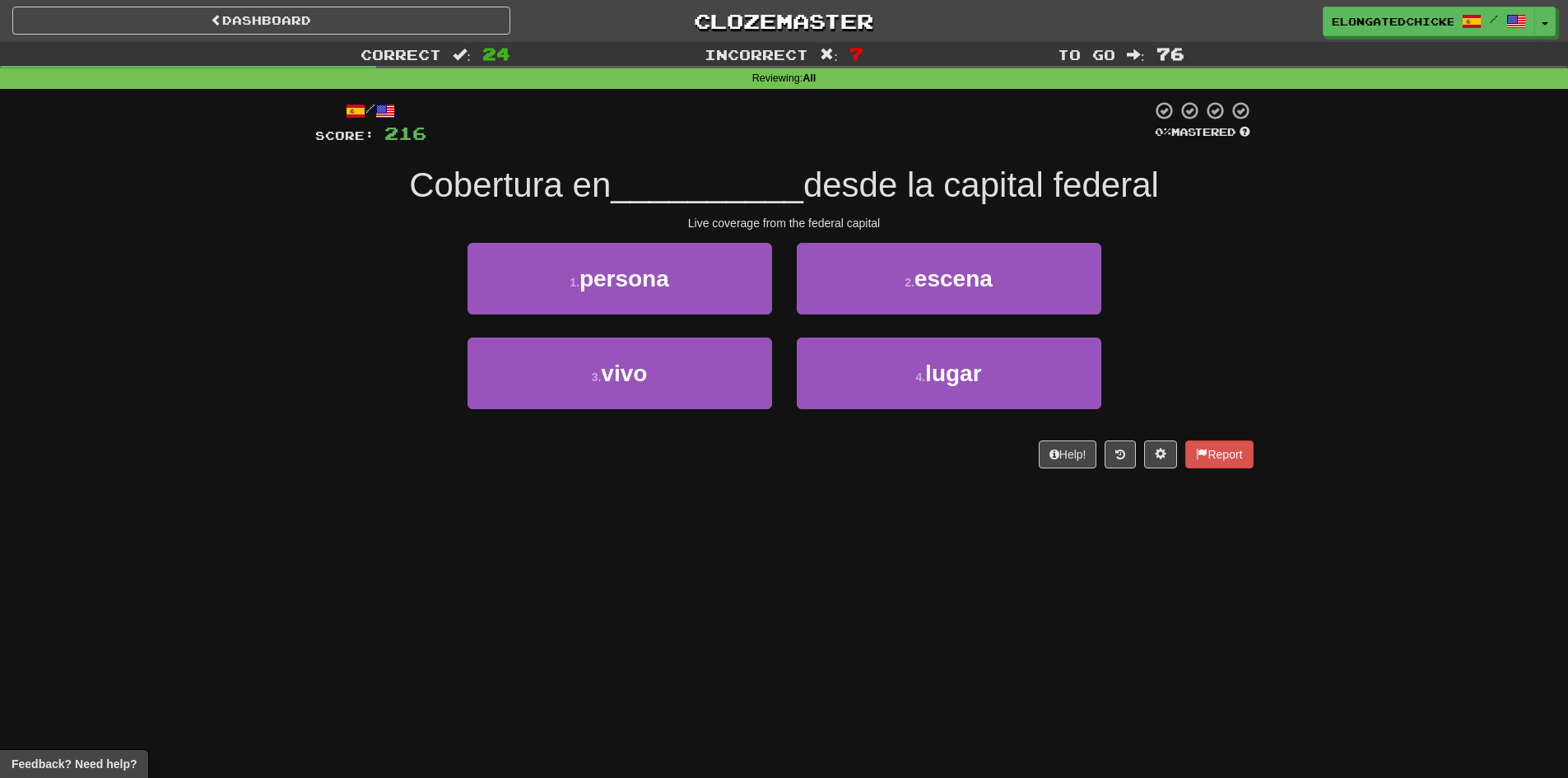
click at [697, 411] on div "3 . vivo" at bounding box center [620, 385] width 329 height 95
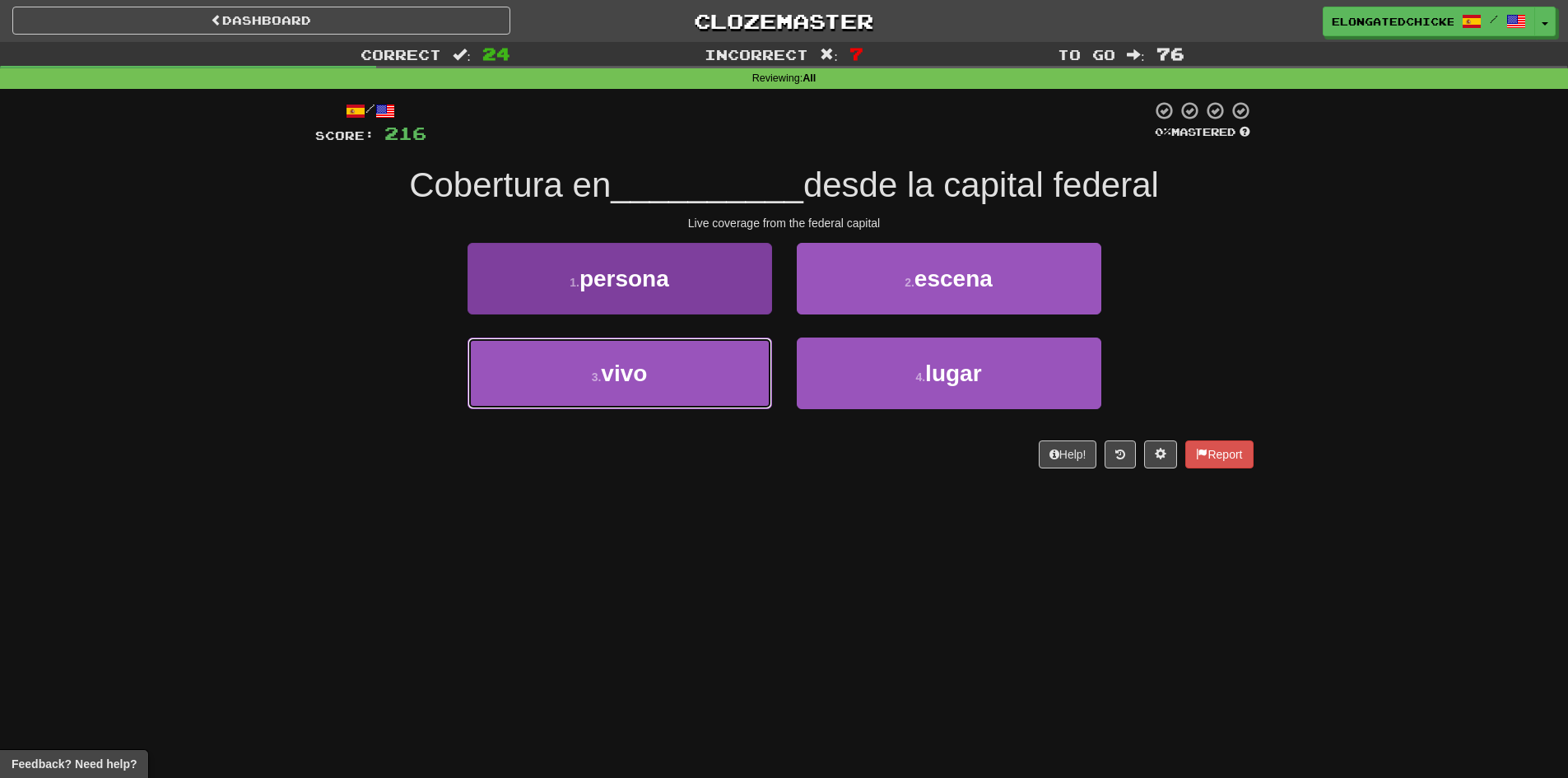
drag, startPoint x: 771, startPoint y: 346, endPoint x: 757, endPoint y: 355, distance: 16.6
click at [766, 352] on button "3 . vivo" at bounding box center [619, 373] width 305 height 72
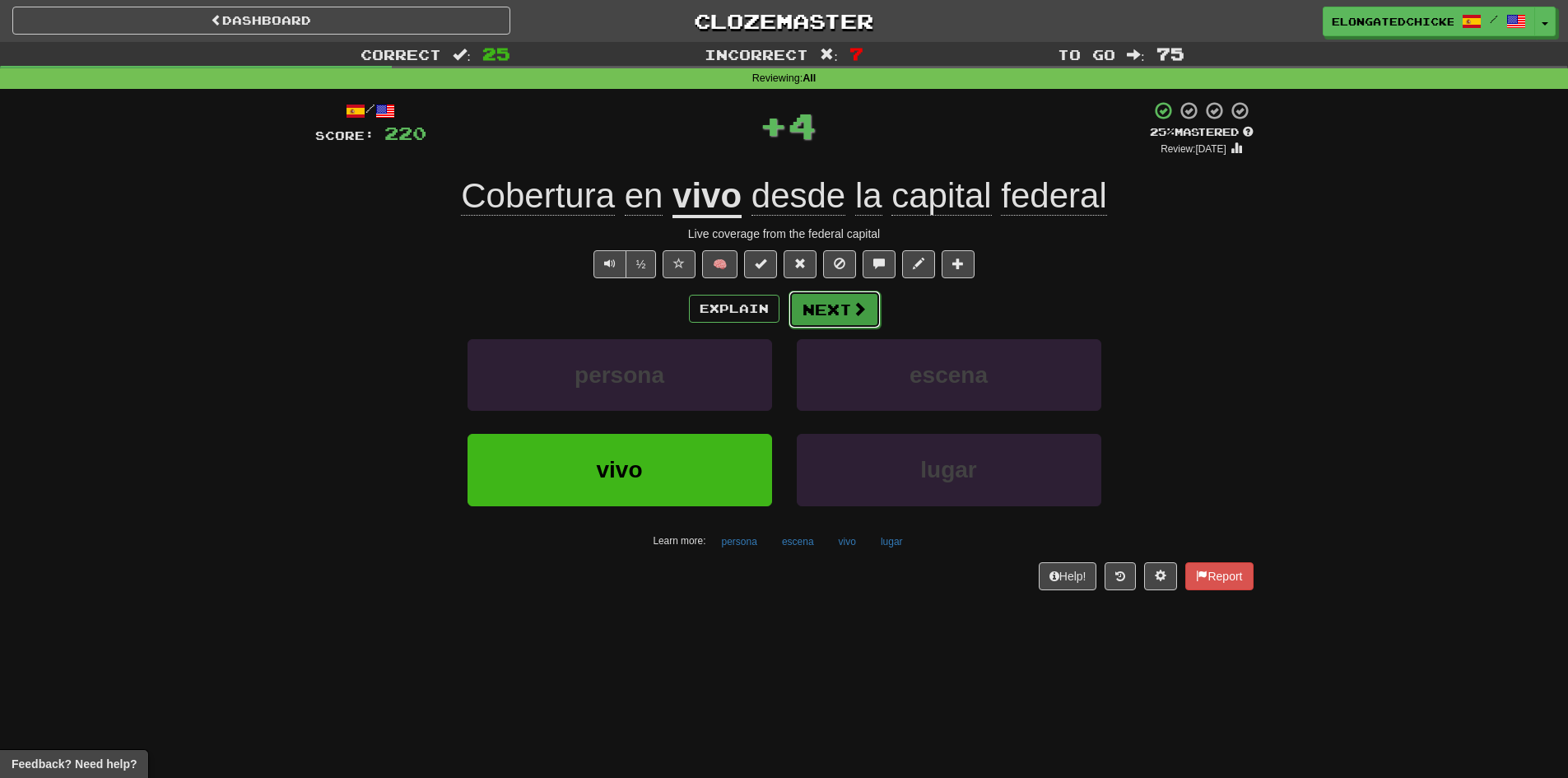
click at [818, 297] on button "Next" at bounding box center [835, 310] width 93 height 37
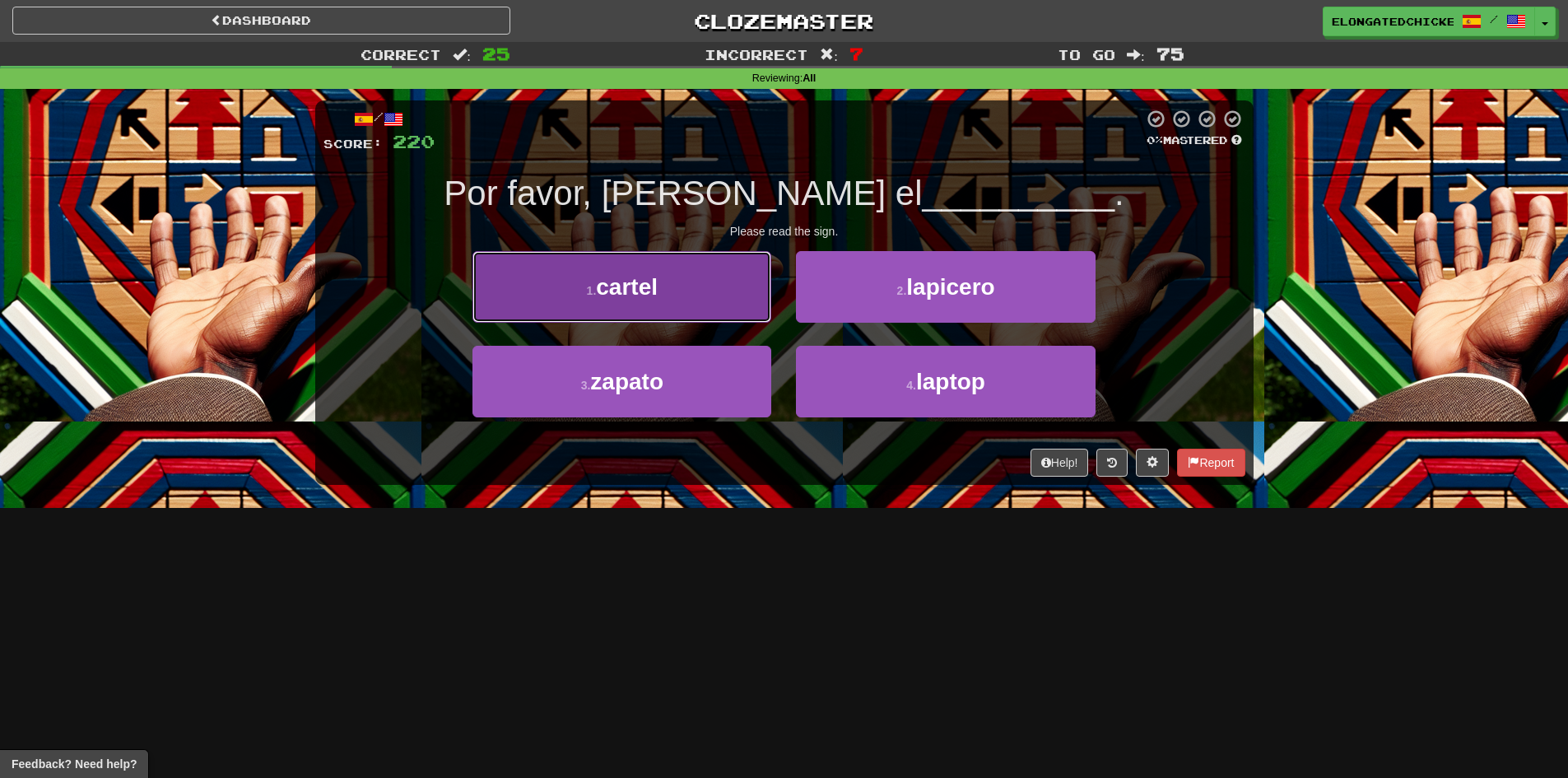
click at [569, 278] on button "1 . cartel" at bounding box center [621, 287] width 299 height 72
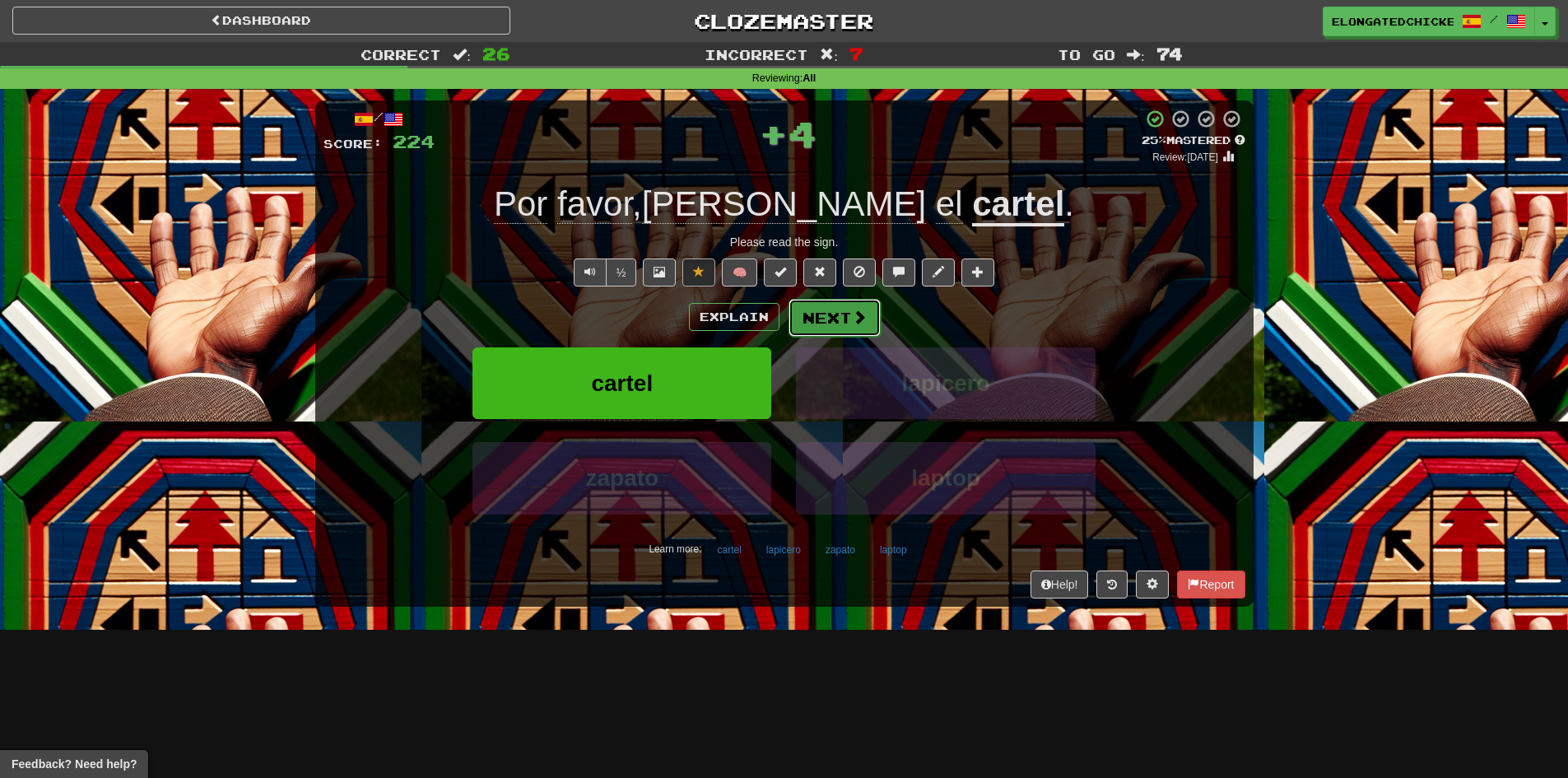
click at [835, 305] on button "Next" at bounding box center [835, 318] width 93 height 37
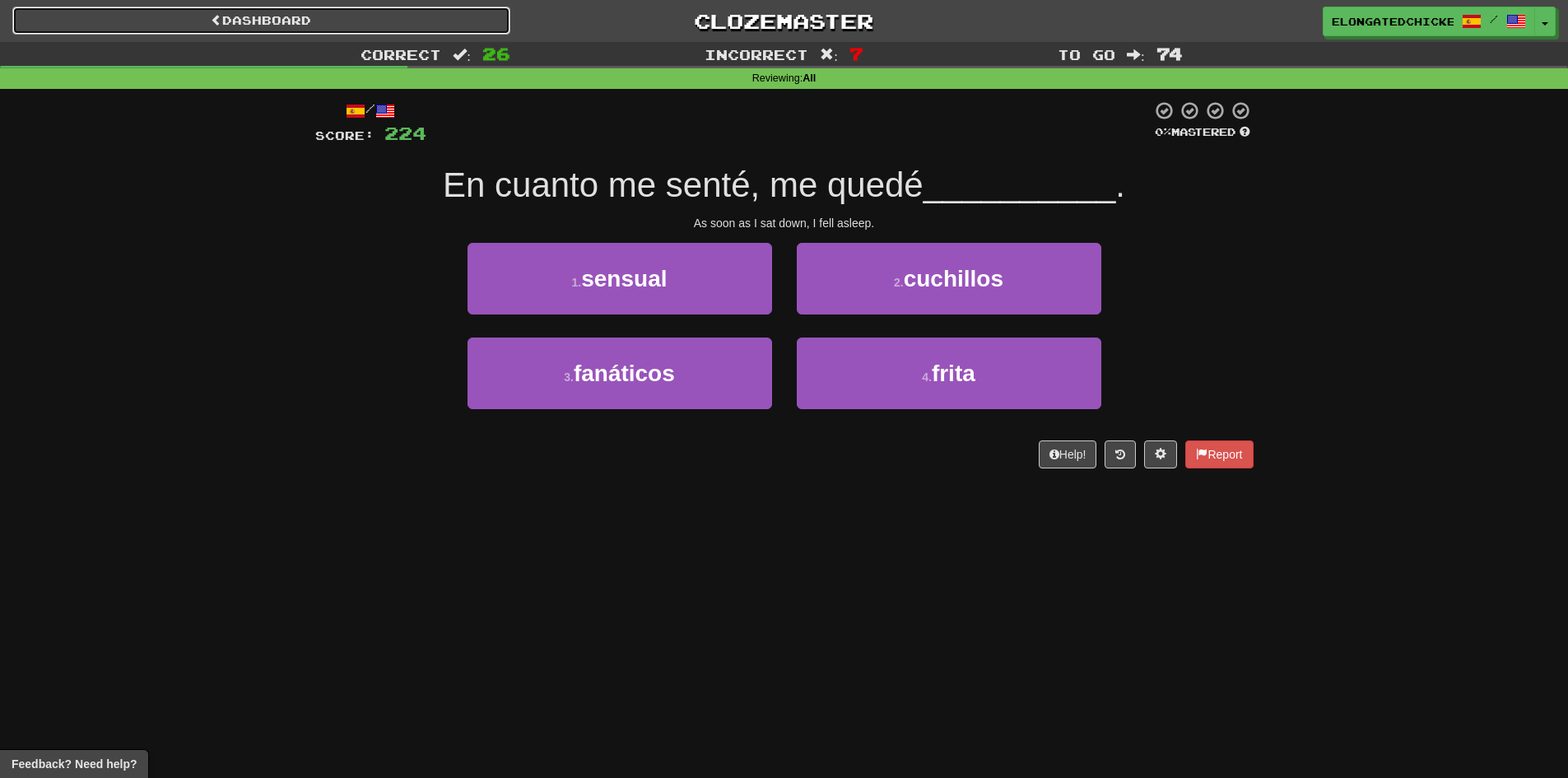
click at [347, 33] on link "Dashboard" at bounding box center [261, 21] width 498 height 28
